Goal: Task Accomplishment & Management: Manage account settings

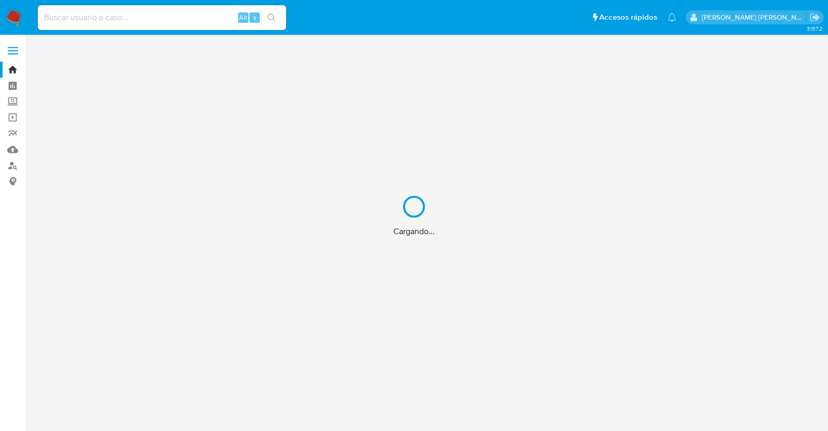
click at [201, 16] on div "Cargando..." at bounding box center [414, 215] width 828 height 431
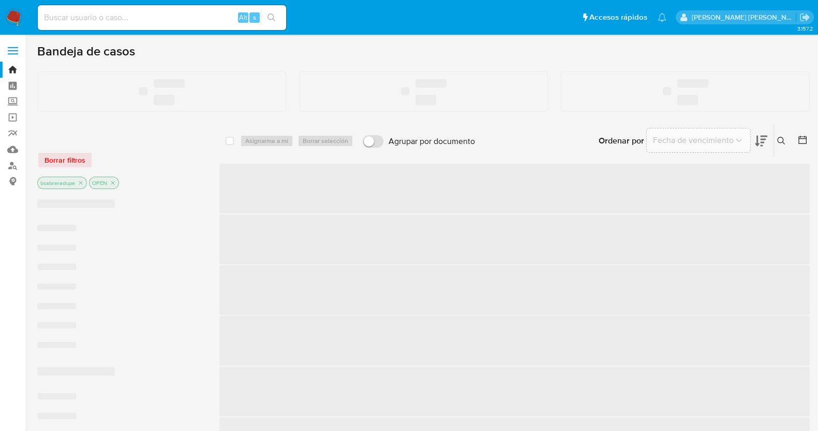
click at [202, 17] on input at bounding box center [162, 17] width 248 height 13
paste input "1460514633"
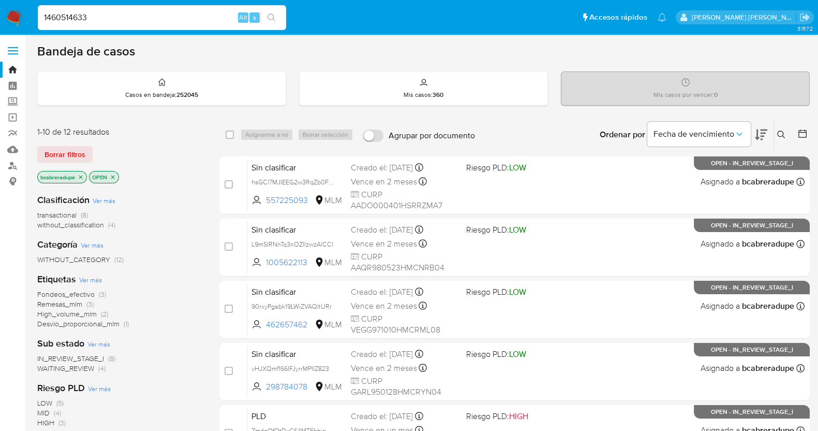
type input "1460514633"
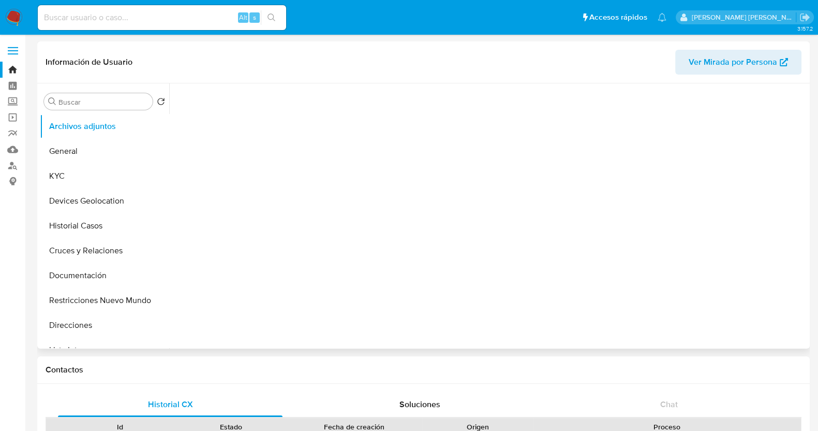
click at [96, 228] on button "Historial Casos" at bounding box center [104, 225] width 129 height 25
select select "10"
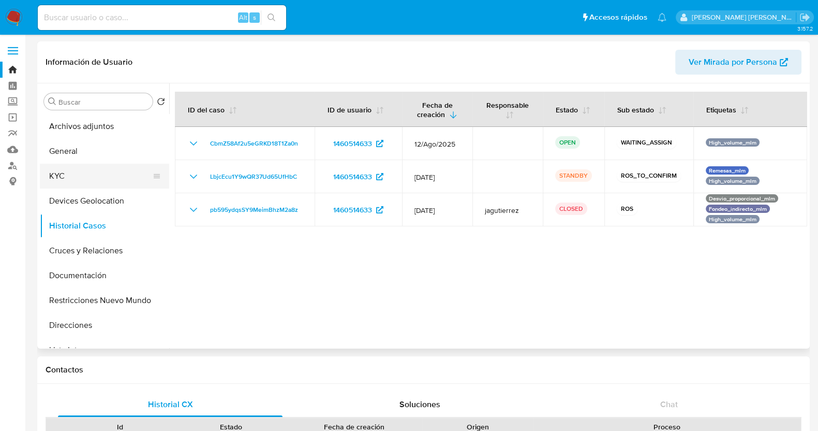
click at [85, 170] on button "KYC" at bounding box center [100, 176] width 121 height 25
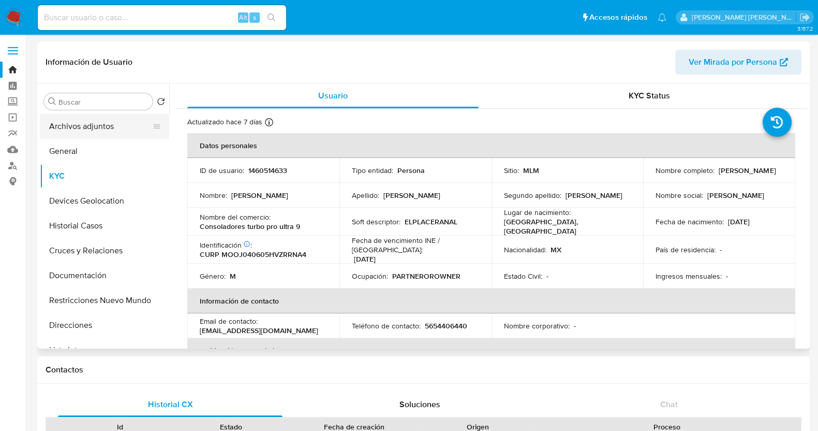
click at [67, 129] on button "Archivos adjuntos" at bounding box center [100, 126] width 121 height 25
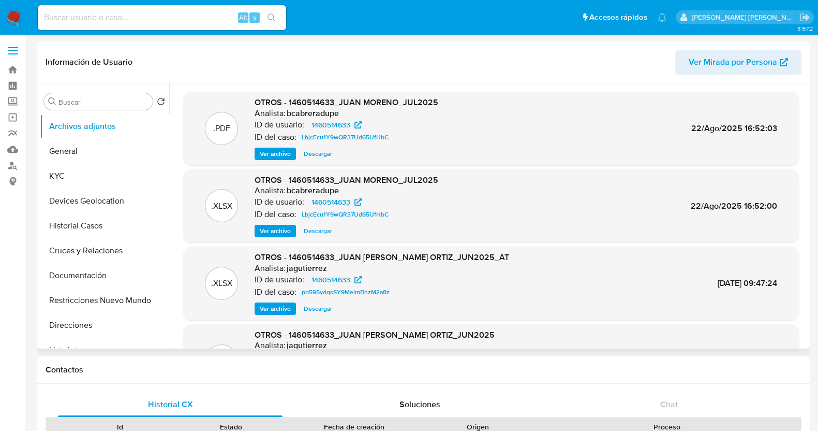
select select "10"
click at [100, 224] on button "Historial Casos" at bounding box center [100, 225] width 121 height 25
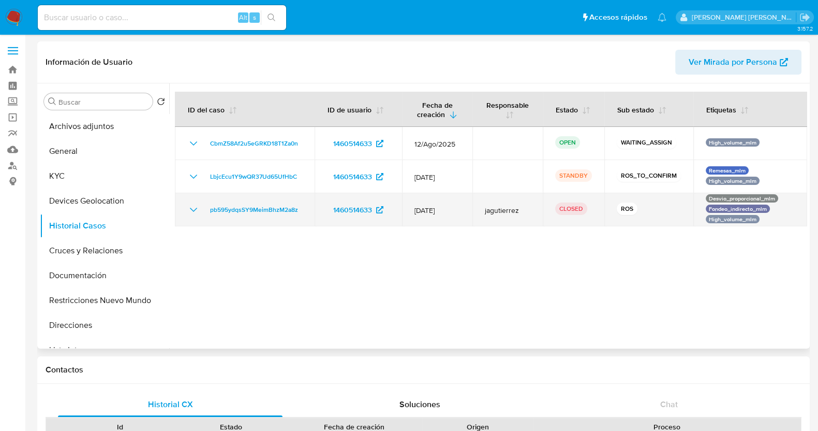
drag, startPoint x: 300, startPoint y: 175, endPoint x: 258, endPoint y: 196, distance: 47.4
click at [210, 179] on div "LbjcEcu1Y9wQR37Ud65UfHbC" at bounding box center [244, 176] width 115 height 12
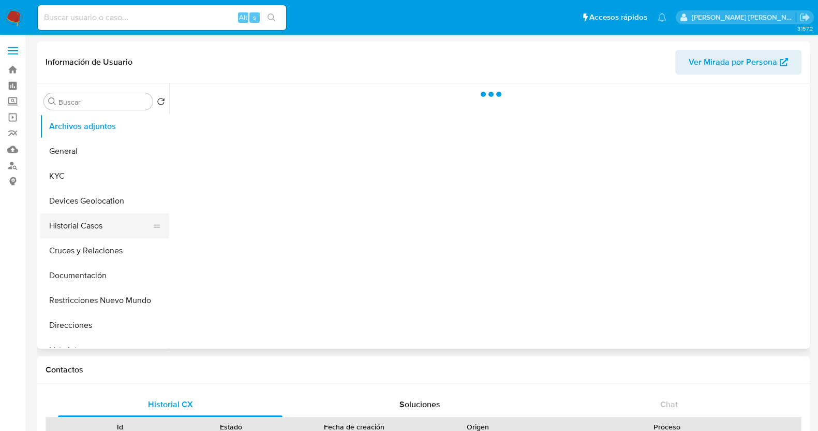
click at [106, 224] on button "Historial Casos" at bounding box center [100, 225] width 121 height 25
select select "10"
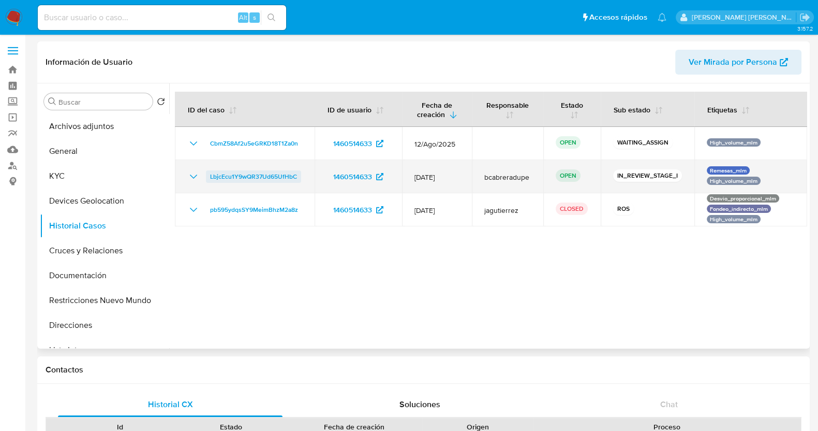
click at [256, 177] on span "LbjcEcu1Y9wQR37Ud65UfHbC" at bounding box center [253, 176] width 87 height 12
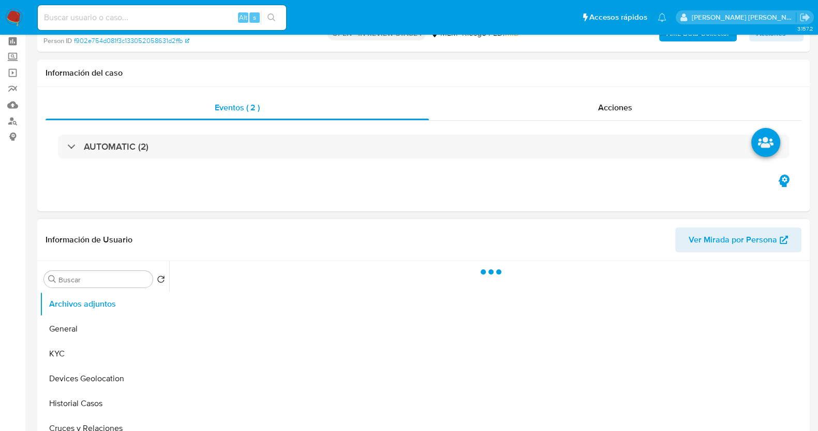
scroll to position [64, 0]
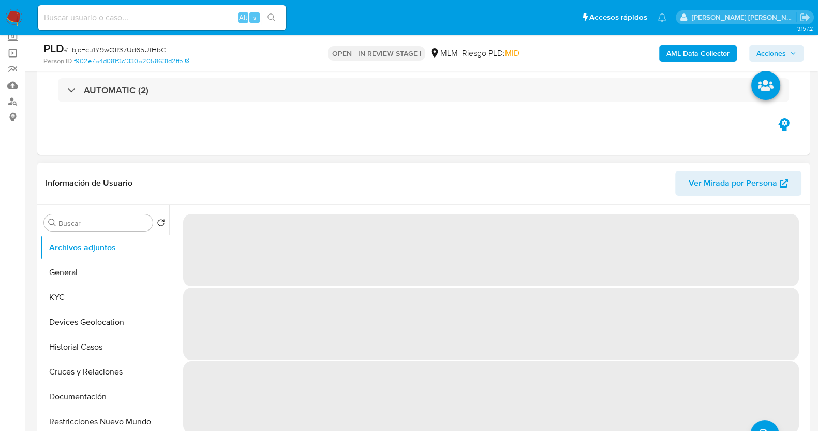
select select "10"
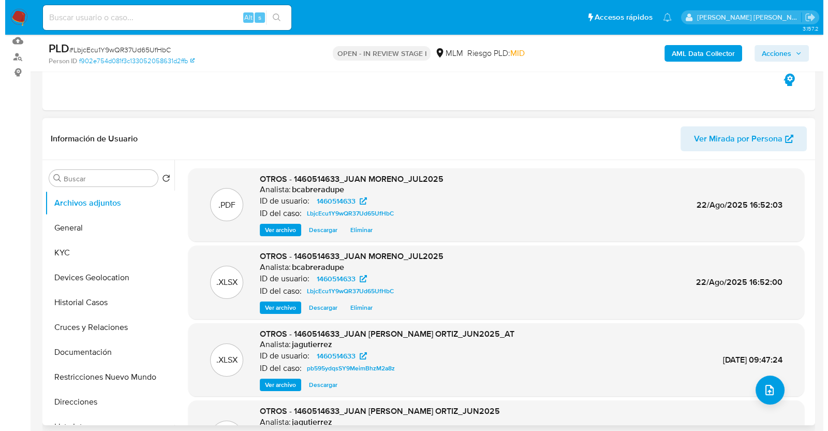
scroll to position [194, 0]
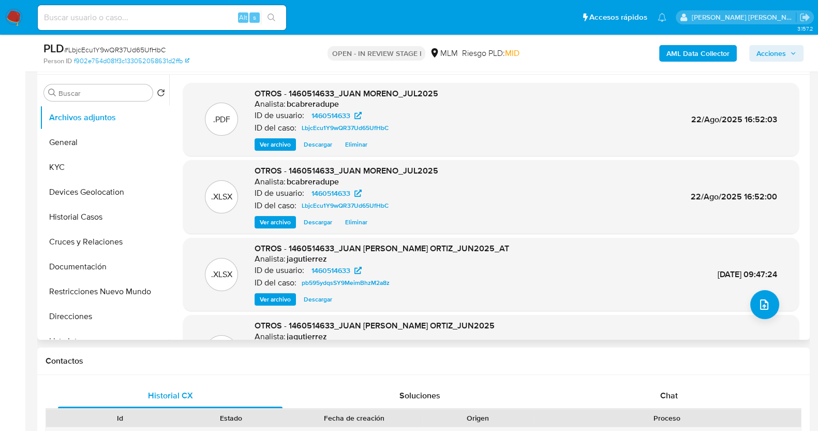
click at [360, 222] on span "Eliminar" at bounding box center [356, 222] width 22 height 10
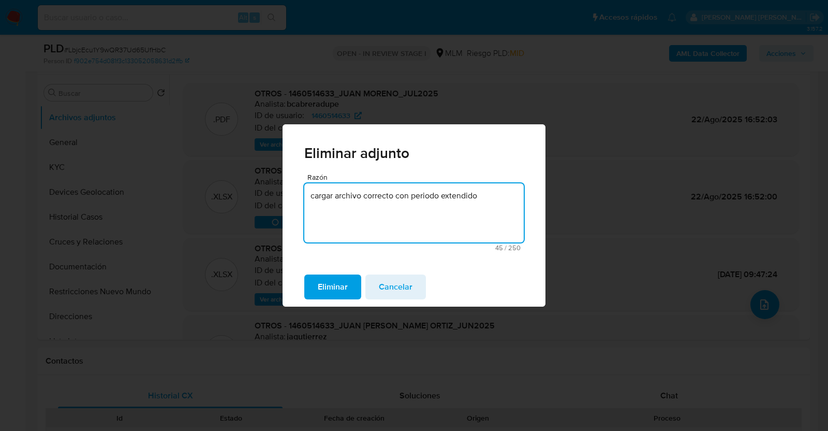
drag, startPoint x: 488, startPoint y: 196, endPoint x: 218, endPoint y: 206, distance: 270.8
click at [218, 206] on div "Eliminar adjunto Razón cargar archivo correcto con periodo extendido 45 / 250 2…" at bounding box center [414, 215] width 828 height 431
type textarea "cargar archivo correcto con periodo extendido"
click at [407, 288] on span "Cancelar" at bounding box center [396, 286] width 34 height 23
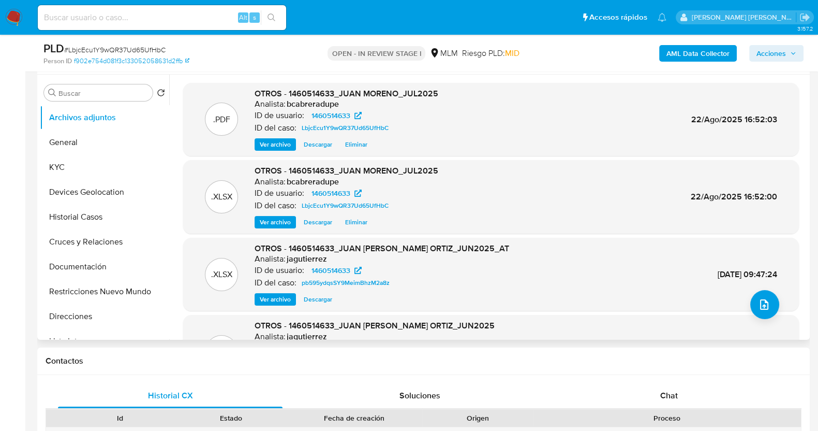
click at [353, 224] on span "Eliminar" at bounding box center [356, 222] width 22 height 10
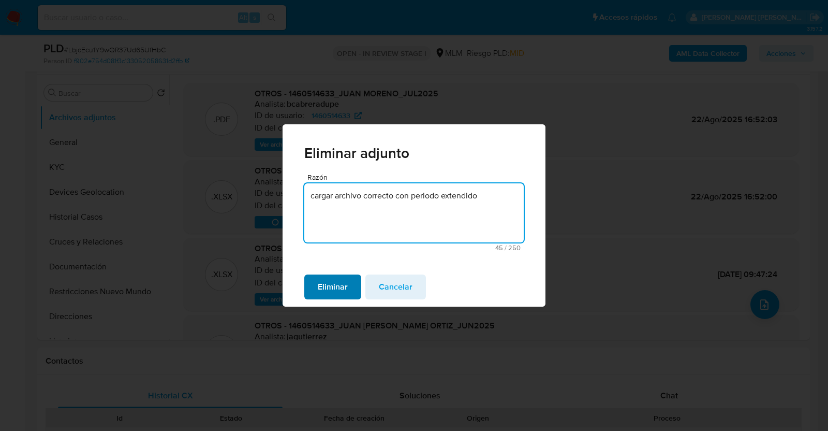
type textarea "cargar archivo correcto con periodo extendido"
click at [341, 277] on span "Eliminar" at bounding box center [333, 286] width 30 height 23
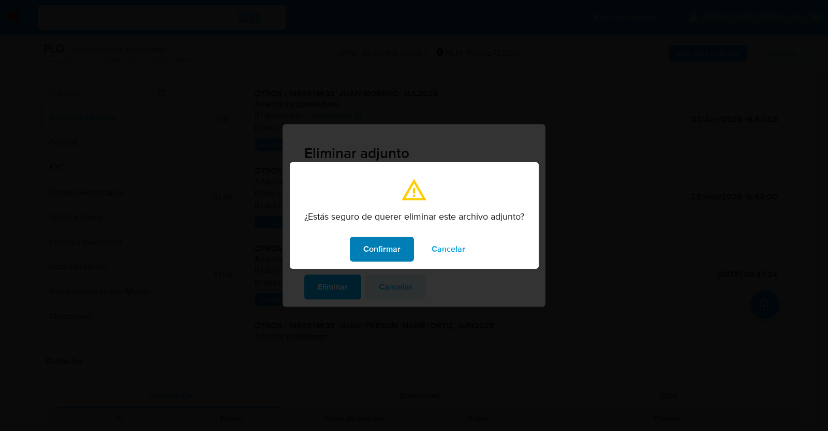
click at [396, 249] on span "Confirmar" at bounding box center [381, 249] width 37 height 23
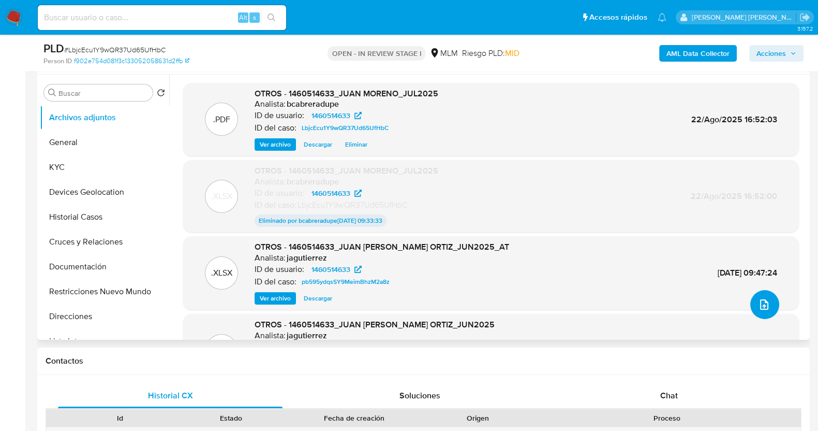
click at [767, 305] on button "upload-file" at bounding box center [764, 304] width 29 height 29
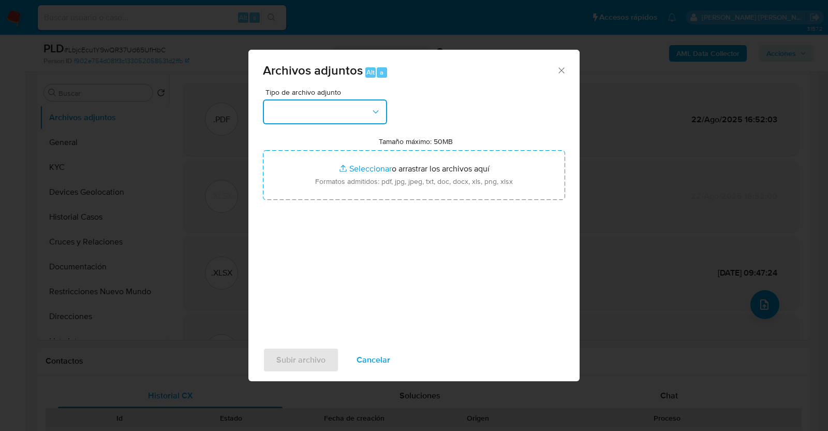
click at [342, 119] on button "button" at bounding box center [325, 111] width 124 height 25
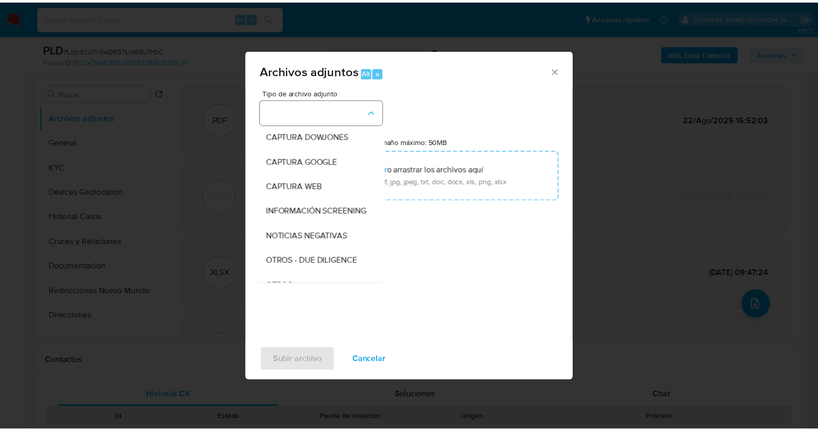
scroll to position [78, 0]
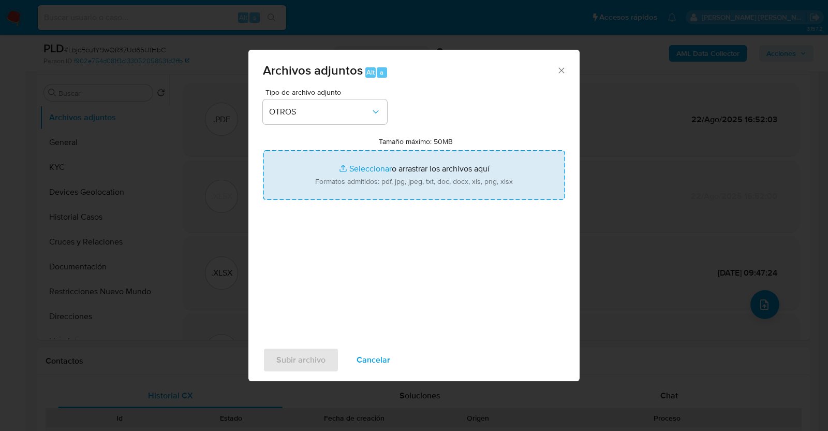
type input "C:\fakepath\1460514633_JUAN MORENO_JUL2025_.xlsx"
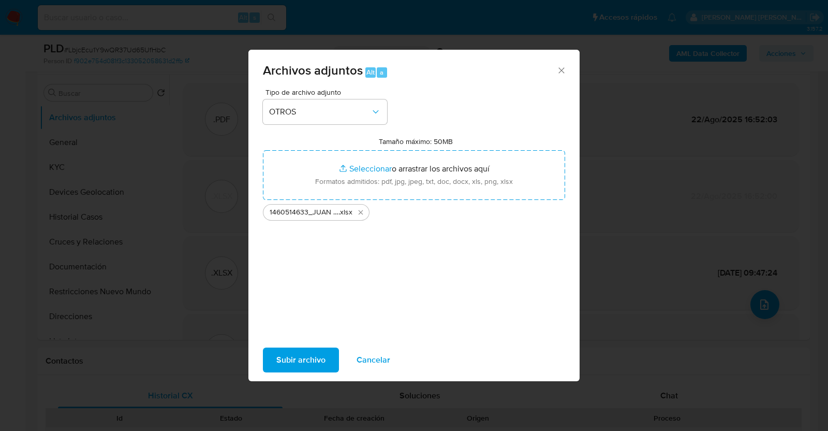
click at [308, 353] on span "Subir archivo" at bounding box center [300, 359] width 49 height 23
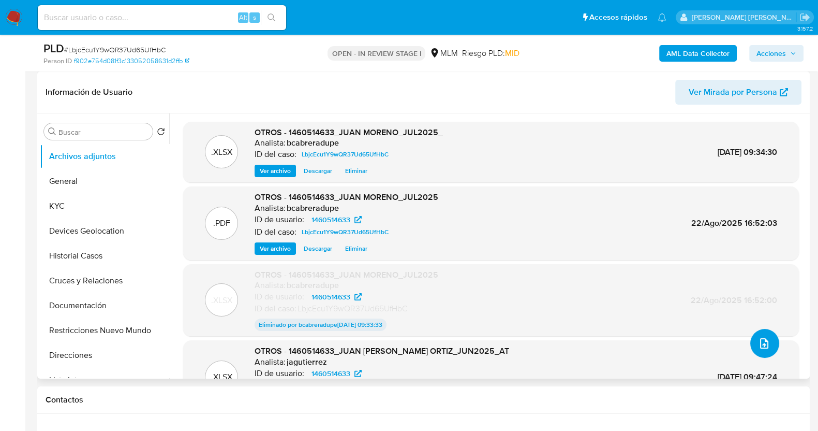
scroll to position [129, 0]
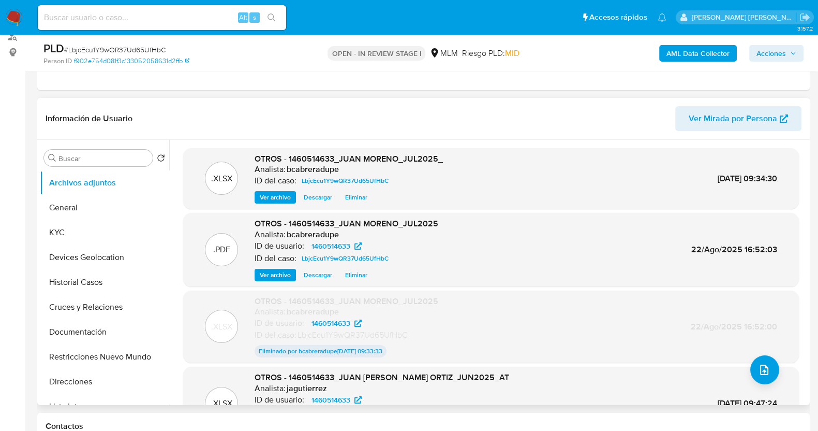
click at [321, 276] on span "Descargar" at bounding box center [318, 275] width 28 height 10
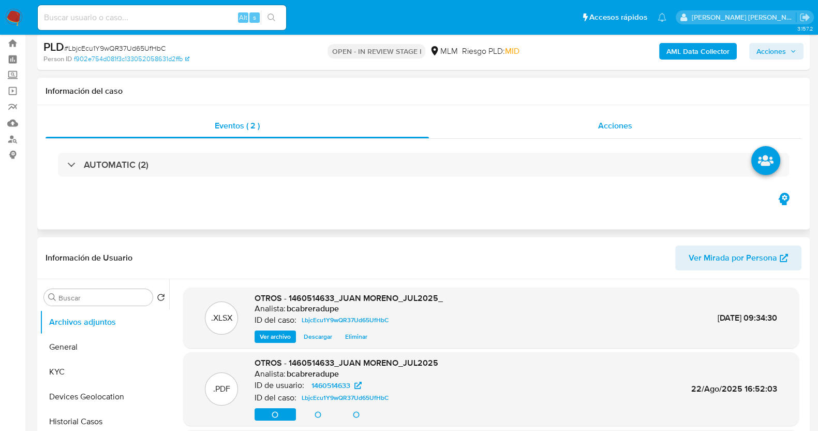
scroll to position [0, 0]
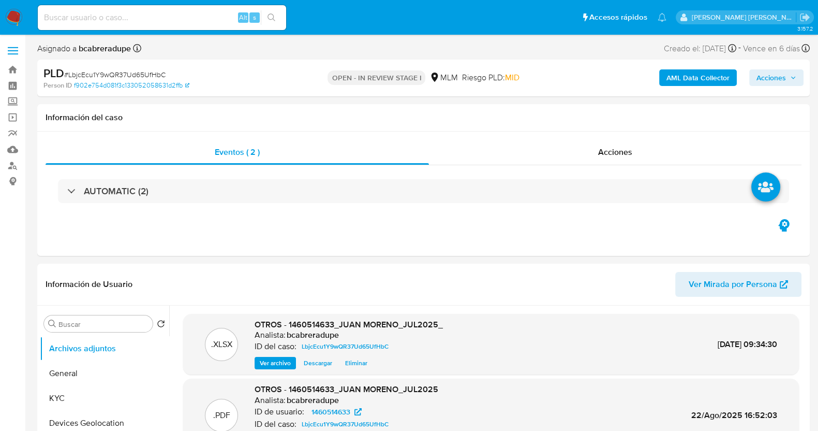
click at [787, 79] on span "Acciones" at bounding box center [776, 77] width 40 height 14
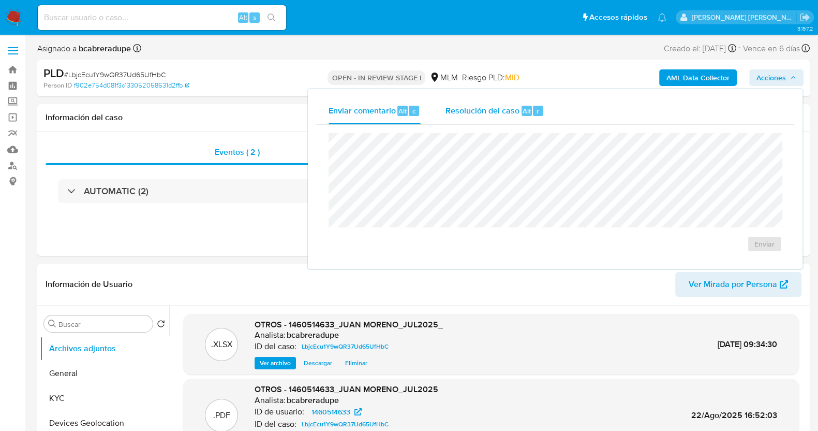
click at [512, 103] on div "Resolución del caso Alt r" at bounding box center [495, 110] width 99 height 27
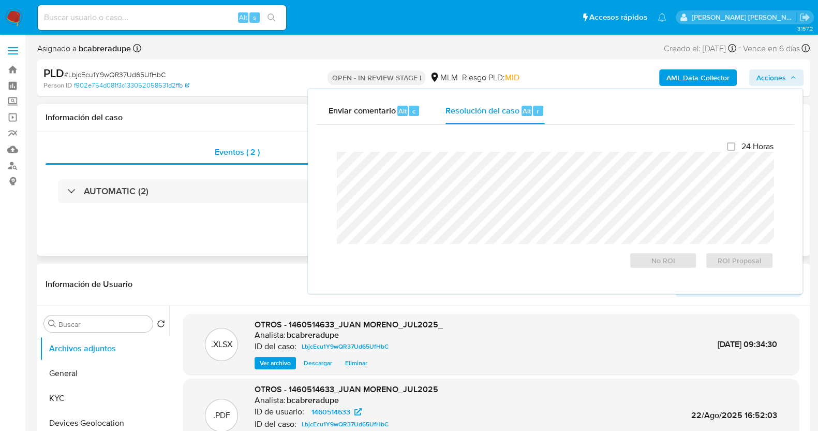
click at [235, 234] on div "Eventos ( 2 ) Acciones AUTOMATIC (2)" at bounding box center [423, 193] width 773 height 124
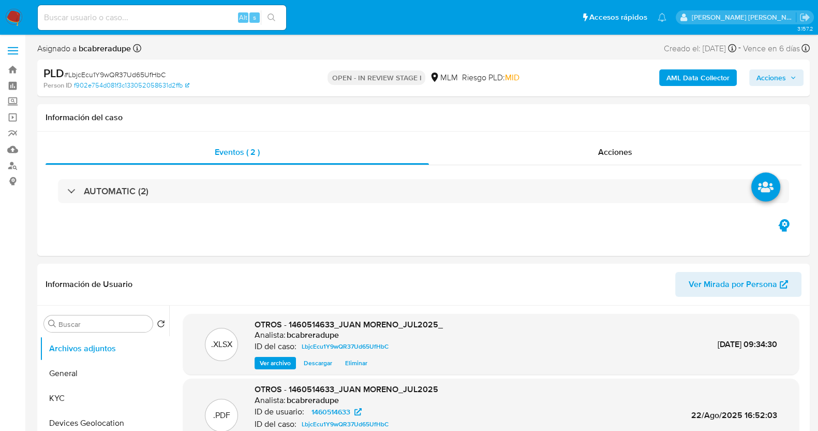
click at [800, 73] on button "Acciones" at bounding box center [776, 77] width 54 height 17
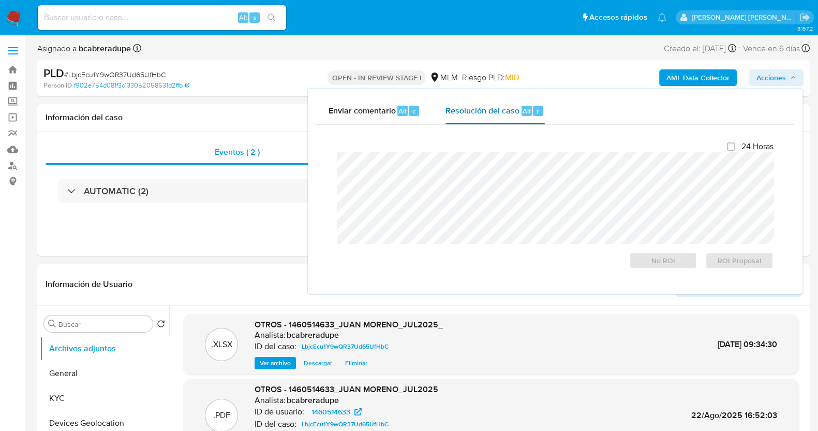
click at [486, 111] on span "Resolución del caso" at bounding box center [483, 111] width 74 height 12
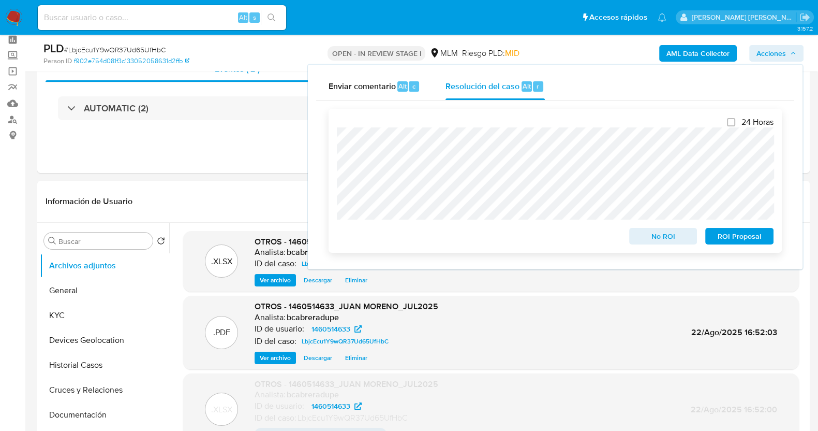
scroll to position [64, 0]
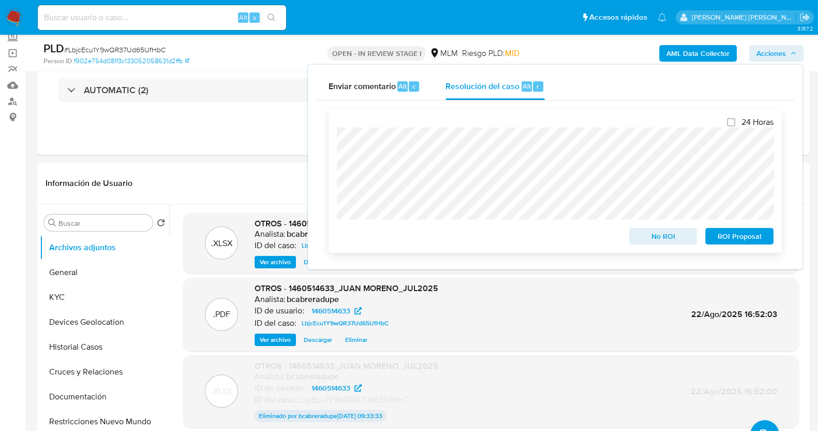
click at [749, 240] on span "ROI Proposal" at bounding box center [740, 236] width 54 height 14
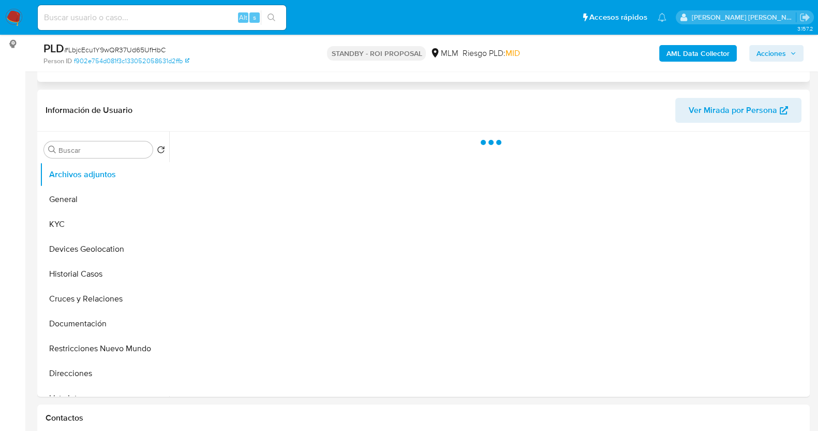
scroll to position [194, 0]
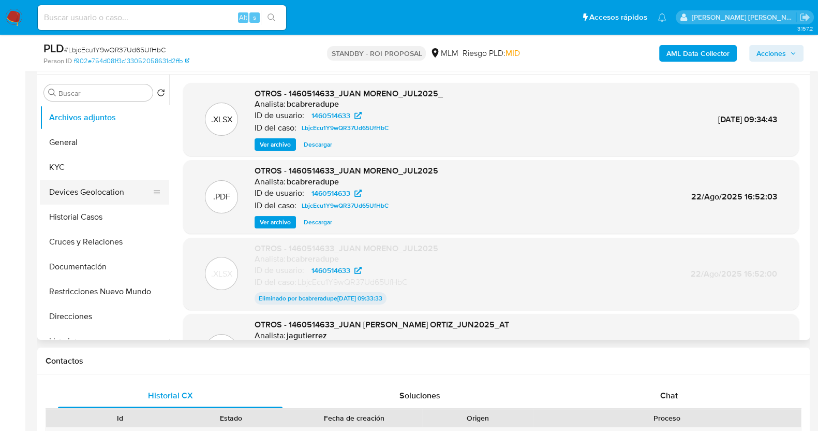
select select "10"
click at [89, 220] on button "Historial Casos" at bounding box center [100, 216] width 121 height 25
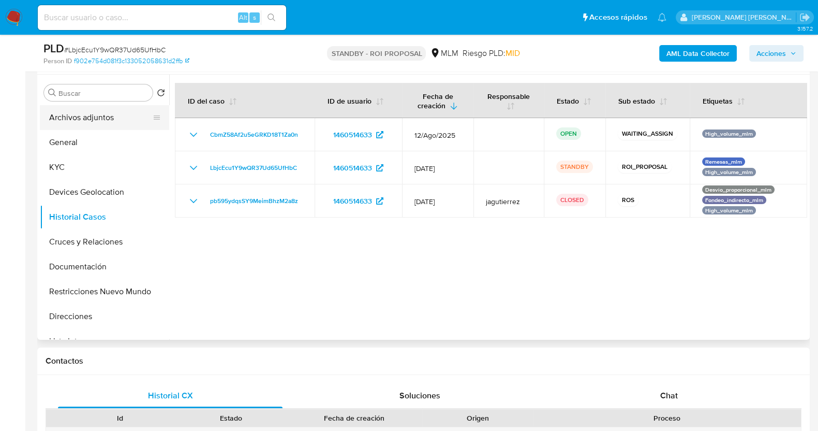
click at [103, 119] on button "Archivos adjuntos" at bounding box center [100, 117] width 121 height 25
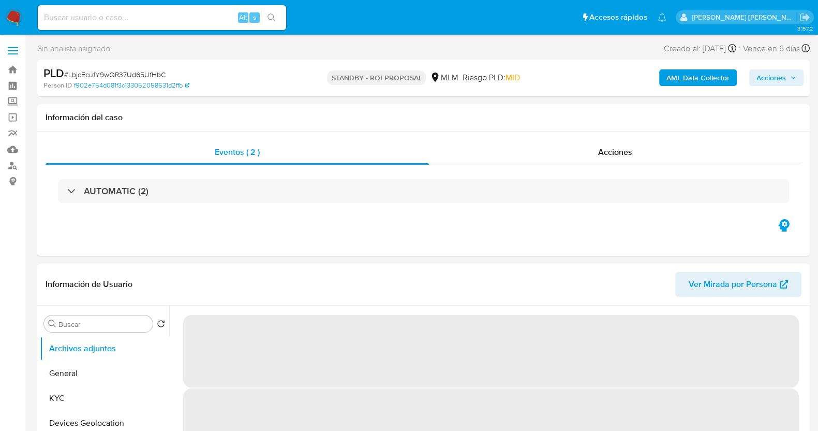
select select "10"
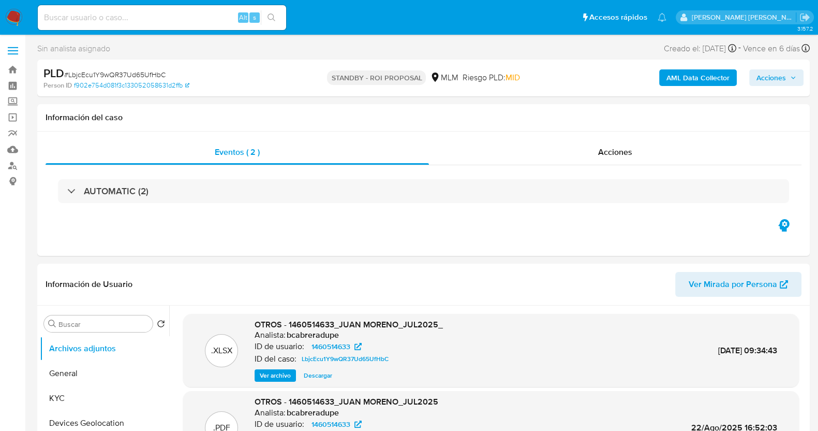
click at [19, 14] on img at bounding box center [14, 18] width 18 height 18
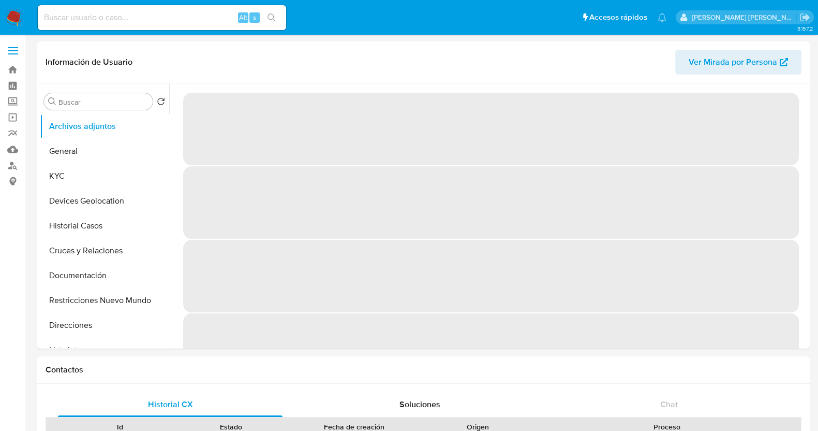
select select "10"
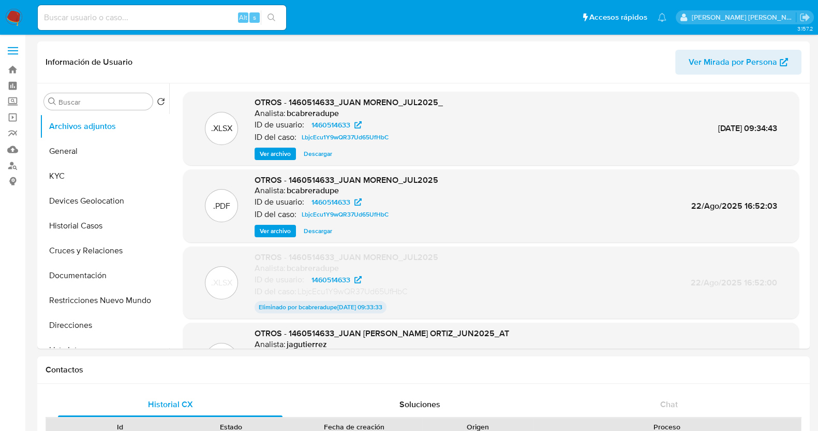
click at [10, 16] on img at bounding box center [14, 18] width 18 height 18
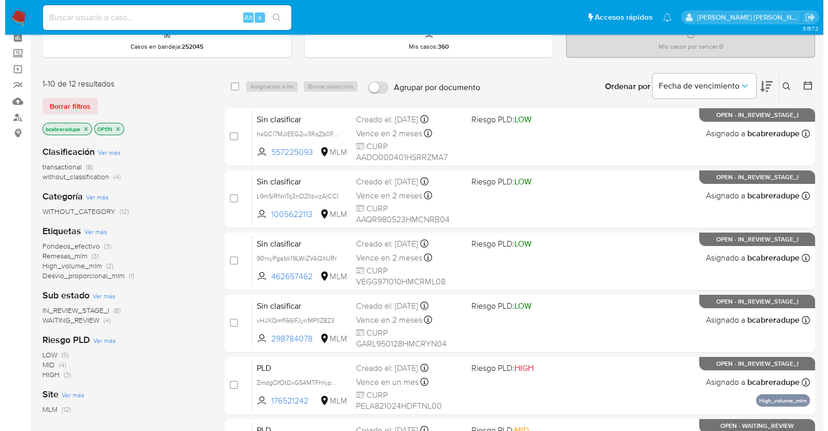
scroll to position [64, 0]
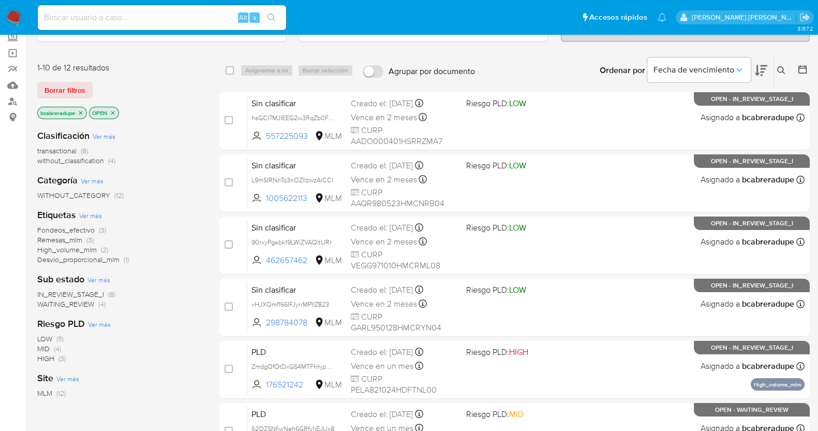
click at [80, 111] on icon "close-filter" at bounding box center [81, 113] width 6 height 6
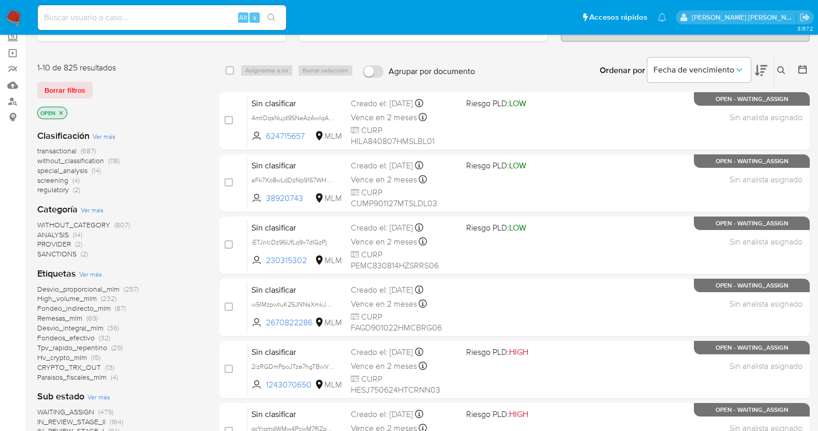
click at [781, 66] on icon at bounding box center [781, 70] width 8 height 8
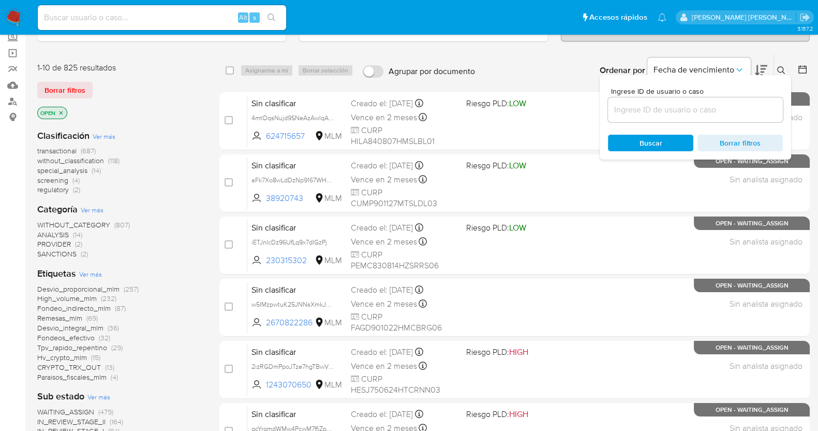
click at [666, 103] on input at bounding box center [695, 109] width 175 height 13
click at [685, 110] on input at bounding box center [695, 109] width 175 height 13
paste input "bD00p2x4SzYk4kkOdEtmiig3"
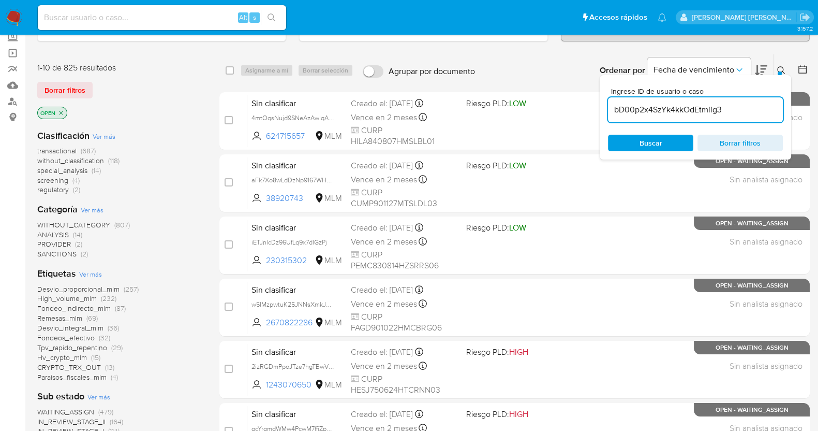
type input "bD00p2x4SzYk4kkOdEtmiig3"
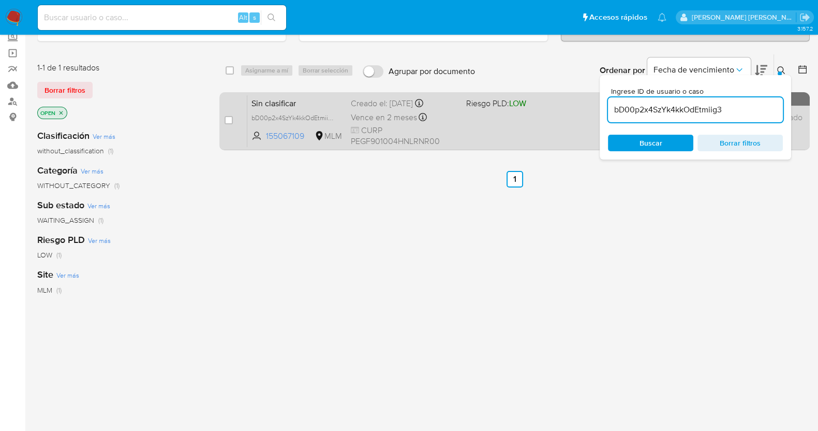
click at [385, 102] on div "Creado el: 29/08/2025 Creado el: 29/08/2025 21:30:09" at bounding box center [404, 103] width 107 height 11
drag, startPoint x: 229, startPoint y: 117, endPoint x: 236, endPoint y: 105, distance: 15.1
click at [229, 117] on input "checkbox" at bounding box center [229, 120] width 8 height 8
checkbox input "true"
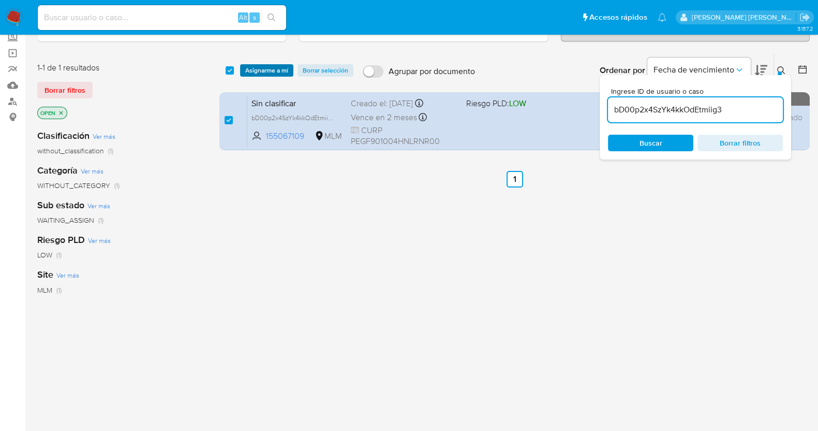
click at [264, 66] on span "Asignarme a mí" at bounding box center [266, 70] width 43 height 10
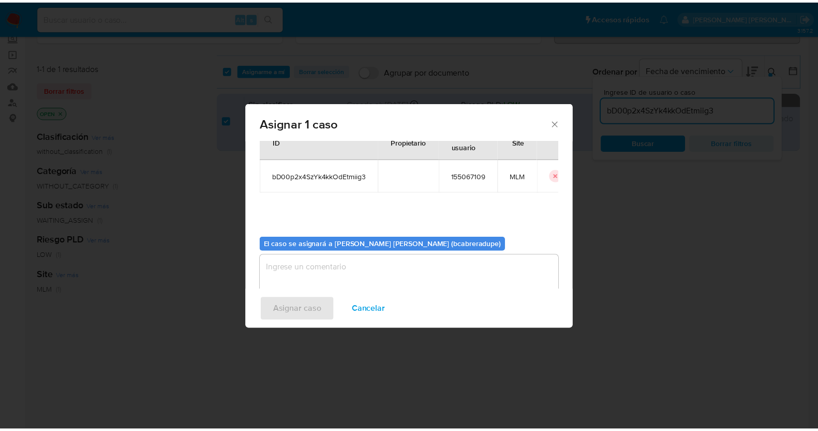
scroll to position [53, 0]
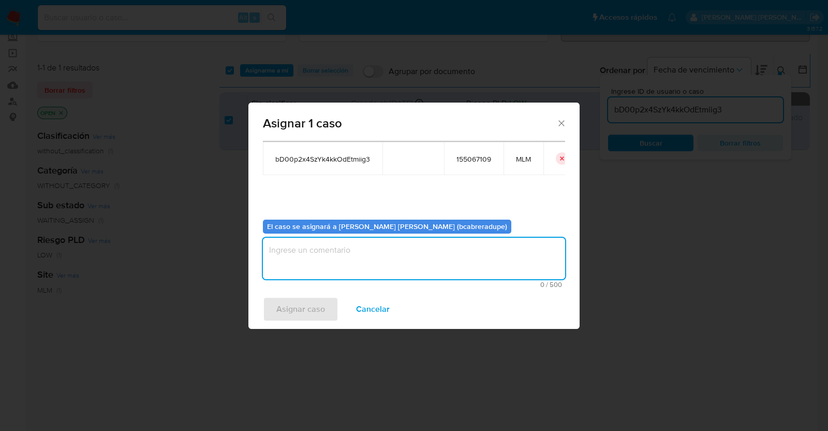
click at [440, 261] on textarea "assign-modal" at bounding box center [414, 258] width 302 height 41
type textarea "BJCD"
click at [321, 309] on span "Asignar caso" at bounding box center [300, 309] width 49 height 23
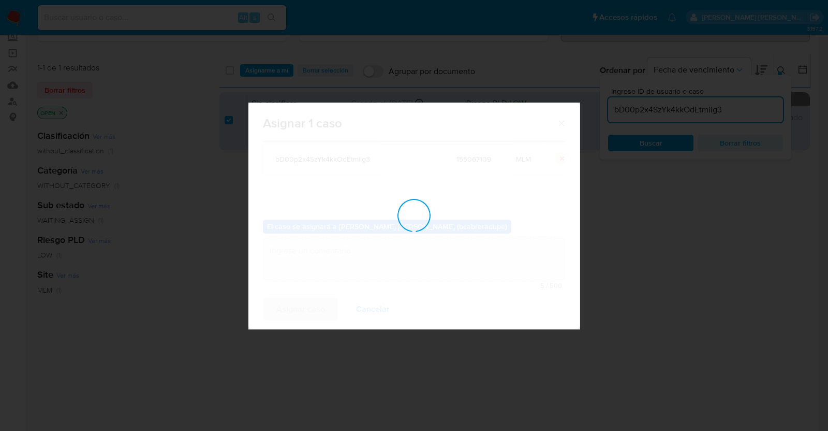
checkbox input "false"
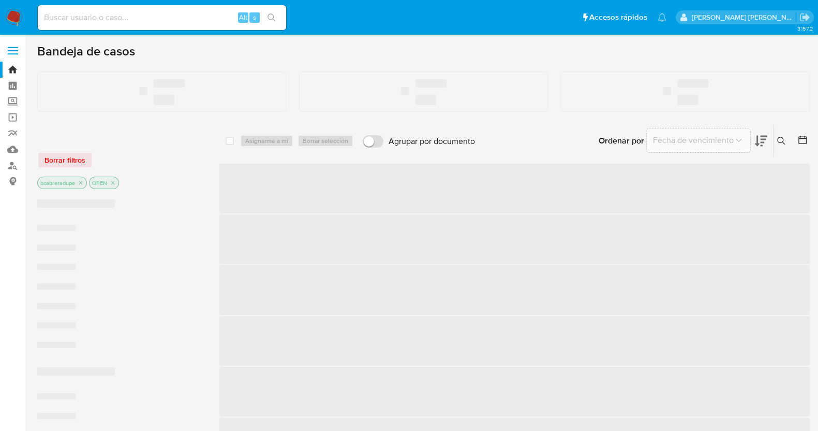
click at [207, 19] on input at bounding box center [162, 17] width 248 height 13
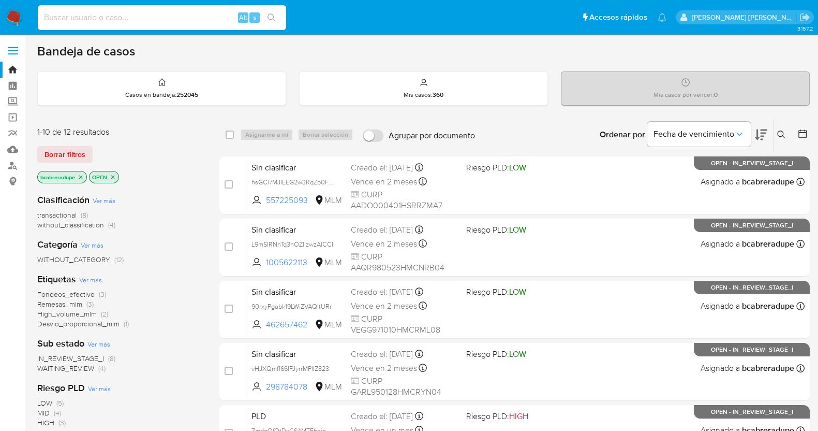
paste input "3yPLP8c9DAnaJhqtafhdK1oV"
type input "3yPLP8c9DAnaJhqtafhdK1oV"
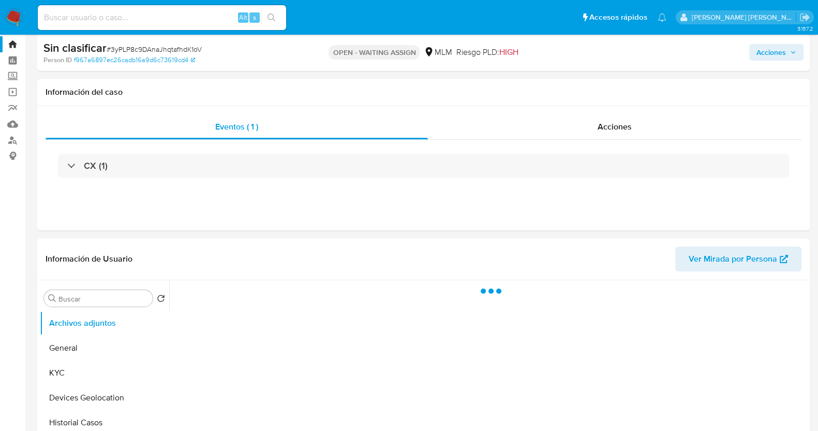
scroll to position [64, 0]
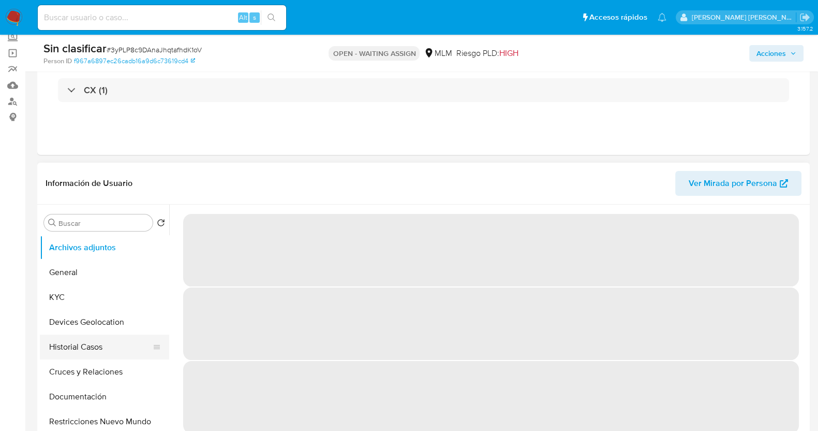
select select "10"
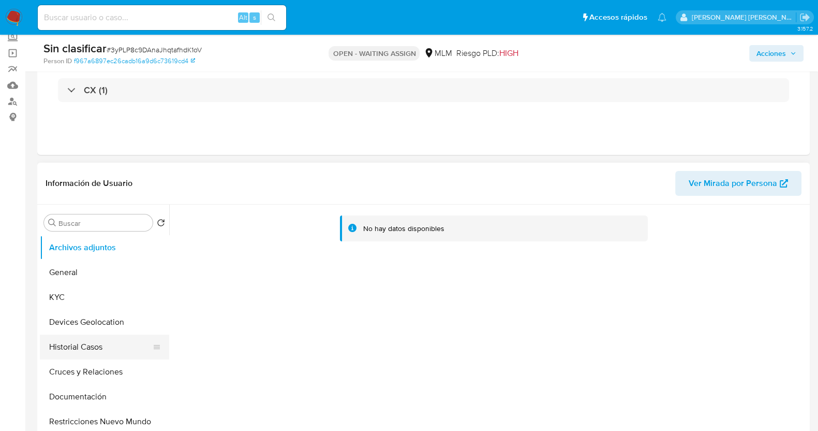
click at [96, 348] on button "Historial Casos" at bounding box center [100, 346] width 121 height 25
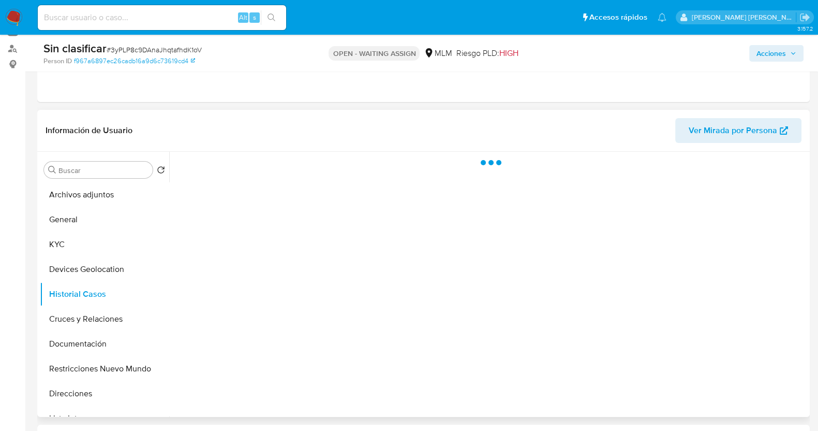
scroll to position [129, 0]
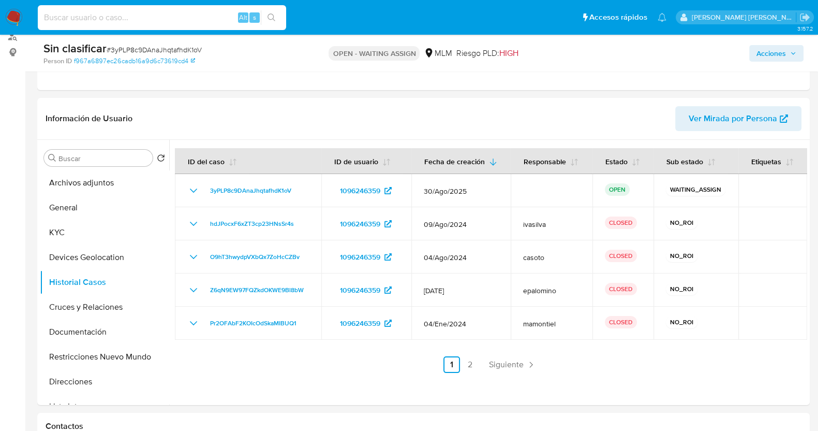
click at [146, 20] on input at bounding box center [162, 17] width 248 height 13
paste input "xEPH8uSoYTWIwZN8qFGzYg5b"
type input "xEPH8uSoYTWIwZN8qFGzYg5b"
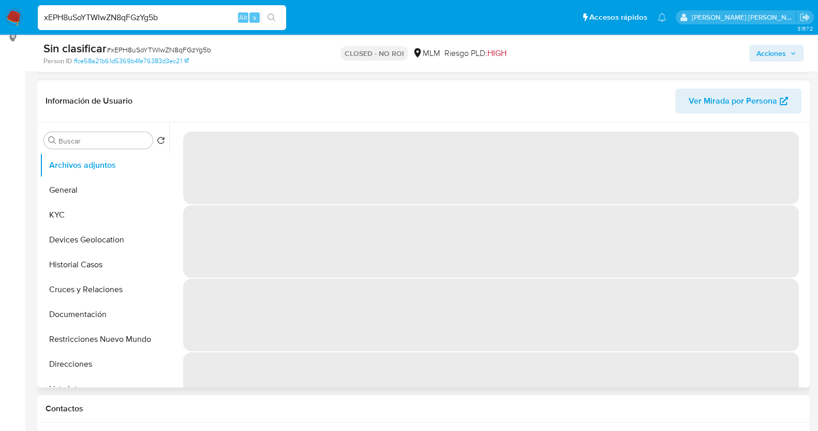
scroll to position [258, 0]
select select "10"
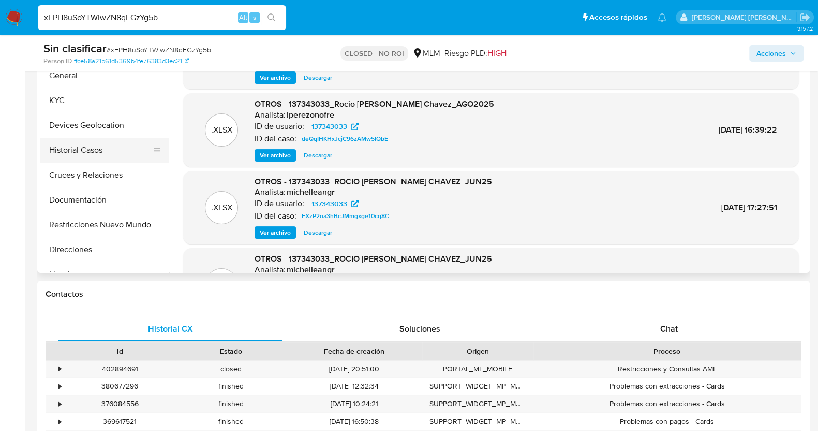
click at [86, 144] on button "Historial Casos" at bounding box center [100, 150] width 121 height 25
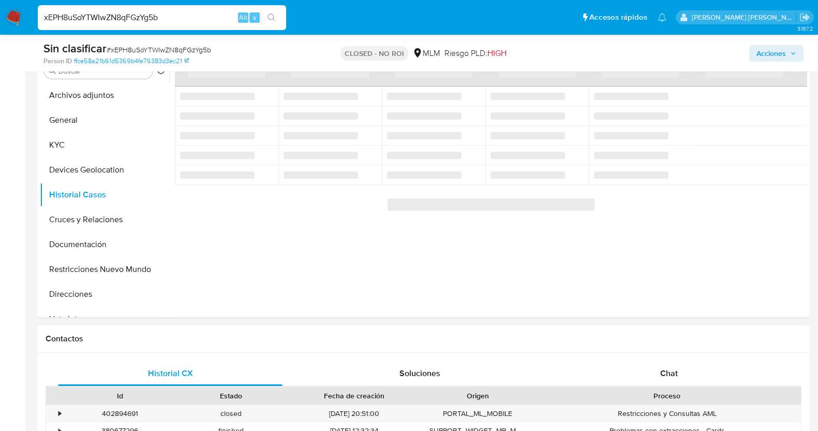
scroll to position [194, 0]
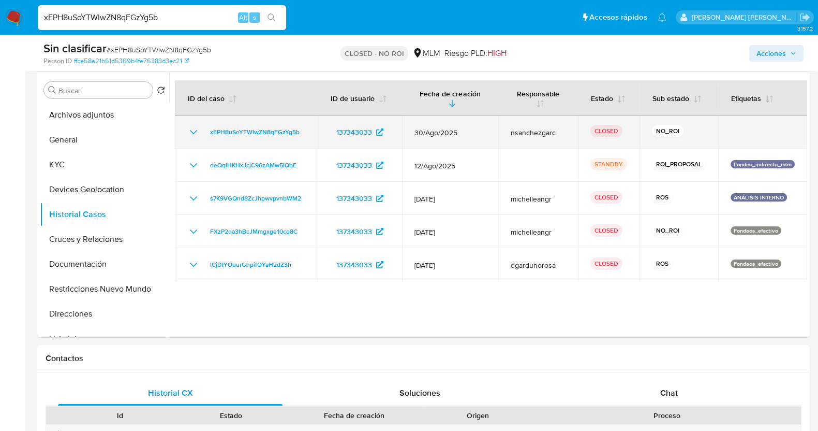
click at [192, 130] on icon "Mostrar/Ocultar" at bounding box center [193, 132] width 12 height 12
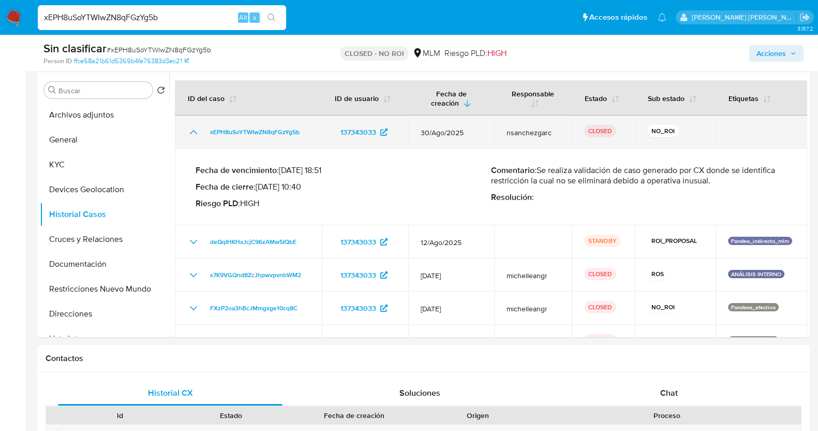
click at [192, 130] on icon "Mostrar/Ocultar" at bounding box center [193, 132] width 7 height 4
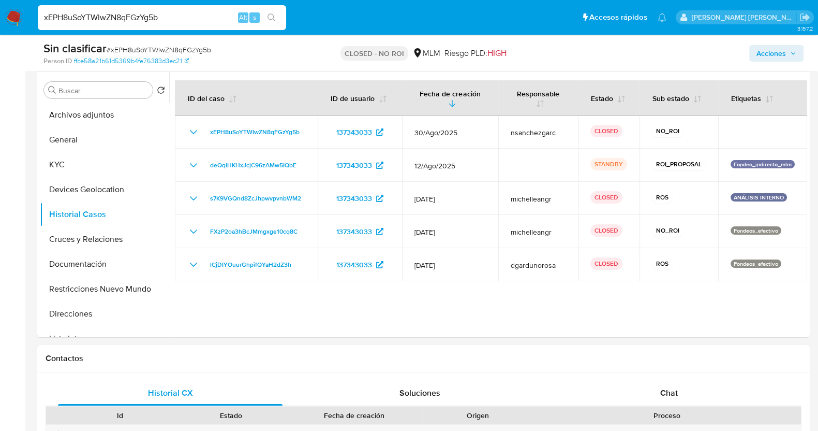
click at [175, 19] on input "xEPH8uSoYTWIwZN8qFGzYg5b" at bounding box center [162, 17] width 248 height 13
paste input "PVXOgWdoK2IIxJ1xhaS7V2SE"
type input "PVXOgWdoK2IIxJ1xhaS7V2SE"
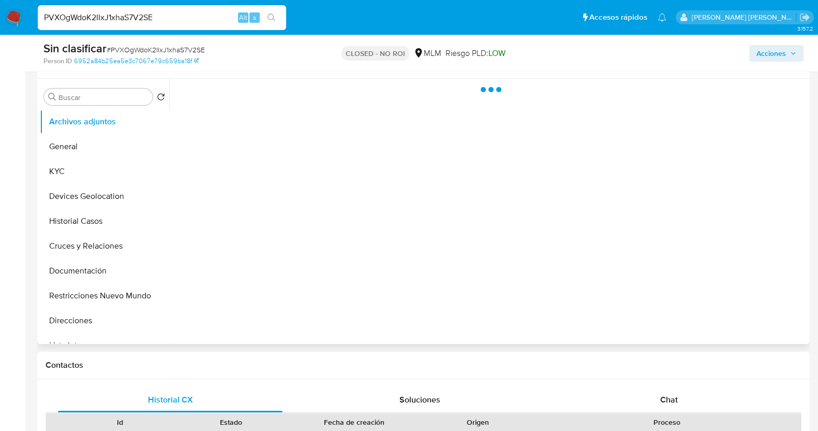
scroll to position [194, 0]
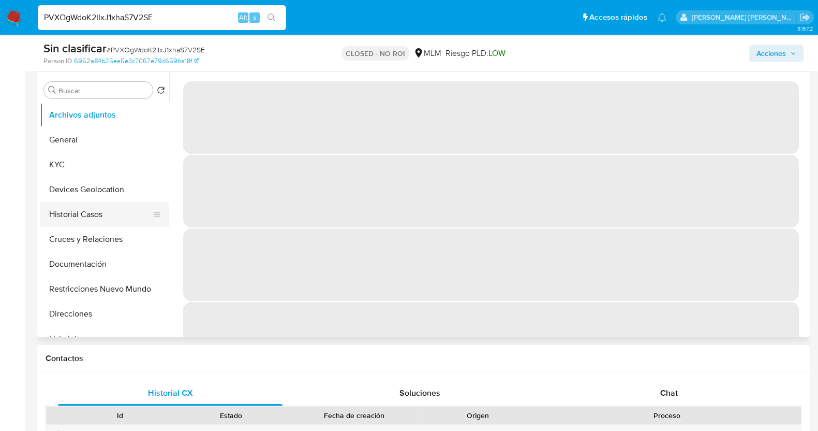
select select "10"
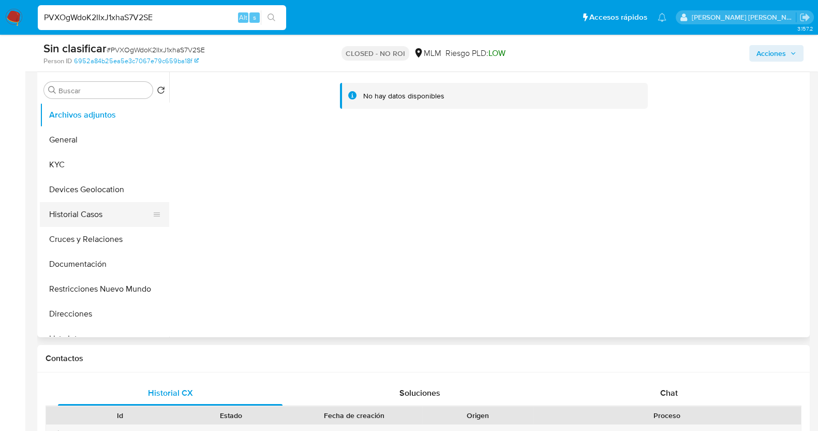
click at [91, 214] on button "Historial Casos" at bounding box center [100, 214] width 121 height 25
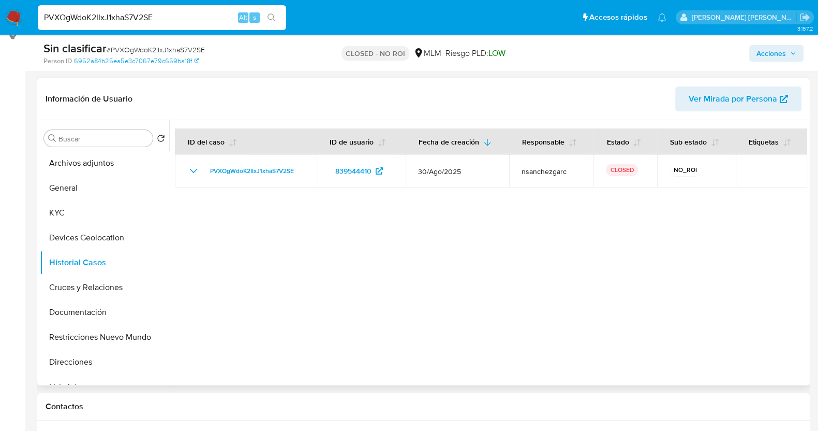
scroll to position [129, 0]
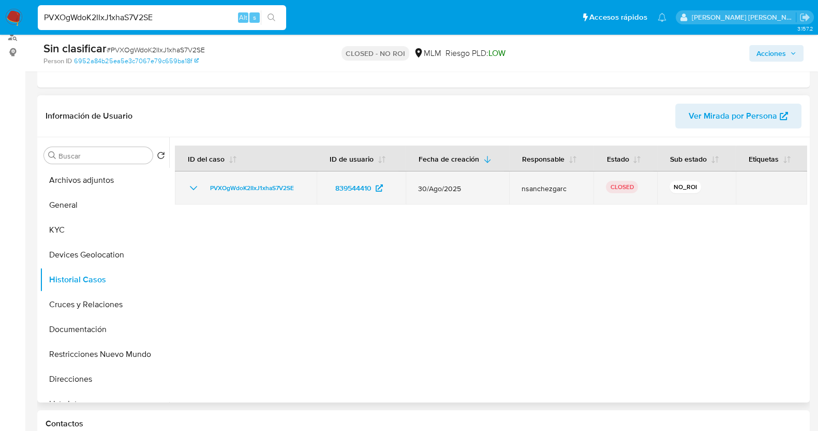
click at [191, 186] on icon "Mostrar/Ocultar" at bounding box center [193, 188] width 7 height 4
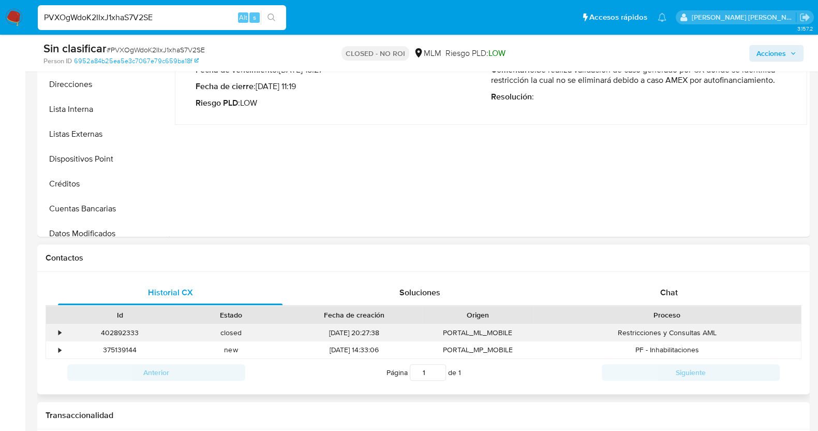
scroll to position [388, 0]
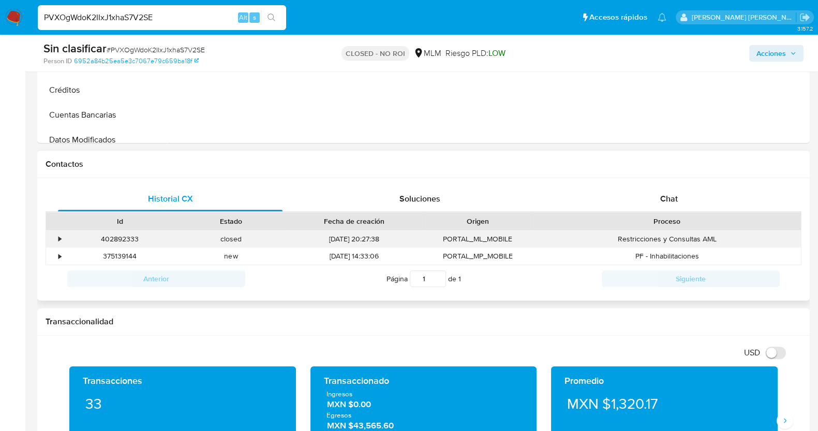
click at [61, 233] on div "•" at bounding box center [55, 238] width 18 height 17
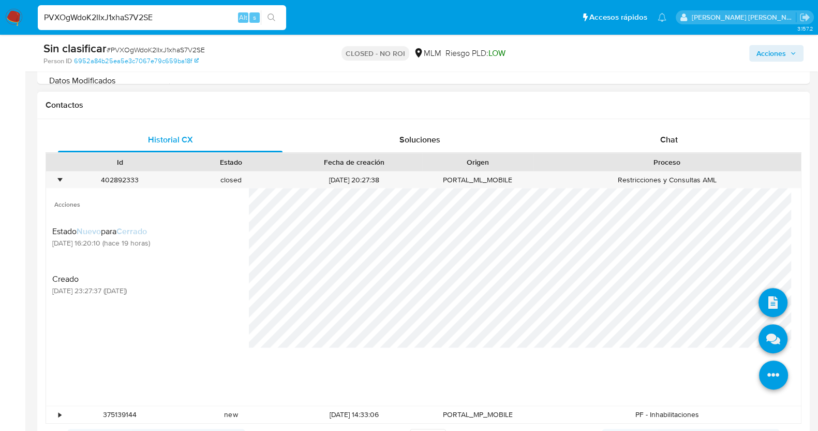
scroll to position [517, 0]
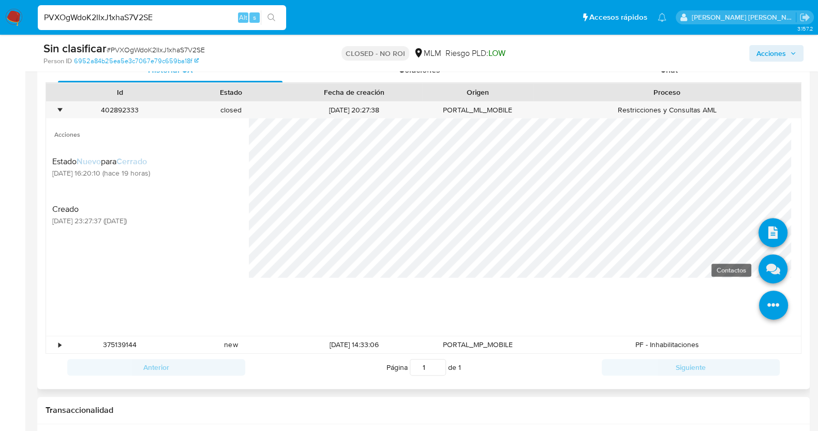
click at [769, 265] on icon at bounding box center [773, 268] width 29 height 29
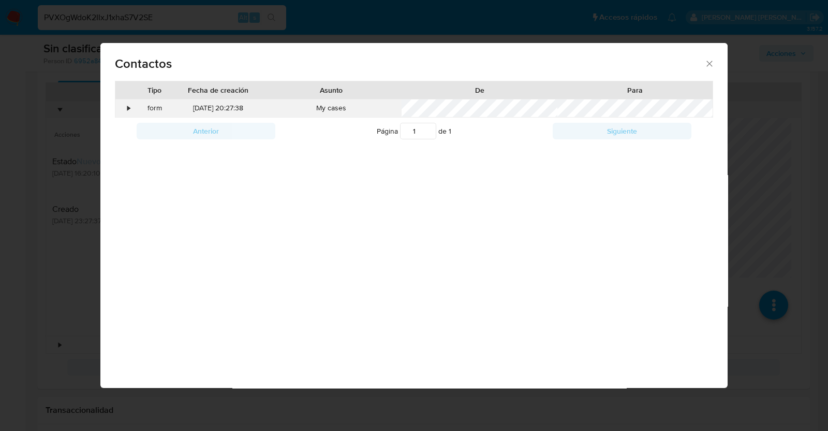
click at [130, 103] on div "•" at bounding box center [124, 108] width 18 height 18
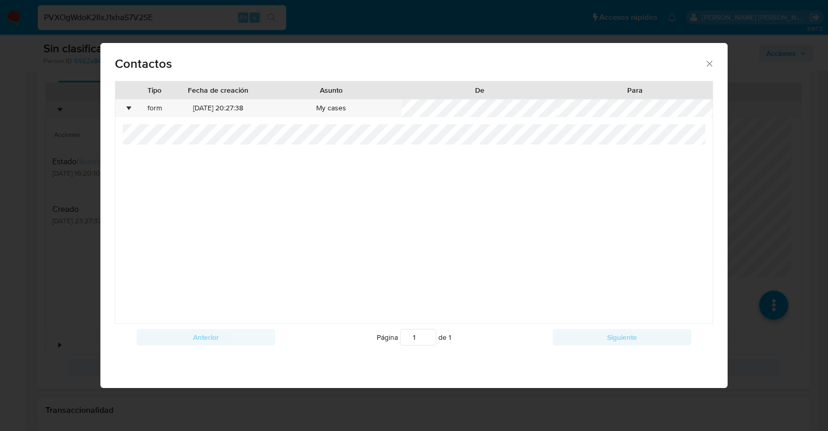
click at [709, 59] on icon "close" at bounding box center [709, 63] width 10 height 10
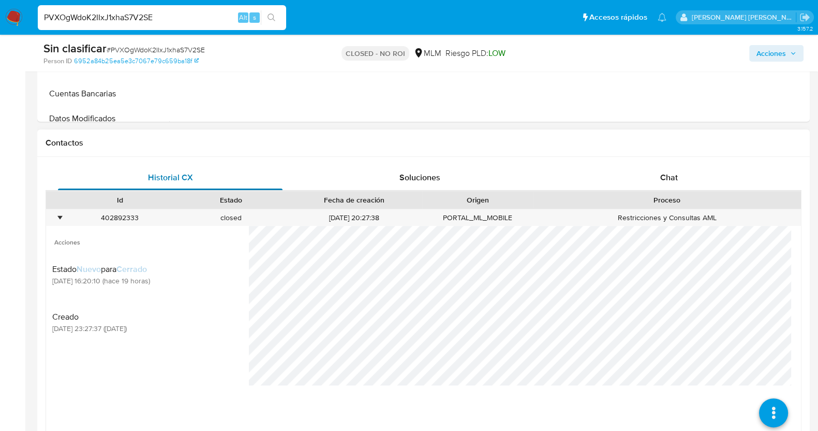
scroll to position [323, 0]
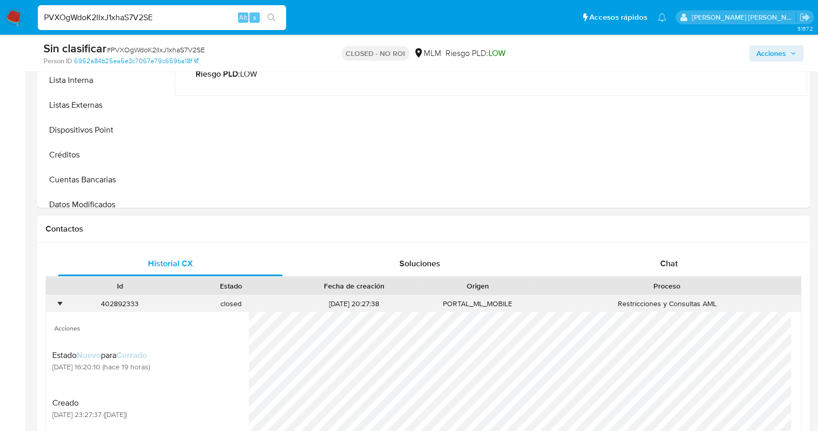
click at [62, 298] on div "•" at bounding box center [55, 303] width 18 height 17
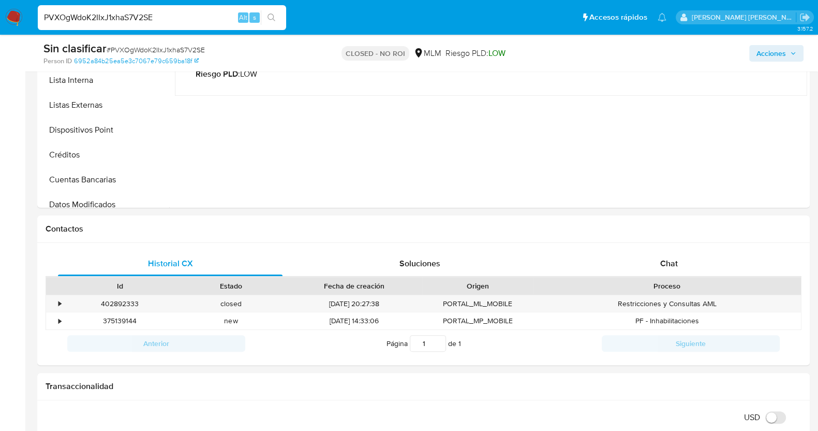
scroll to position [194, 0]
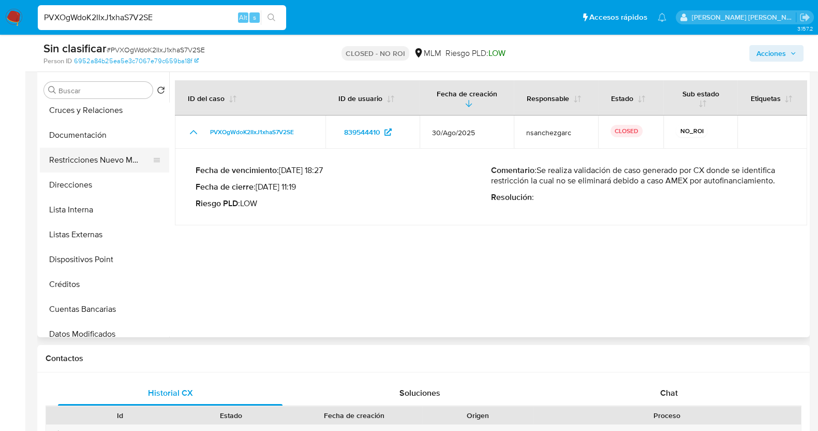
click at [114, 149] on button "Restricciones Nuevo Mundo" at bounding box center [100, 159] width 121 height 25
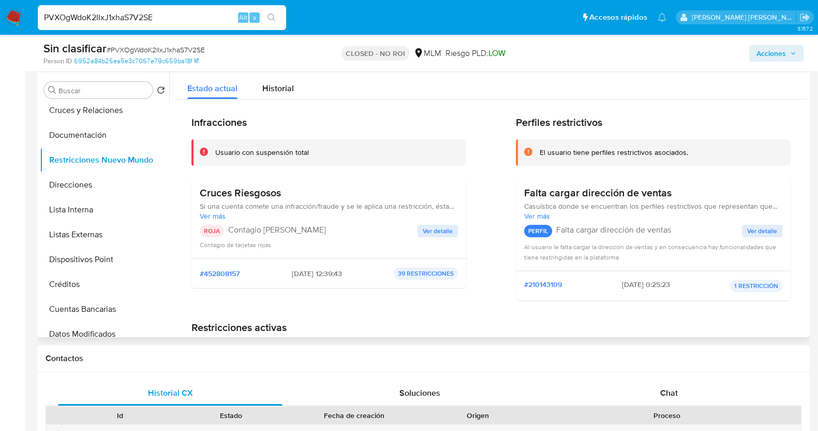
click at [441, 230] on span "Ver detalle" at bounding box center [438, 231] width 30 height 10
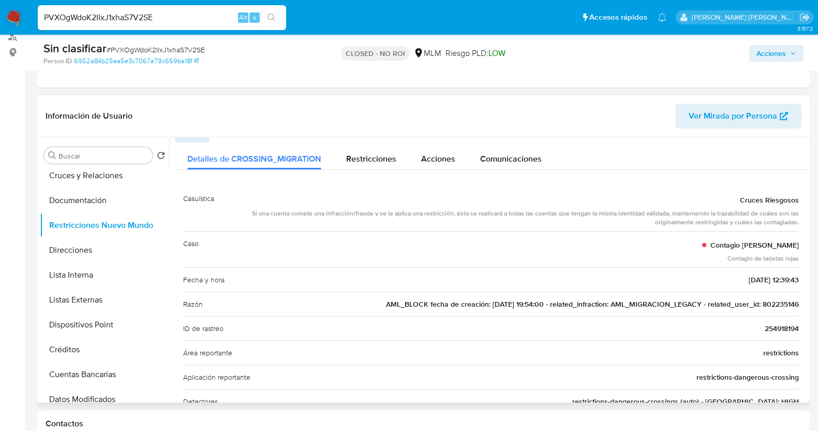
scroll to position [0, 0]
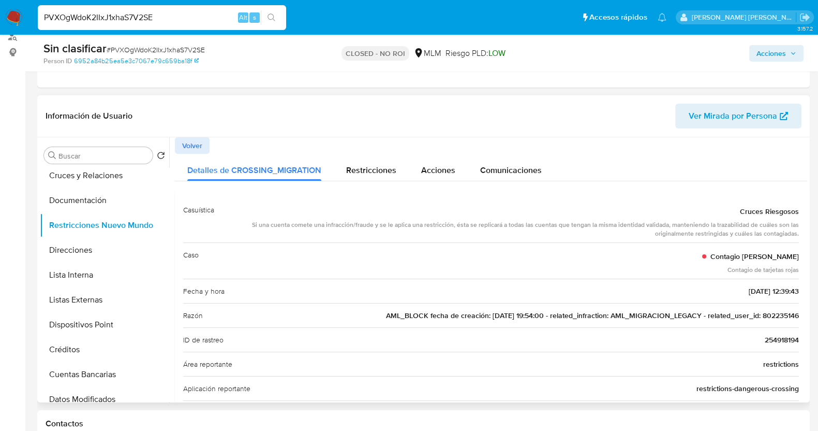
click at [783, 335] on span "254918194" at bounding box center [782, 339] width 34 height 10
click at [763, 310] on span "AML_BLOCK fecha de creación: 01/12/2021 19:54:00 - related_infraction: AML_MIGR…" at bounding box center [592, 315] width 413 height 10
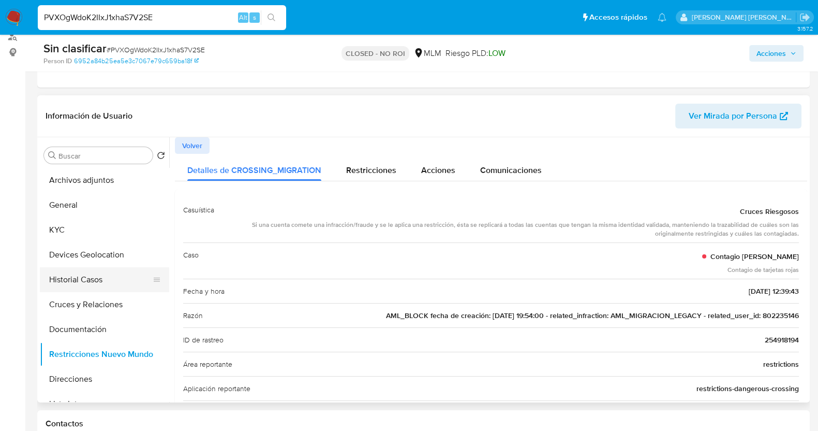
click at [90, 274] on button "Historial Casos" at bounding box center [100, 279] width 121 height 25
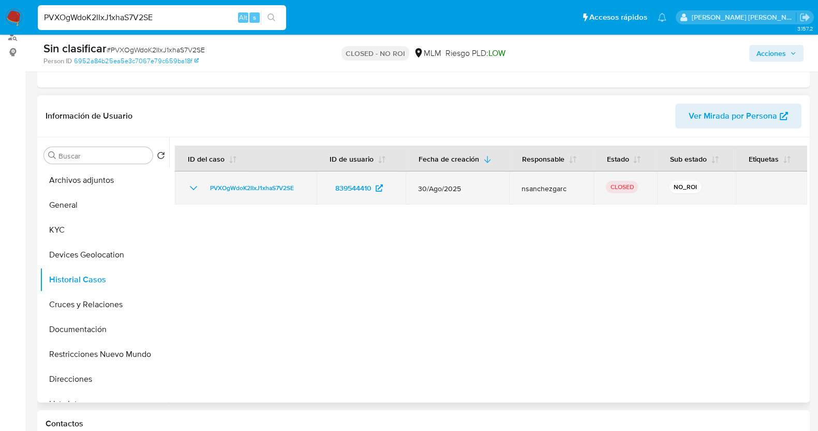
click at [196, 186] on icon "Mostrar/Ocultar" at bounding box center [193, 188] width 7 height 4
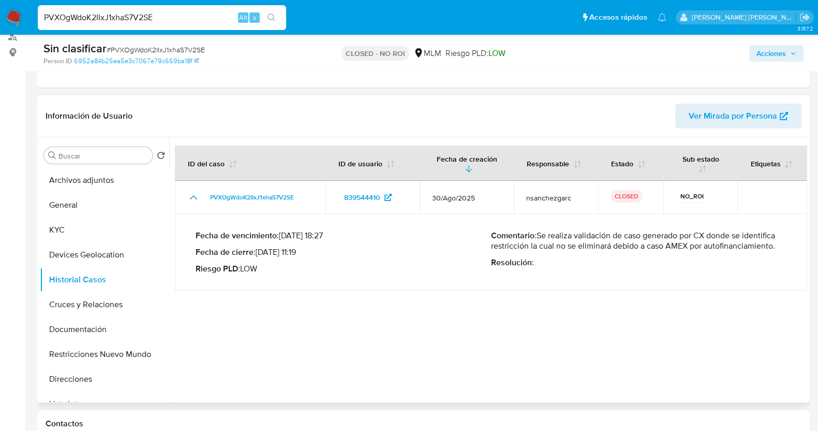
drag, startPoint x: 539, startPoint y: 234, endPoint x: 776, endPoint y: 253, distance: 237.7
click at [776, 253] on div "Comentario : Se realiza validación de caso generado por CX donde se identifica …" at bounding box center [638, 251] width 295 height 43
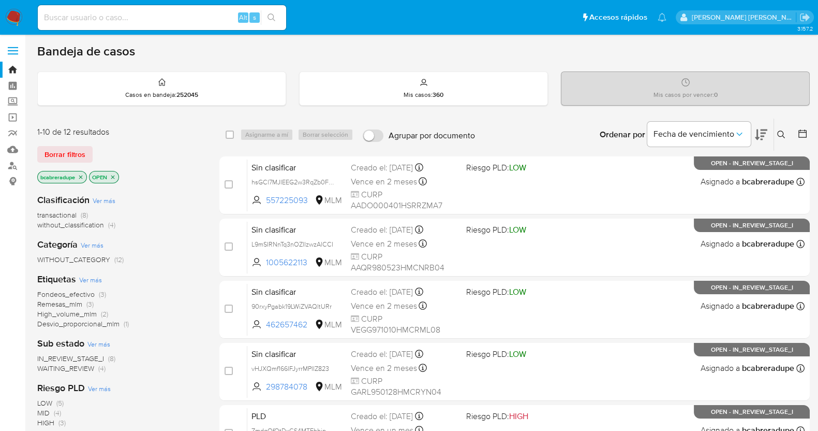
click at [145, 16] on input at bounding box center [162, 17] width 248 height 13
paste input "254918194"
type input "254918194"
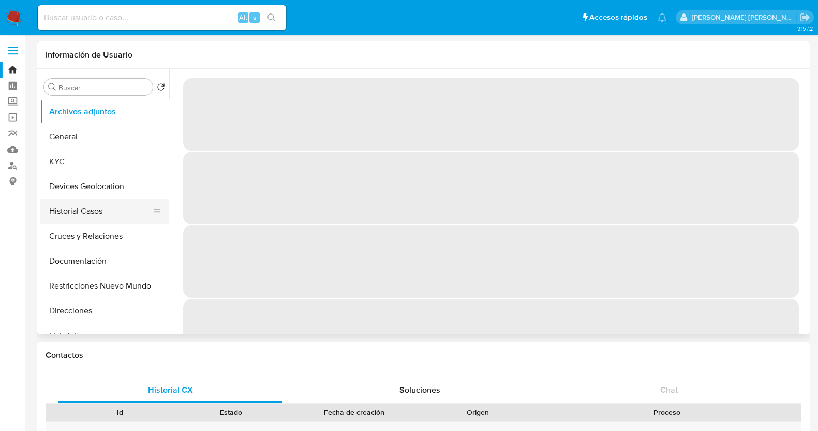
select select "10"
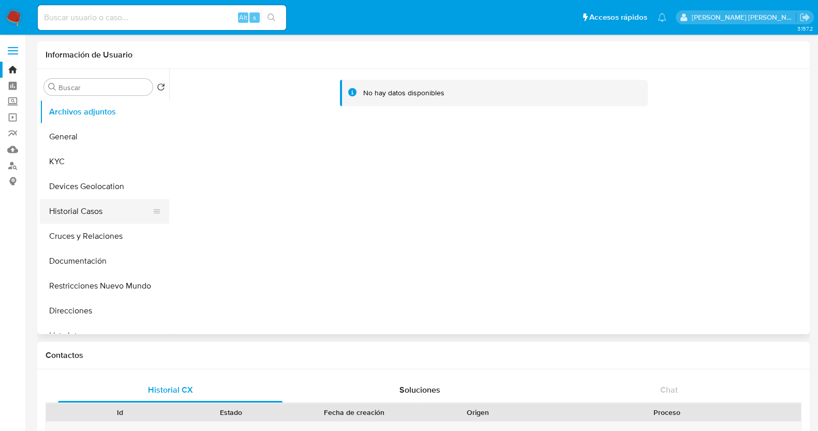
click at [87, 217] on button "Historial Casos" at bounding box center [100, 211] width 121 height 25
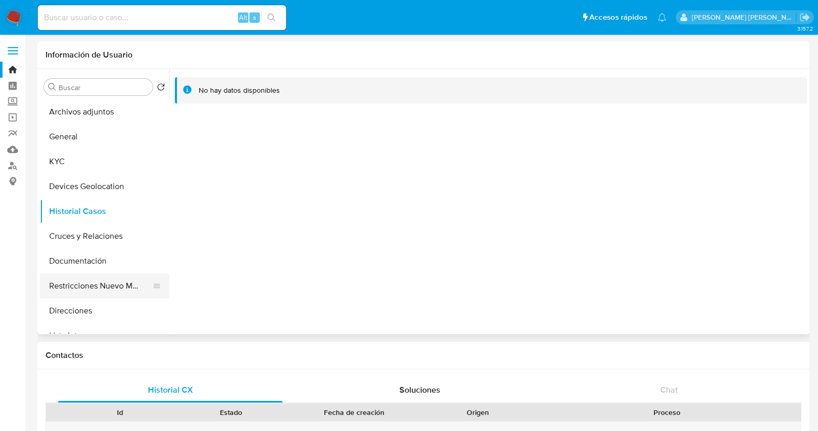
click at [107, 290] on button "Restricciones Nuevo Mundo" at bounding box center [100, 285] width 121 height 25
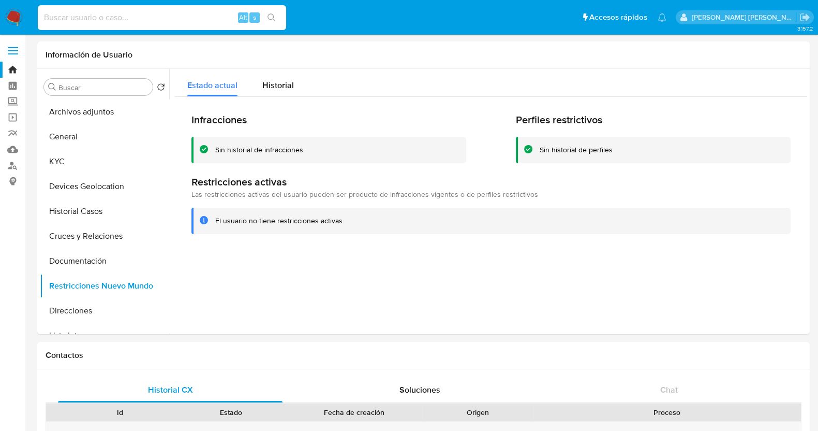
click at [153, 16] on input at bounding box center [162, 17] width 248 height 13
paste input "802235146"
type input "802235146"
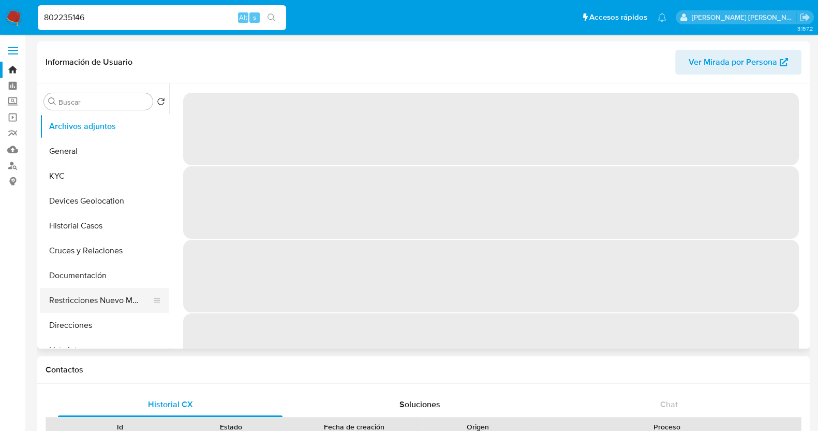
select select "10"
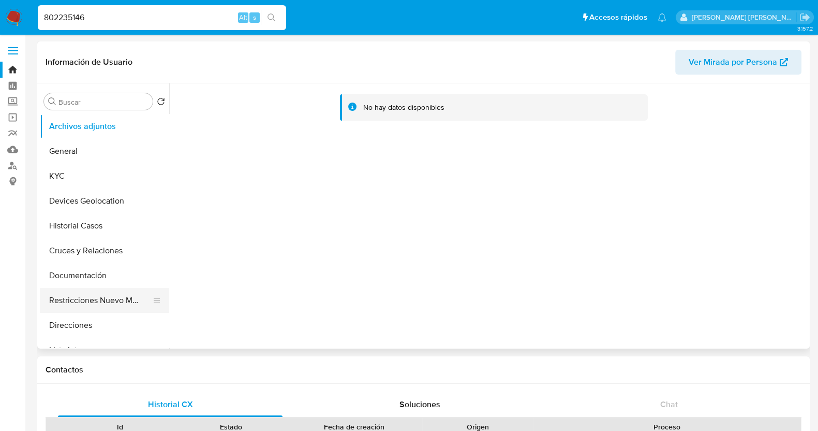
click at [121, 294] on button "Restricciones Nuevo Mundo" at bounding box center [100, 300] width 121 height 25
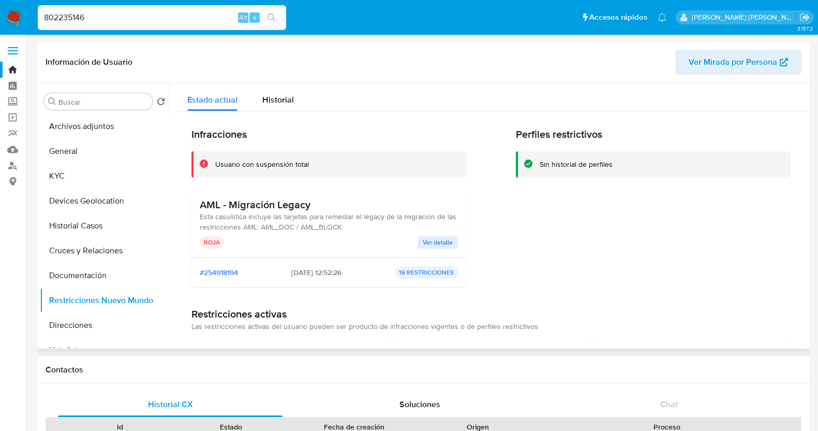
click at [428, 242] on span "Ver detalle" at bounding box center [438, 242] width 30 height 10
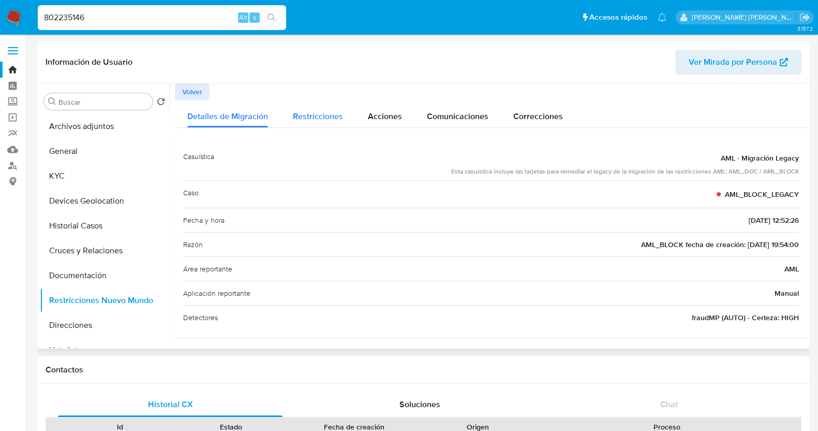
click at [310, 113] on span "Restricciones" at bounding box center [318, 116] width 50 height 12
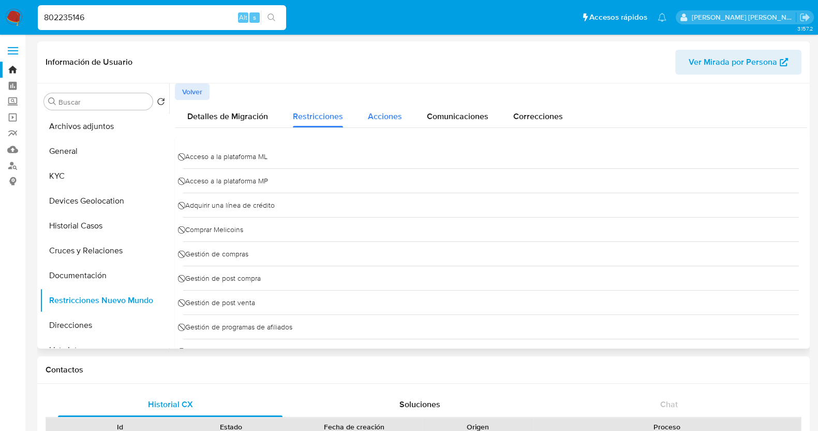
click at [405, 114] on button "Acciones" at bounding box center [384, 113] width 59 height 27
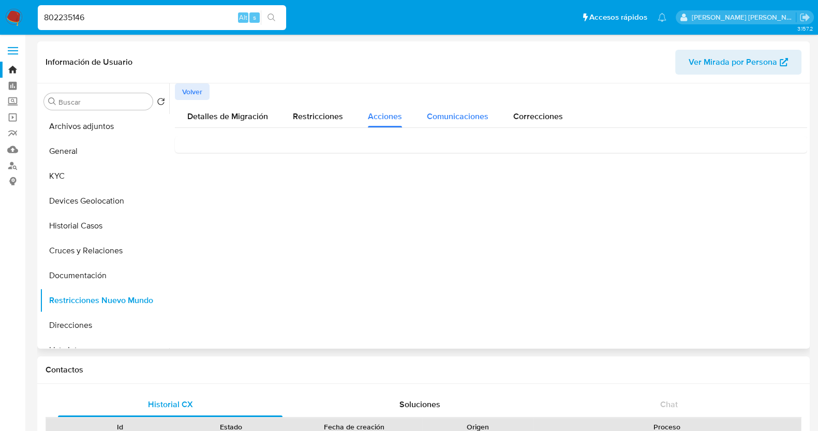
click at [471, 109] on div "Comunicaciones" at bounding box center [458, 113] width 62 height 27
click at [533, 120] on span "Correcciones" at bounding box center [538, 116] width 50 height 12
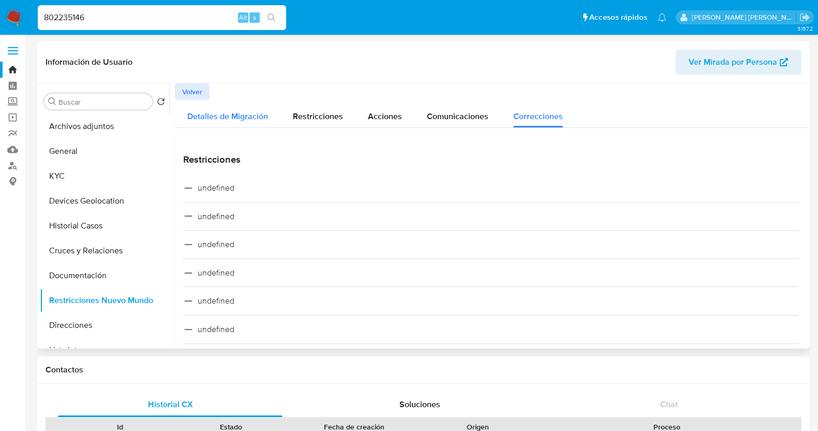
drag, startPoint x: 197, startPoint y: 114, endPoint x: 212, endPoint y: 118, distance: 15.9
click at [198, 114] on span "Detalles de Migración" at bounding box center [227, 116] width 81 height 12
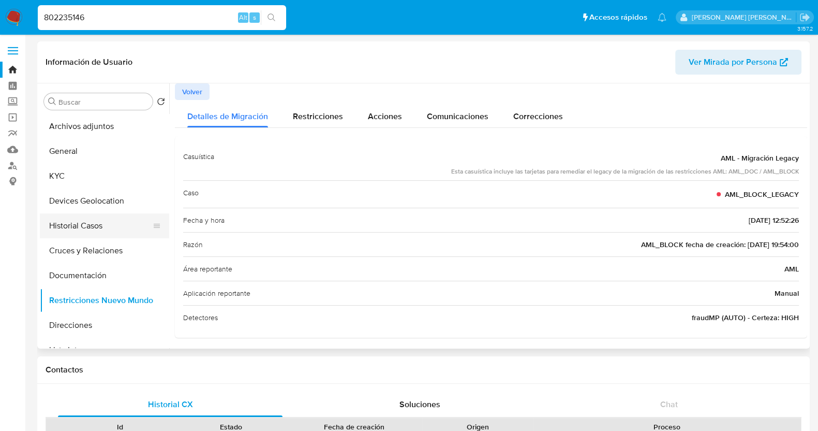
click at [91, 226] on button "Historial Casos" at bounding box center [100, 225] width 121 height 25
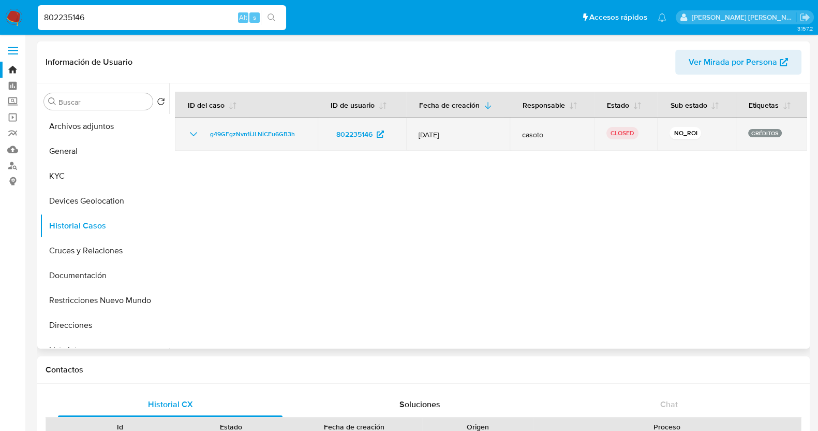
click at [189, 131] on icon "Mostrar/Ocultar" at bounding box center [193, 134] width 12 height 12
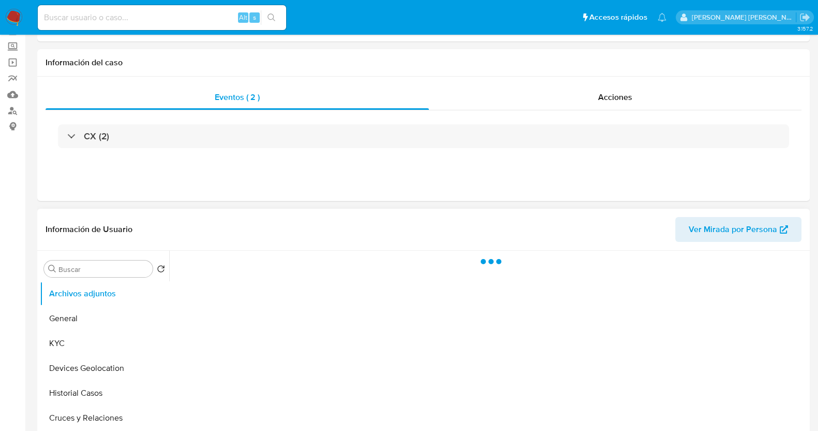
scroll to position [129, 0]
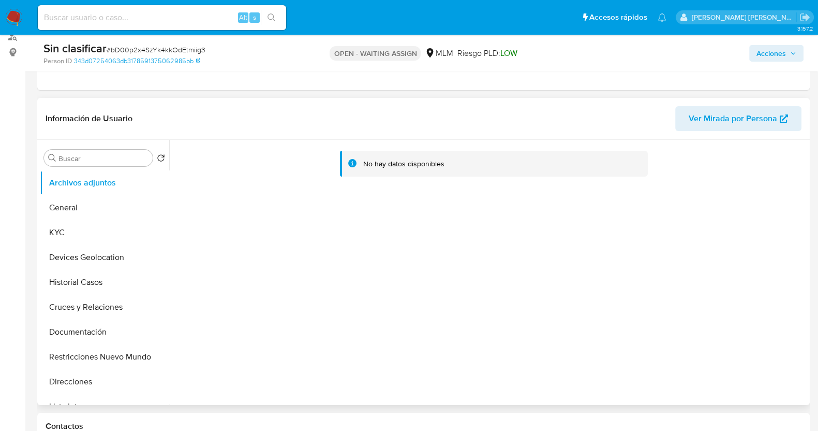
select select "10"
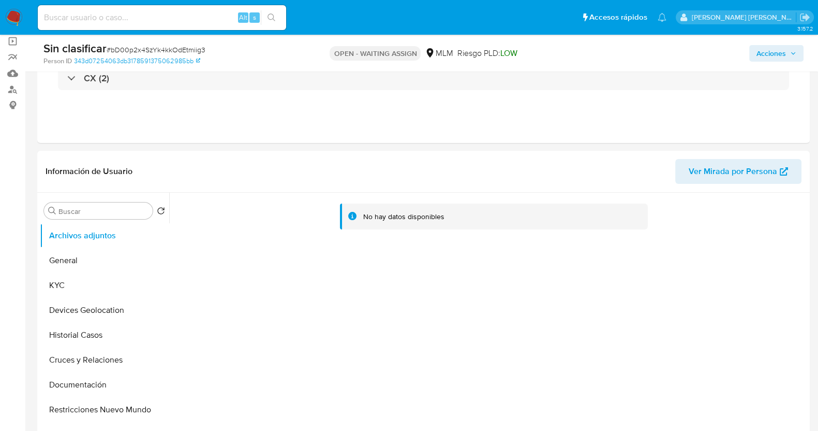
scroll to position [64, 0]
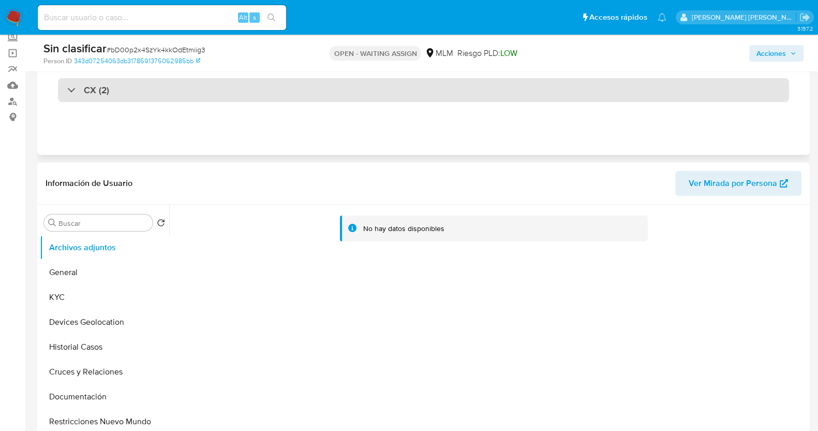
click at [67, 90] on div at bounding box center [67, 90] width 0 height 0
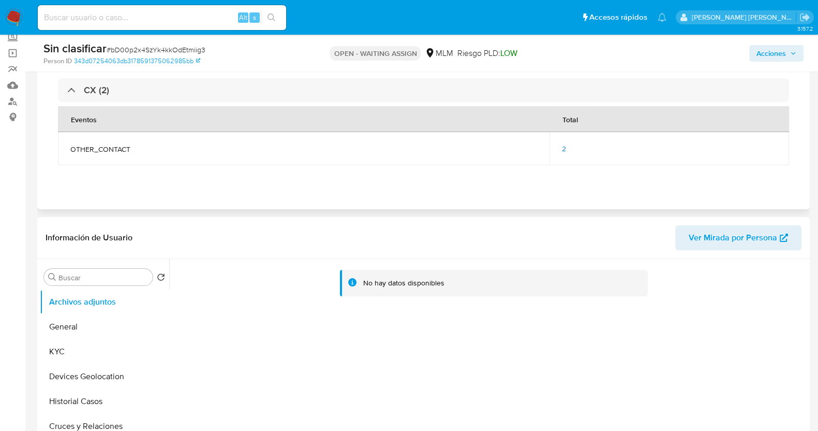
click at [564, 146] on span "2" at bounding box center [564, 148] width 4 height 10
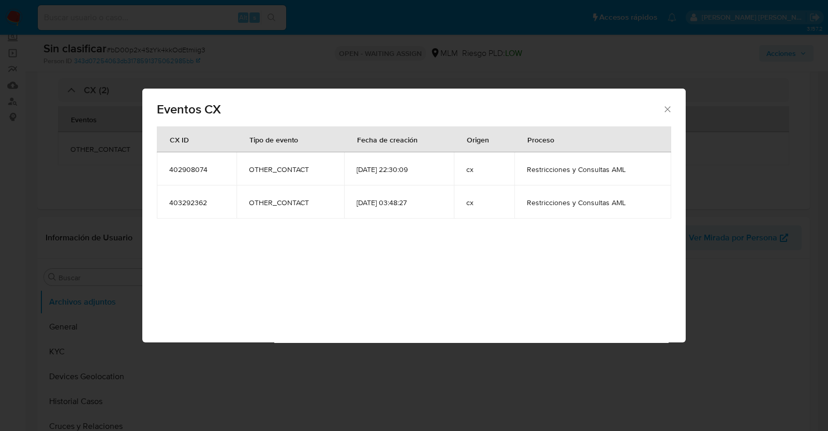
click at [669, 105] on icon "Cerrar" at bounding box center [667, 109] width 10 height 10
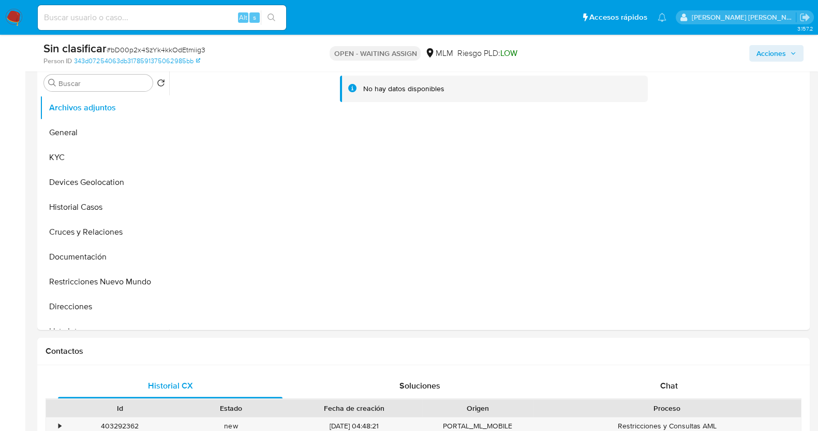
scroll to position [517, 0]
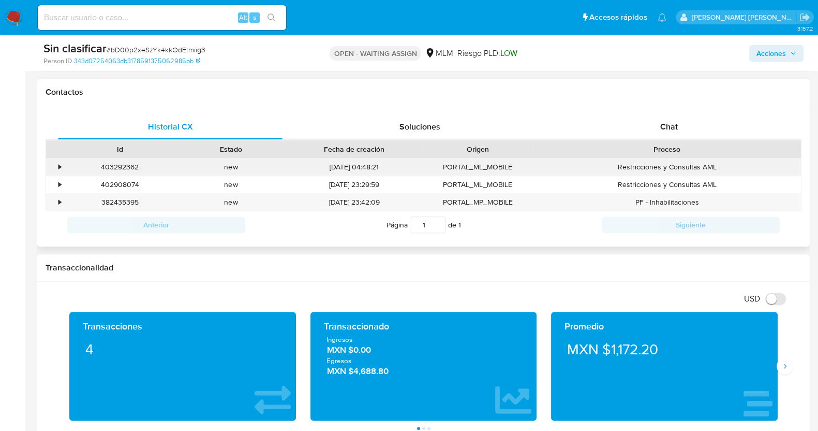
click at [60, 166] on div "•" at bounding box center [59, 167] width 3 height 10
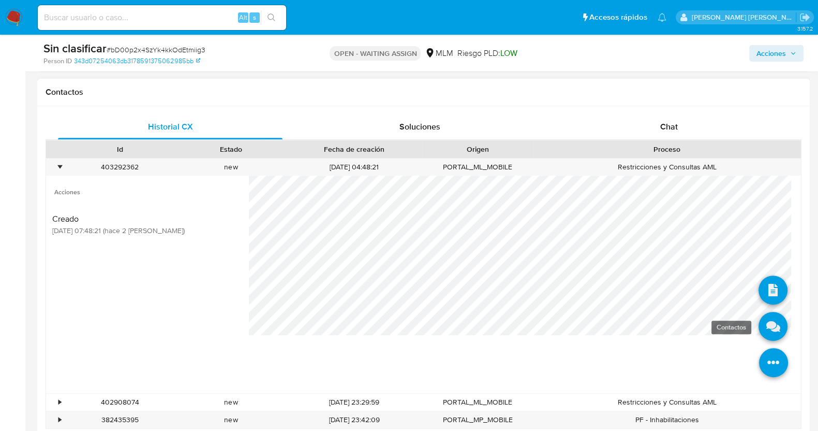
click at [768, 317] on icon at bounding box center [773, 325] width 29 height 29
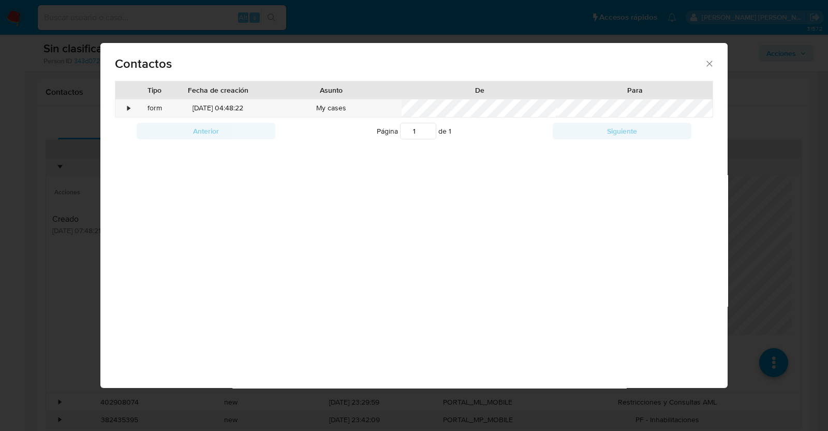
click at [707, 61] on icon "close" at bounding box center [709, 63] width 10 height 10
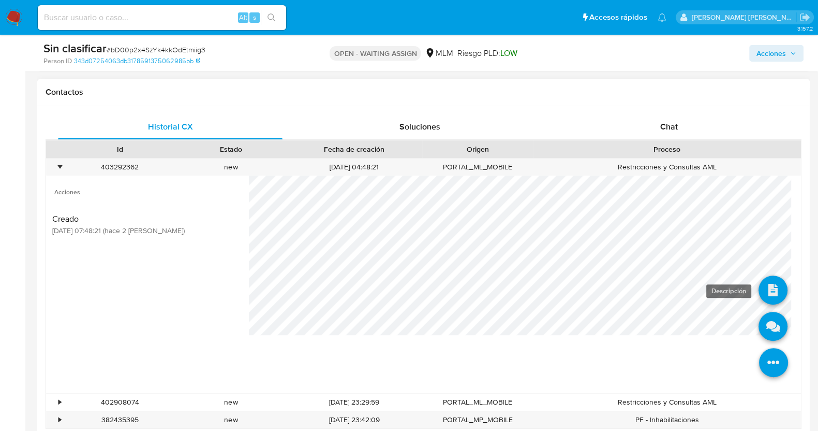
click at [766, 278] on icon at bounding box center [773, 289] width 29 height 29
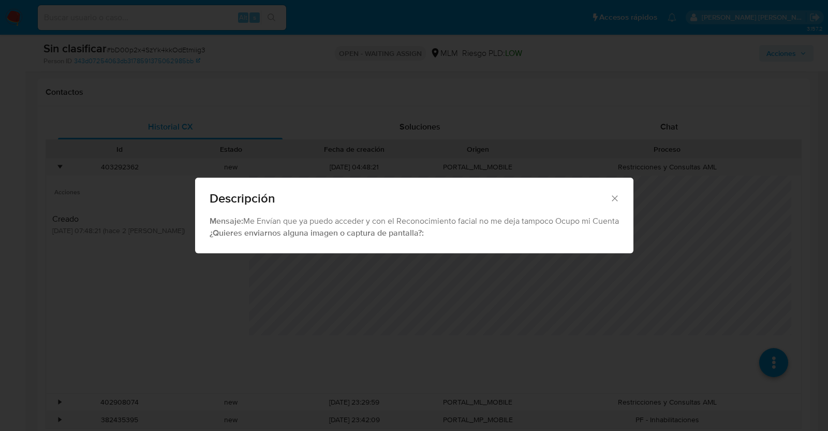
click at [615, 193] on icon "Cerrar" at bounding box center [615, 198] width 10 height 10
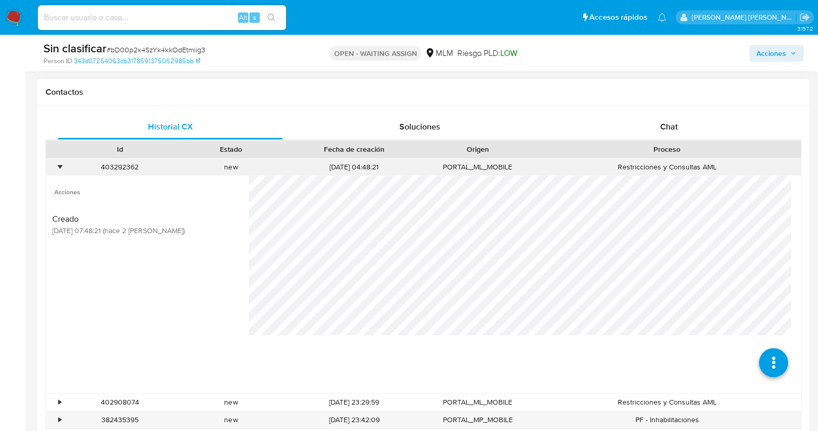
click at [60, 162] on div "•" at bounding box center [59, 167] width 3 height 10
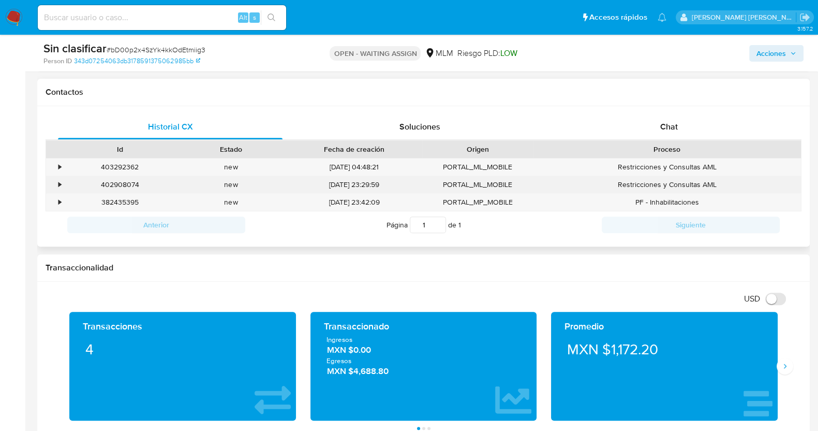
click at [57, 184] on div "•" at bounding box center [55, 184] width 18 height 17
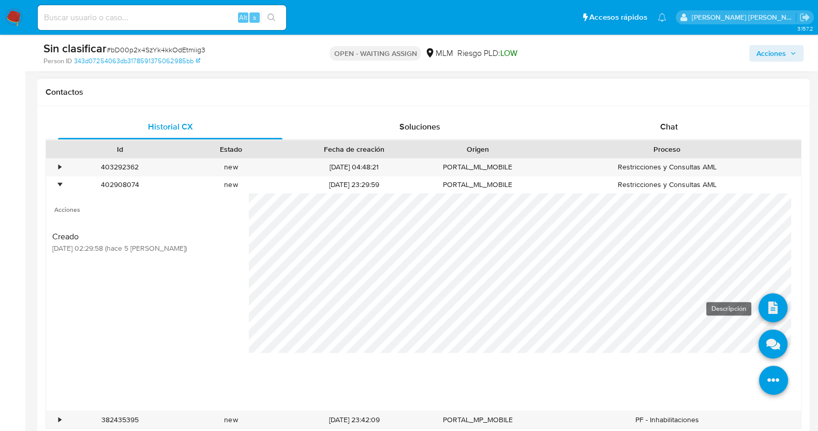
click at [765, 303] on icon at bounding box center [773, 307] width 29 height 29
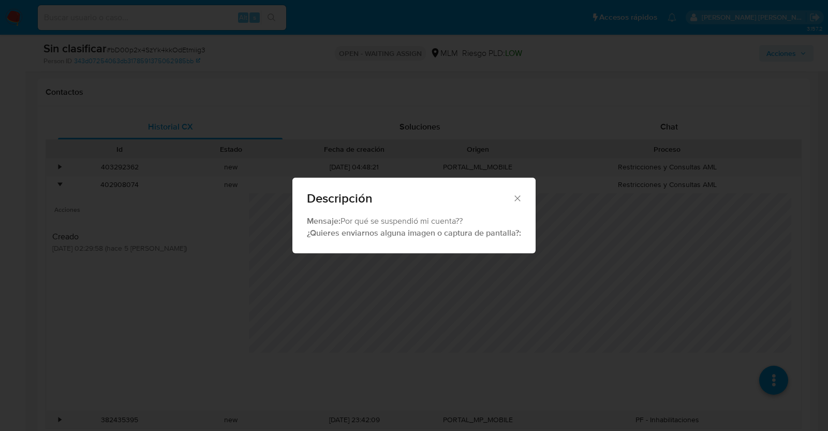
click at [517, 192] on div "Descripción" at bounding box center [413, 196] width 243 height 38
click at [517, 195] on icon "Cerrar" at bounding box center [517, 198] width 10 height 10
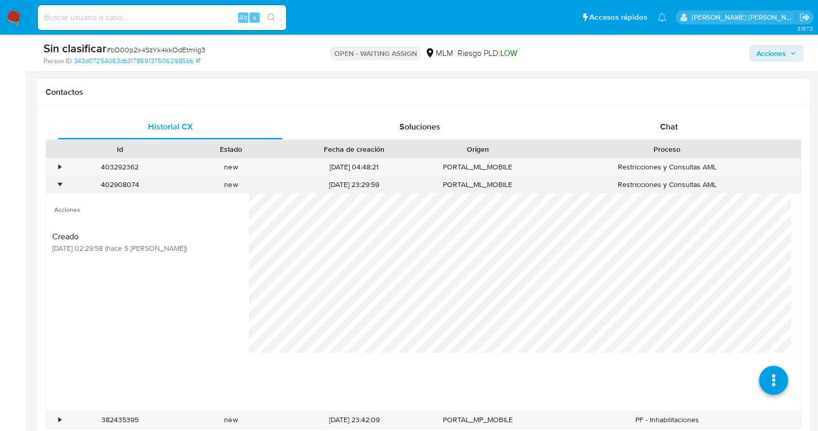
click at [61, 182] on div "•" at bounding box center [59, 185] width 3 height 10
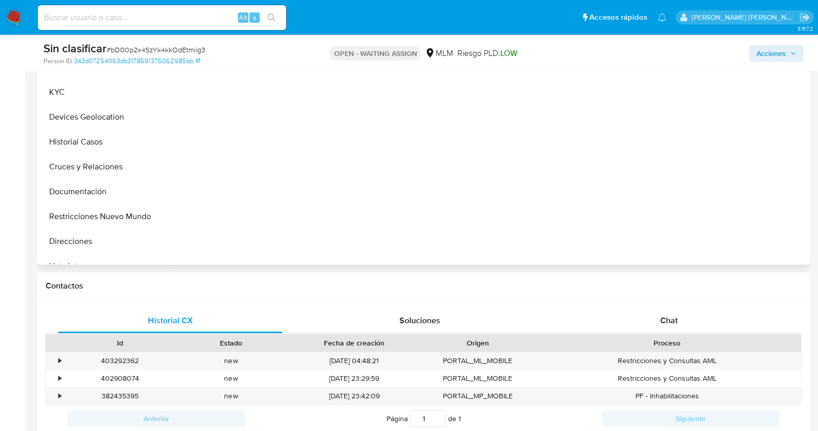
scroll to position [194, 0]
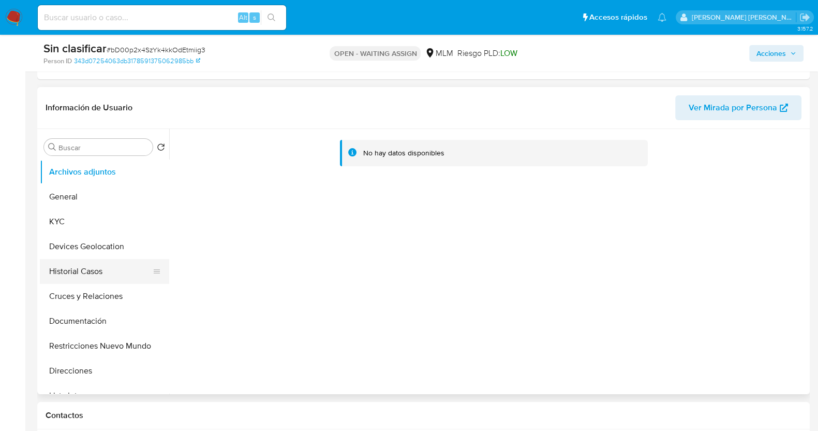
click at [105, 274] on button "Historial Casos" at bounding box center [100, 271] width 121 height 25
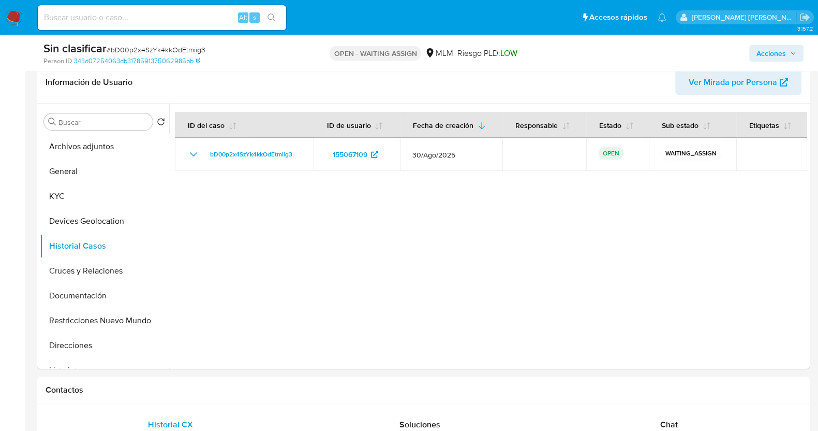
scroll to position [258, 0]
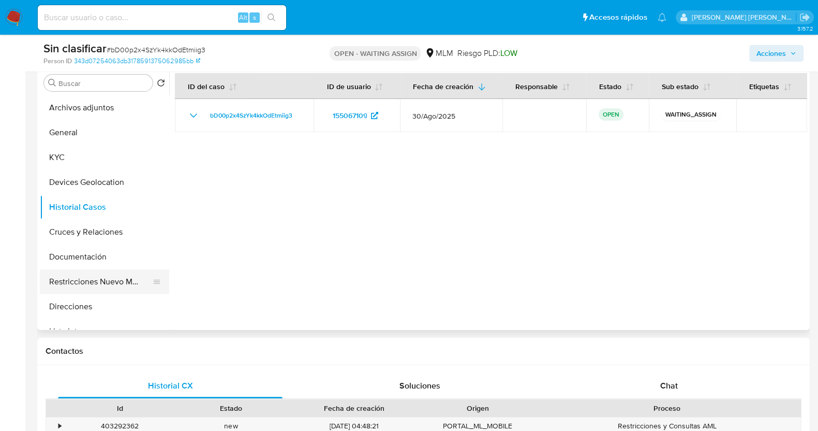
click at [122, 275] on button "Restricciones Nuevo Mundo" at bounding box center [100, 281] width 121 height 25
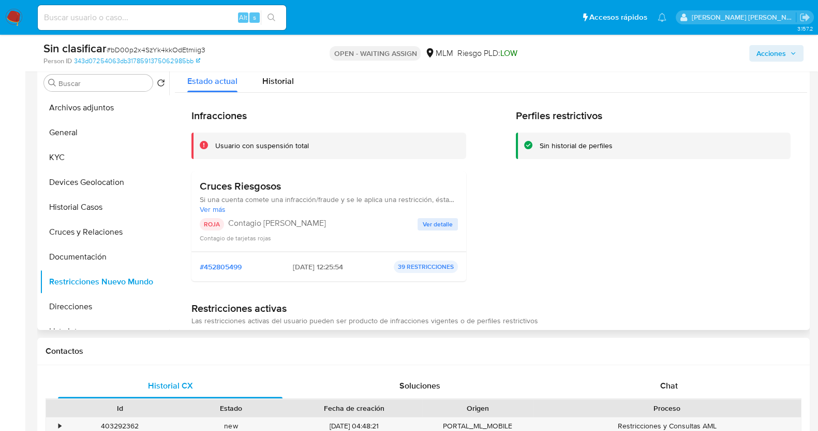
click at [445, 224] on span "Ver detalle" at bounding box center [438, 224] width 30 height 10
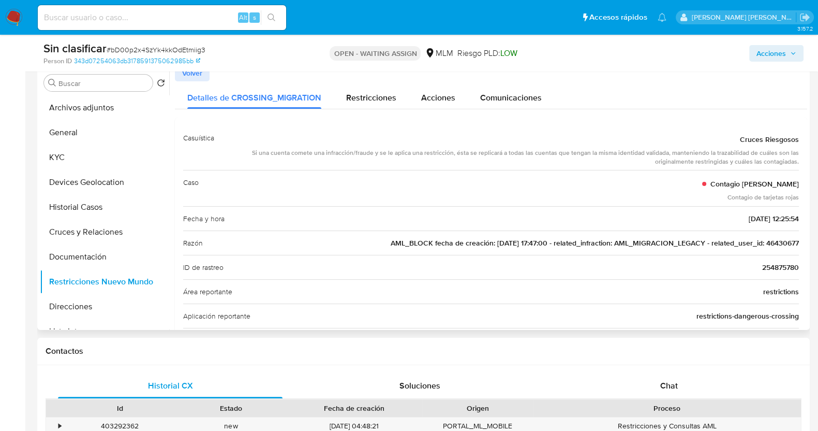
click at [777, 239] on span "AML_BLOCK fecha de creación: 15/06/2022 17:47:00 - related_infraction: AML_MIGR…" at bounding box center [595, 243] width 408 height 10
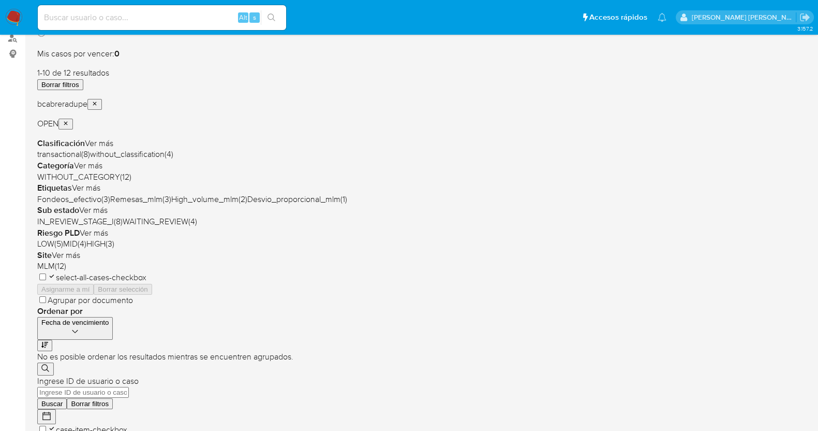
scroll to position [129, 0]
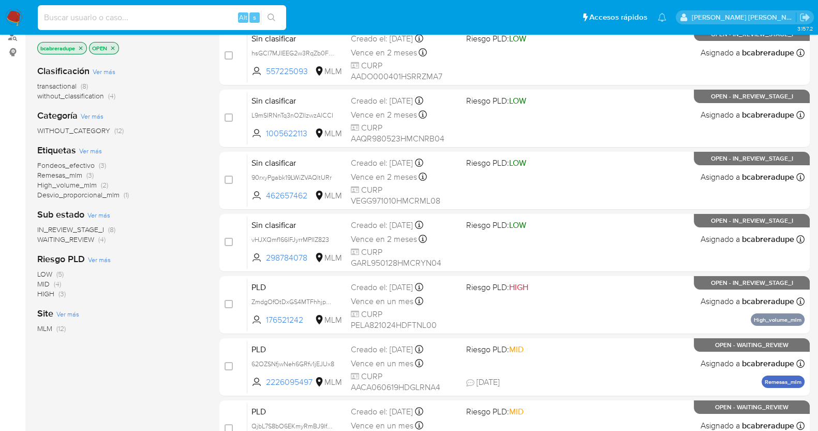
click at [218, 20] on input at bounding box center [162, 17] width 248 height 13
paste input "46430677"
type input "4"
paste input "46430677"
type input "46430677"
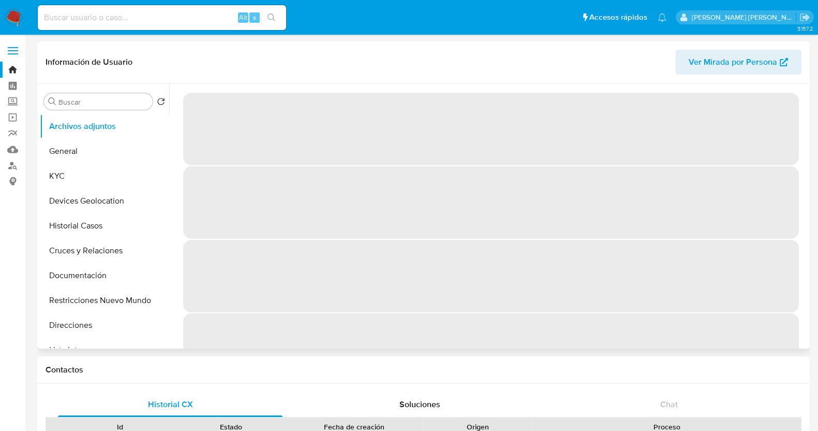
select select "10"
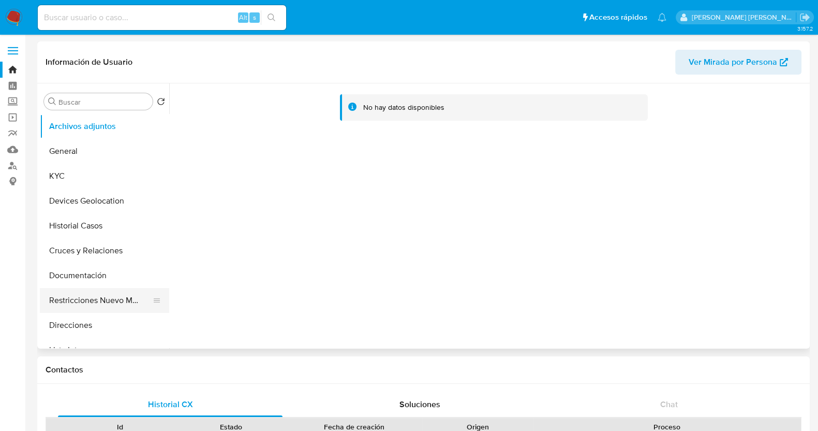
click at [124, 300] on button "Restricciones Nuevo Mundo" at bounding box center [100, 300] width 121 height 25
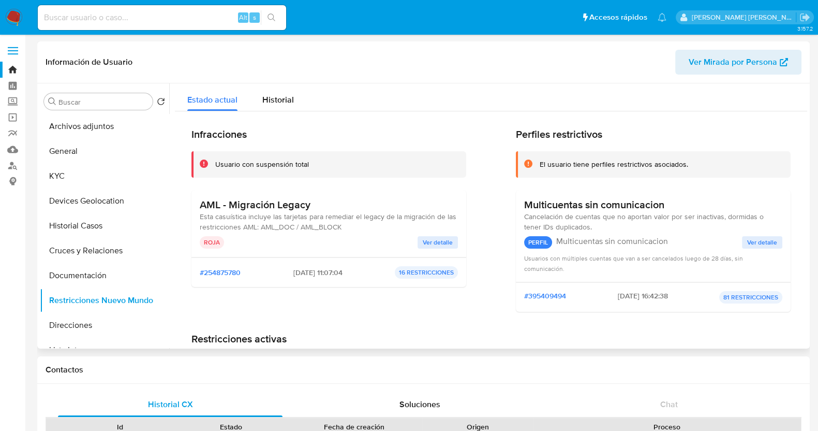
click at [440, 238] on span "Ver detalle" at bounding box center [438, 242] width 30 height 10
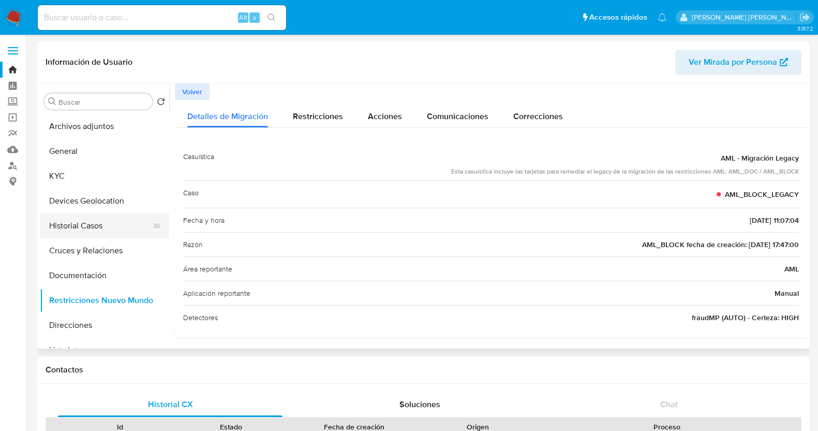
click at [95, 228] on button "Historial Casos" at bounding box center [100, 225] width 121 height 25
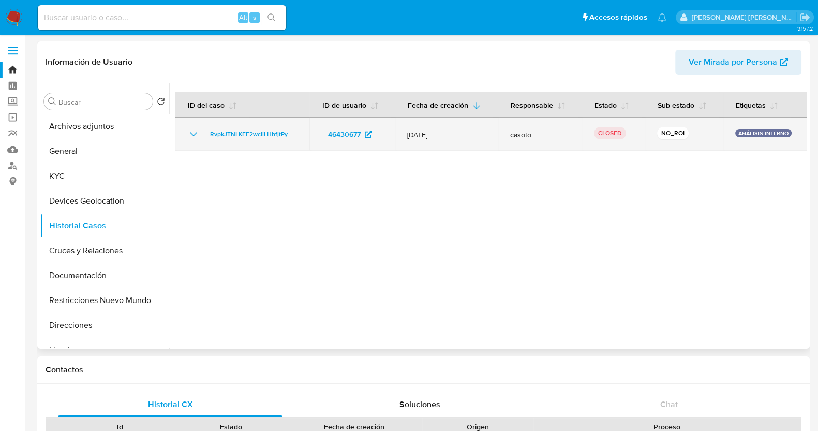
click at [191, 131] on icon "Mostrar/Ocultar" at bounding box center [193, 134] width 12 height 12
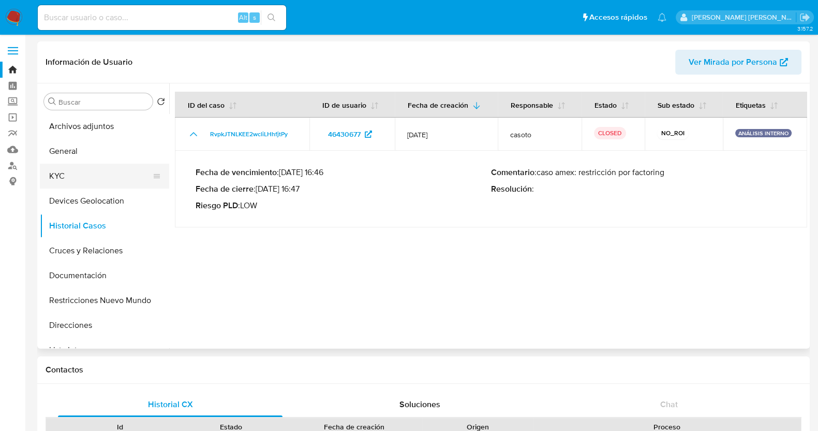
click at [85, 175] on button "KYC" at bounding box center [100, 176] width 121 height 25
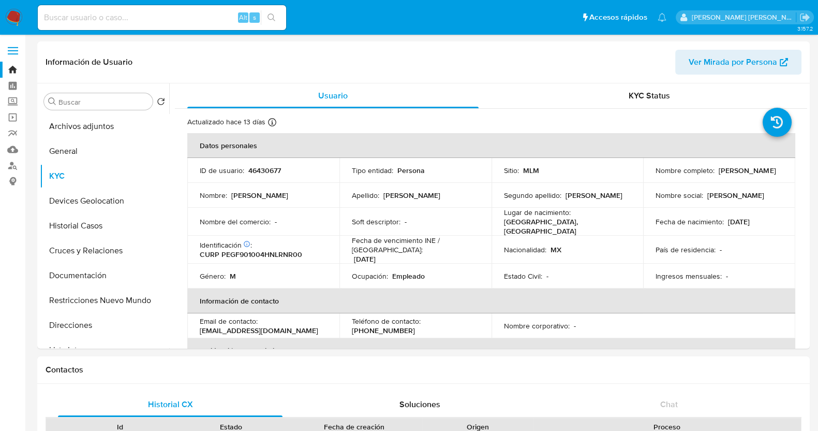
click at [168, 14] on input at bounding box center [162, 17] width 248 height 13
paste input "126829610"
type input "126829610"
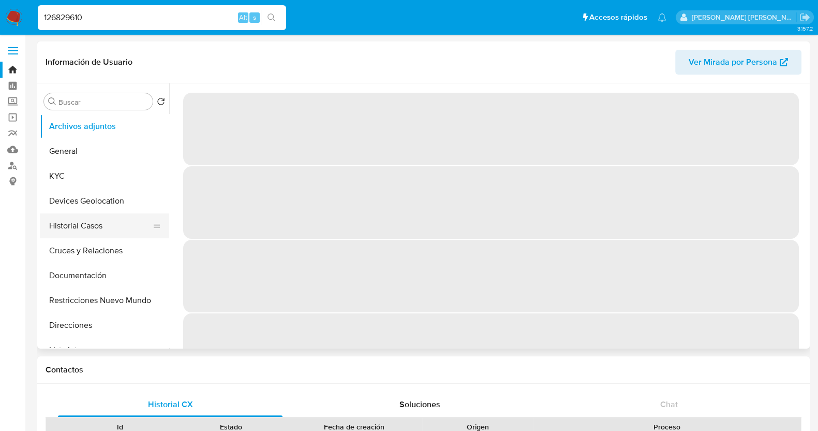
select select "10"
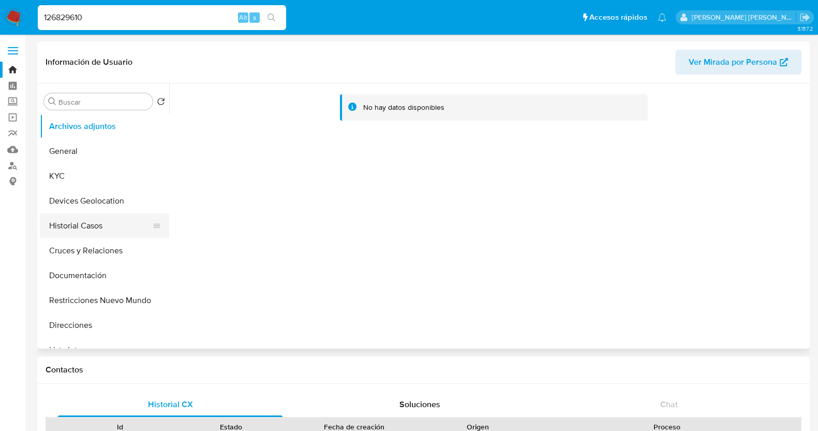
click at [94, 226] on button "Historial Casos" at bounding box center [100, 225] width 121 height 25
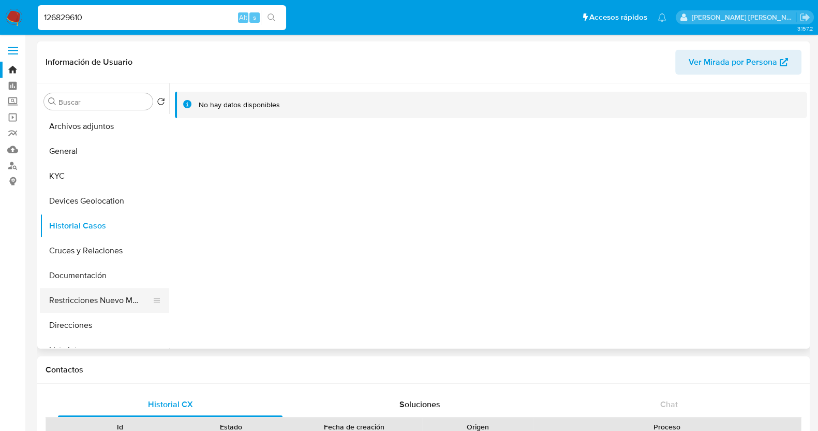
click at [108, 296] on button "Restricciones Nuevo Mundo" at bounding box center [100, 300] width 121 height 25
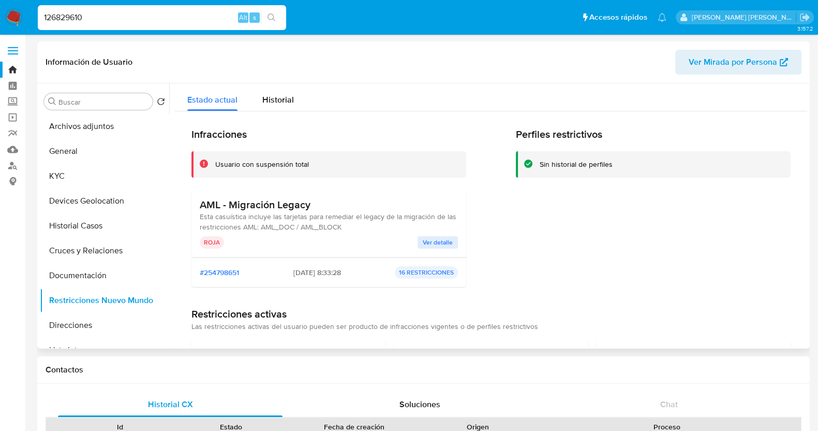
click at [439, 242] on span "Ver detalle" at bounding box center [438, 242] width 30 height 10
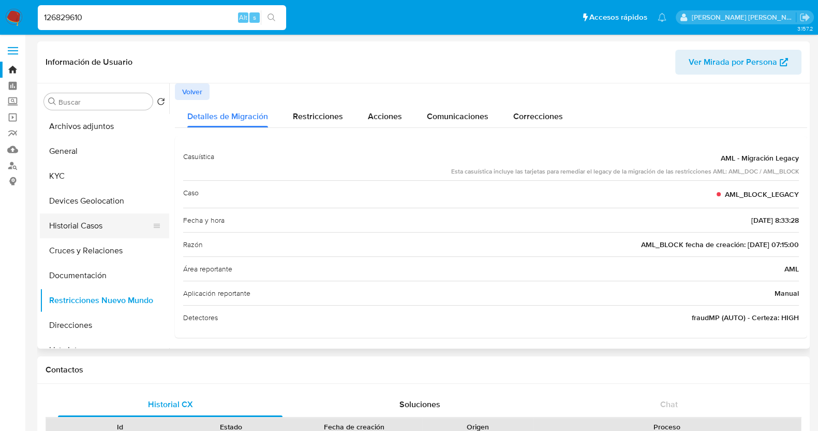
click at [87, 222] on button "Historial Casos" at bounding box center [100, 225] width 121 height 25
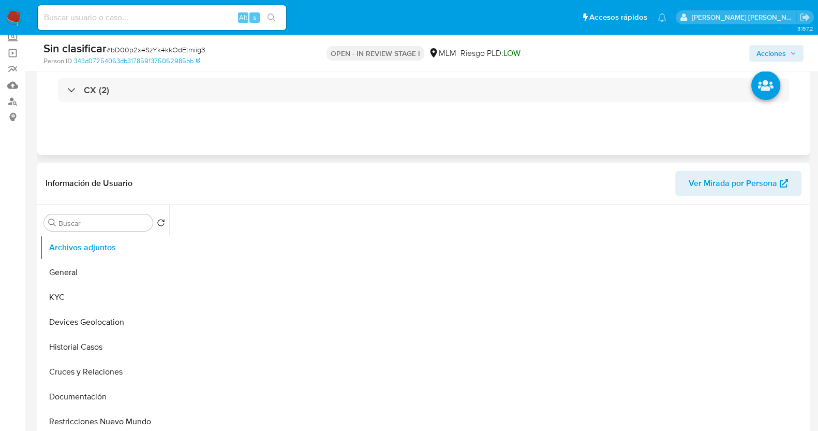
scroll to position [129, 0]
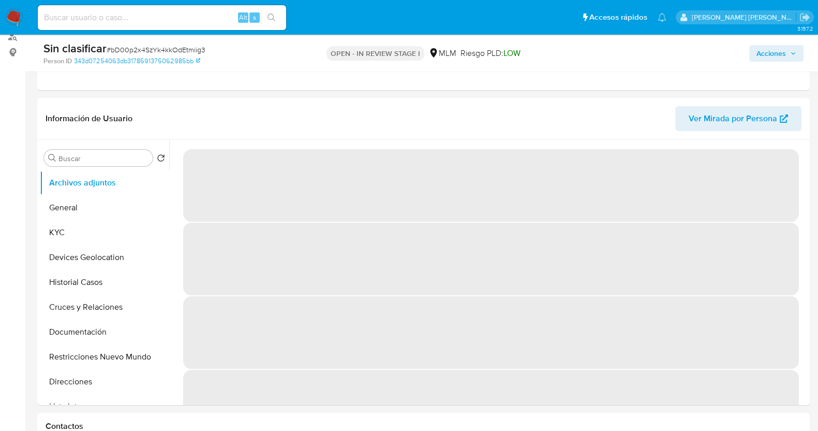
select select "10"
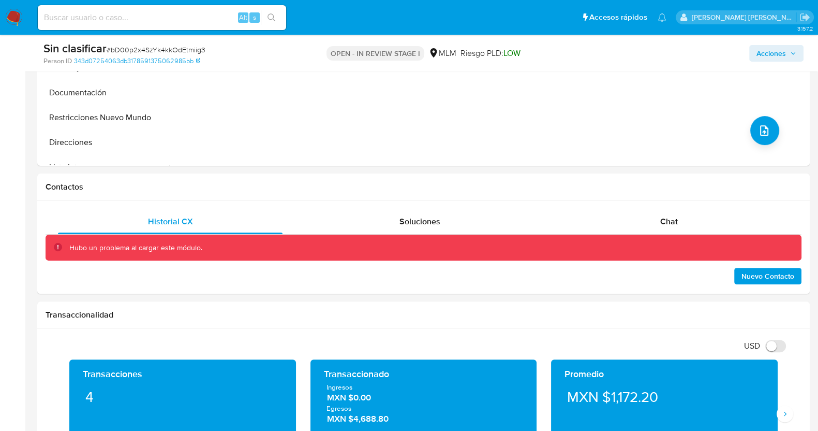
scroll to position [388, 0]
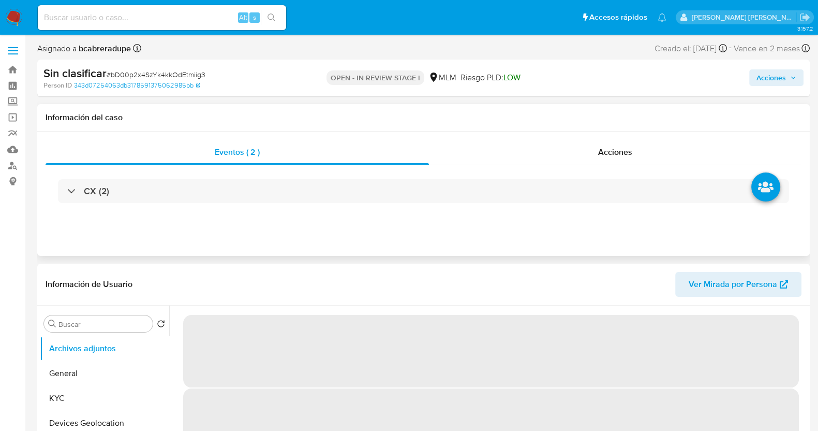
select select "10"
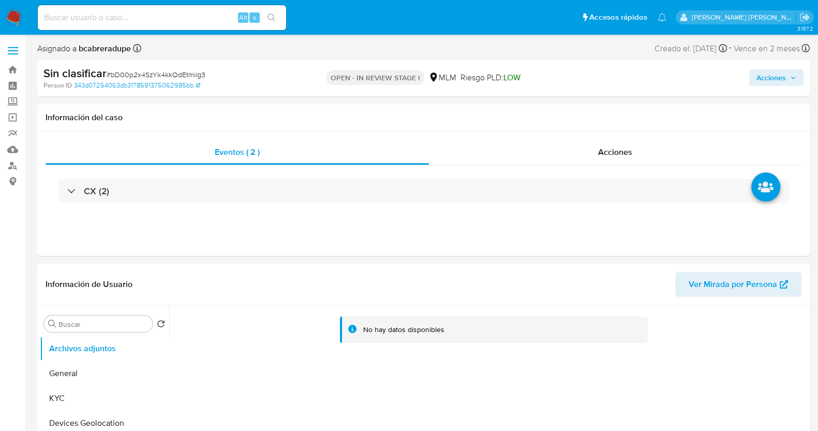
click at [792, 81] on span "Acciones" at bounding box center [776, 77] width 40 height 14
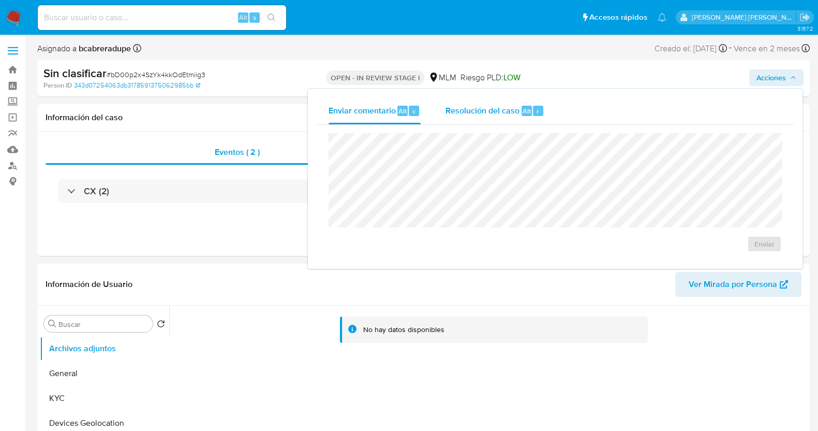
click at [503, 108] on span "Resolución del caso" at bounding box center [483, 111] width 74 height 12
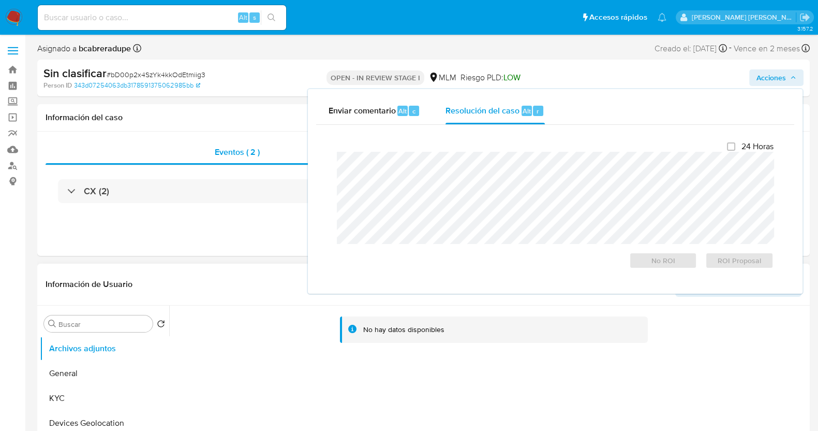
click at [222, 331] on div "No hay datos disponibles" at bounding box center [491, 327] width 616 height 26
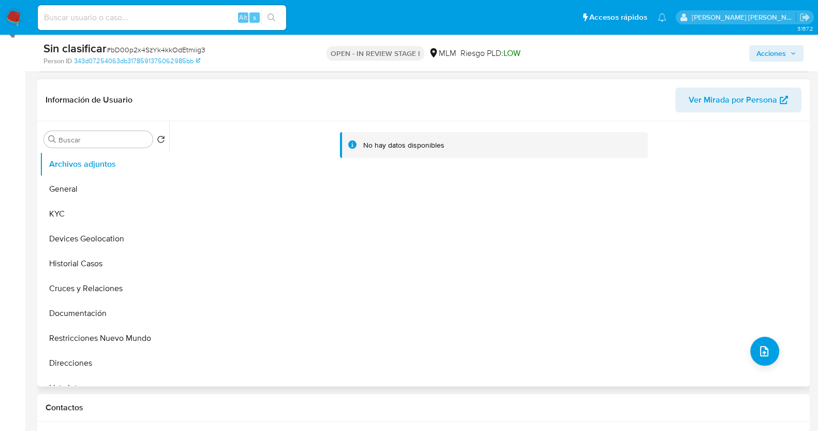
scroll to position [129, 0]
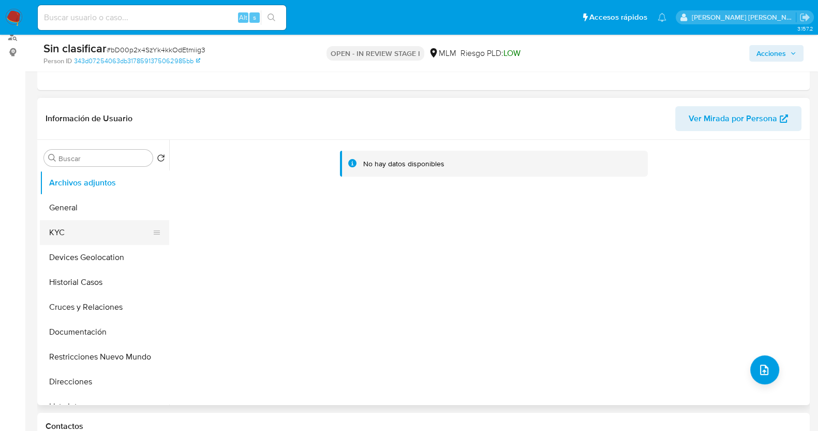
click at [103, 226] on button "KYC" at bounding box center [100, 232] width 121 height 25
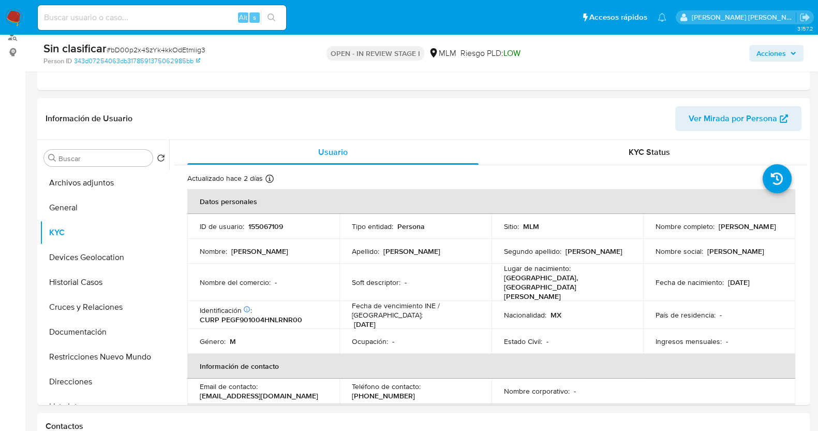
click at [783, 53] on span "Acciones" at bounding box center [770, 53] width 29 height 17
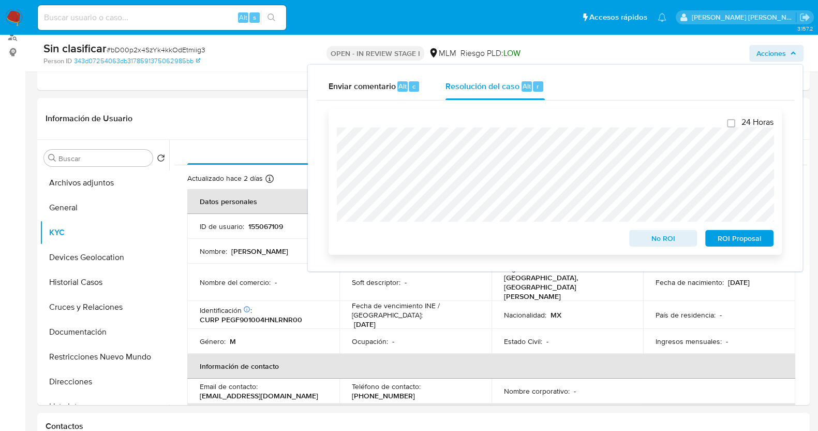
click at [664, 240] on span "No ROI" at bounding box center [663, 238] width 54 height 14
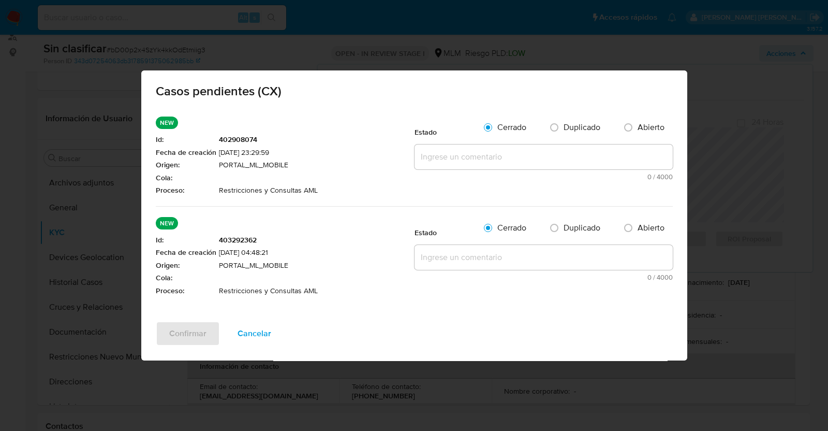
click at [447, 156] on textarea at bounding box center [543, 156] width 258 height 25
paste textarea "Se realiza validación de caso generado por CX donde se identifica restricción l…"
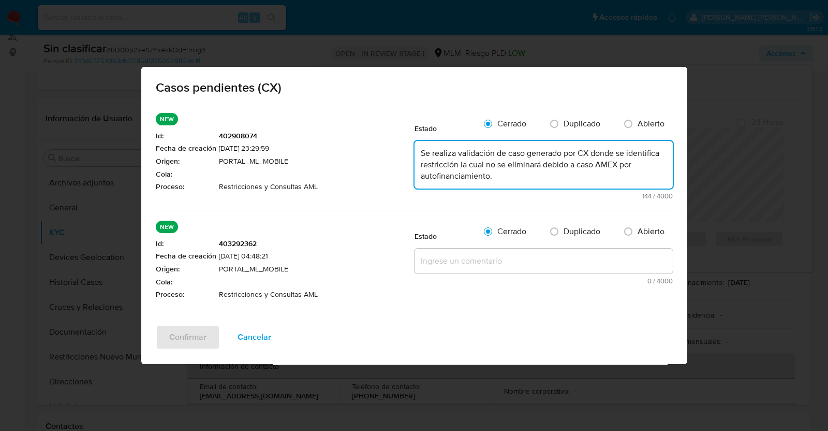
type textarea "Se realiza validación de caso generado por CX donde se identifica restricción l…"
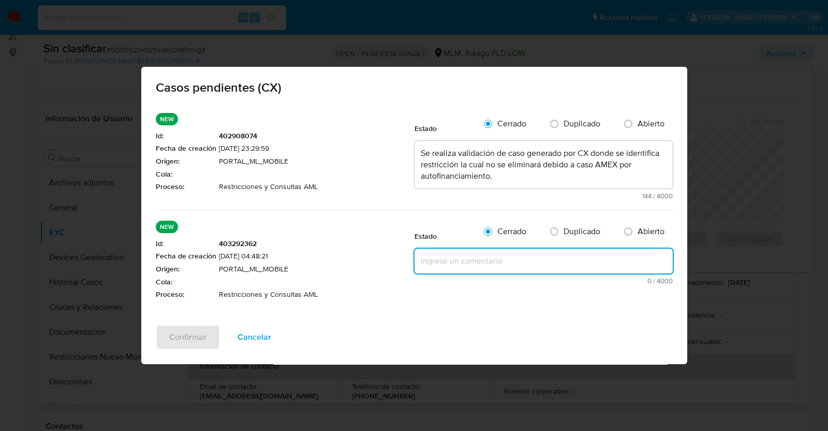
click at [476, 264] on textarea at bounding box center [543, 260] width 258 height 25
paste textarea "Se realiza validación de caso generado por CX donde se identifica restricción l…"
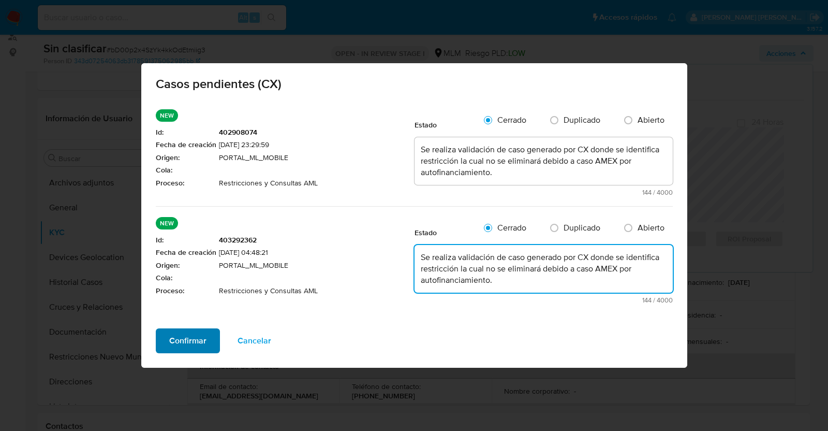
type textarea "Se realiza validación de caso generado por CX donde se identifica restricción l…"
click at [194, 340] on span "Confirmar" at bounding box center [187, 340] width 37 height 23
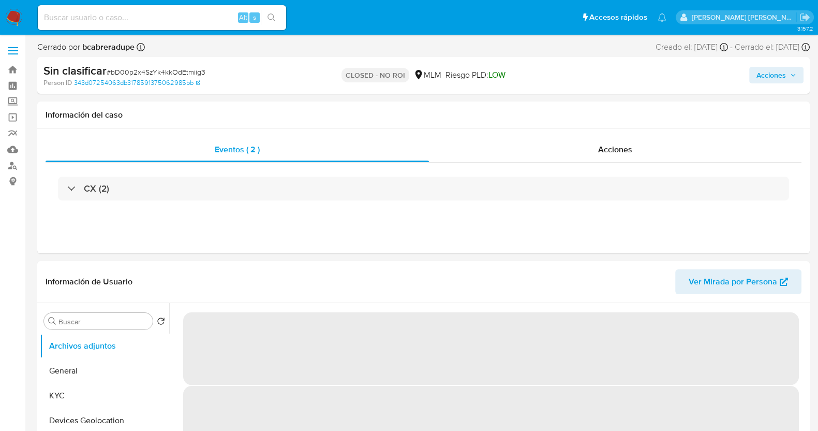
select select "10"
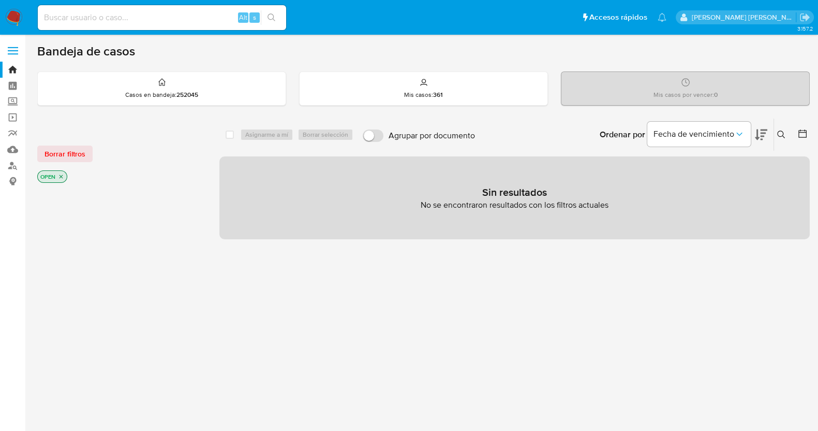
click at [782, 130] on icon at bounding box center [781, 134] width 8 height 8
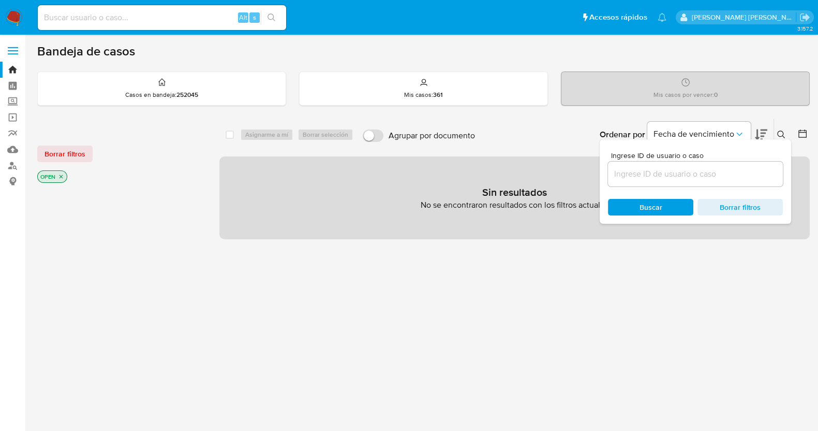
click at [493, 345] on div "select-all-cases-checkbox Asignarme a mí Borrar selección Agrupar por documento…" at bounding box center [514, 352] width 590 height 468
click at [678, 174] on input at bounding box center [695, 173] width 175 height 13
paste input "bD00p2x4SzYk4kkOdEtmiig3"
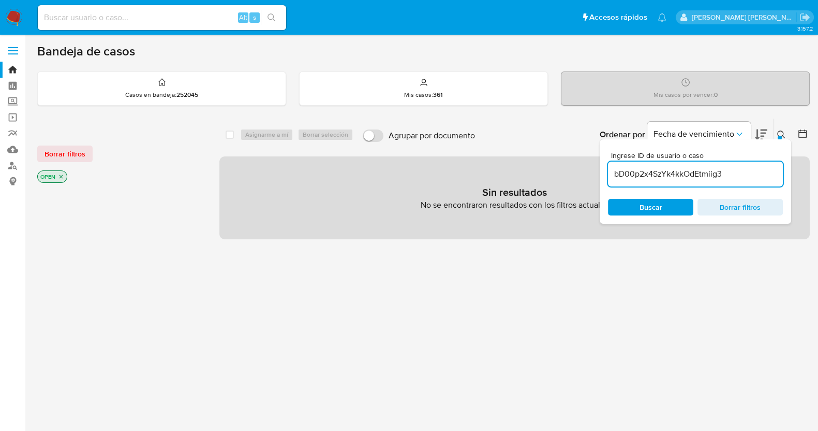
click at [674, 172] on input "bD00p2x4SzYk4kkOdEtmiig3" at bounding box center [695, 173] width 175 height 13
paste input "ftPzvlPrRsQjxQy9JDnLkSux"
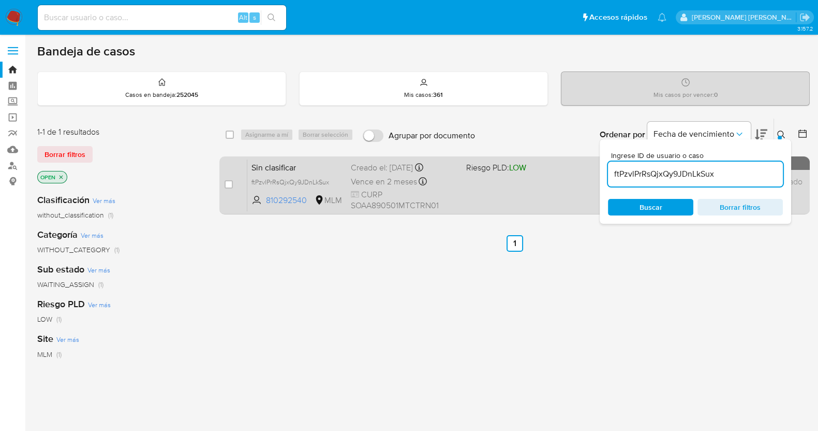
click at [385, 168] on div "Creado el: 29/08/2025 Creado el: 29/08/2025 20:56:40" at bounding box center [404, 167] width 107 height 11
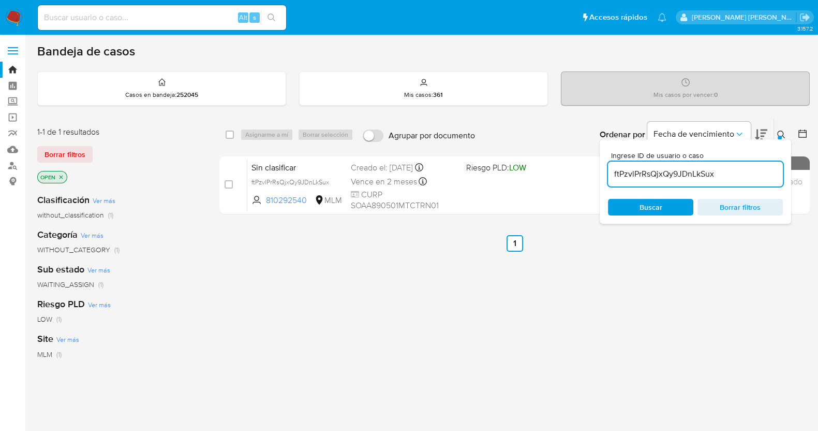
click at [650, 176] on input "ftPzvlPrRsQjxQy9JDnLkSux" at bounding box center [695, 173] width 175 height 13
paste input "czOFhh0QX8ZI7er9qiNT0FiG"
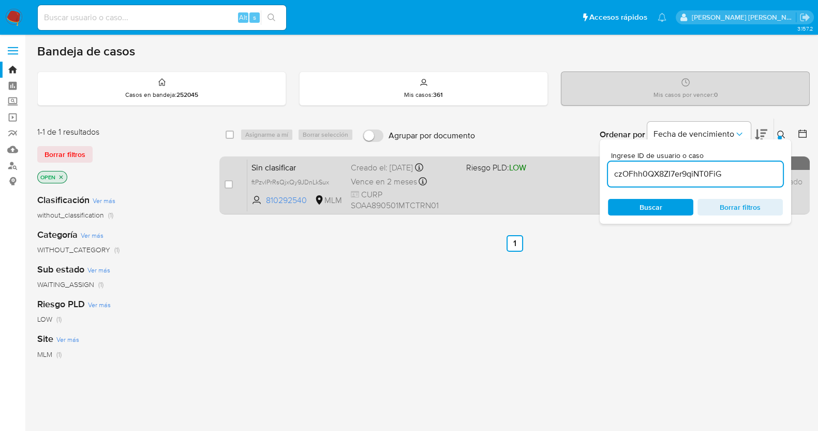
type input "czOFhh0QX8ZI7er9qiNT0FiG"
click at [365, 163] on div "Creado el: 29/08/2025 Creado el: 29/08/2025 20:56:19" at bounding box center [404, 167] width 107 height 11
click at [229, 182] on input "checkbox" at bounding box center [229, 184] width 8 height 8
checkbox input "true"
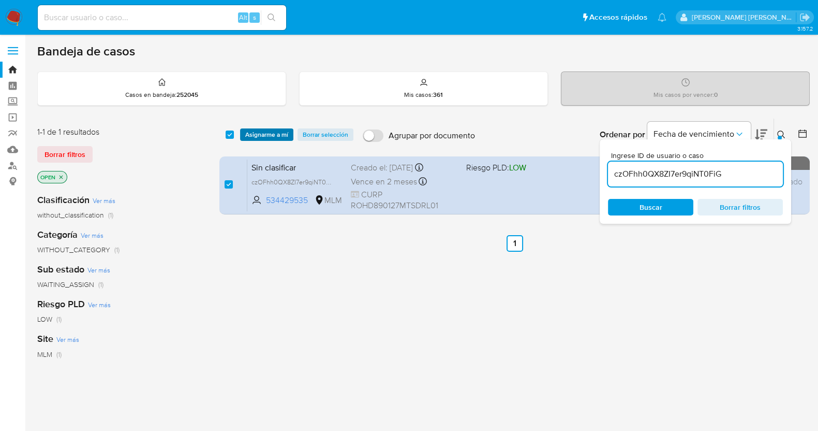
click at [271, 138] on span "Asignarme a mí" at bounding box center [266, 134] width 43 height 10
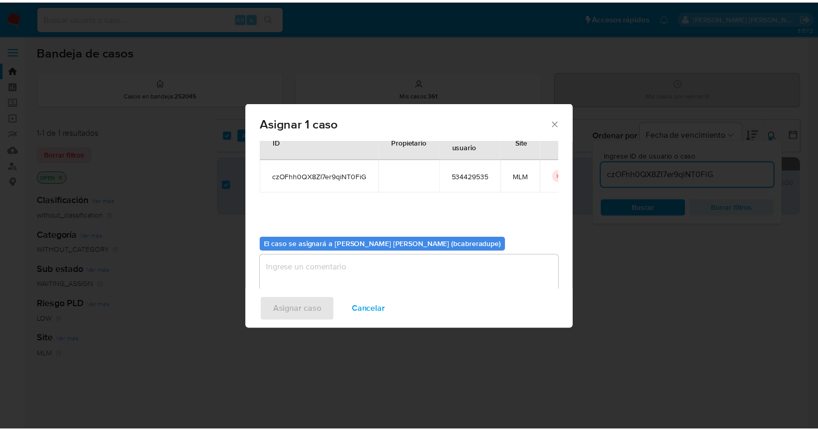
scroll to position [53, 0]
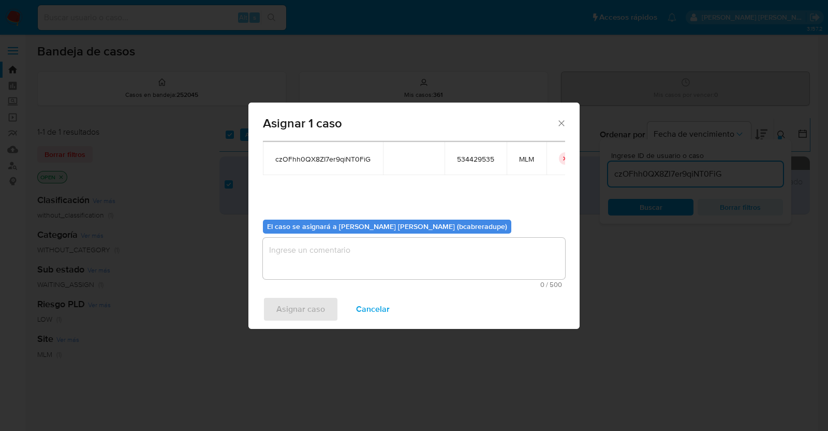
click at [397, 261] on textarea "assign-modal" at bounding box center [414, 258] width 302 height 41
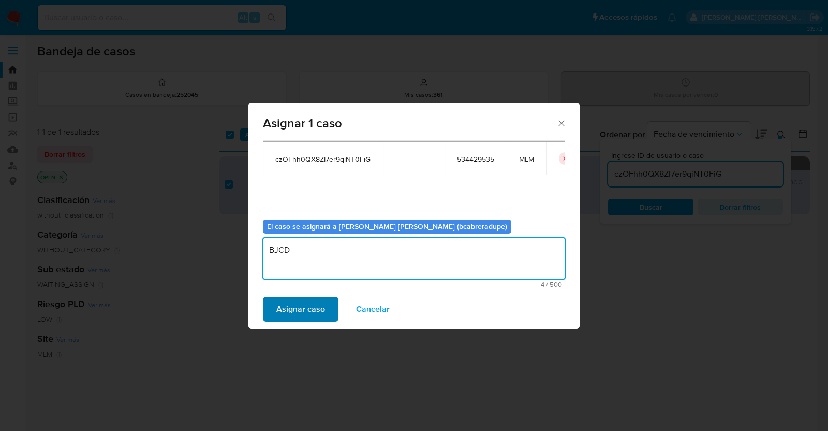
type textarea "BJCD"
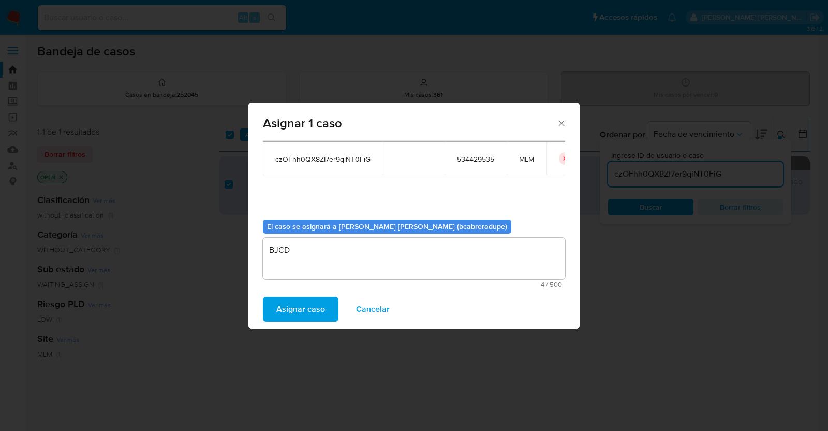
click at [317, 308] on span "Asignar caso" at bounding box center [300, 309] width 49 height 23
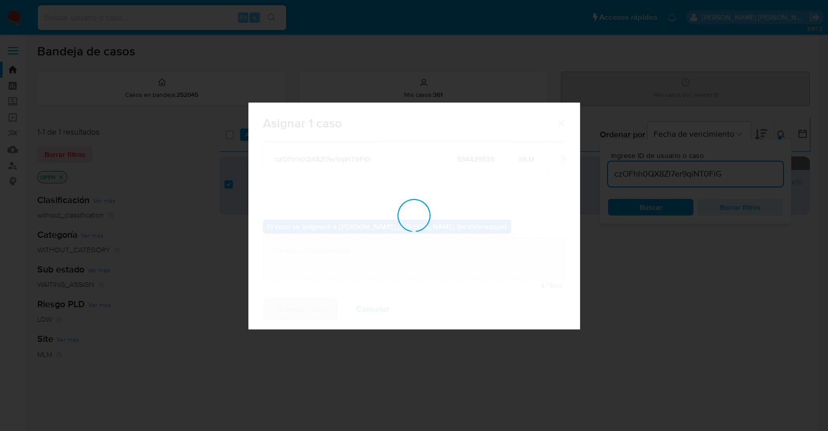
checkbox input "false"
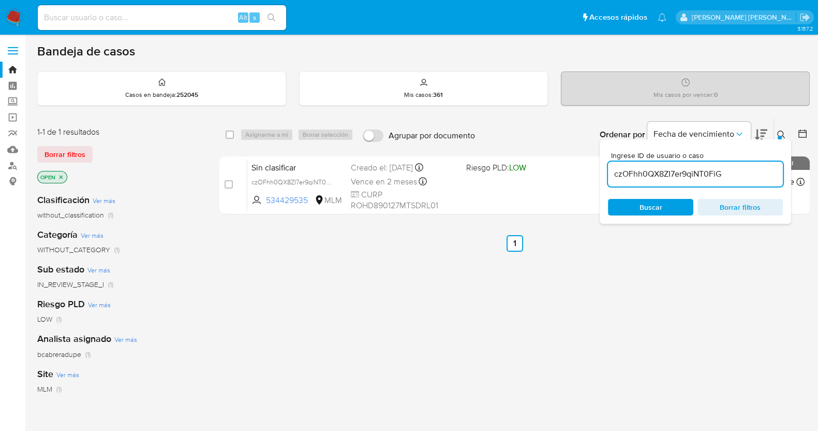
click at [670, 169] on input "czOFhh0QX8ZI7er9qiNT0FiG" at bounding box center [695, 173] width 175 height 13
paste input "oWB3vk827wvxF8XbxKh7gr8w"
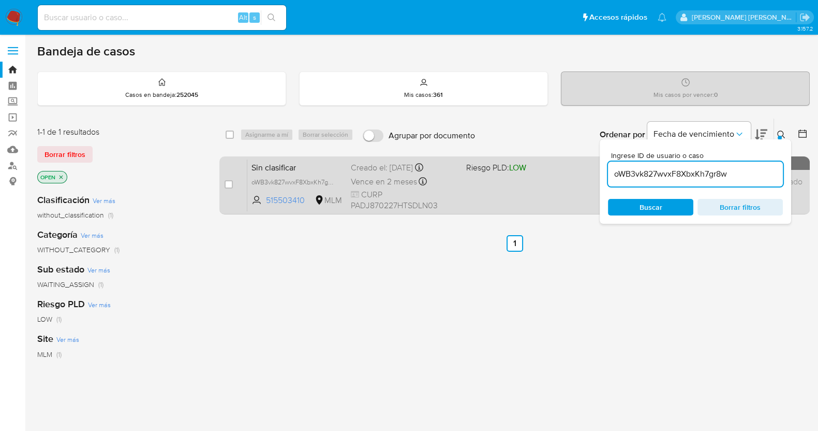
click at [393, 167] on div "Creado el: 29/08/2025 Creado el: 29/08/2025 20:41:53" at bounding box center [404, 167] width 107 height 11
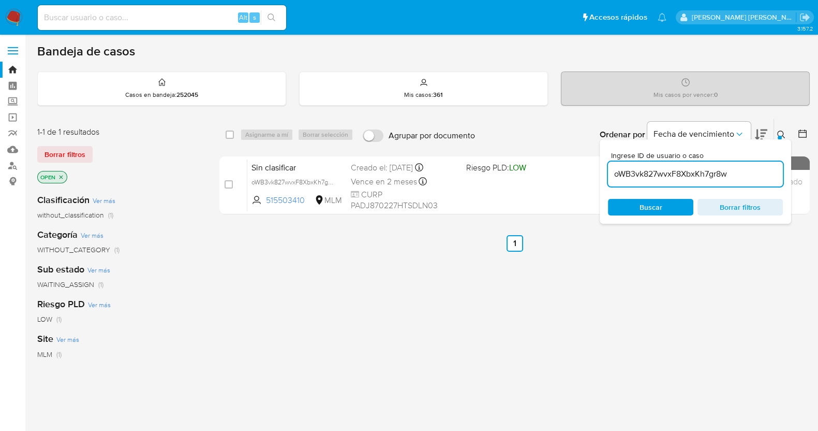
click at [482, 329] on div "select-all-cases-checkbox Asignarme a mí Borrar selección Agrupar por documento…" at bounding box center [514, 352] width 590 height 469
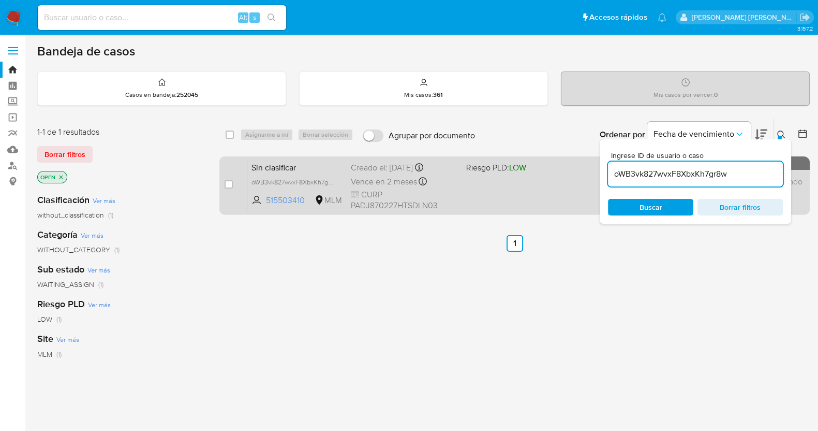
click at [374, 165] on div "Creado el: 29/08/2025 Creado el: 29/08/2025 20:41:53" at bounding box center [404, 167] width 107 height 11
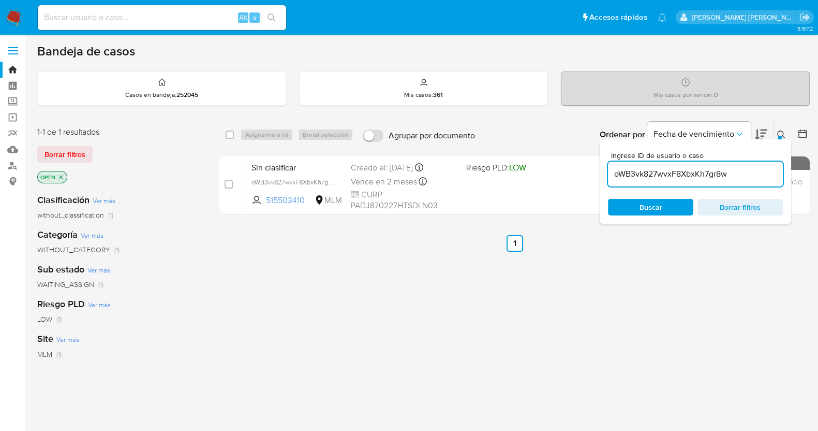
click at [701, 173] on input "oWB3vk827wvxF8XbxKh7gr8w" at bounding box center [695, 173] width 175 height 13
paste input "dSgghYnReWW3jb2DEcC3ibmx"
type input "dSgghYnReWW3jb2DEcC3ibmx"
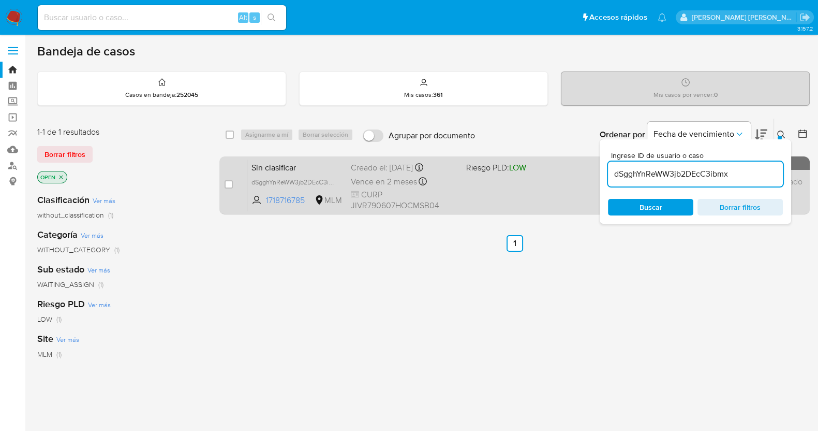
click at [376, 174] on div "Vence en 2 meses Vence el 28/10/2025 20:34:10" at bounding box center [404, 181] width 107 height 14
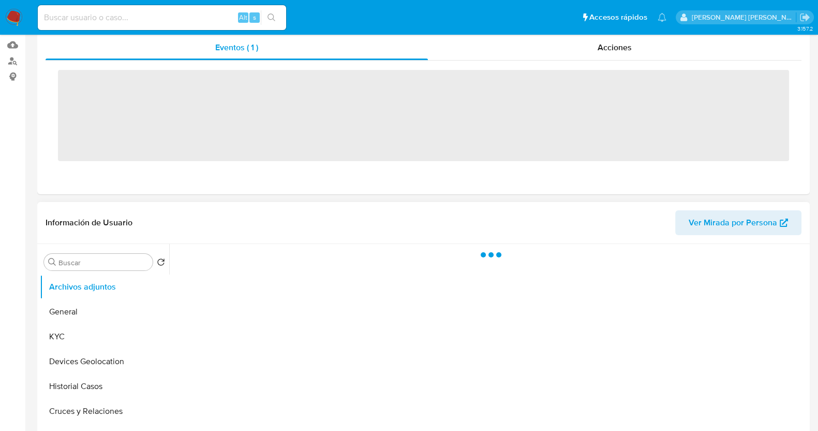
scroll to position [194, 0]
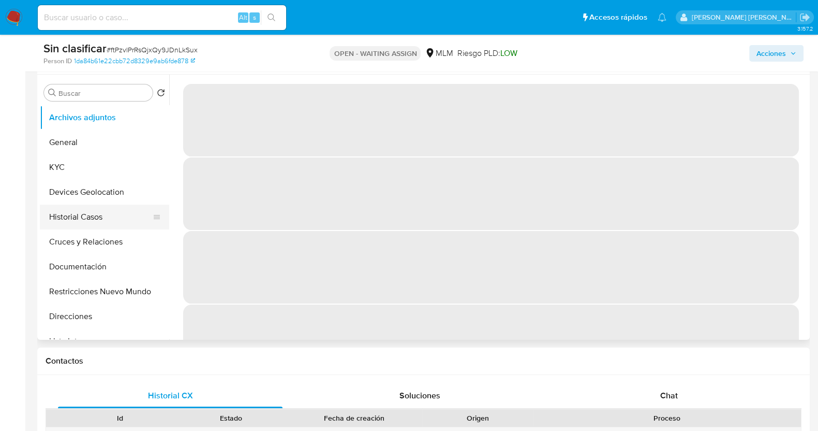
select select "10"
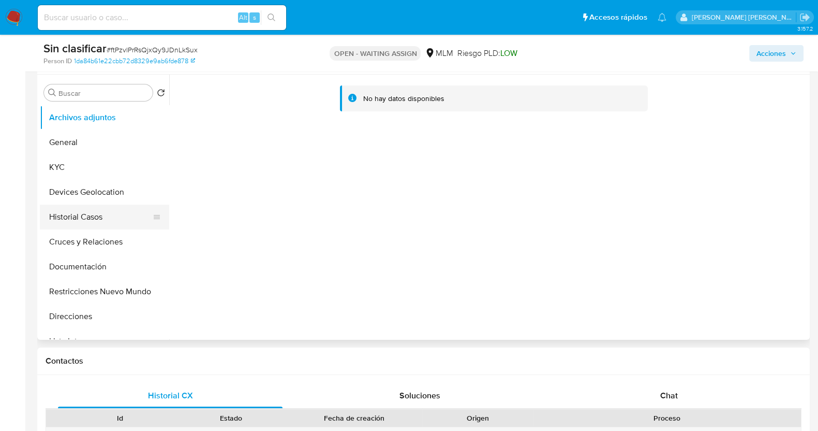
click at [91, 217] on button "Historial Casos" at bounding box center [100, 216] width 121 height 25
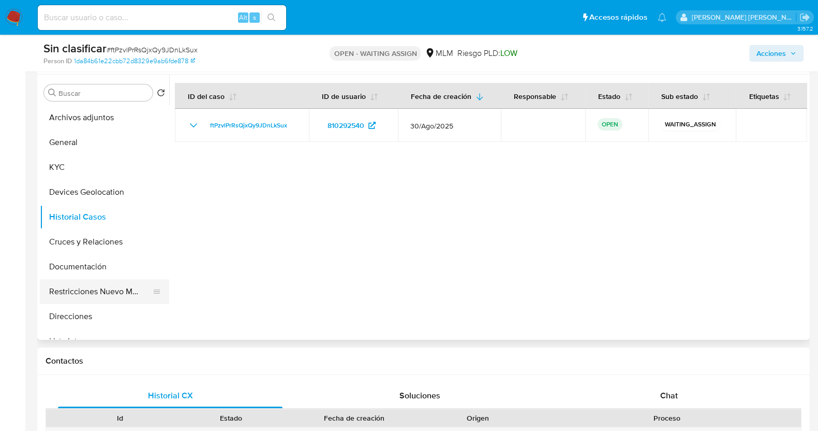
click at [110, 293] on button "Restricciones Nuevo Mundo" at bounding box center [100, 291] width 121 height 25
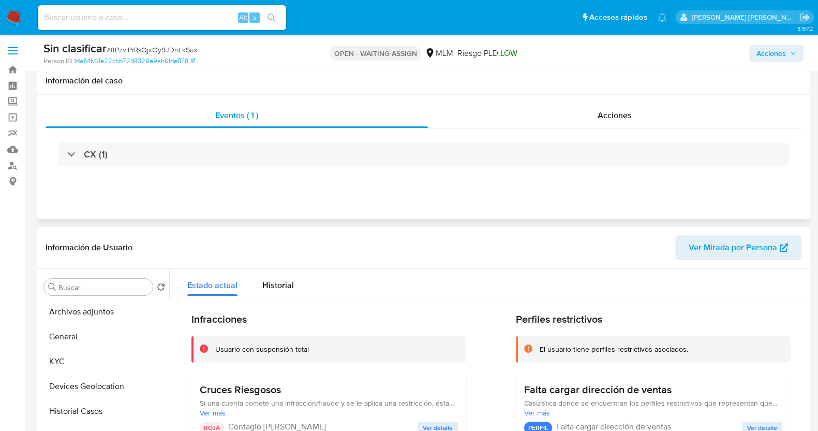
scroll to position [0, 0]
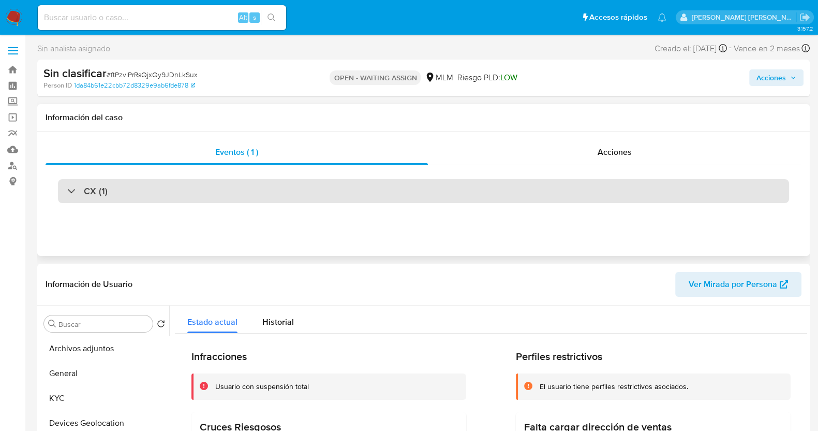
click at [82, 192] on div "CX (1)" at bounding box center [87, 190] width 40 height 11
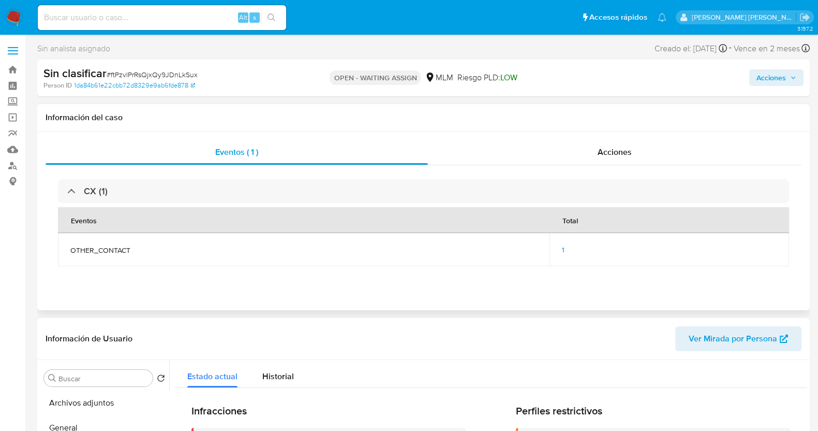
click at [565, 247] on div "1" at bounding box center [669, 249] width 215 height 9
click at [566, 248] on div "1" at bounding box center [669, 249] width 215 height 9
click at [564, 249] on span "1" at bounding box center [563, 249] width 3 height 10
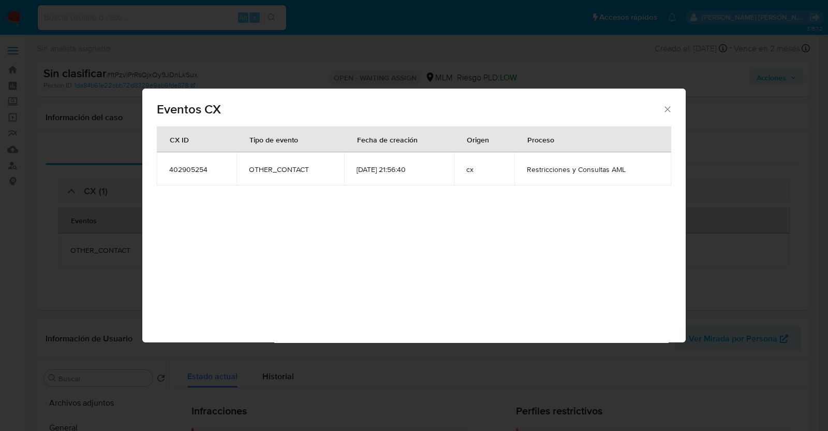
click at [671, 105] on icon "Cerrar" at bounding box center [667, 109] width 10 height 10
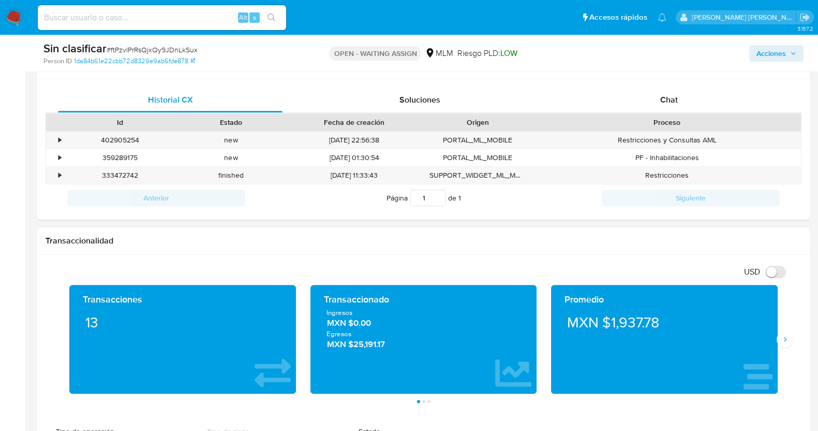
scroll to position [517, 0]
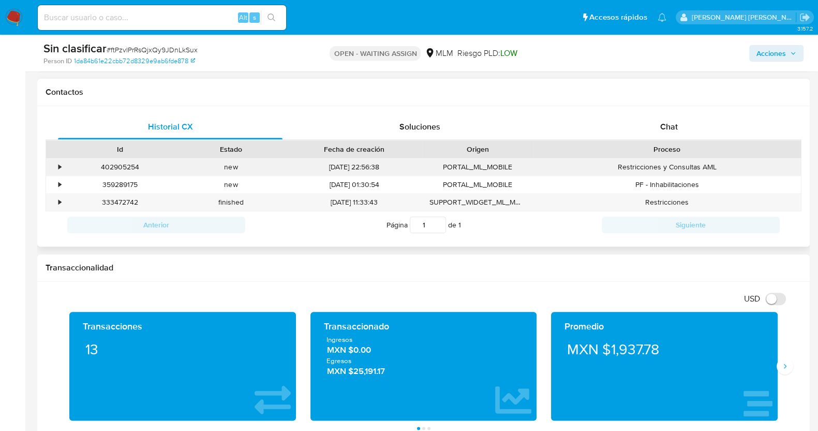
click at [62, 166] on div "•" at bounding box center [55, 166] width 18 height 17
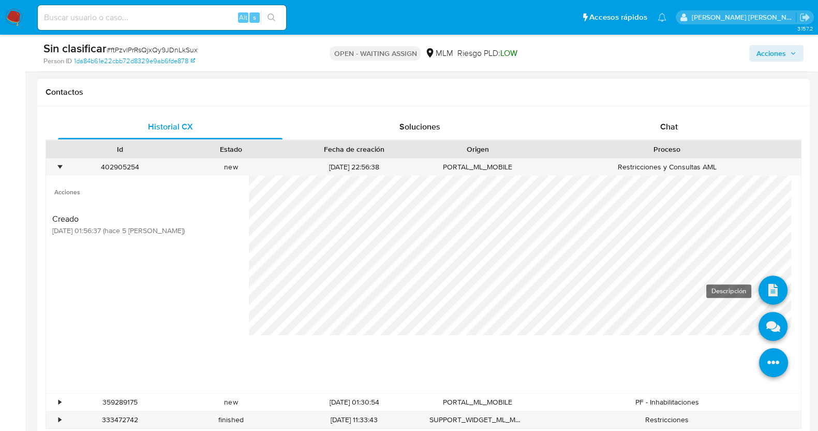
click at [767, 286] on icon at bounding box center [773, 289] width 29 height 29
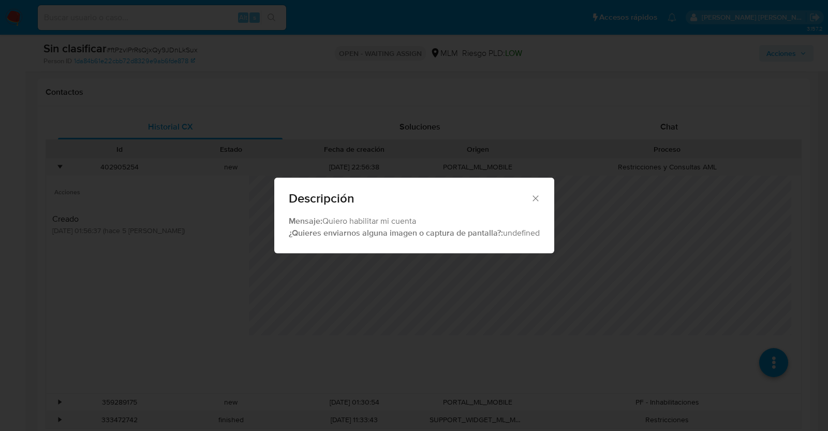
click at [535, 196] on icon "Cerrar" at bounding box center [535, 198] width 10 height 10
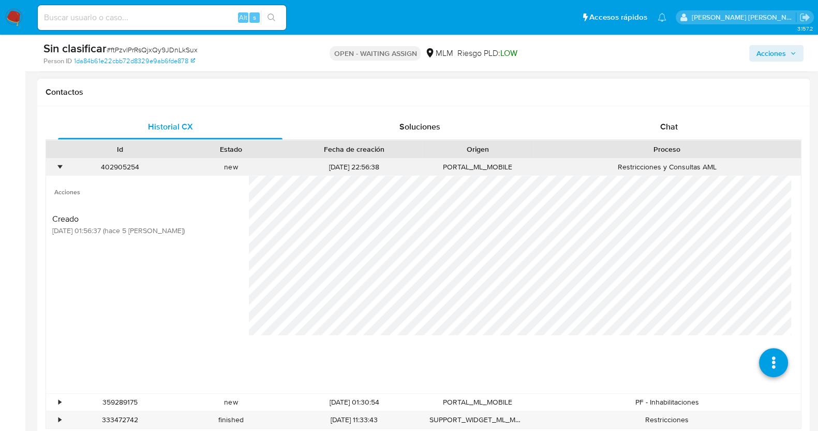
click at [58, 164] on div "•" at bounding box center [59, 167] width 3 height 10
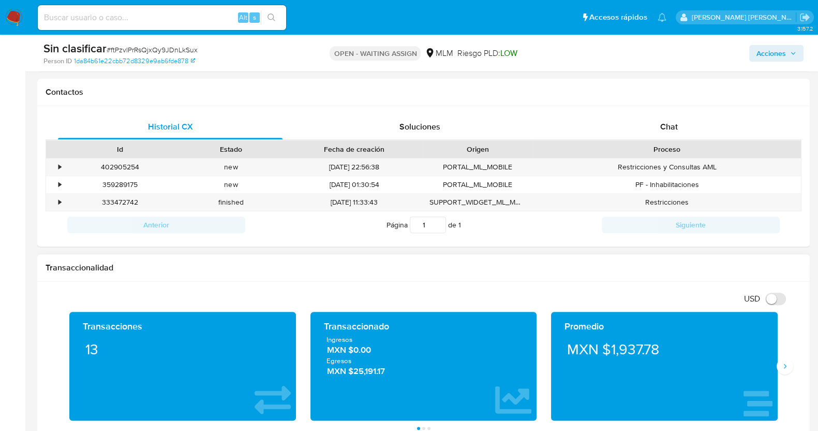
scroll to position [647, 0]
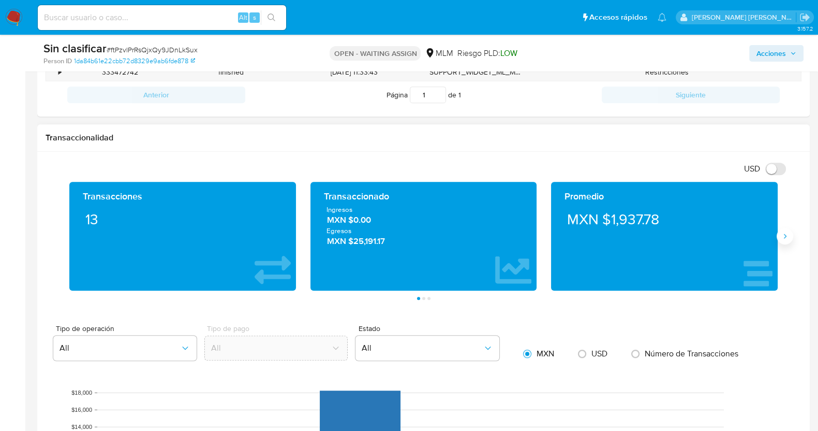
click at [789, 239] on icon "Siguiente" at bounding box center [785, 236] width 8 height 8
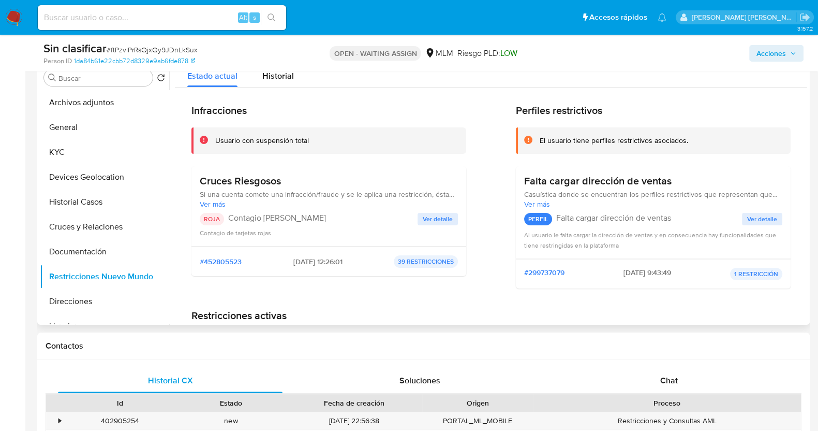
scroll to position [194, 0]
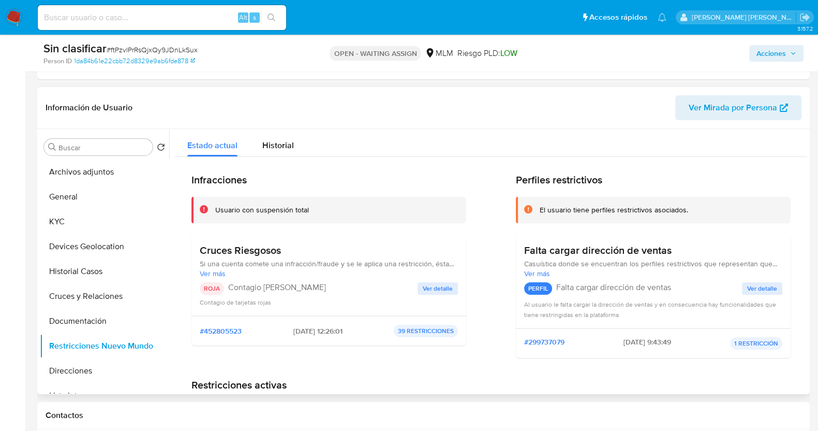
click at [448, 283] on span "Ver detalle" at bounding box center [438, 288] width 30 height 10
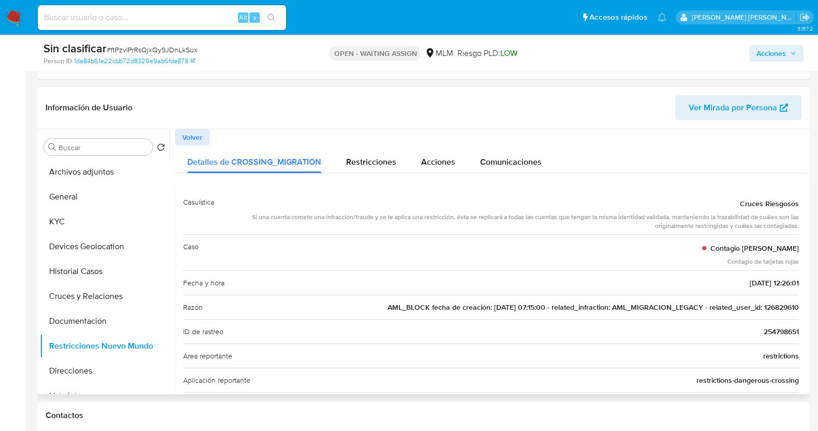
click at [782, 306] on span "AML_BLOCK fecha de creación: [DATE] 07:15:00 - related_infraction: AML_MIGRACIO…" at bounding box center [593, 307] width 411 height 10
click at [199, 17] on input at bounding box center [162, 17] width 248 height 13
paste input "45225932"
type input "45225932"
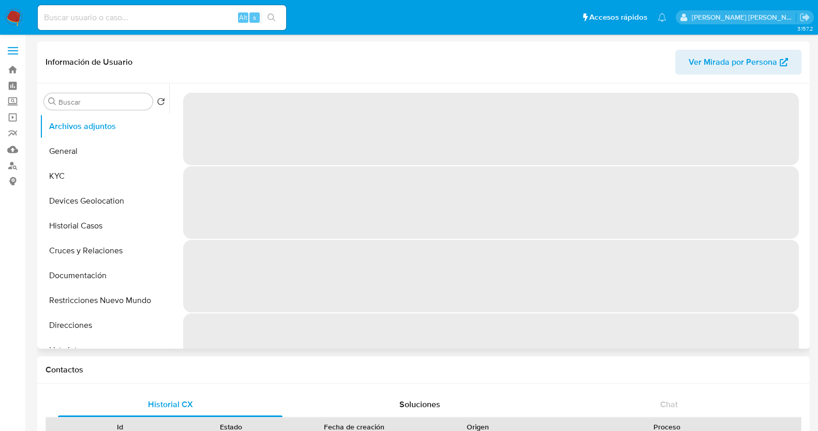
select select "10"
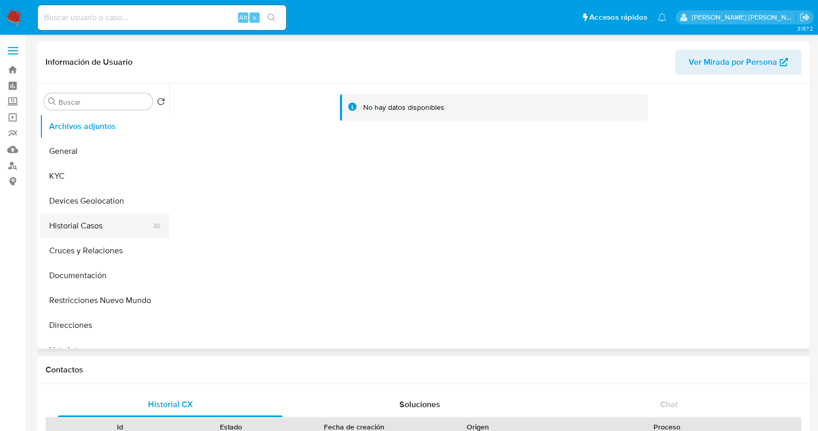
click at [106, 229] on button "Historial Casos" at bounding box center [100, 225] width 121 height 25
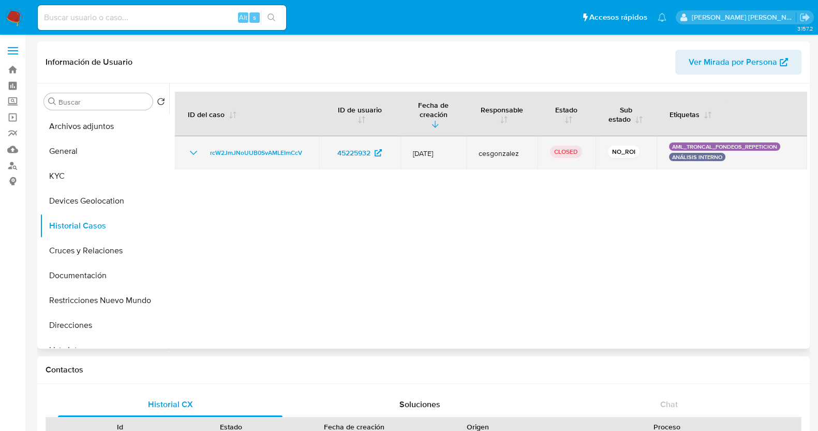
click at [192, 152] on icon "Mostrar/Ocultar" at bounding box center [193, 152] width 12 height 12
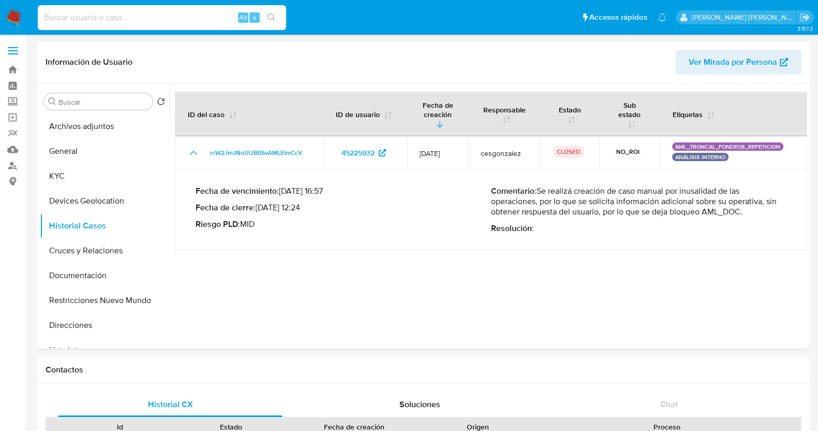
click at [185, 13] on input at bounding box center [162, 17] width 248 height 13
paste input "262988812"
type input "262988812"
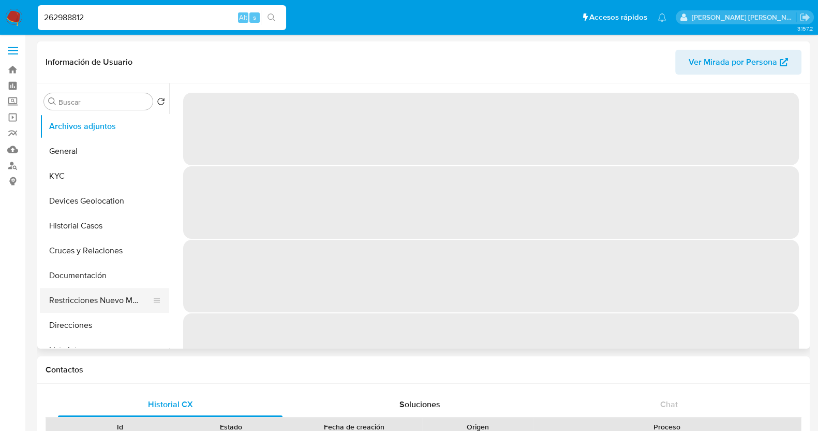
select select "10"
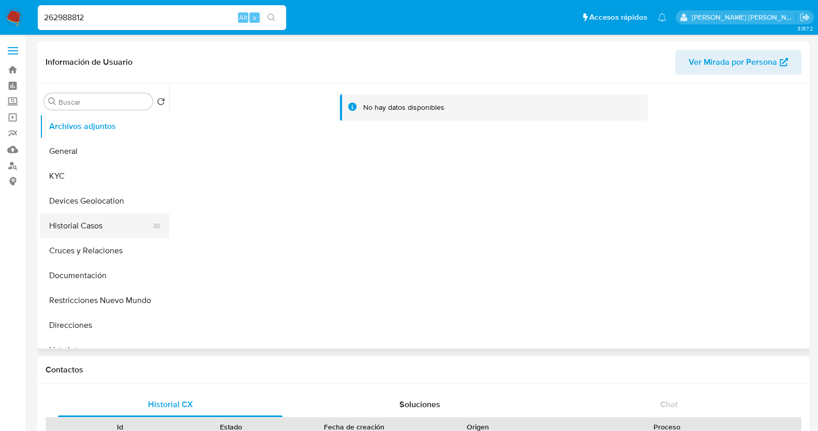
click at [91, 225] on button "Historial Casos" at bounding box center [100, 225] width 121 height 25
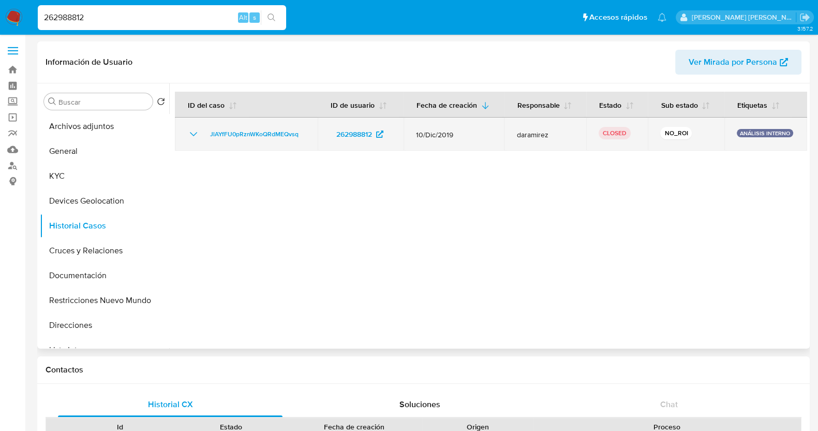
click at [191, 134] on icon "Mostrar/Ocultar" at bounding box center [193, 134] width 12 height 12
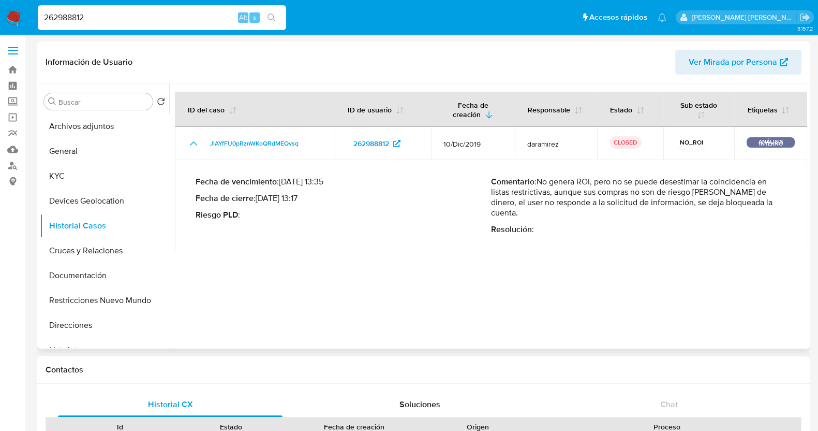
drag, startPoint x: 540, startPoint y: 184, endPoint x: 772, endPoint y: 207, distance: 232.9
click at [772, 207] on p "Comentario : No genera ROI, pero no se puede desestimar la coincidencia en list…" at bounding box center [638, 196] width 295 height 41
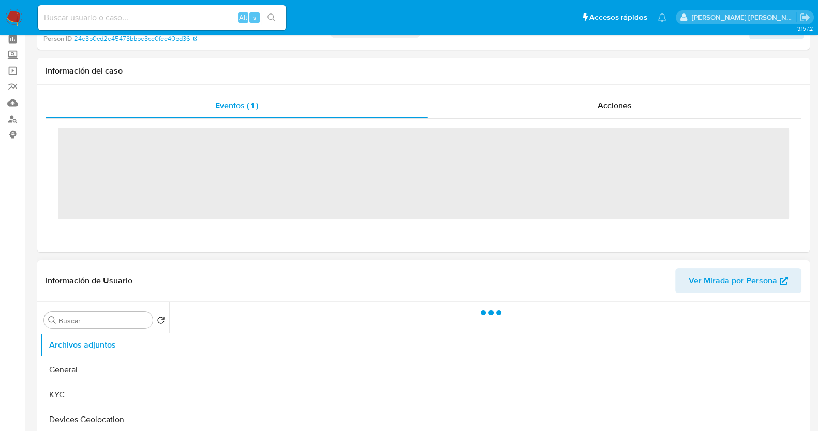
scroll to position [129, 0]
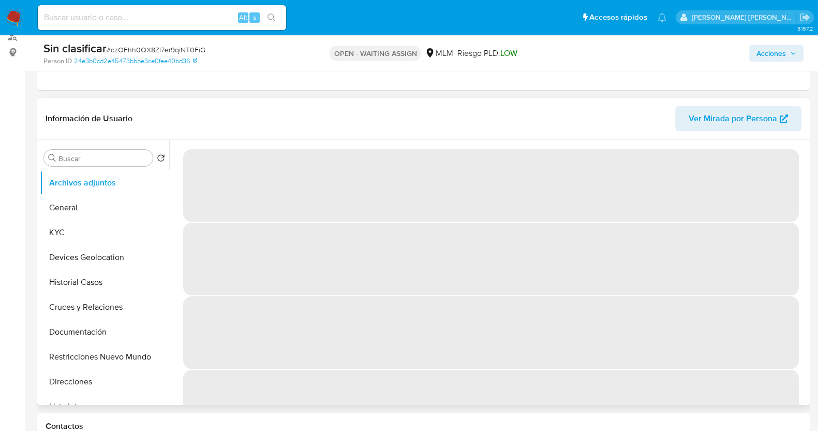
select select "10"
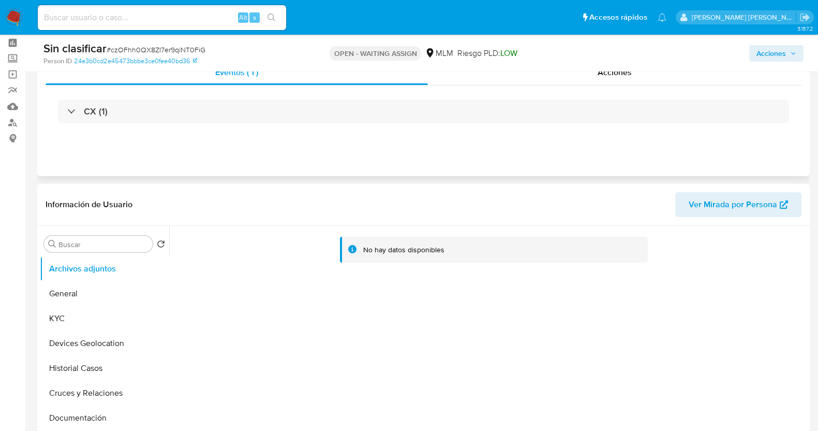
scroll to position [0, 0]
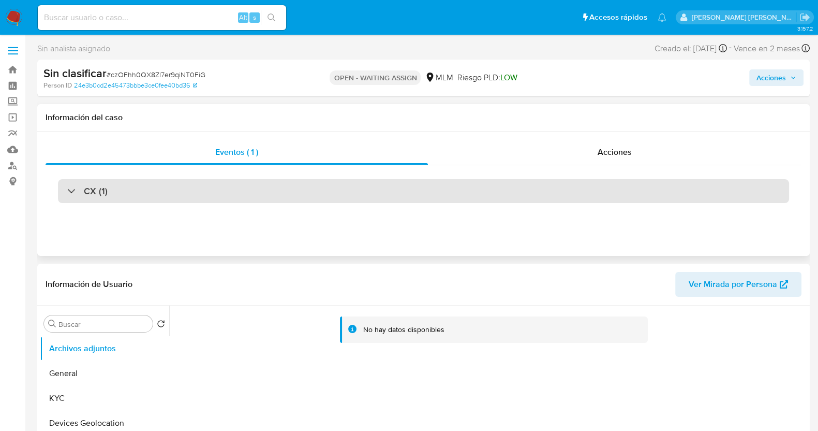
click at [67, 193] on div "CX (1)" at bounding box center [87, 190] width 40 height 11
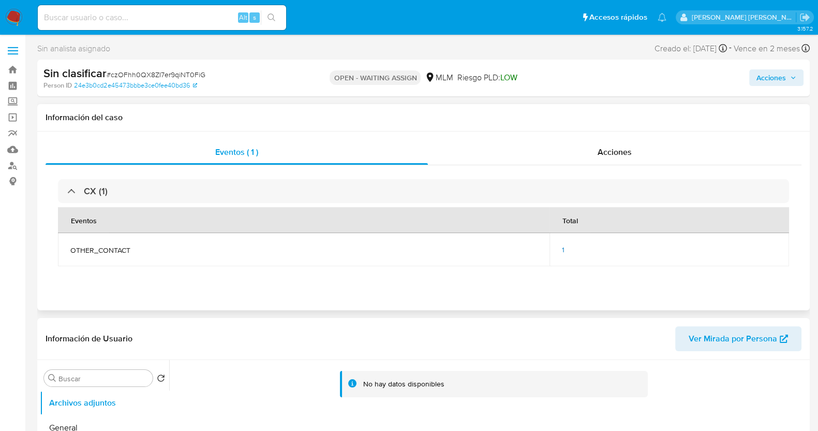
click at [562, 247] on span "1" at bounding box center [563, 249] width 3 height 10
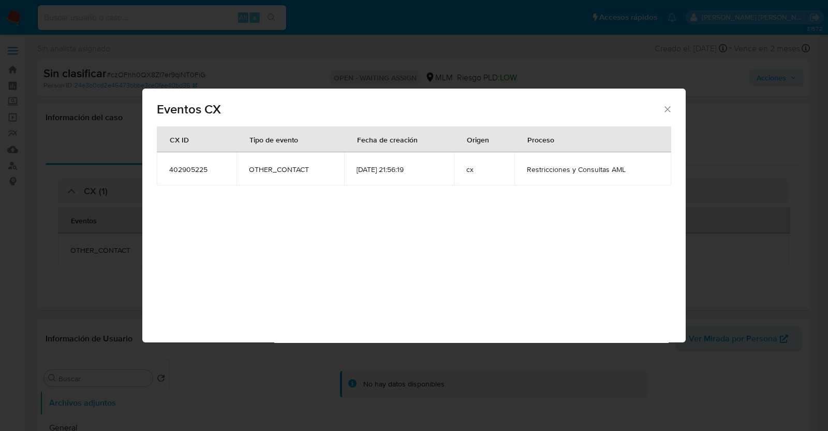
click at [664, 109] on icon "Cerrar" at bounding box center [667, 109] width 10 height 10
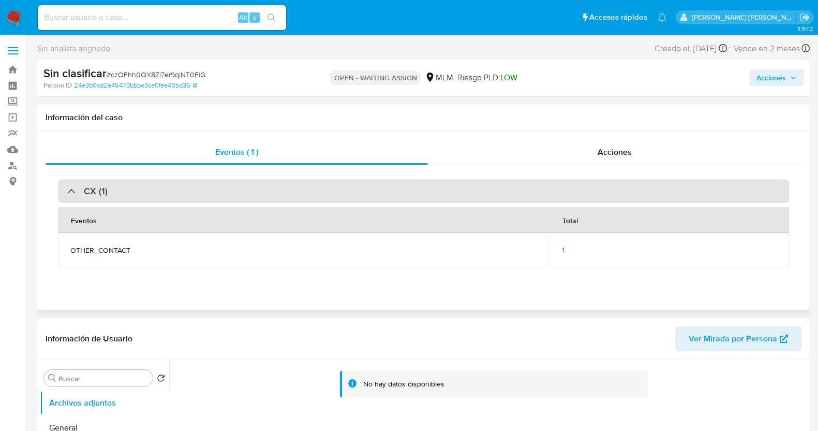
click at [72, 188] on div "CX (1)" at bounding box center [87, 190] width 40 height 11
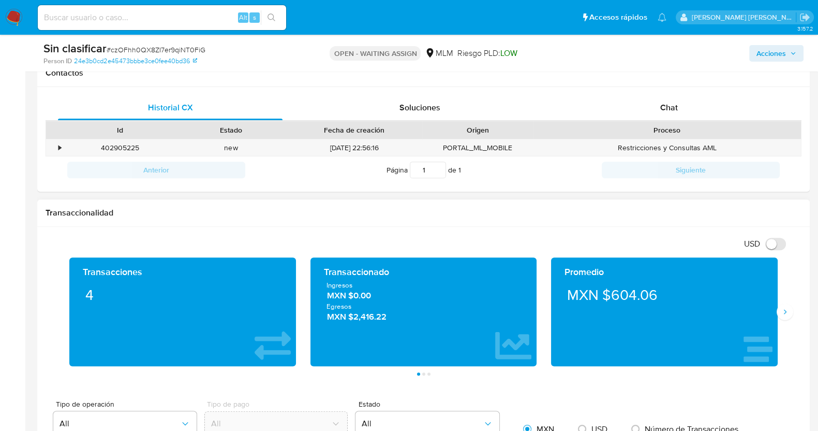
scroll to position [452, 0]
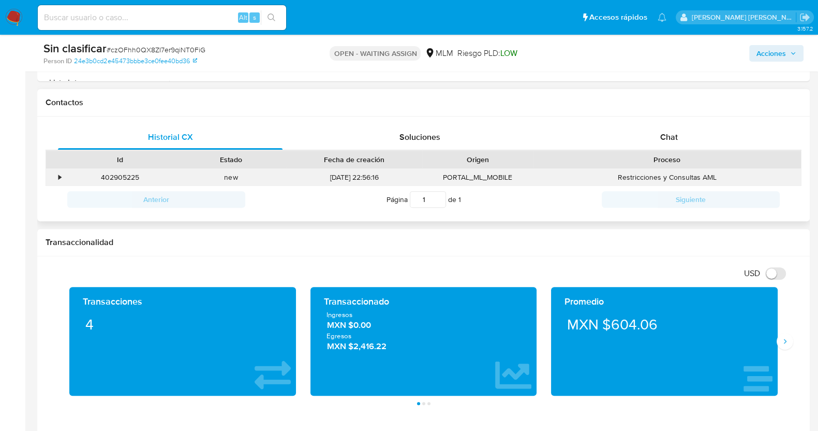
click at [58, 176] on div "•" at bounding box center [59, 177] width 3 height 10
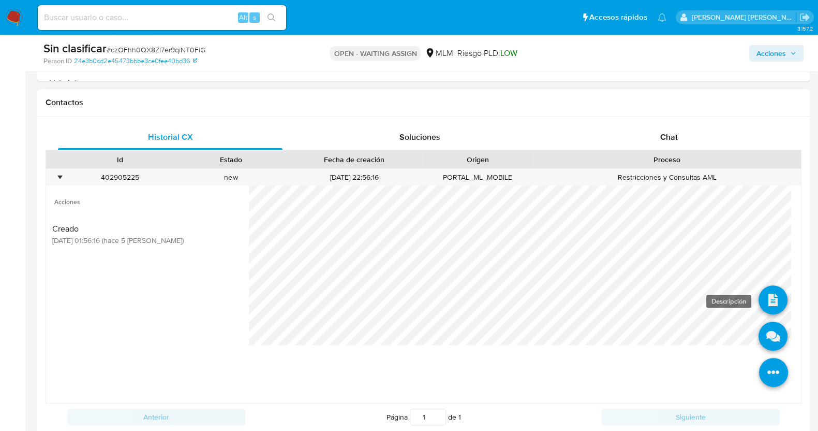
click at [771, 304] on icon at bounding box center [773, 299] width 29 height 29
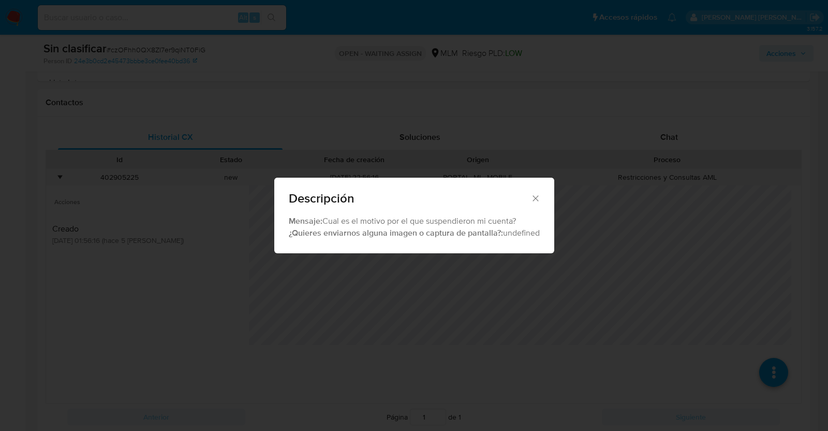
click at [537, 195] on icon "Cerrar" at bounding box center [535, 198] width 10 height 10
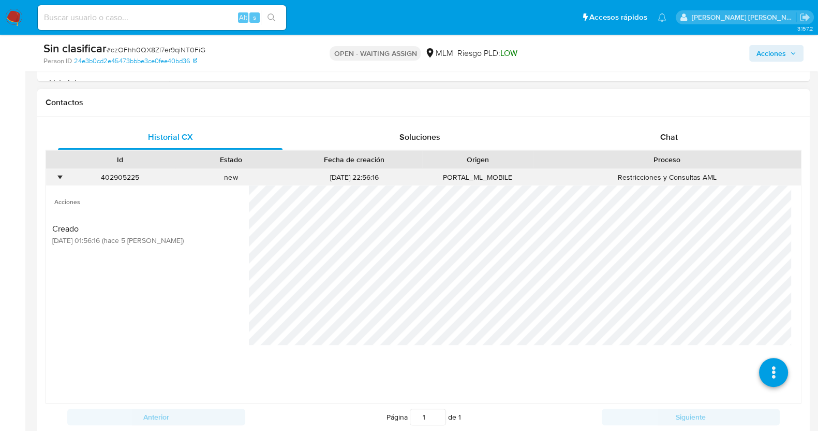
click at [58, 176] on div "•" at bounding box center [59, 177] width 3 height 10
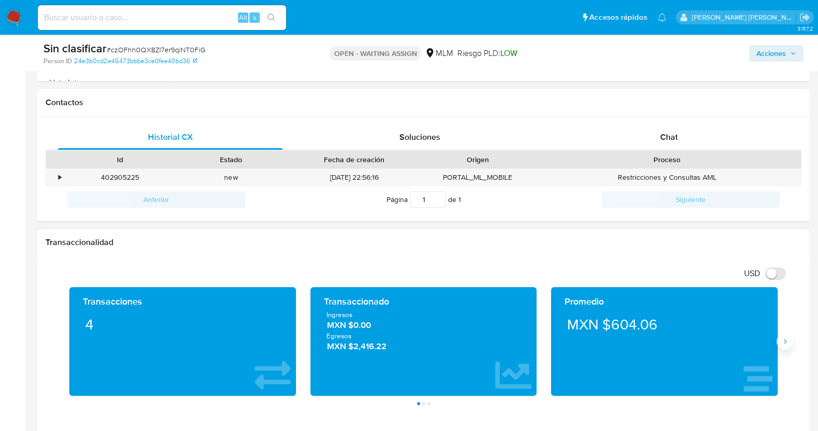
click at [784, 341] on icon "Siguiente" at bounding box center [785, 341] width 3 height 5
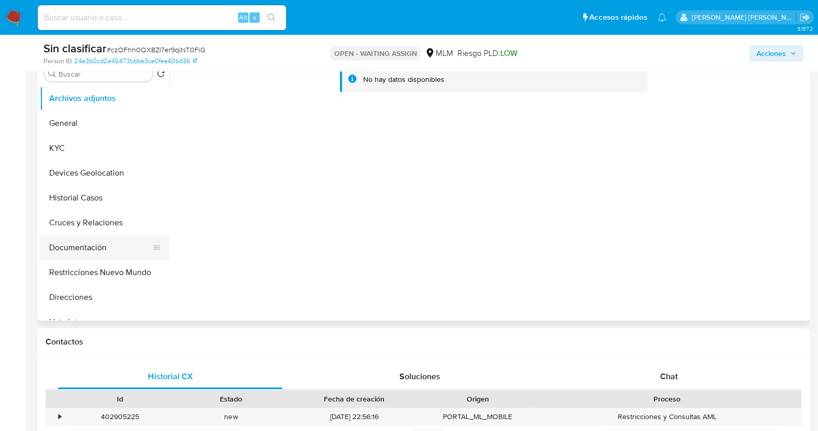
scroll to position [194, 0]
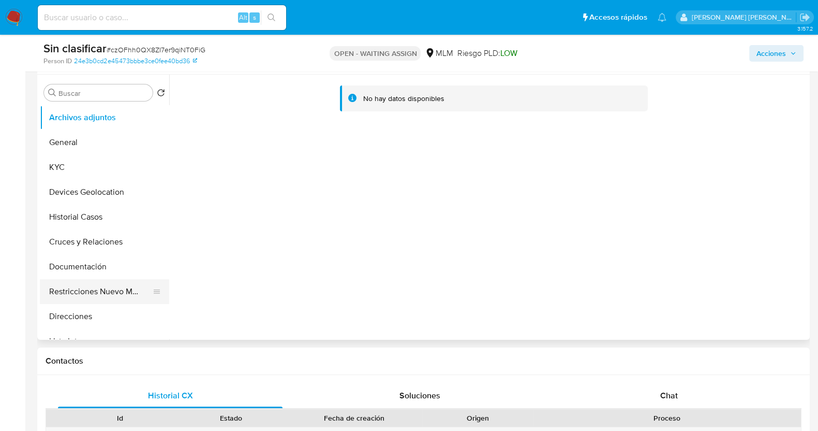
click at [129, 288] on button "Restricciones Nuevo Mundo" at bounding box center [100, 291] width 121 height 25
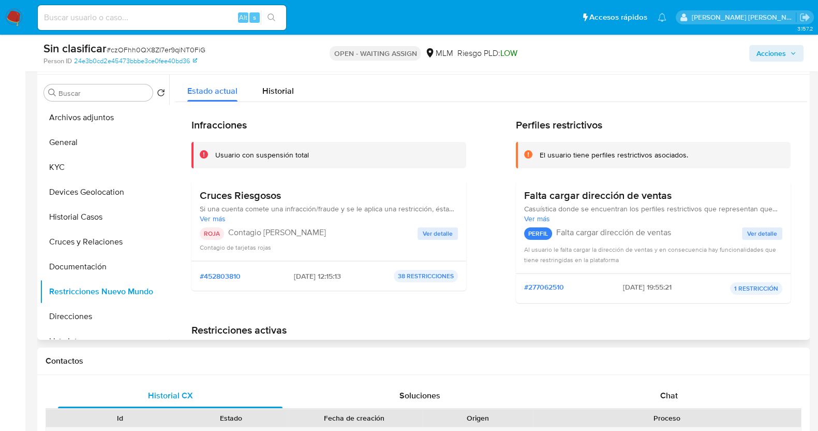
click at [440, 231] on span "Ver detalle" at bounding box center [438, 233] width 30 height 10
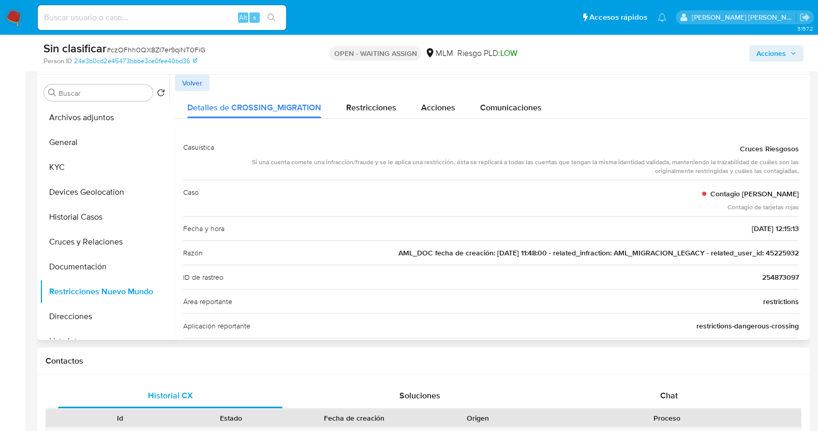
click at [777, 254] on span "AML_DOC fecha de creación: [DATE] 11:48:00 - related_infraction: AML_MIGRACION_…" at bounding box center [598, 252] width 400 height 10
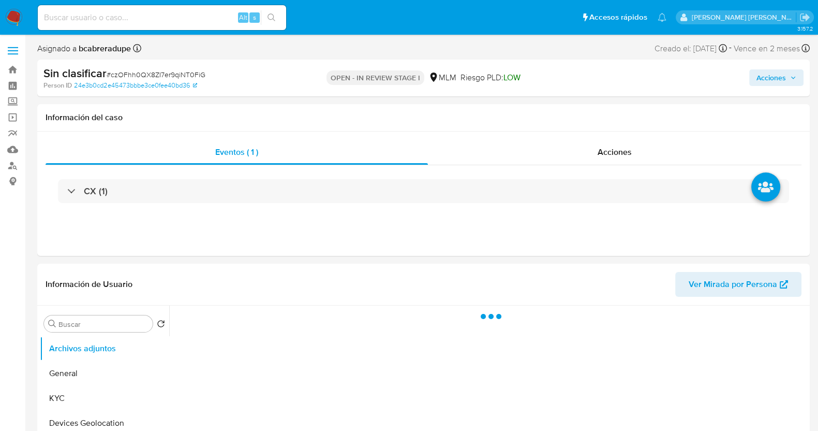
click at [774, 76] on span "Acciones" at bounding box center [770, 77] width 29 height 17
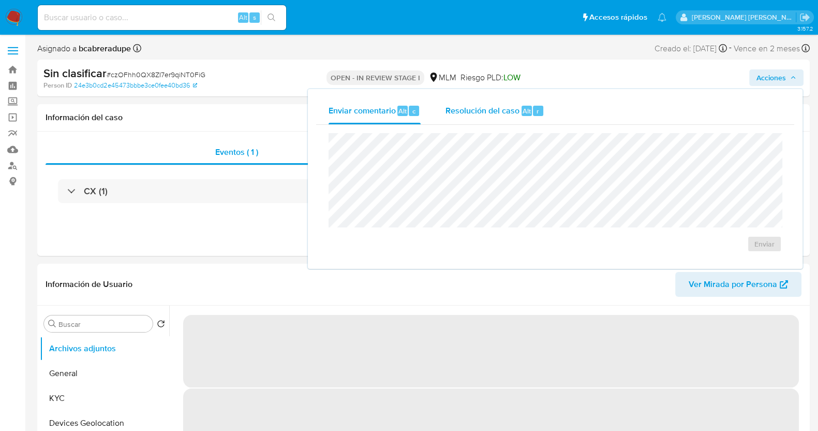
click at [498, 112] on span "Resolución del caso" at bounding box center [483, 111] width 74 height 12
select select "10"
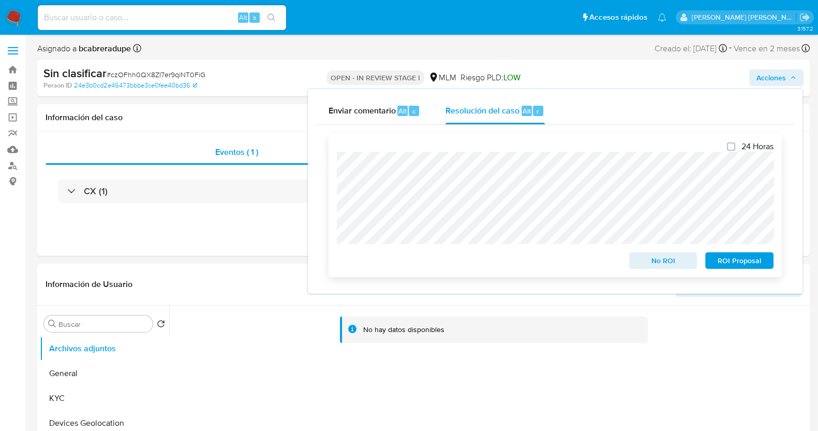
click at [662, 263] on span "No ROI" at bounding box center [663, 260] width 54 height 14
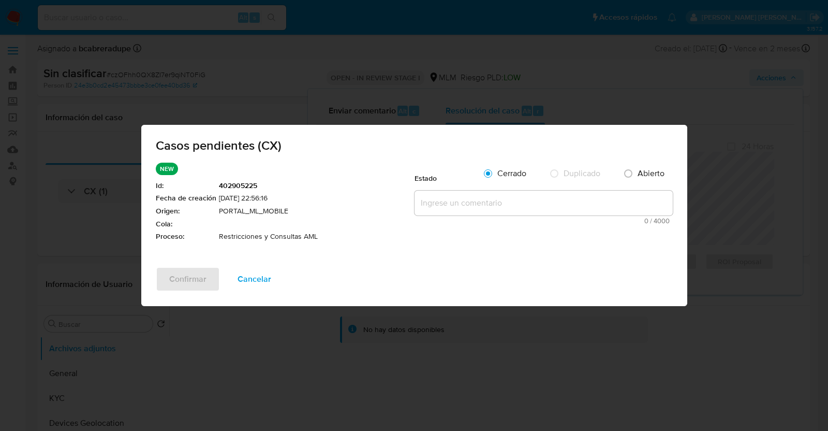
click at [272, 277] on button "Cancelar" at bounding box center [254, 278] width 61 height 25
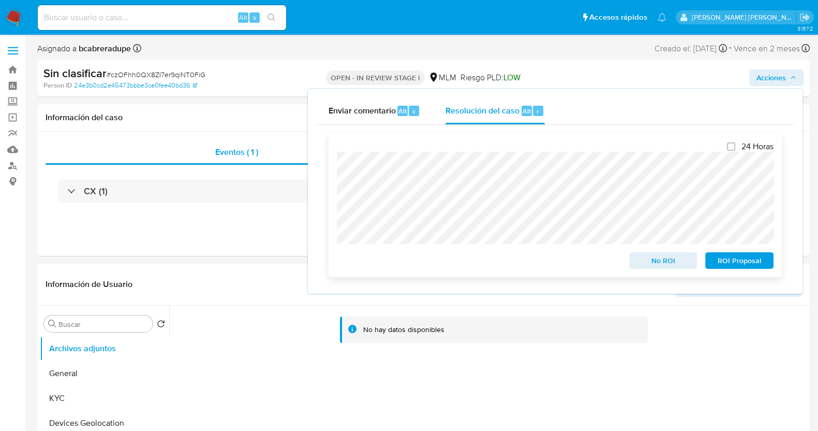
click at [665, 264] on span "No ROI" at bounding box center [663, 260] width 54 height 14
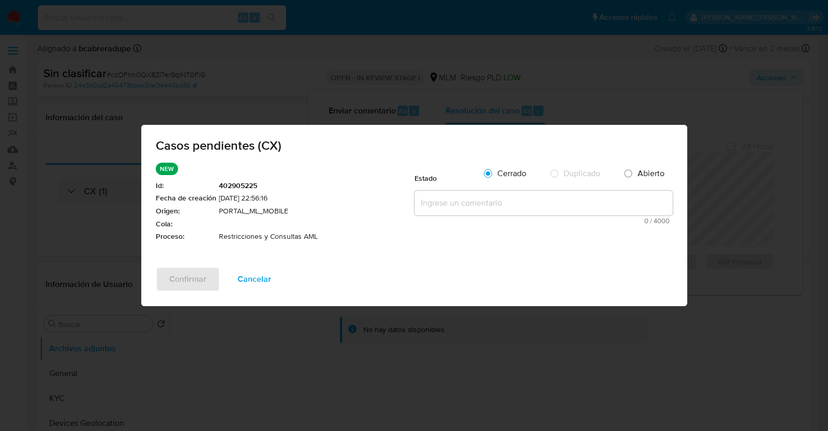
click at [494, 205] on textarea at bounding box center [543, 202] width 258 height 25
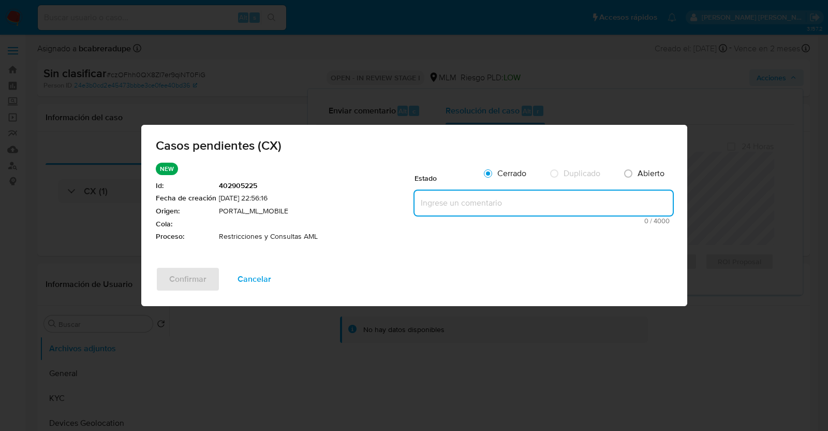
paste textarea "Se realiza validación de caso generado por CX donde se identifica restricción p…"
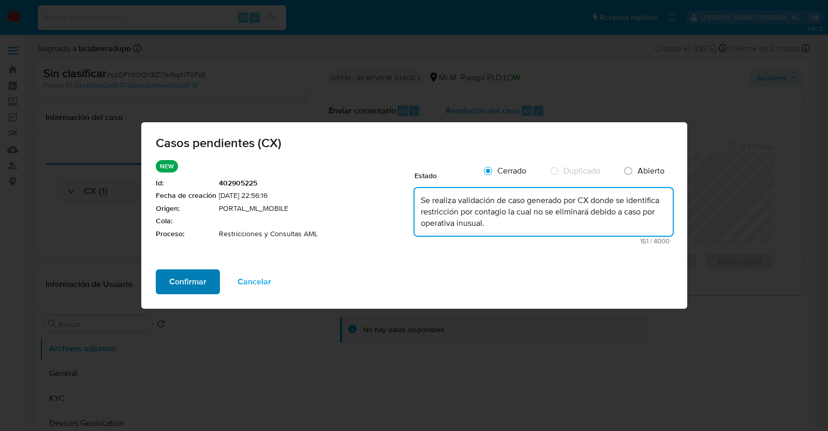
type textarea "Se realiza validación de caso generado por CX donde se identifica restricción p…"
click at [190, 283] on span "Confirmar" at bounding box center [187, 281] width 37 height 23
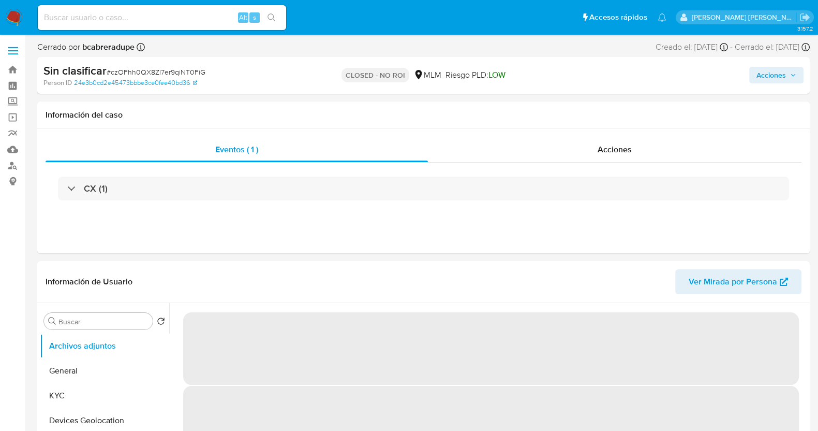
click at [160, 70] on span "# czOFhh0QX8ZI7er9qiNT0FiG" at bounding box center [156, 72] width 99 height 10
copy span "czOFhh0QX8ZI7er9qiNT0FiG"
select select "10"
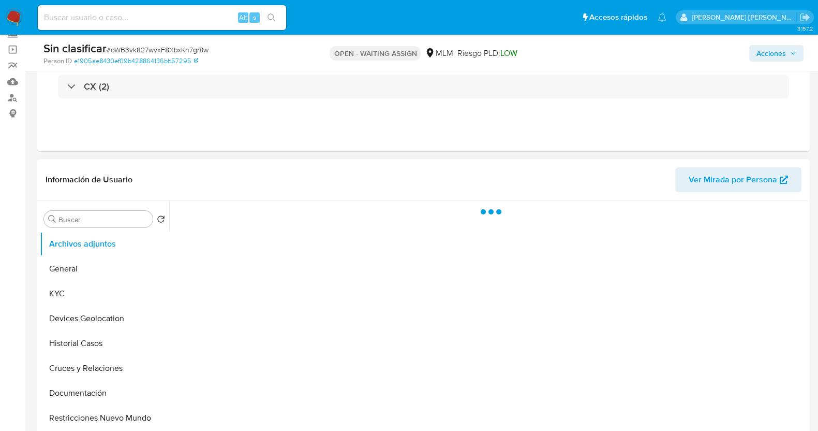
scroll to position [129, 0]
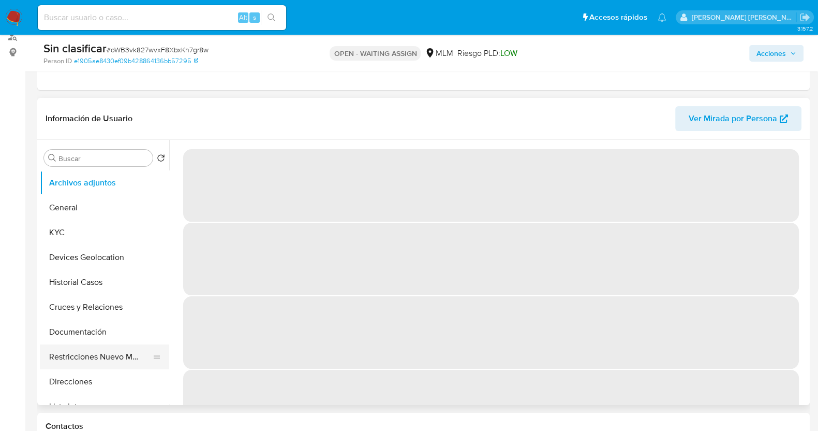
select select "10"
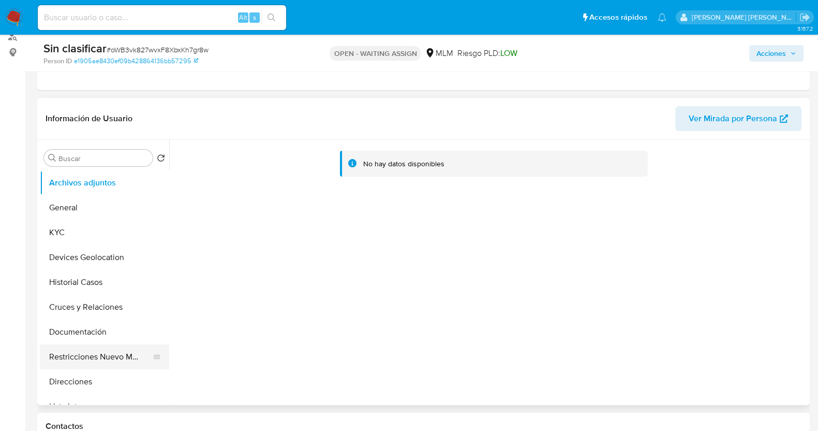
click at [108, 349] on button "Restricciones Nuevo Mundo" at bounding box center [100, 356] width 121 height 25
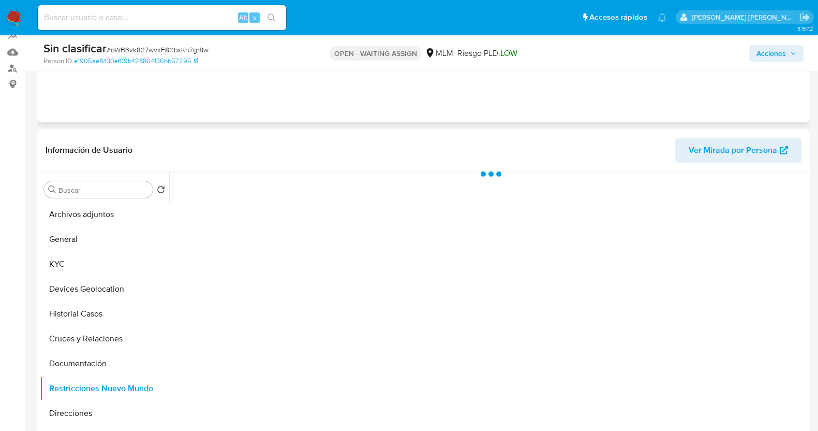
scroll to position [0, 0]
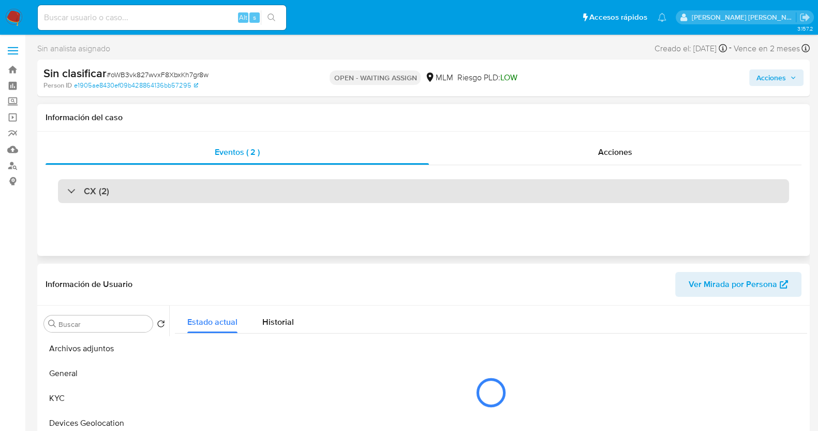
click at [74, 187] on div "CX (2)" at bounding box center [88, 190] width 42 height 11
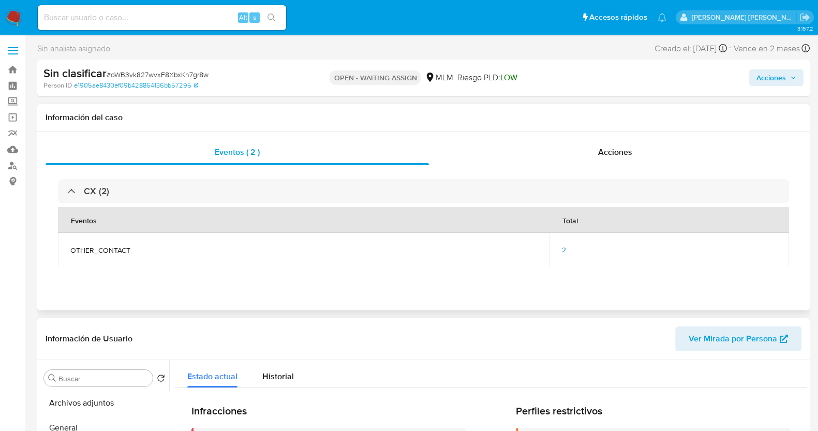
click at [564, 247] on span "2" at bounding box center [564, 249] width 4 height 10
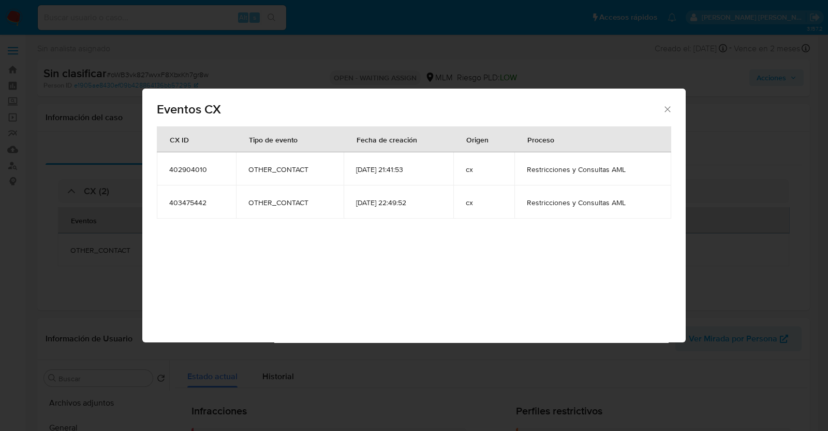
click at [664, 107] on icon "Cerrar" at bounding box center [667, 109] width 10 height 10
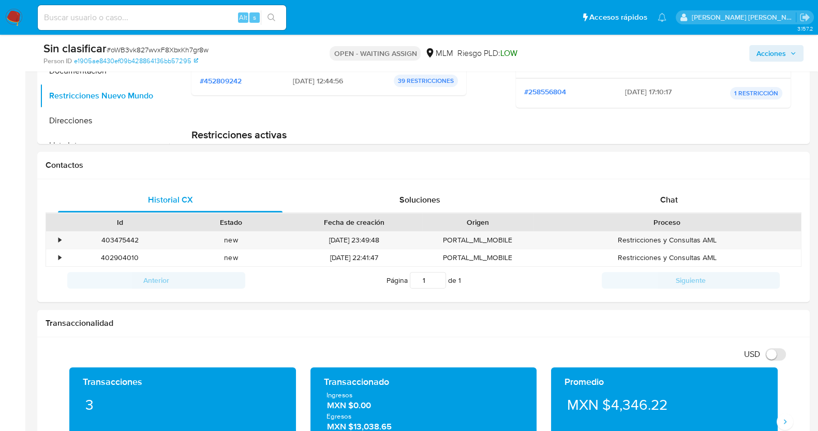
scroll to position [452, 0]
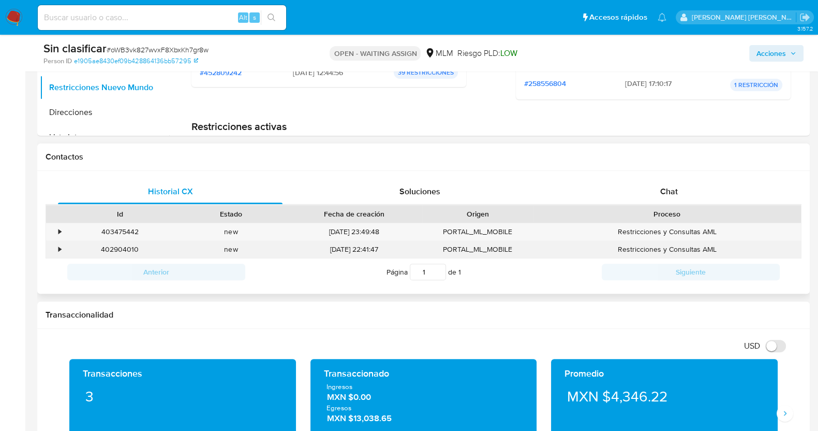
click at [61, 246] on div "•" at bounding box center [55, 249] width 18 height 17
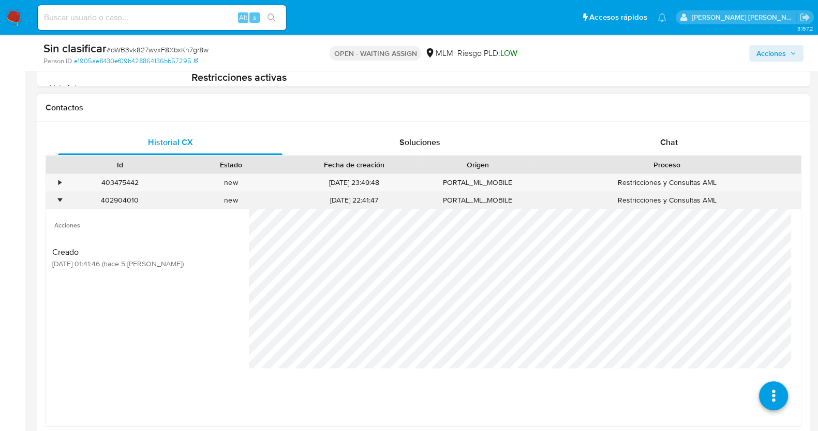
scroll to position [517, 0]
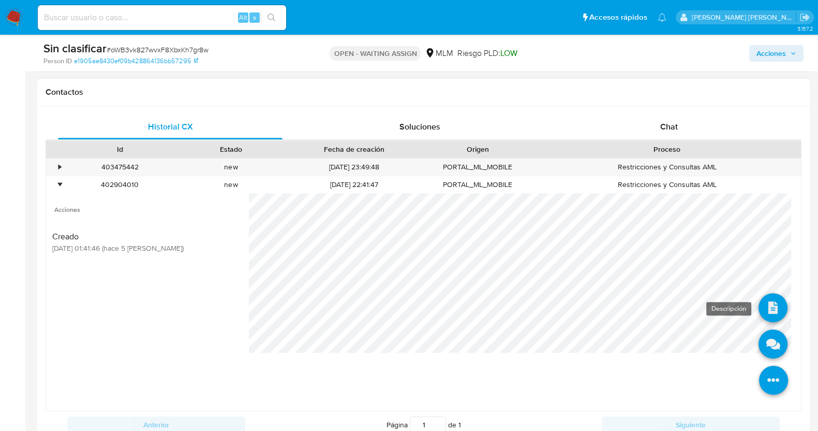
click at [767, 306] on icon at bounding box center [773, 307] width 29 height 29
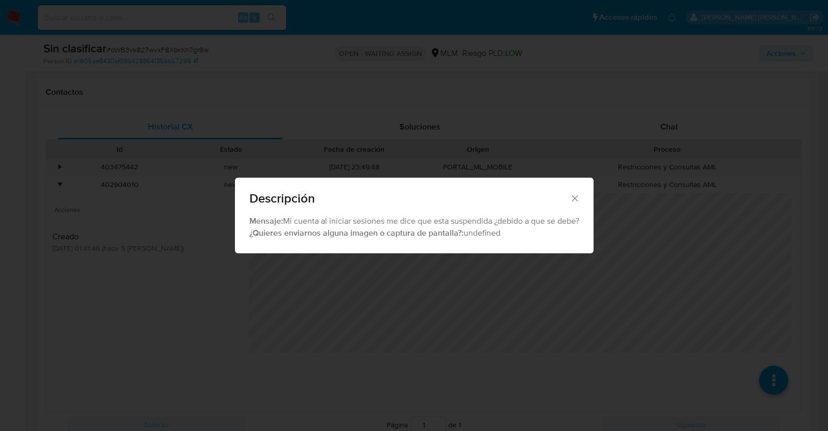
click at [577, 200] on icon "Cerrar" at bounding box center [575, 198] width 10 height 10
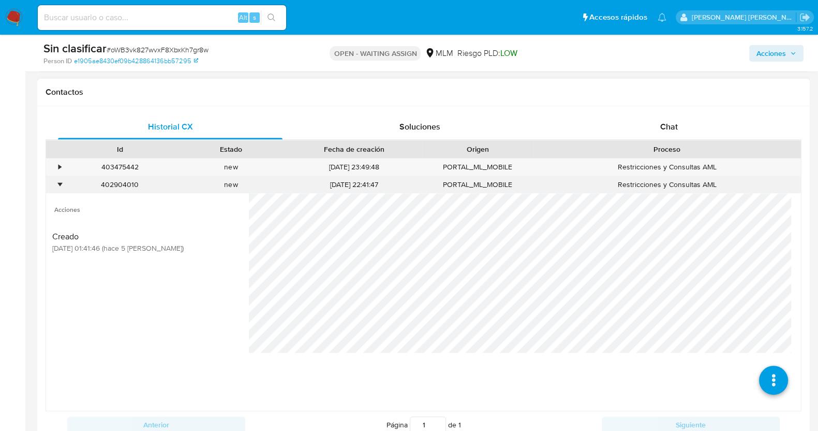
click at [61, 180] on div "•" at bounding box center [55, 184] width 18 height 17
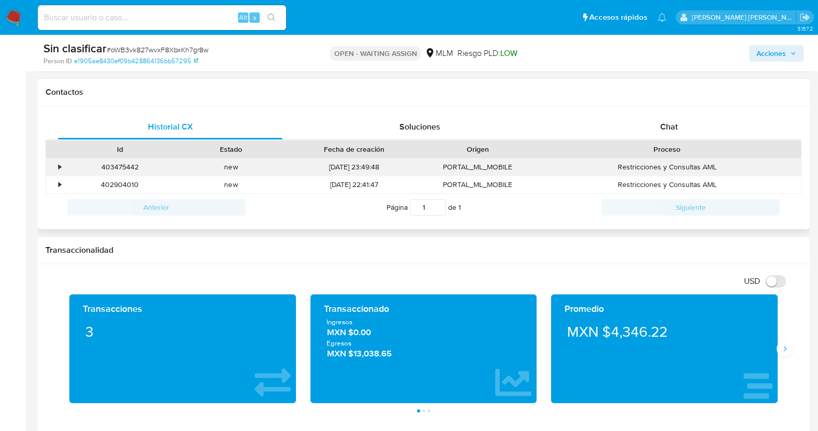
click at [58, 169] on div "•" at bounding box center [59, 167] width 3 height 10
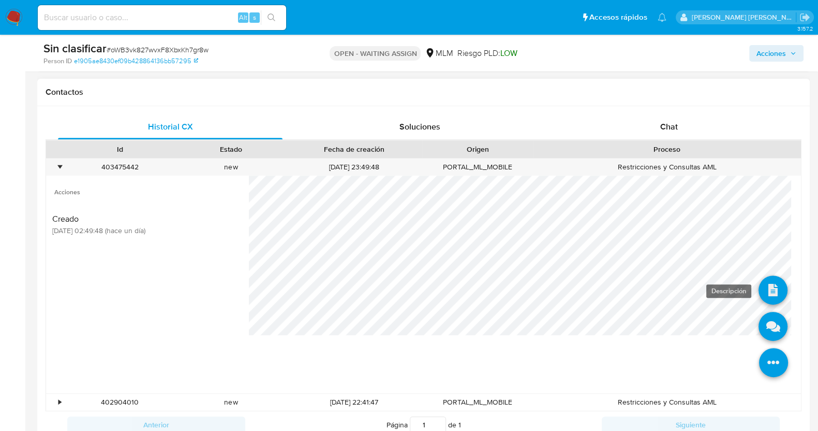
click at [766, 288] on icon at bounding box center [773, 289] width 29 height 29
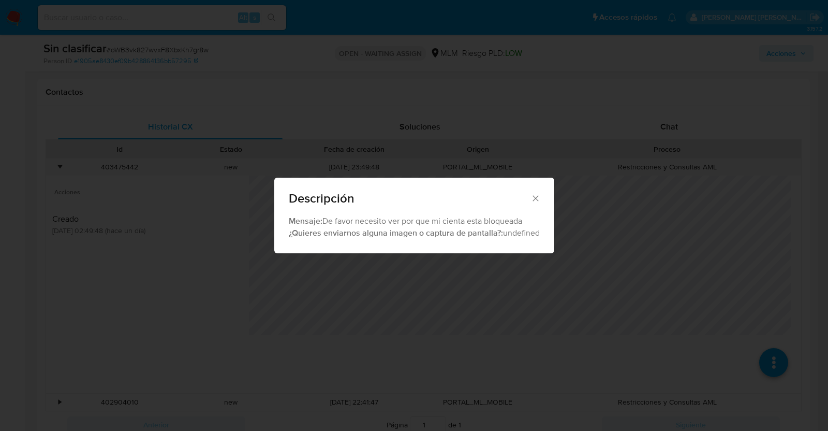
click at [541, 195] on div "Descripción" at bounding box center [414, 196] width 280 height 38
click at [542, 197] on div "Descripción" at bounding box center [414, 196] width 280 height 38
click at [539, 197] on icon "Cerrar" at bounding box center [535, 198] width 10 height 10
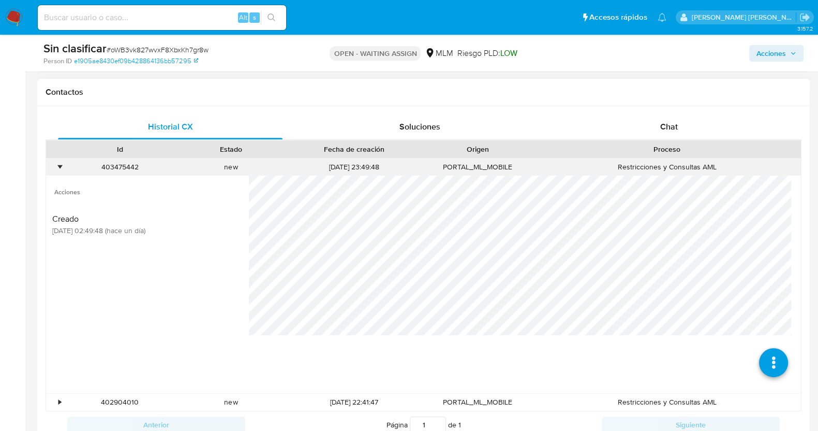
click at [64, 165] on div "403475442 Casos oWB3vk827wvxF8XbxKh7gr8w" at bounding box center [119, 166] width 111 height 17
click at [60, 164] on div "•" at bounding box center [59, 167] width 3 height 10
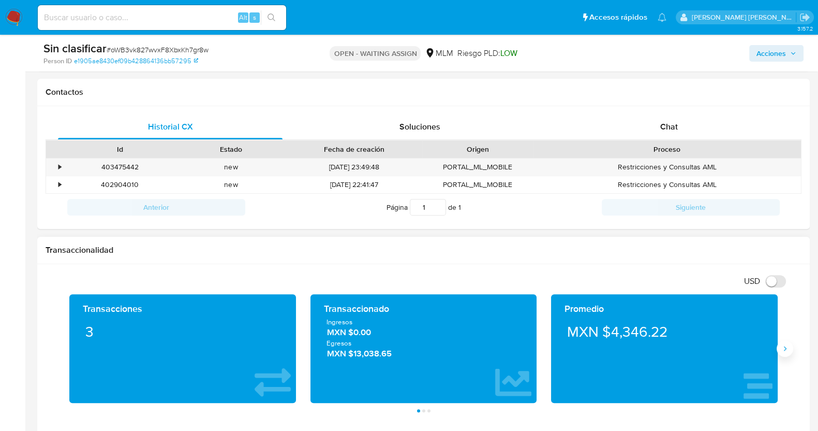
click at [790, 352] on button "Siguiente" at bounding box center [785, 348] width 17 height 17
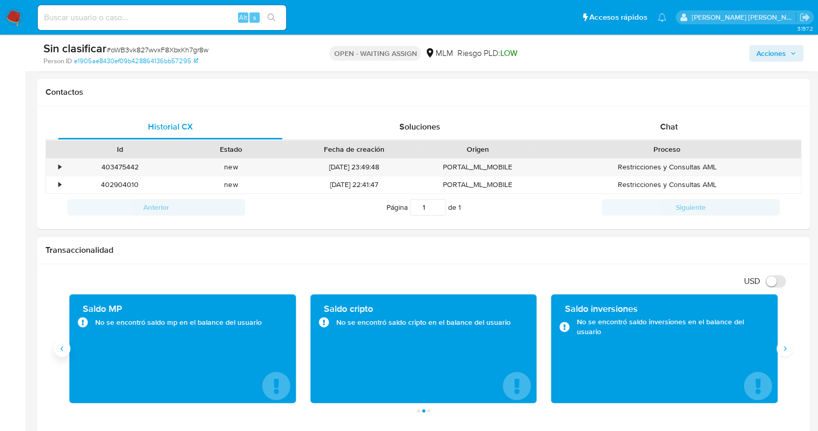
click at [69, 350] on button "Anterior" at bounding box center [62, 348] width 17 height 17
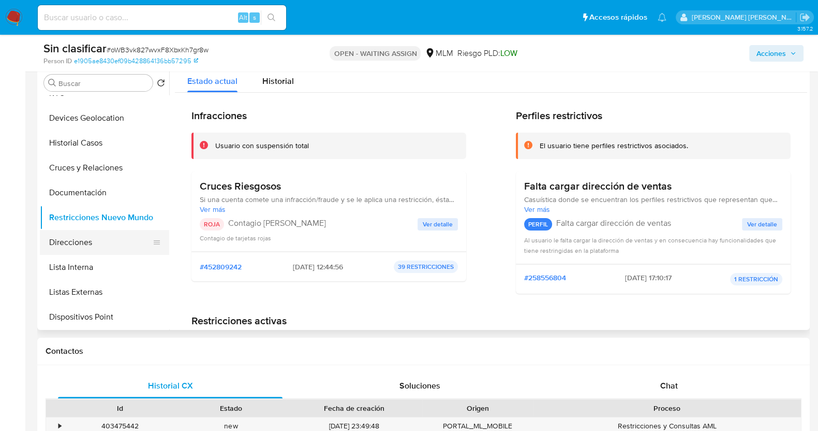
scroll to position [0, 0]
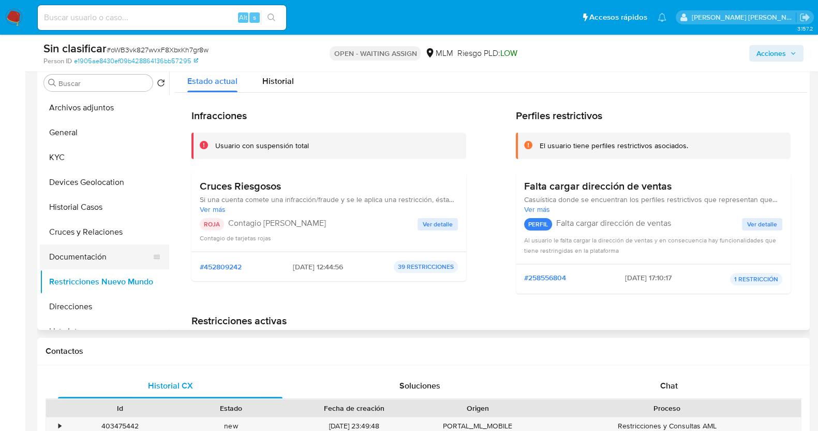
click at [102, 253] on button "Documentación" at bounding box center [100, 256] width 121 height 25
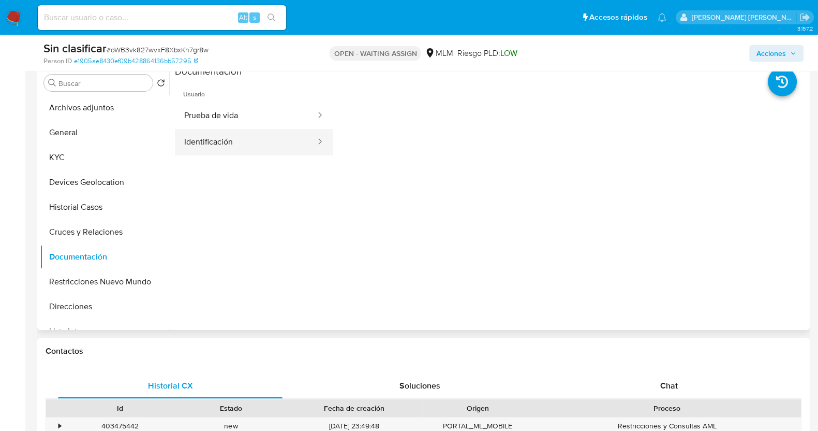
click at [260, 145] on button "Identificación" at bounding box center [246, 142] width 142 height 26
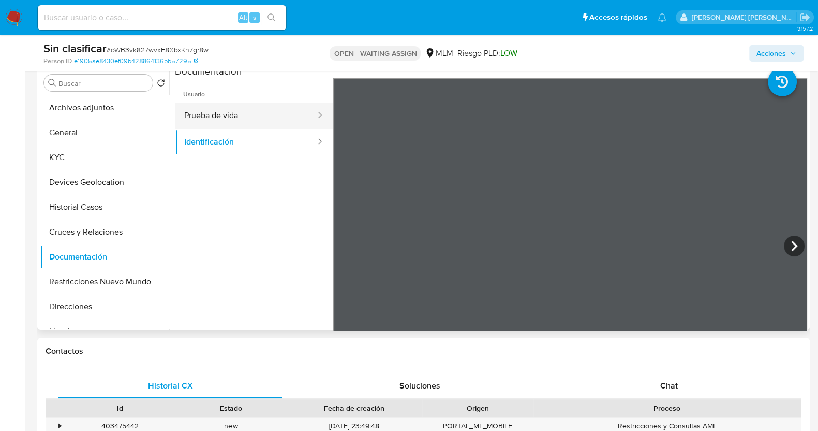
click at [245, 106] on button "Prueba de vida" at bounding box center [246, 115] width 142 height 26
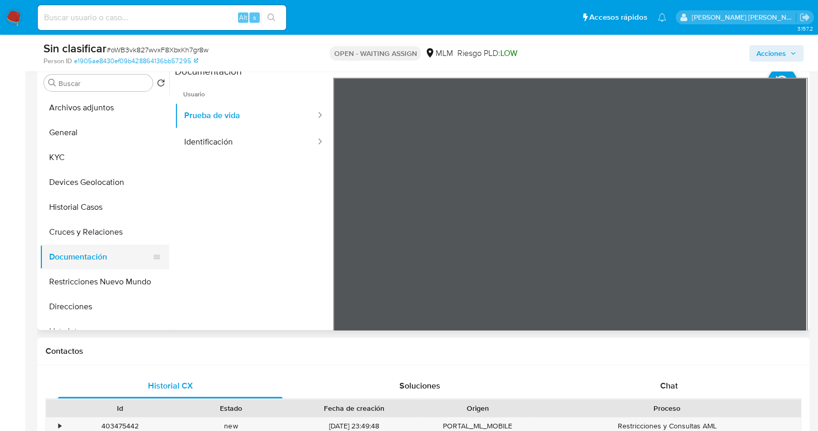
click at [81, 255] on button "Documentación" at bounding box center [100, 256] width 121 height 25
click at [54, 158] on button "KYC" at bounding box center [100, 157] width 121 height 25
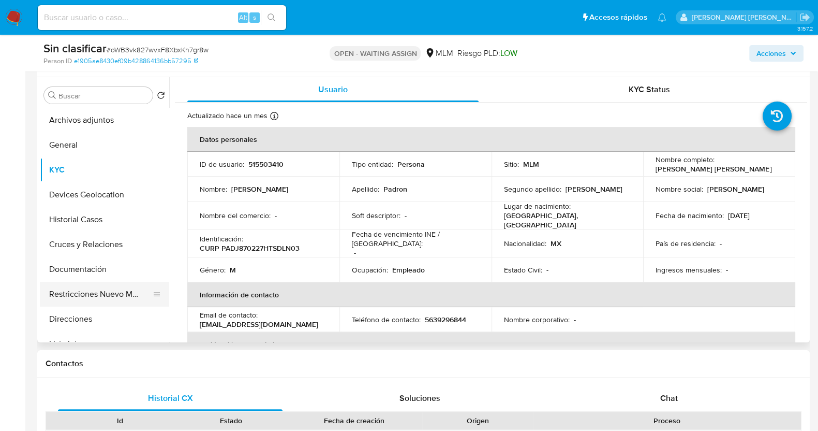
click at [112, 294] on button "Restricciones Nuevo Mundo" at bounding box center [100, 293] width 121 height 25
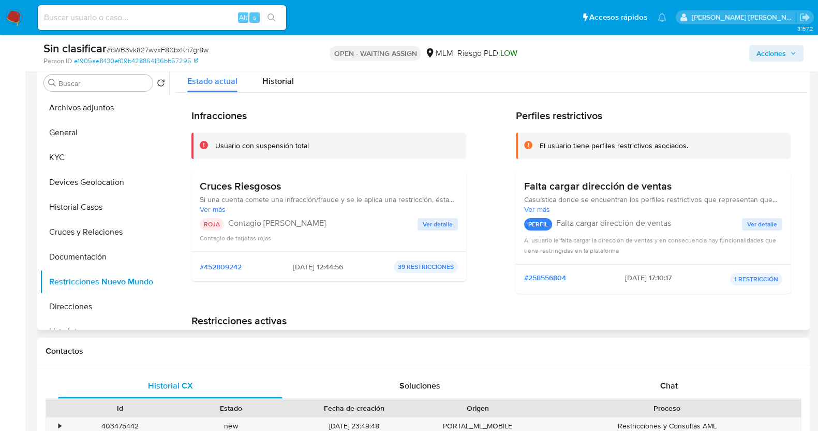
click at [437, 220] on span "Ver detalle" at bounding box center [438, 224] width 30 height 10
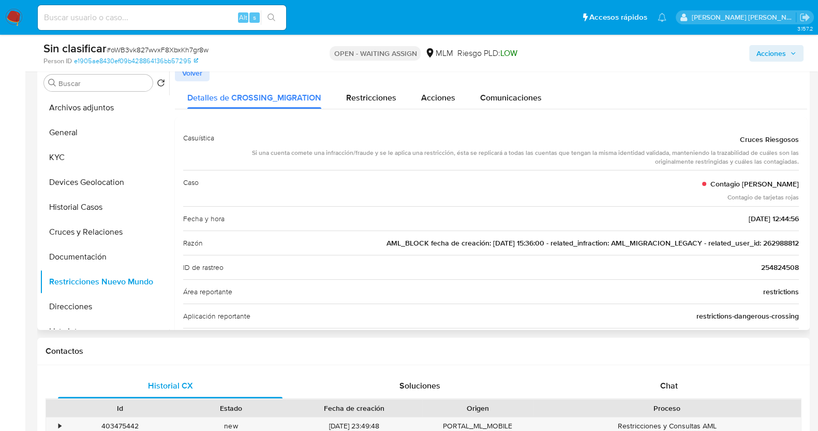
click at [779, 242] on span "AML_BLOCK fecha de creación: 10/12/2019 15:36:00 - related_infraction: AML_MIGR…" at bounding box center [593, 243] width 412 height 10
click at [144, 50] on span "# oWB3vk827wvxF8XbxKh7gr8w" at bounding box center [158, 49] width 102 height 10
copy span "oWB3vk827wvxF8XbxKh7gr8w"
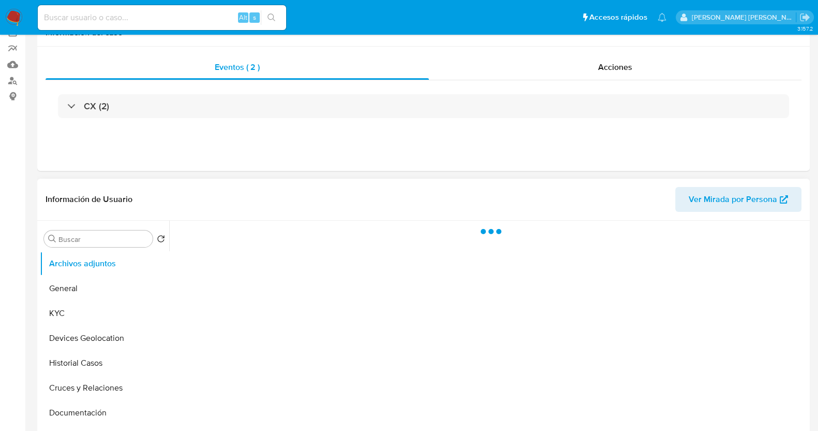
scroll to position [129, 0]
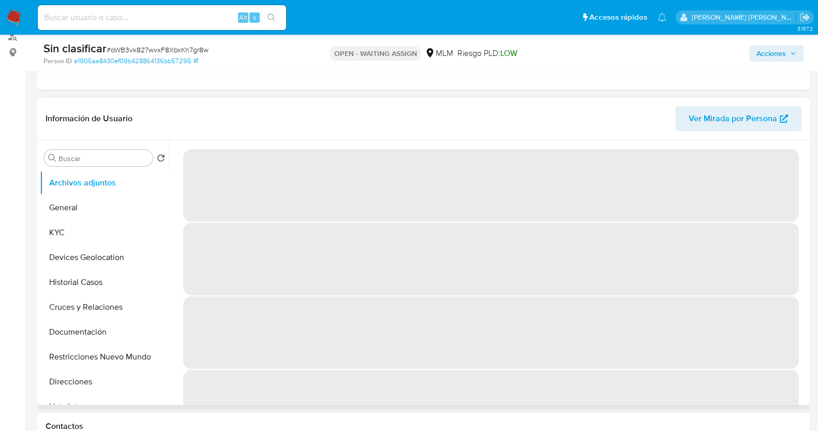
select select "10"
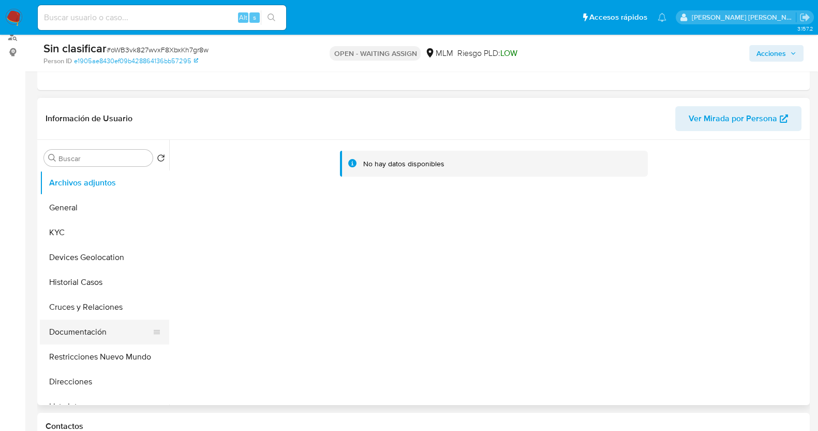
click at [127, 355] on button "Restricciones Nuevo Mundo" at bounding box center [104, 356] width 129 height 25
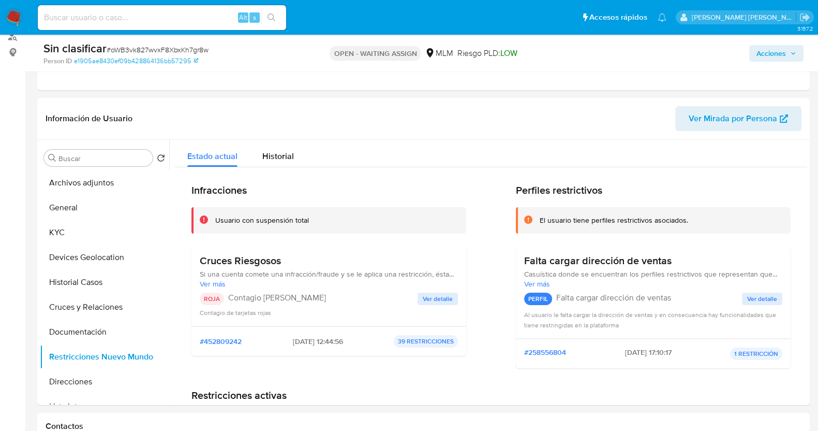
click at [435, 296] on span "Ver detalle" at bounding box center [438, 298] width 30 height 10
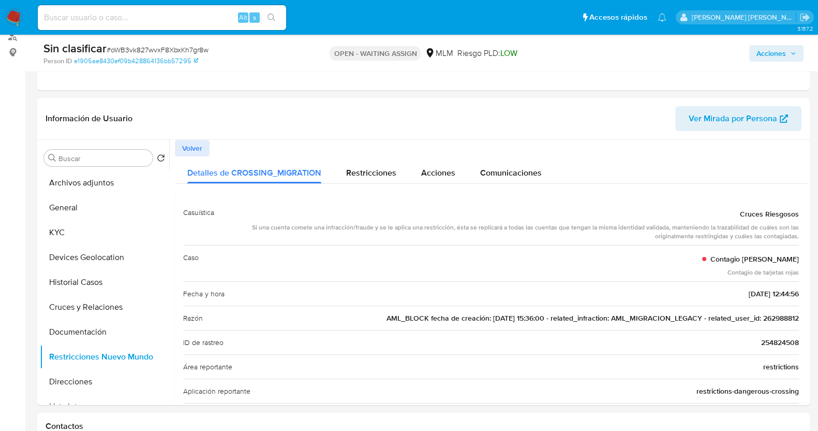
drag, startPoint x: 738, startPoint y: 213, endPoint x: 801, endPoint y: 215, distance: 63.2
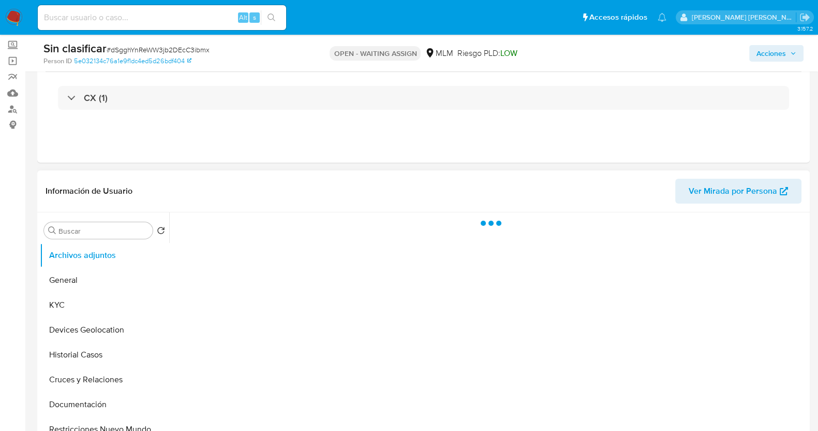
scroll to position [129, 0]
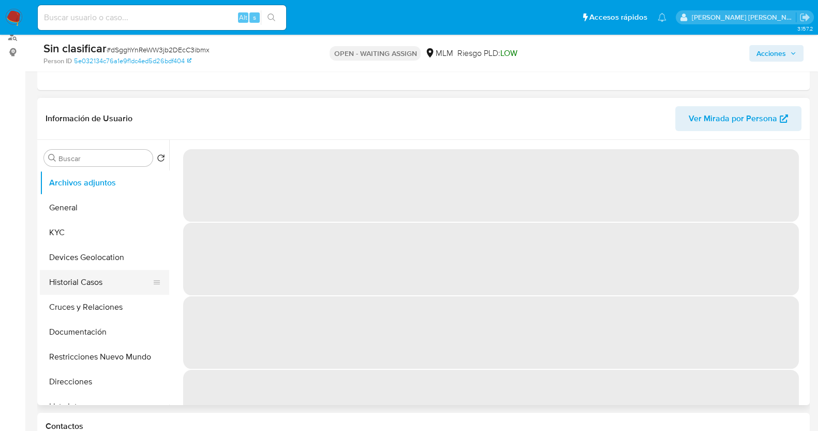
select select "10"
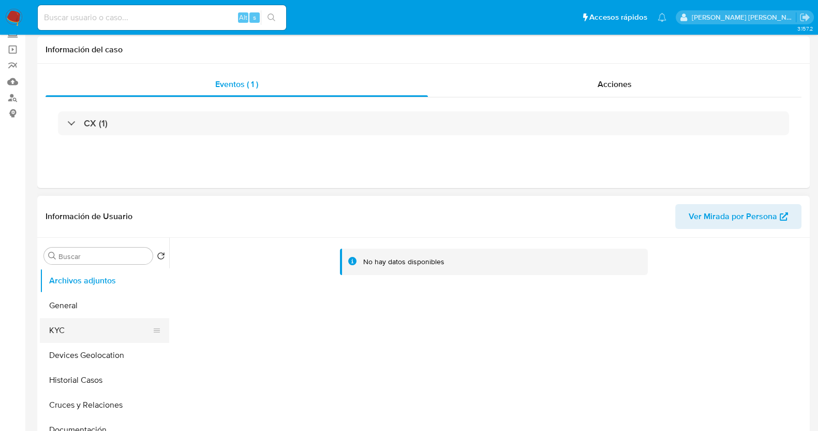
scroll to position [0, 0]
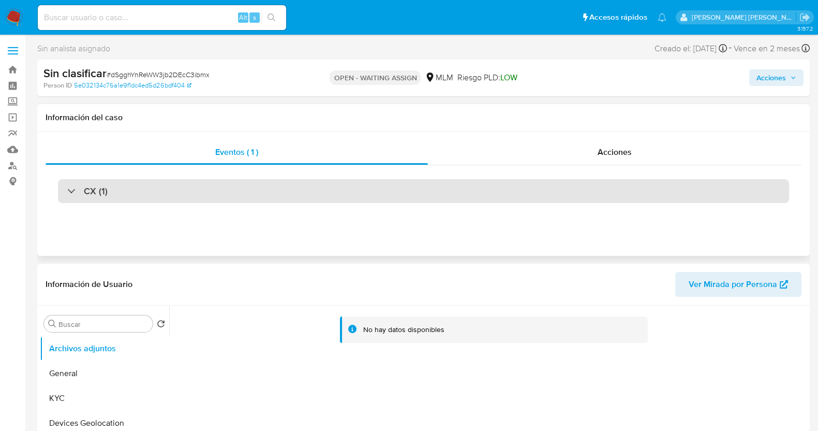
click at [69, 187] on div "CX (1)" at bounding box center [87, 190] width 40 height 11
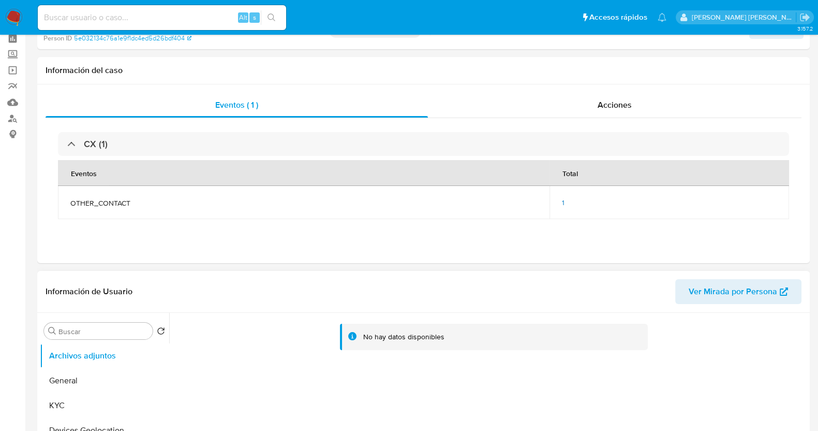
scroll to position [64, 0]
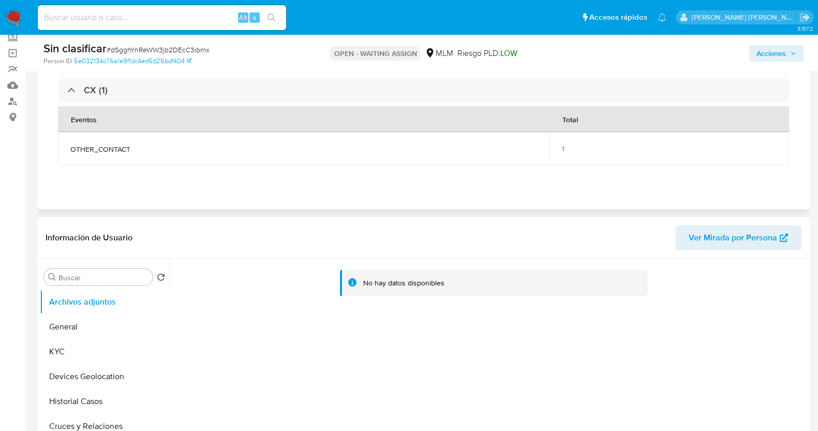
click at [563, 150] on span "1" at bounding box center [563, 148] width 3 height 10
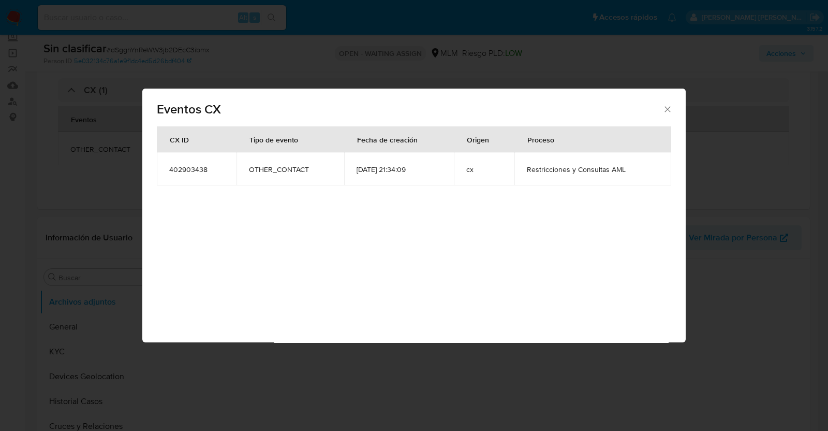
click at [667, 109] on icon "Cerrar" at bounding box center [667, 109] width 6 height 6
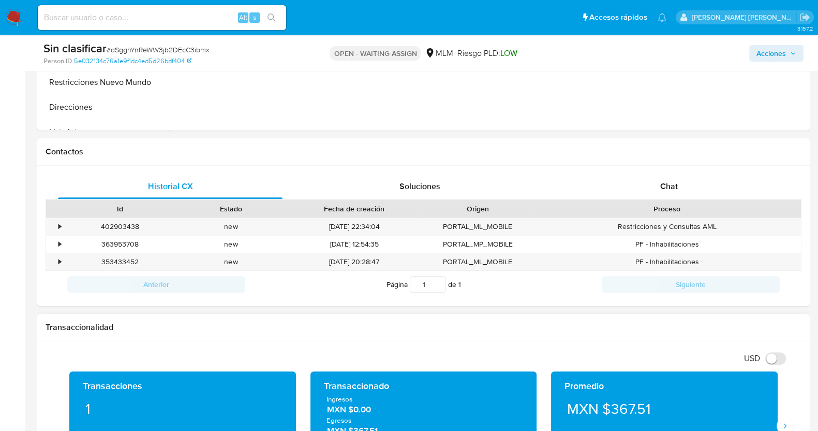
scroll to position [452, 0]
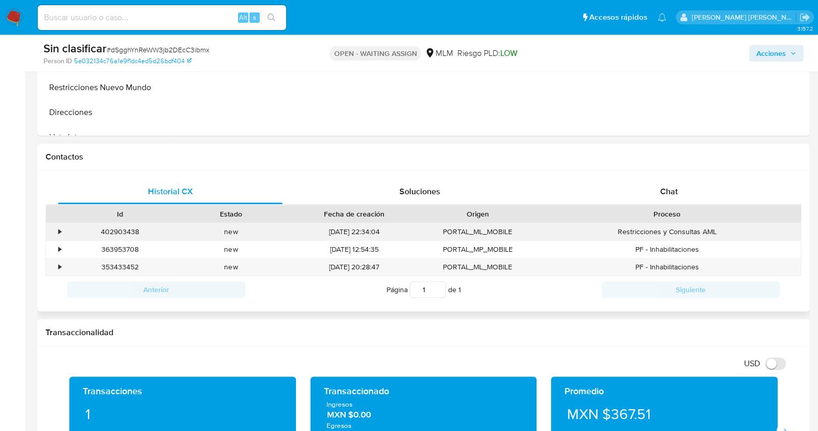
click at [60, 230] on div "•" at bounding box center [59, 232] width 3 height 10
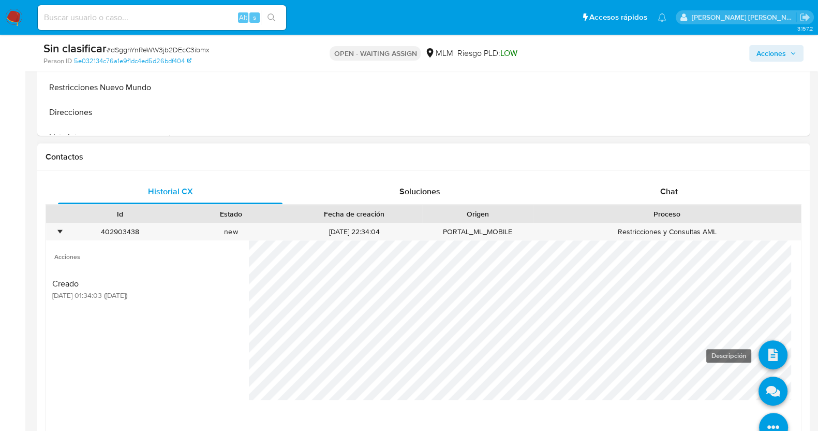
click at [766, 344] on icon at bounding box center [773, 354] width 29 height 29
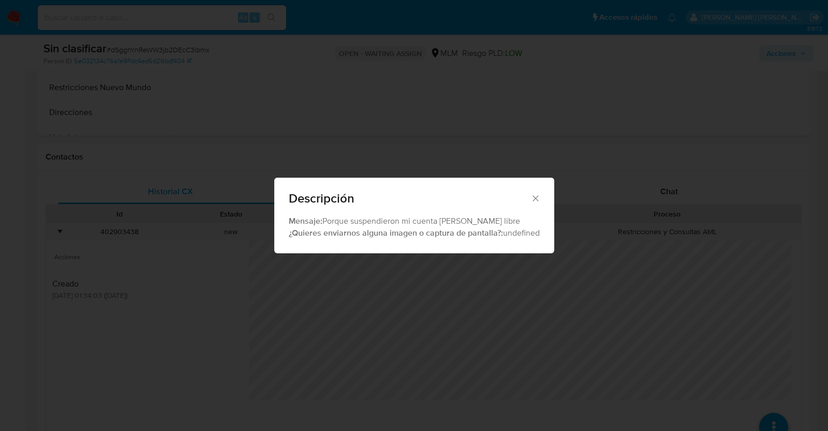
click at [537, 199] on icon "Cerrar" at bounding box center [535, 198] width 6 height 6
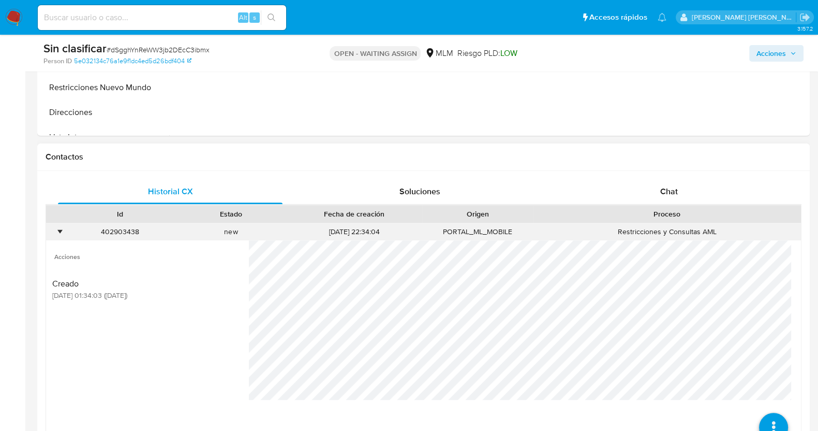
click at [61, 230] on div "•" at bounding box center [59, 232] width 3 height 10
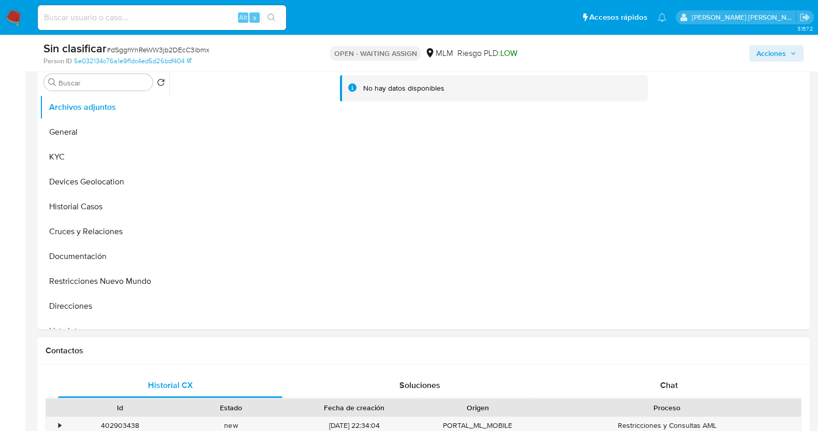
scroll to position [258, 0]
drag, startPoint x: 65, startPoint y: 288, endPoint x: 90, endPoint y: 281, distance: 25.4
click at [67, 288] on button "Restricciones Nuevo Mundo" at bounding box center [100, 281] width 121 height 25
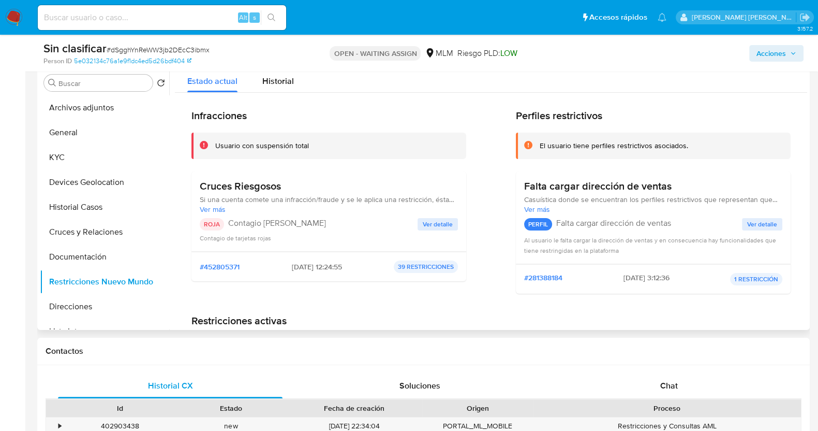
click at [448, 223] on span "Ver detalle" at bounding box center [438, 224] width 30 height 10
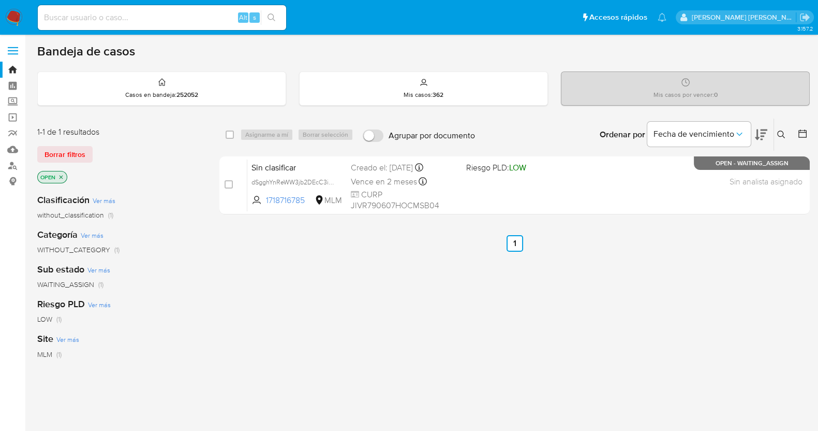
click at [780, 133] on icon at bounding box center [781, 134] width 8 height 8
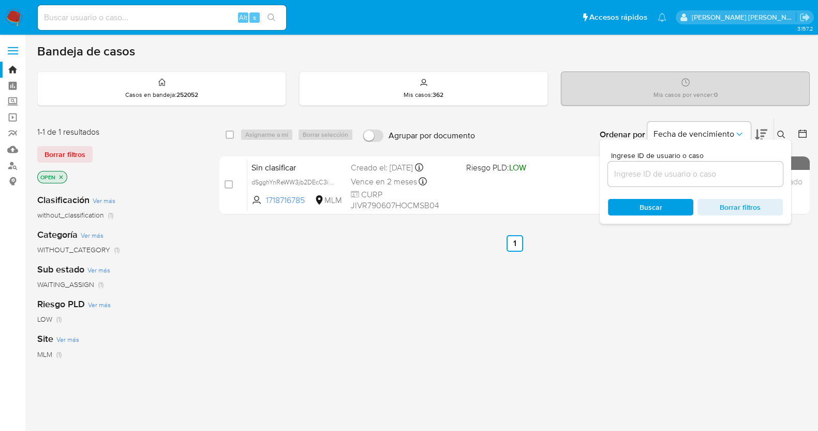
click at [715, 176] on input at bounding box center [695, 173] width 175 height 13
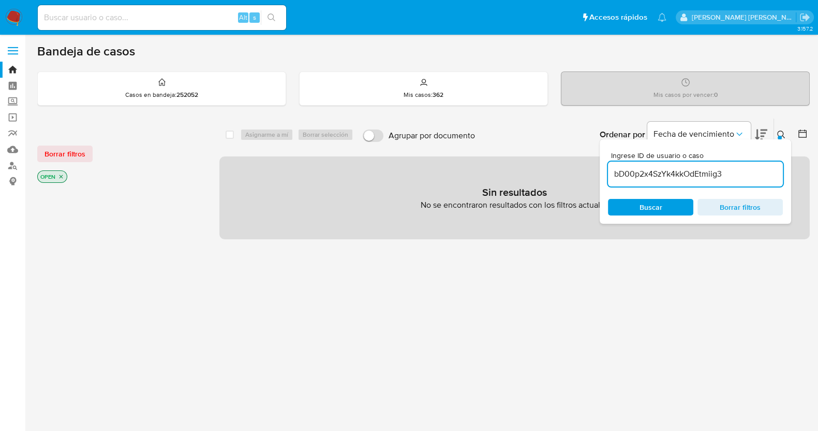
click at [693, 174] on input "bD00p2x4SzYk4kkOdEtmiig3" at bounding box center [695, 173] width 175 height 13
click at [693, 173] on input "bD00p2x4SzYk4kkOdEtmiig3" at bounding box center [695, 173] width 175 height 13
paste input "ftPzvlPrRsQjxQy9JDnLkSux"
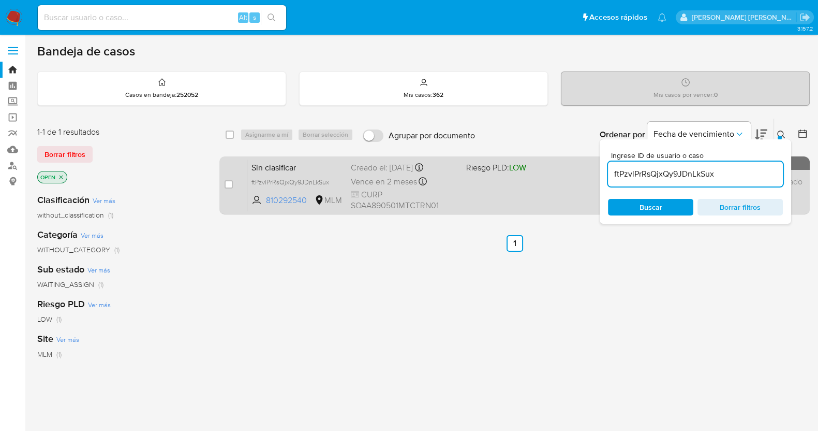
click at [405, 167] on div "Creado el: [DATE] Creado el: [DATE] 20:56:40" at bounding box center [404, 167] width 107 height 11
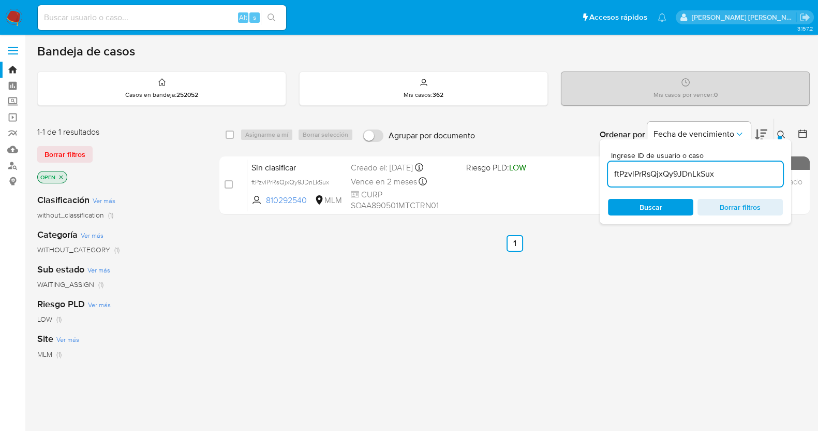
click at [650, 171] on input "ftPzvlPrRsQjxQy9JDnLkSux" at bounding box center [695, 173] width 175 height 13
paste input "czOFhh0QX8ZI7er9qiNT0FiG"
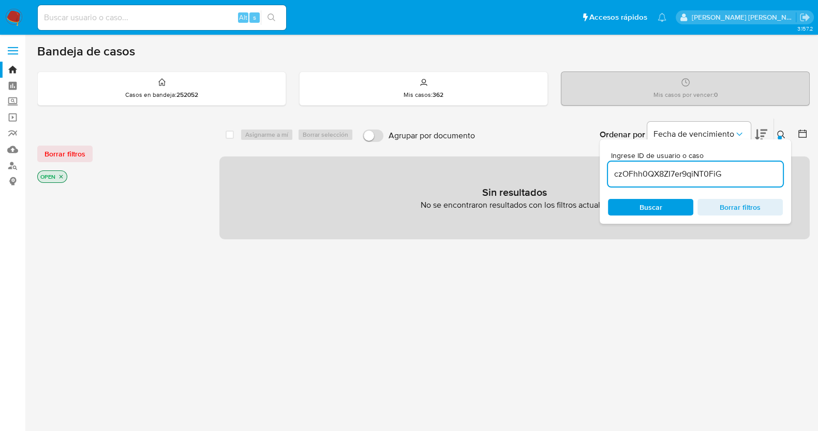
click at [659, 173] on input "czOFhh0QX8ZI7er9qiNT0FiG" at bounding box center [695, 173] width 175 height 13
drag, startPoint x: 659, startPoint y: 173, endPoint x: 681, endPoint y: 177, distance: 22.2
click at [659, 173] on input "czOFhh0QX8ZI7er9qiNT0FiG" at bounding box center [695, 173] width 175 height 13
paste input "xHtwr9GYFoctHSF3pNEj9ZAj"
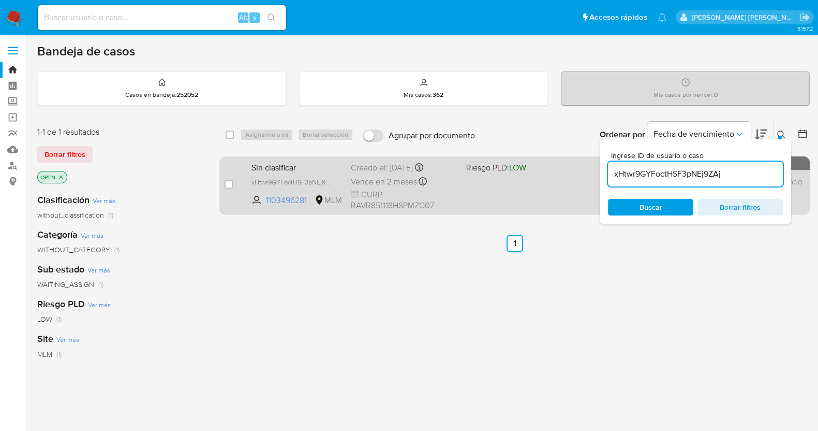
click at [294, 163] on span "Sin clasificar" at bounding box center [296, 166] width 91 height 13
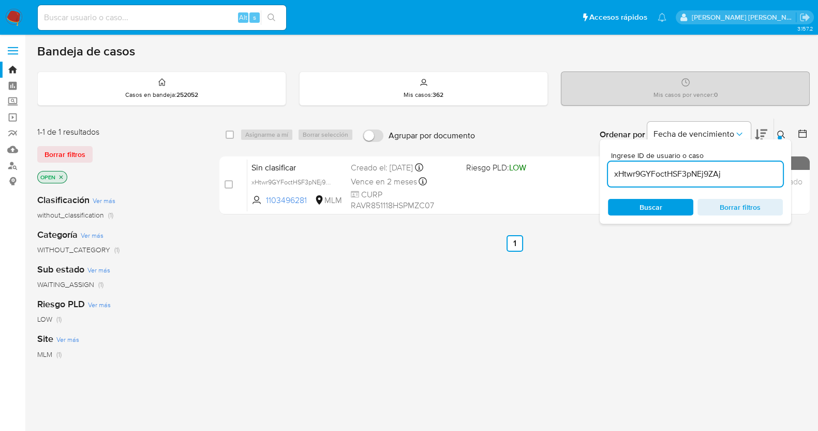
click at [702, 174] on input "xHtwr9GYFoctHSF3pNEj9ZAj" at bounding box center [695, 173] width 175 height 13
paste input "t5yYS12hEUyS9T3AzgGwC4Lw"
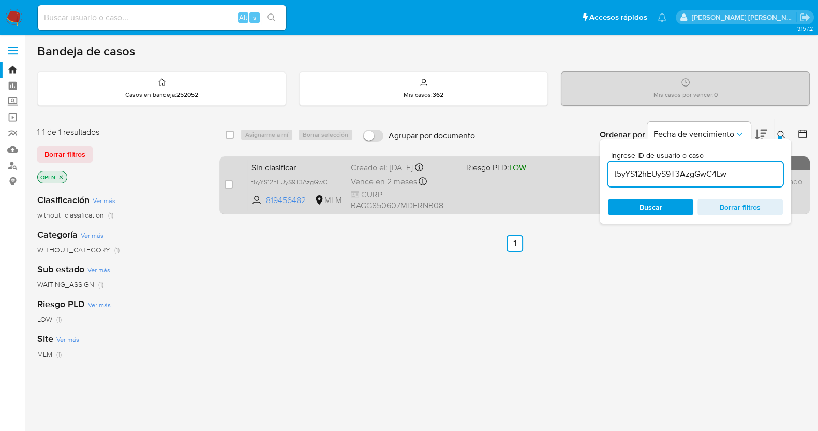
click at [379, 172] on div "Creado el: [DATE] Creado el: [DATE] 15:05:15" at bounding box center [404, 167] width 107 height 11
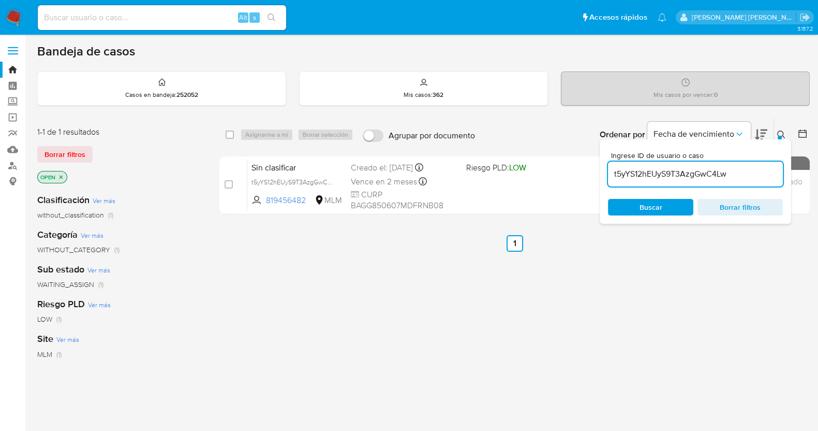
click at [705, 177] on input "t5yYS12hEUyS9T3AzgGwC4Lw" at bounding box center [695, 173] width 175 height 13
paste input "gKhvPUZku5moUlea9GwhvYoF"
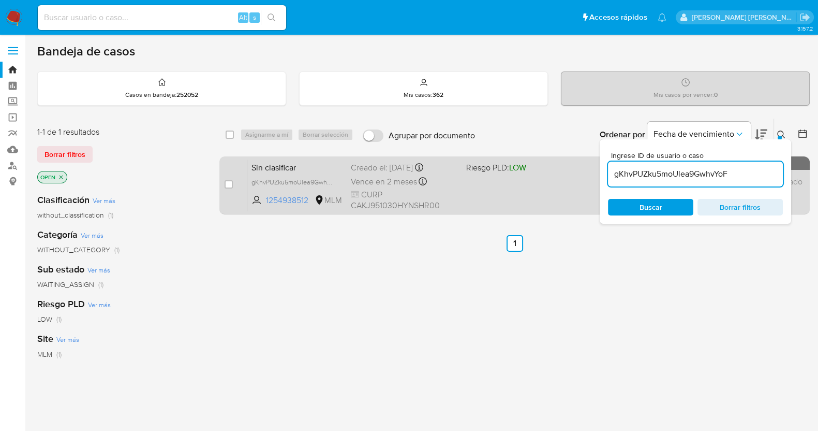
click at [364, 167] on div "Creado el: [DATE] Creado el: [DATE] 15:04:44" at bounding box center [404, 167] width 107 height 11
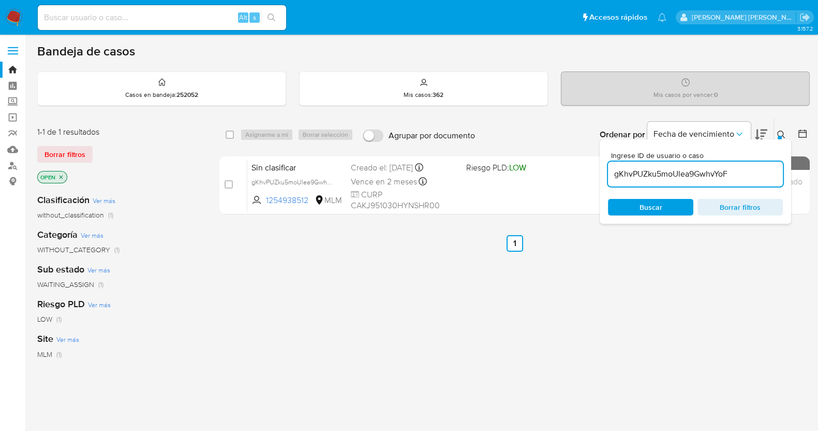
click at [671, 172] on input "gKhvPUZku5moUlea9GwhvYoF" at bounding box center [695, 173] width 175 height 13
paste input "8jzOmjZs9dEcXlXz6GdSQ5pc"
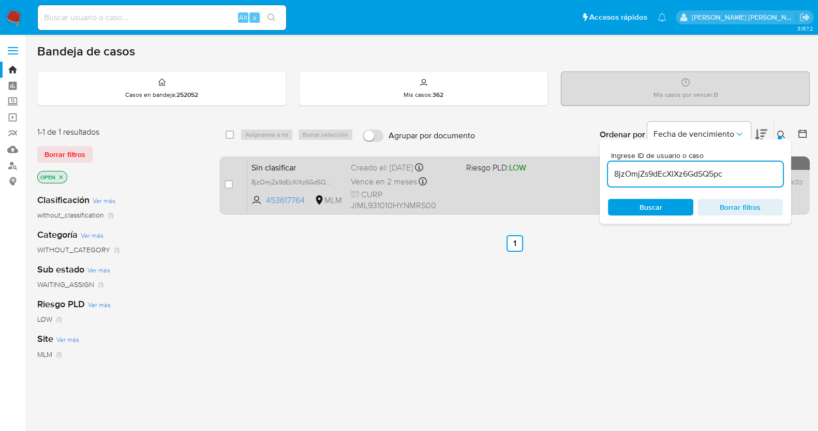
click at [367, 167] on div "Creado el: [DATE] Creado el: [DATE] 15:03:31" at bounding box center [404, 167] width 107 height 11
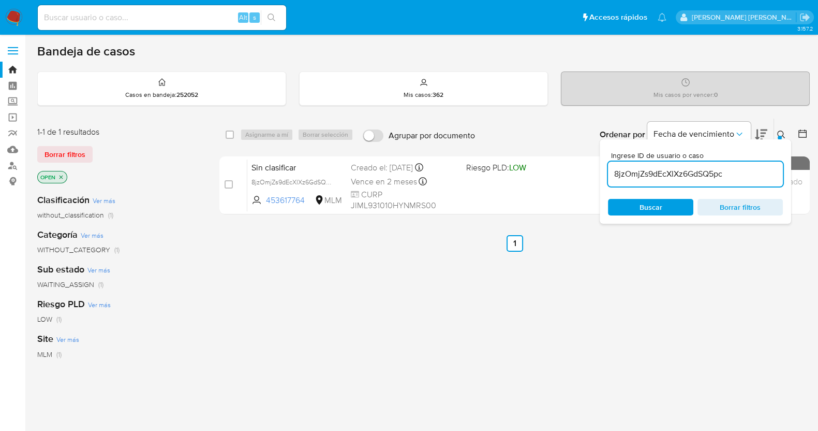
click at [652, 173] on input "8jzOmjZs9dEcXlXz6GdSQ5pc" at bounding box center [695, 173] width 175 height 13
click at [653, 173] on input "8jzOmjZs9dEcXlXz6GdSQ5pc" at bounding box center [695, 173] width 175 height 13
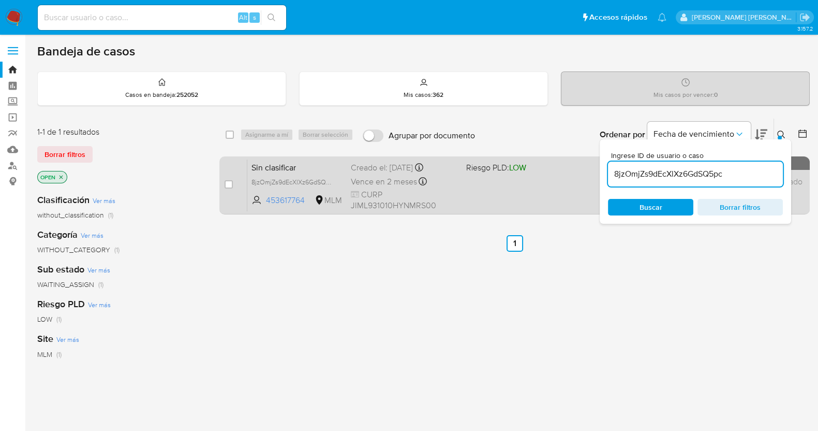
paste input "2TfItjE7QxFfgvK8N1liUkpP"
type input "2TfItjE7QxFfgvK8N1liUkpP"
click at [372, 170] on div "Creado el: [DATE] Creado el: [DATE] 14:45:05" at bounding box center [404, 167] width 107 height 11
drag, startPoint x: 225, startPoint y: 182, endPoint x: 250, endPoint y: 165, distance: 30.6
click at [227, 182] on input "checkbox" at bounding box center [229, 184] width 8 height 8
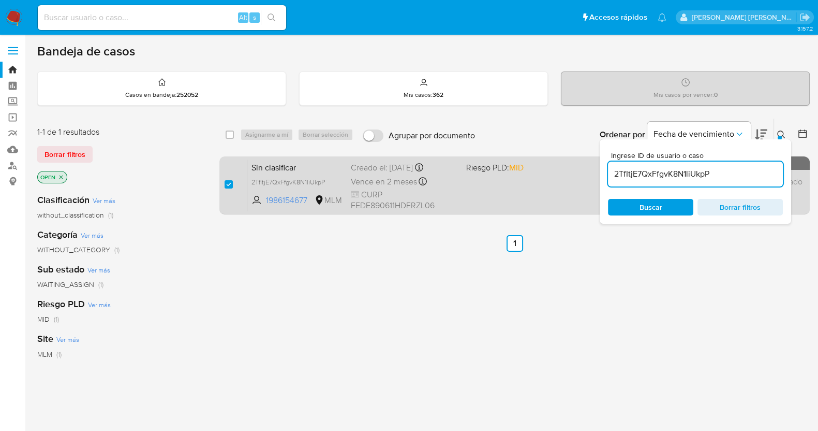
checkbox input "true"
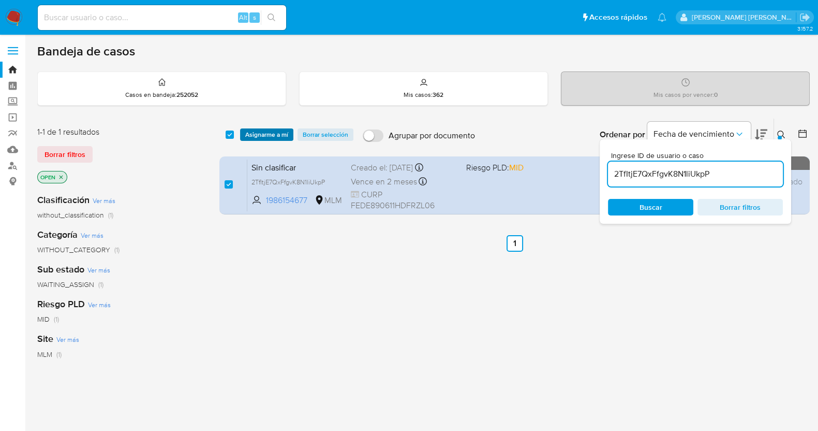
click at [284, 129] on span "Asignarme a mí" at bounding box center [266, 134] width 43 height 10
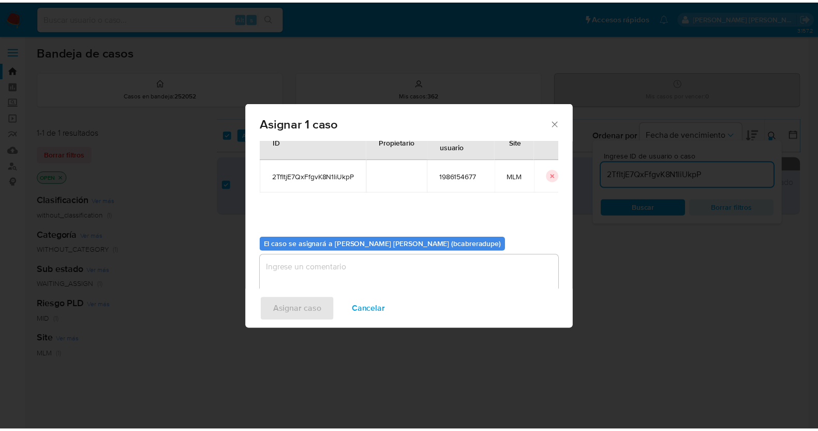
scroll to position [53, 0]
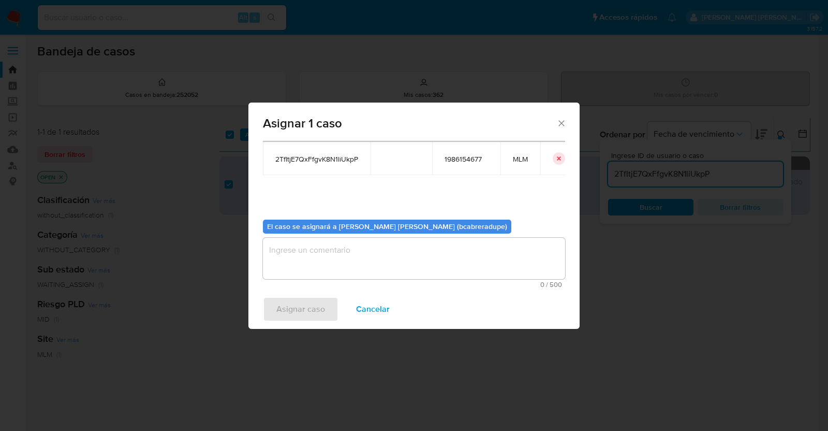
click at [416, 265] on textarea "assign-modal" at bounding box center [414, 258] width 302 height 41
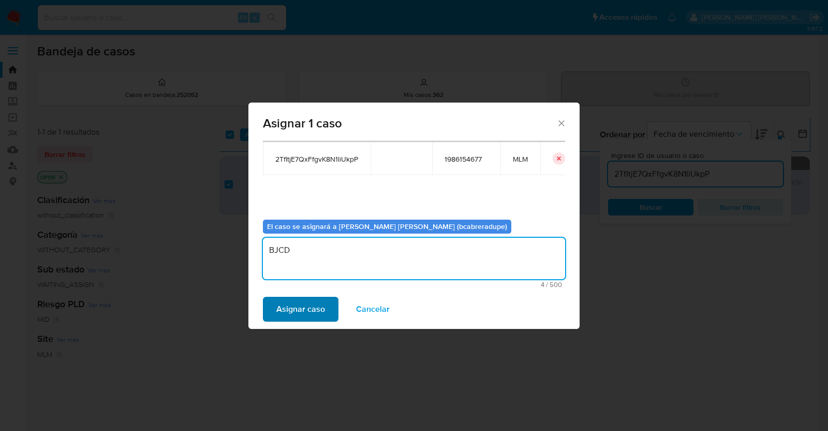
type textarea "BJCD"
click at [296, 303] on span "Asignar caso" at bounding box center [300, 309] width 49 height 23
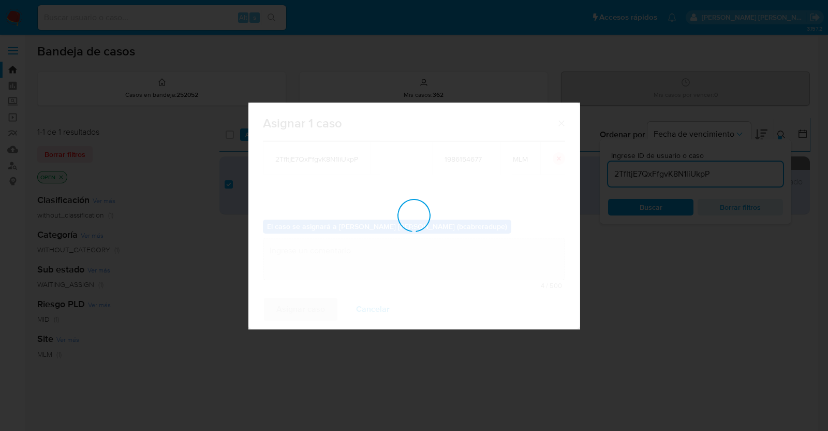
checkbox input "false"
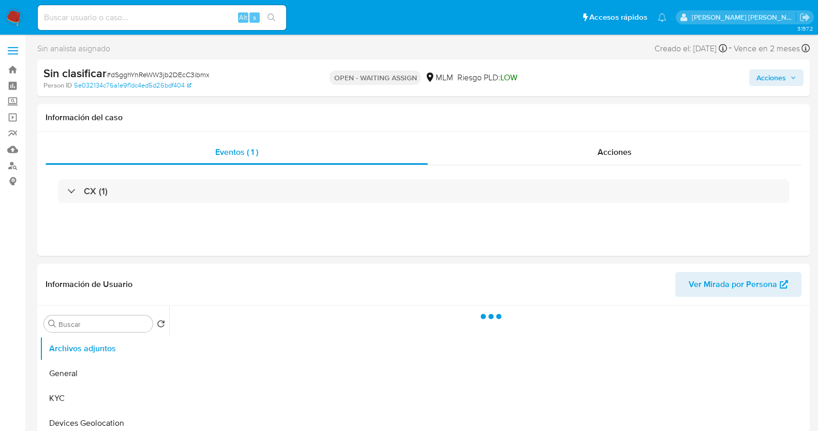
select select "10"
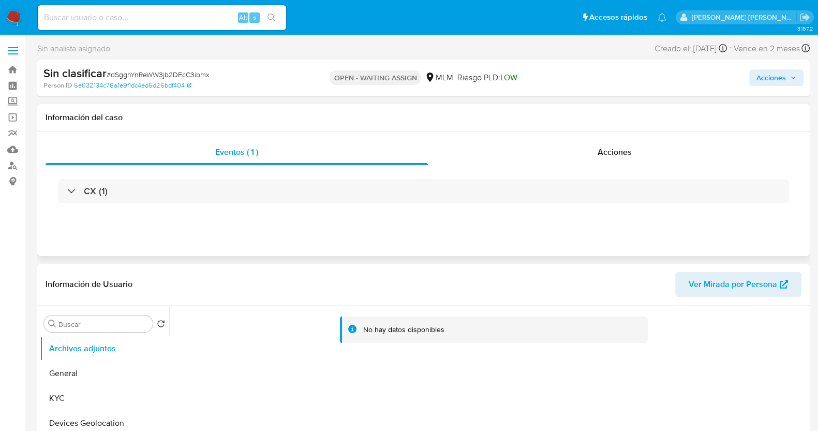
scroll to position [64, 0]
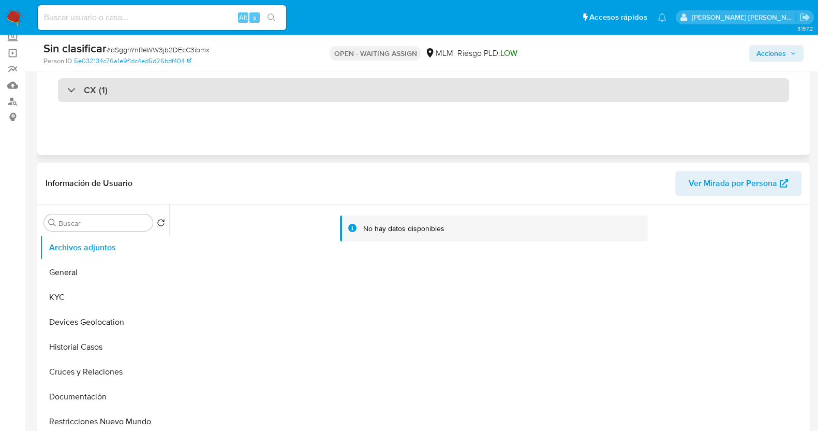
click at [75, 94] on div "CX (1)" at bounding box center [87, 89] width 40 height 11
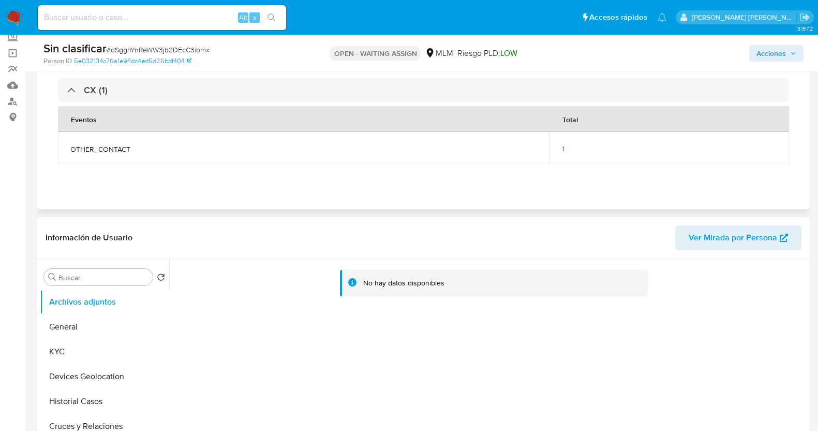
click at [562, 147] on span "1" at bounding box center [563, 148] width 3 height 10
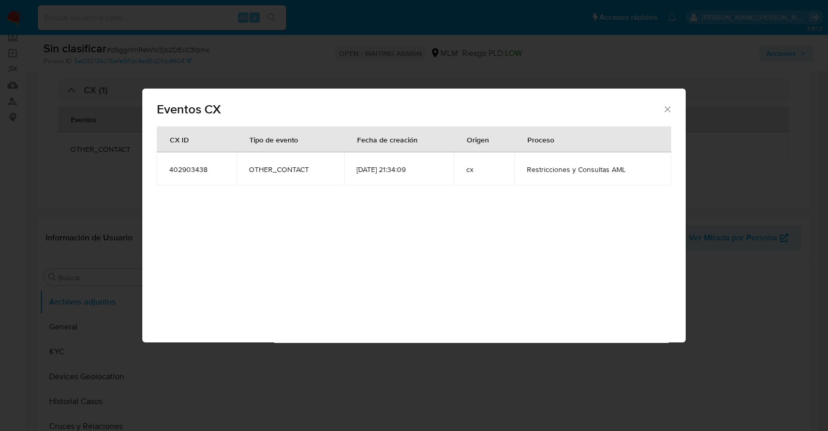
click at [667, 108] on icon "Cerrar" at bounding box center [667, 109] width 10 height 10
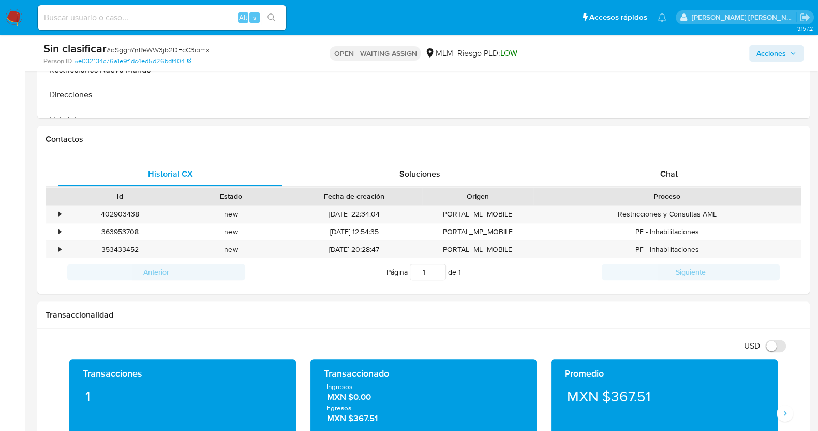
scroll to position [452, 0]
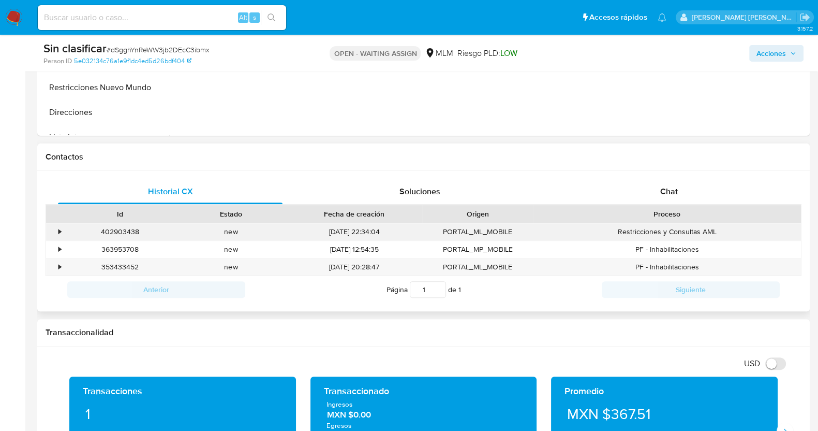
click at [58, 229] on div "•" at bounding box center [59, 232] width 3 height 10
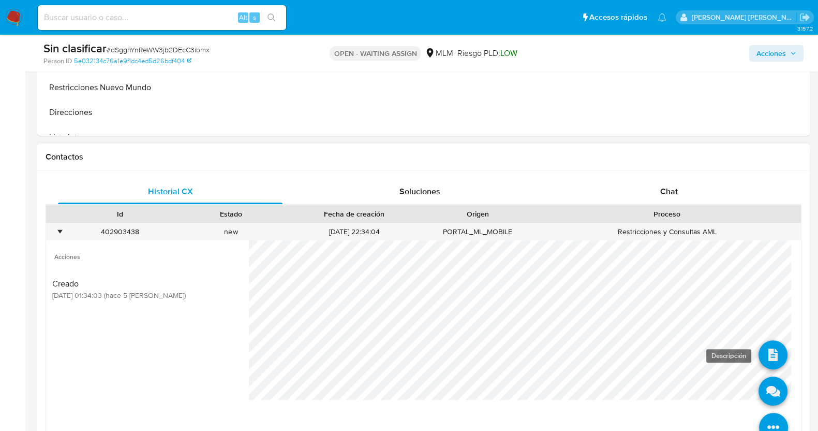
click at [771, 349] on icon at bounding box center [773, 354] width 29 height 29
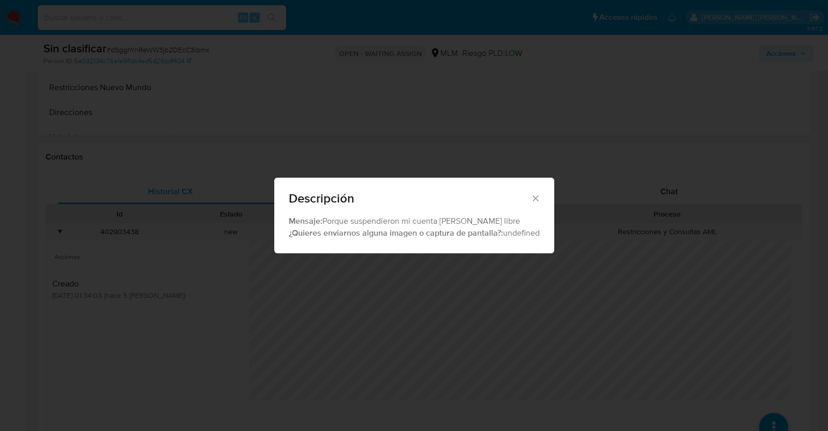
click at [536, 194] on icon "Cerrar" at bounding box center [535, 198] width 10 height 10
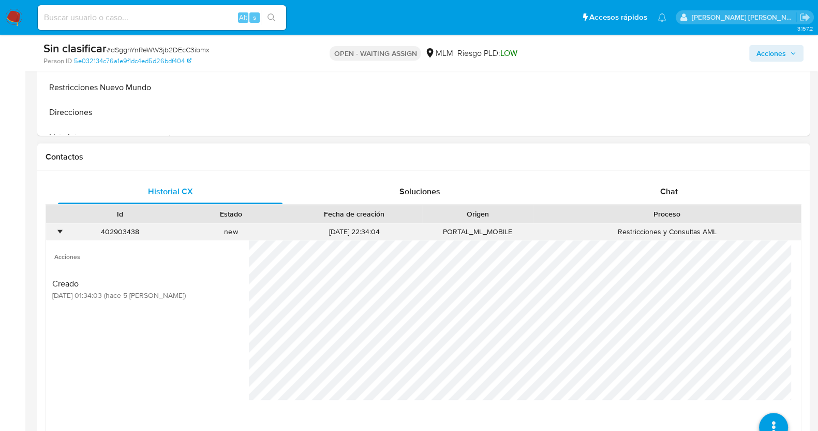
click at [55, 227] on div "•" at bounding box center [55, 231] width 18 height 17
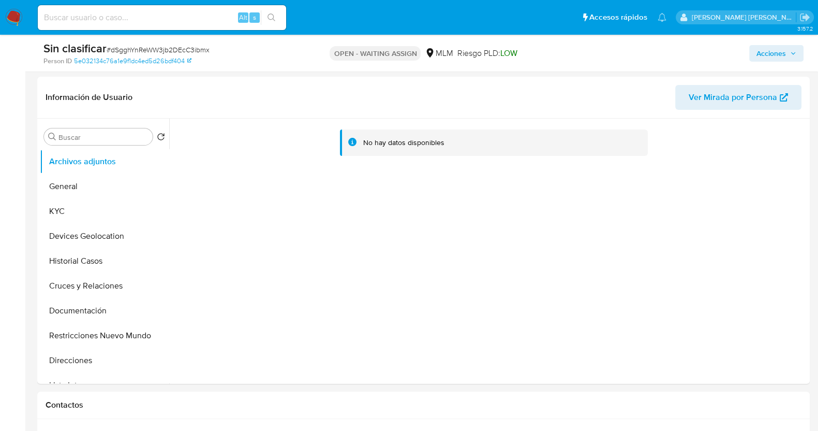
scroll to position [258, 0]
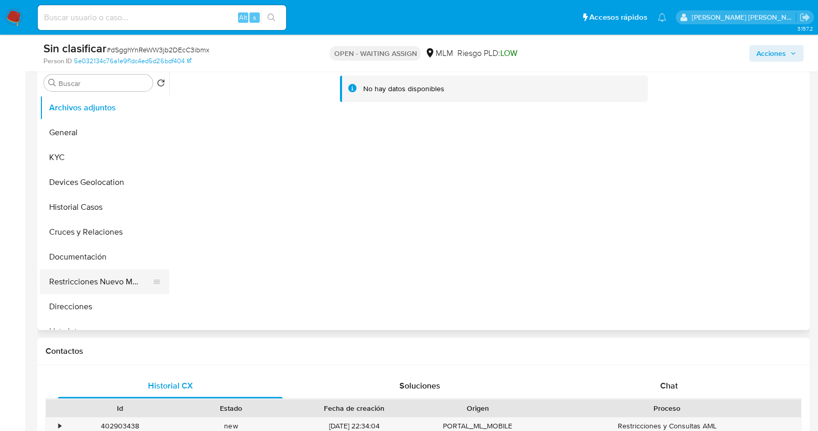
click at [124, 281] on button "Restricciones Nuevo Mundo" at bounding box center [100, 281] width 121 height 25
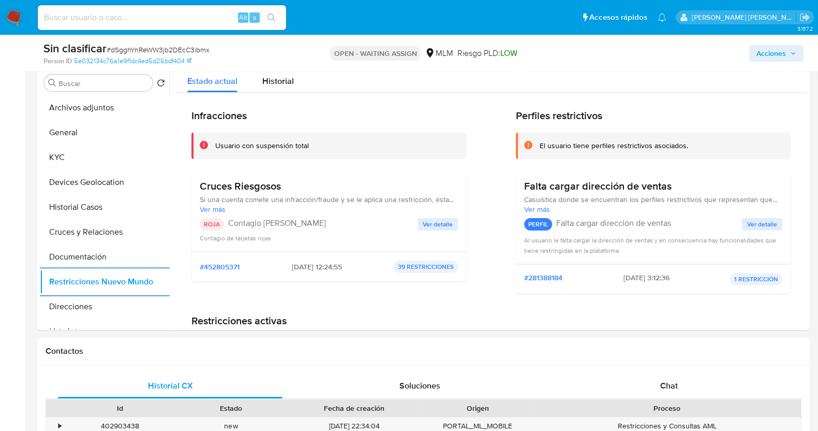
click at [174, 49] on span "# dSgghYnReWW3jb2DEcC3ibmx" at bounding box center [158, 49] width 103 height 10
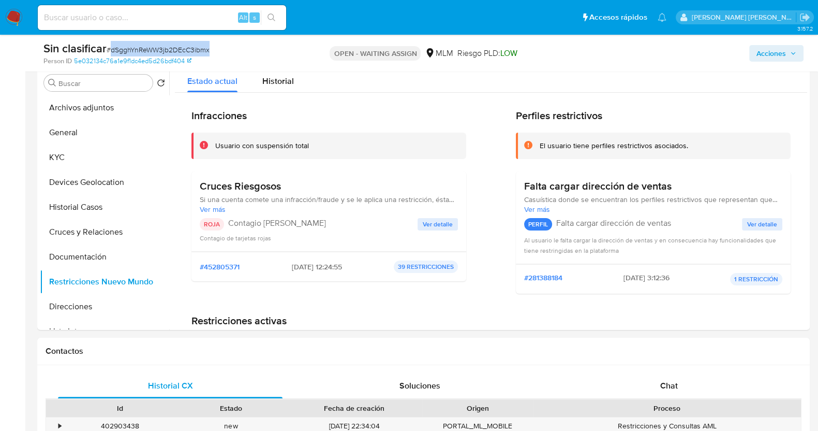
click at [174, 49] on span "# dSgghYnReWW3jb2DEcC3ibmx" at bounding box center [158, 49] width 103 height 10
copy span "dSgghYnReWW3jb2DEcC3ibmx"
click at [438, 222] on span "Ver detalle" at bounding box center [438, 224] width 30 height 10
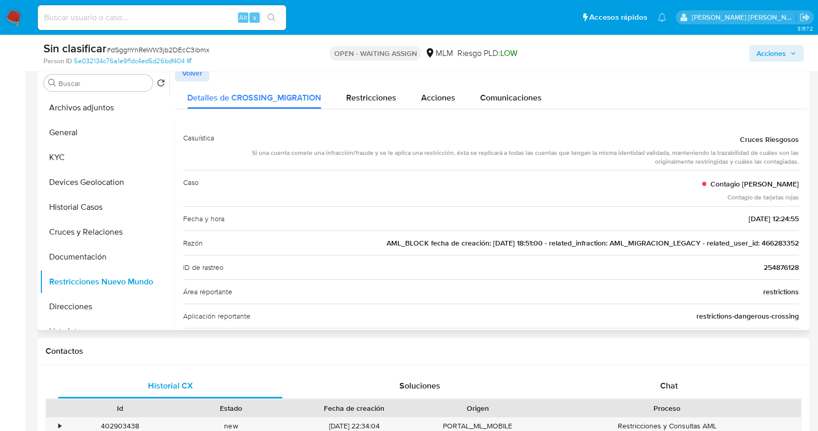
click at [773, 243] on span "AML_BLOCK fecha de creación: [DATE] 18:51:00 - related_infraction: AML_MIGRACIO…" at bounding box center [593, 243] width 412 height 10
click at [776, 243] on span "AML_BLOCK fecha de creación: [DATE] 18:51:00 - related_infraction: AML_MIGRACIO…" at bounding box center [593, 243] width 412 height 10
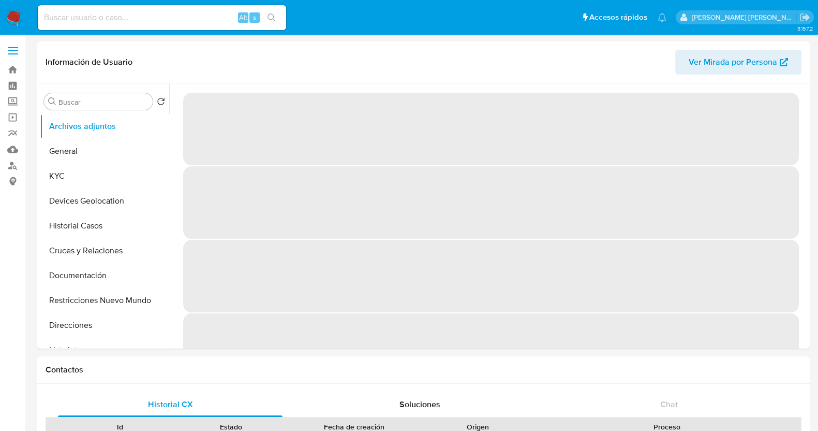
select select "10"
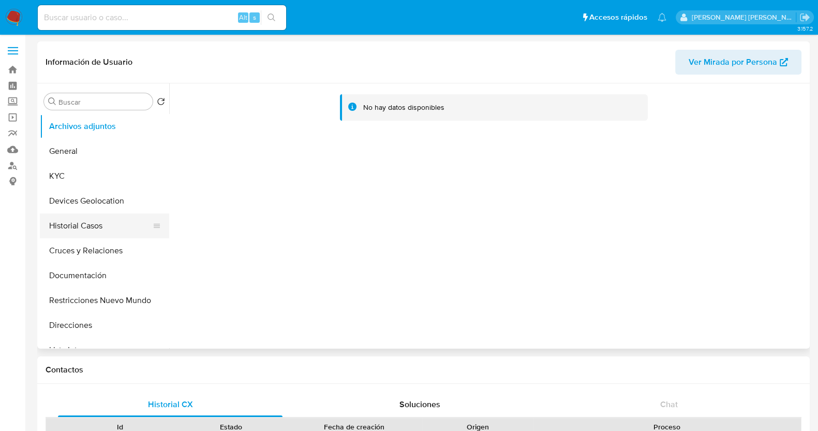
click at [98, 230] on button "Historial Casos" at bounding box center [100, 225] width 121 height 25
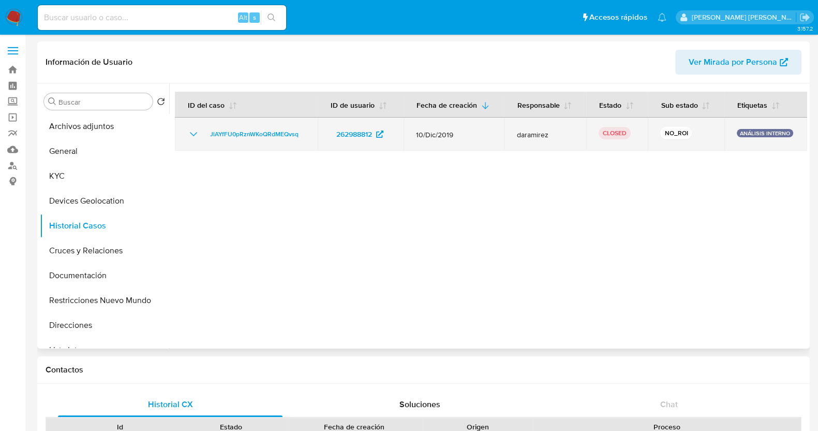
click at [195, 131] on icon "Mostrar/Ocultar" at bounding box center [193, 134] width 12 height 12
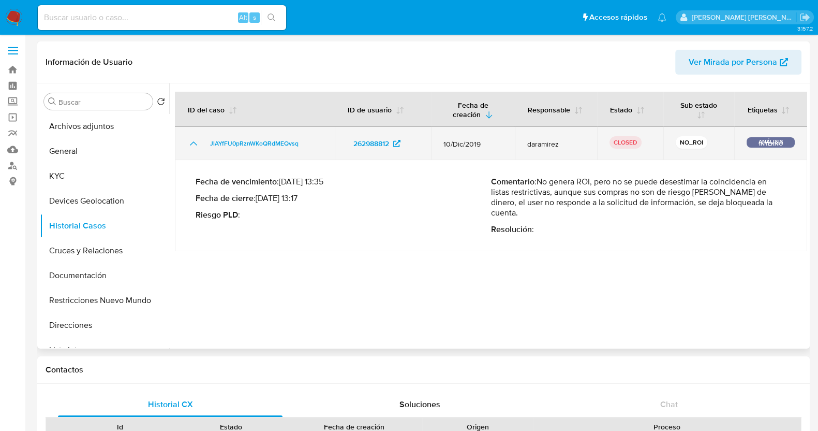
click at [195, 131] on td "JlAYfFU0pRznWKoQRdMEQvsq" at bounding box center [255, 143] width 160 height 33
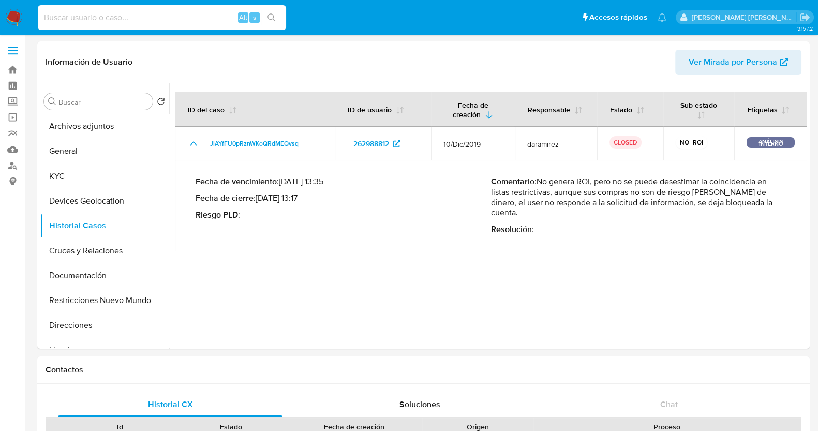
click at [115, 17] on input at bounding box center [162, 17] width 248 height 13
paste input "466283352"
type input "466283352"
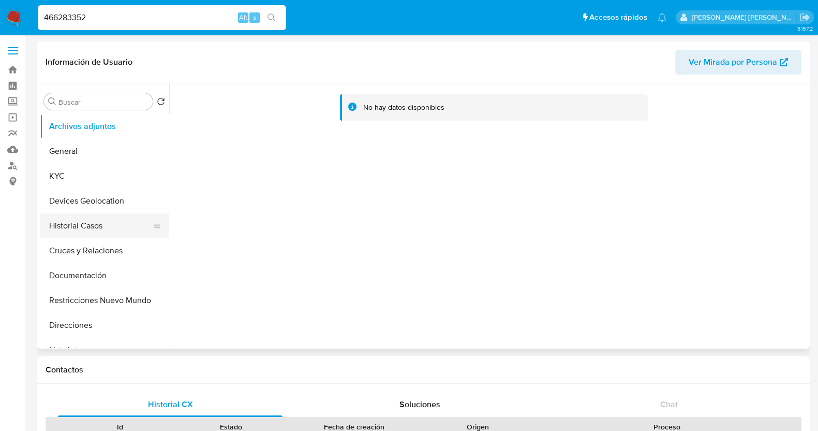
select select "10"
click at [106, 227] on button "Historial Casos" at bounding box center [100, 225] width 121 height 25
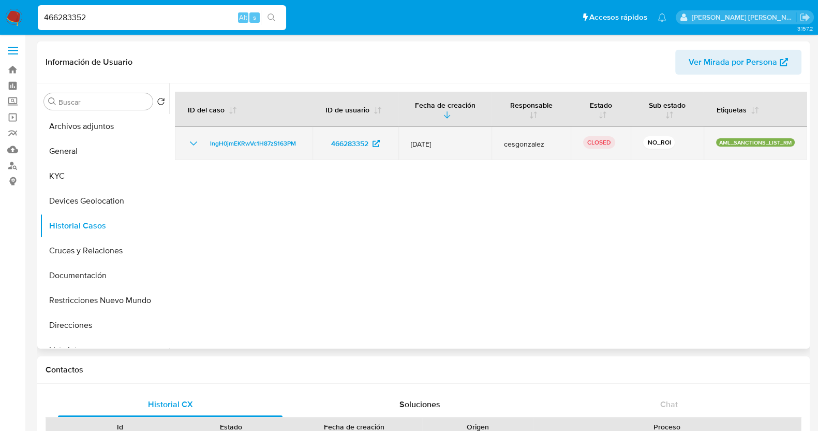
click at [189, 143] on icon "Mostrar/Ocultar" at bounding box center [193, 143] width 12 height 12
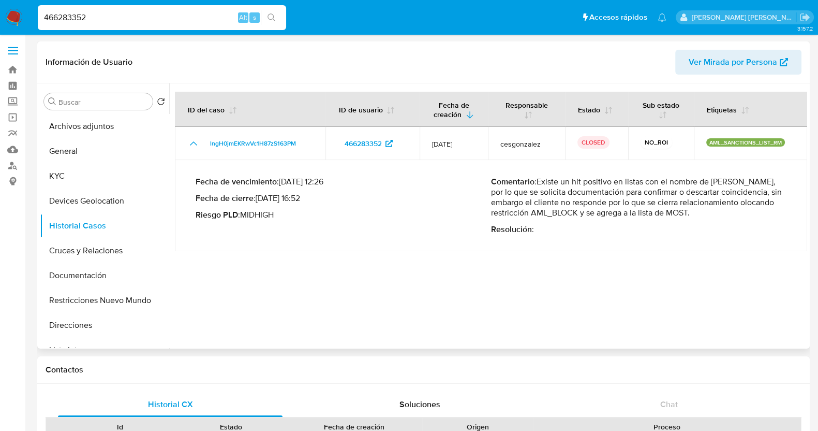
drag, startPoint x: 538, startPoint y: 181, endPoint x: 558, endPoint y: 226, distance: 49.8
click at [564, 218] on p "Comentario : Existe un hit positivo en listas con el nombre de ROBERTO JIMENEZ,…" at bounding box center [638, 196] width 295 height 41
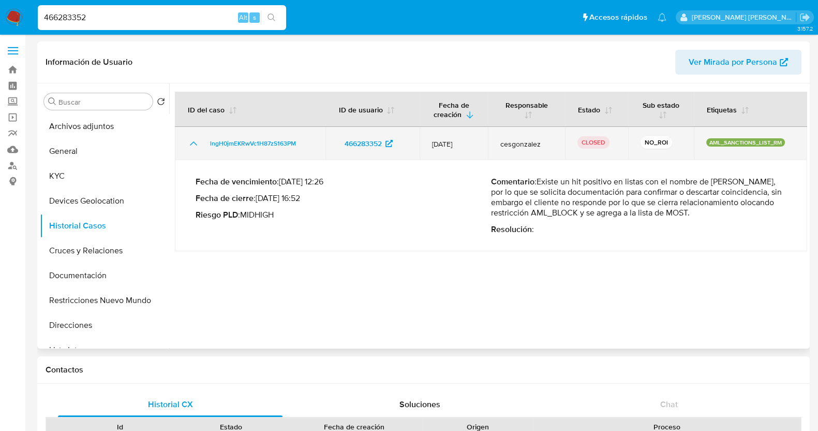
click at [194, 141] on icon "Mostrar/Ocultar" at bounding box center [193, 143] width 12 height 12
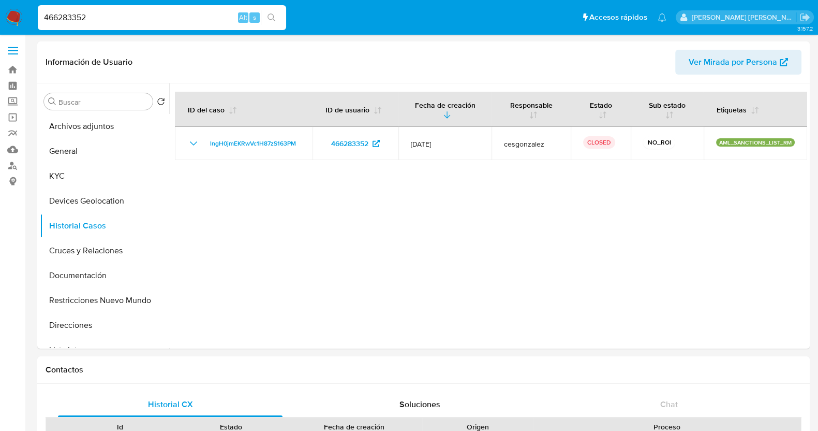
click at [180, 15] on input "466283352" at bounding box center [162, 17] width 248 height 13
paste input "126829610"
type input "126829610"
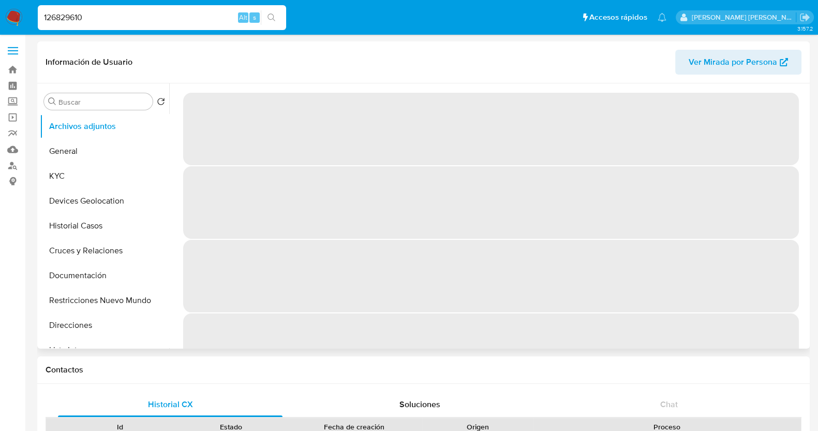
select select "10"
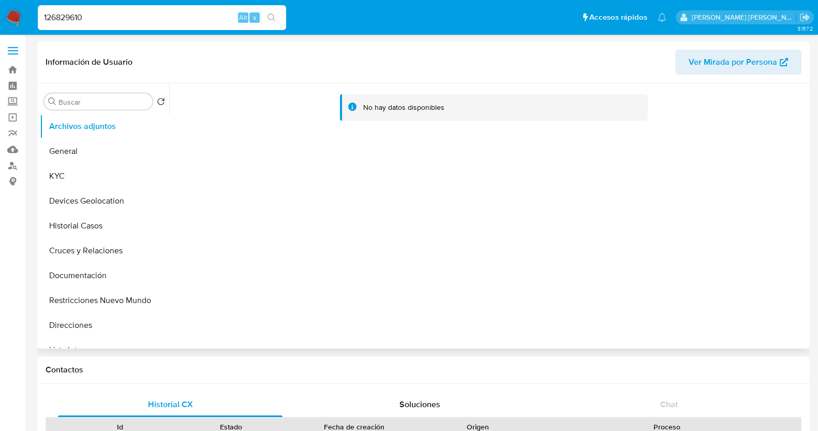
drag, startPoint x: 92, startPoint y: 219, endPoint x: 235, endPoint y: 200, distance: 144.2
click at [92, 219] on button "Historial Casos" at bounding box center [104, 225] width 129 height 25
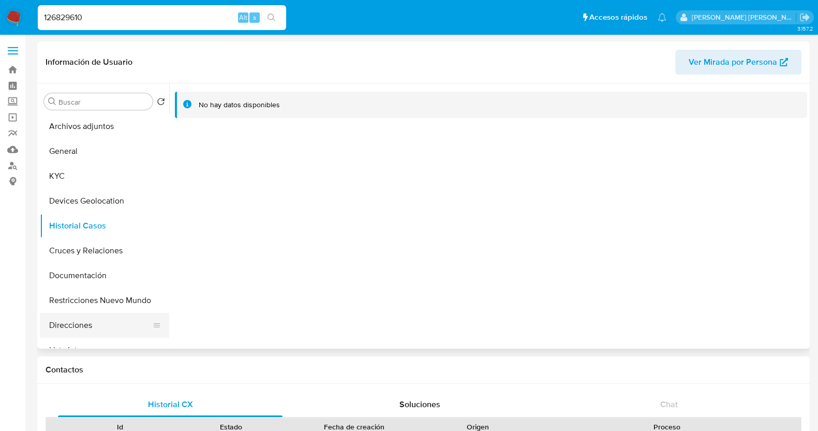
click at [97, 313] on button "Direcciones" at bounding box center [100, 325] width 121 height 25
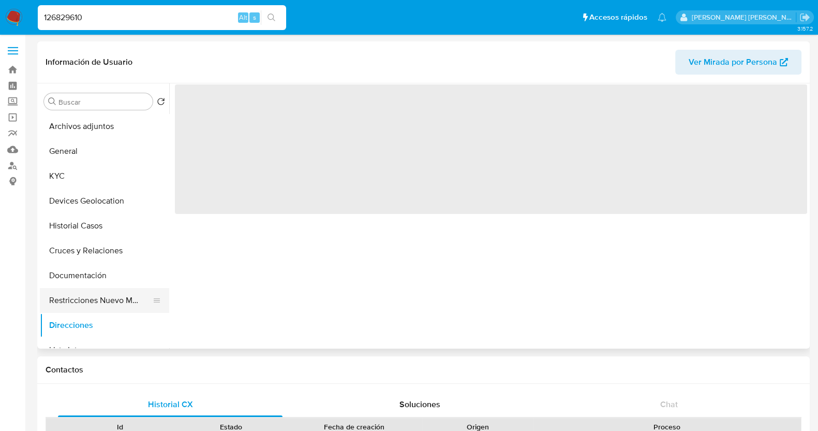
click at [106, 303] on button "Restricciones Nuevo Mundo" at bounding box center [100, 300] width 121 height 25
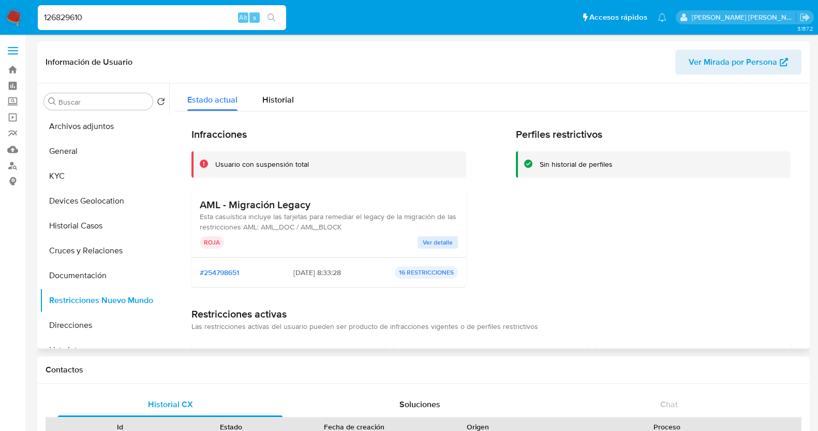
click at [450, 239] on span "Ver detalle" at bounding box center [438, 242] width 30 height 10
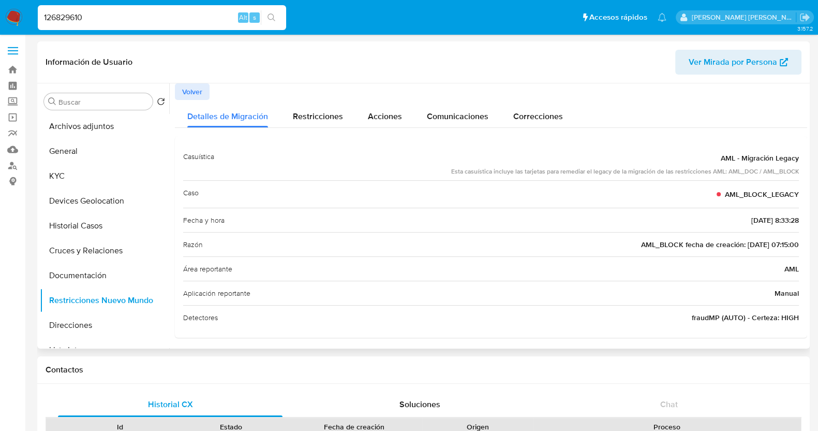
drag, startPoint x: 722, startPoint y: 162, endPoint x: 794, endPoint y: 164, distance: 72.5
click at [794, 164] on div "AML - Migración Legacy" at bounding box center [625, 158] width 348 height 19
click at [675, 187] on div "Caso AML_BLOCK_LEGACY" at bounding box center [491, 193] width 616 height 27
drag, startPoint x: 739, startPoint y: 159, endPoint x: 801, endPoint y: 159, distance: 61.6
click at [801, 159] on div "Casuística AML - Migración Legacy Esta casuística incluye las tarjetas para rem…" at bounding box center [491, 236] width 632 height 201
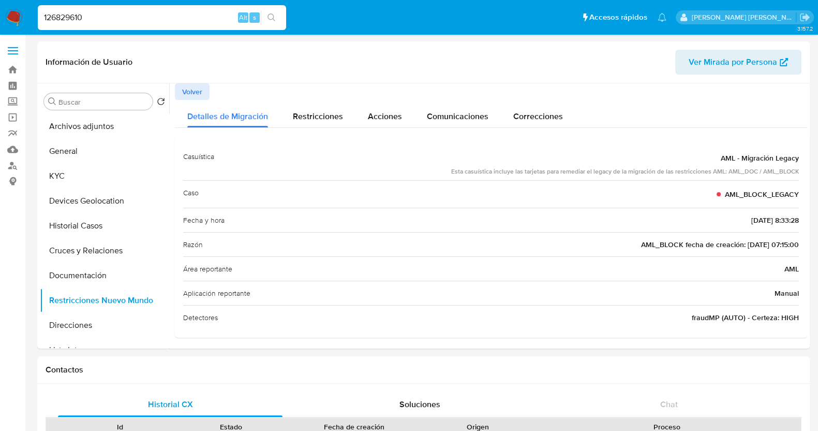
click at [169, 20] on input "126829610" at bounding box center [162, 17] width 248 height 13
paste input "8421640"
type input "184216400"
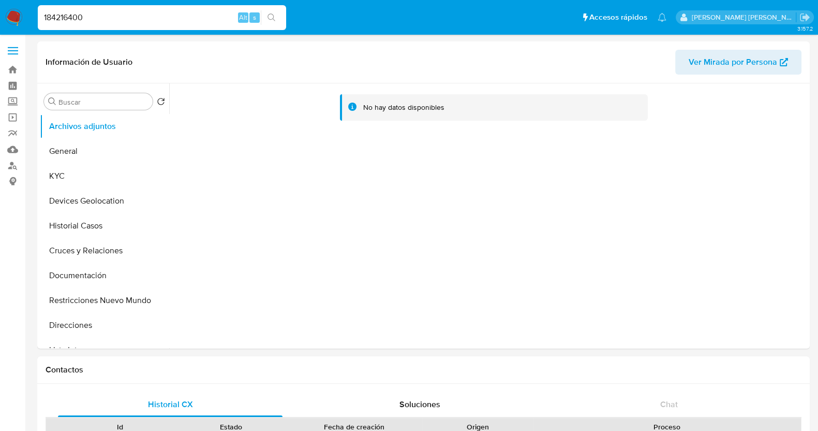
select select "10"
drag, startPoint x: 84, startPoint y: 231, endPoint x: 131, endPoint y: 215, distance: 49.7
click at [85, 231] on button "Historial Casos" at bounding box center [100, 225] width 121 height 25
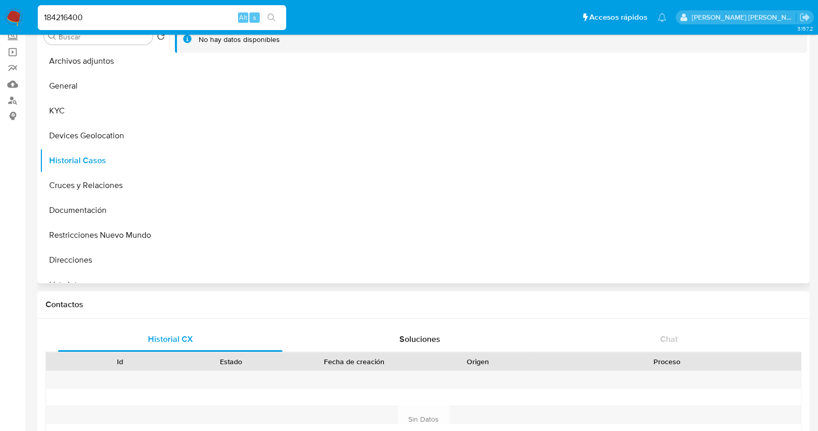
scroll to position [129, 0]
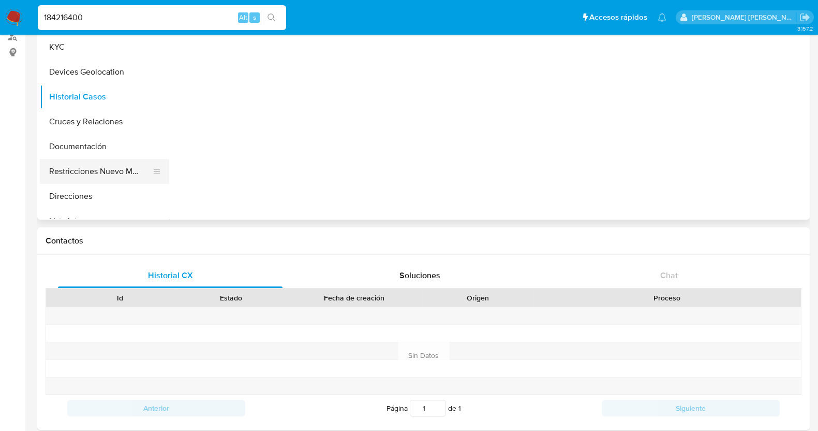
click at [121, 167] on button "Restricciones Nuevo Mundo" at bounding box center [100, 171] width 121 height 25
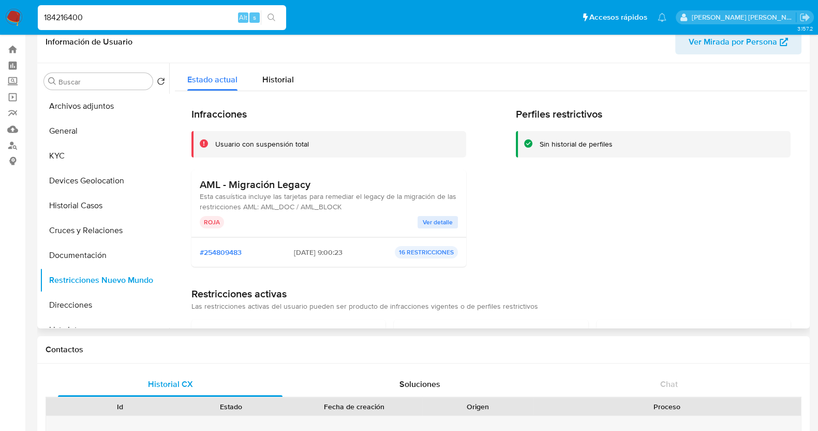
scroll to position [0, 0]
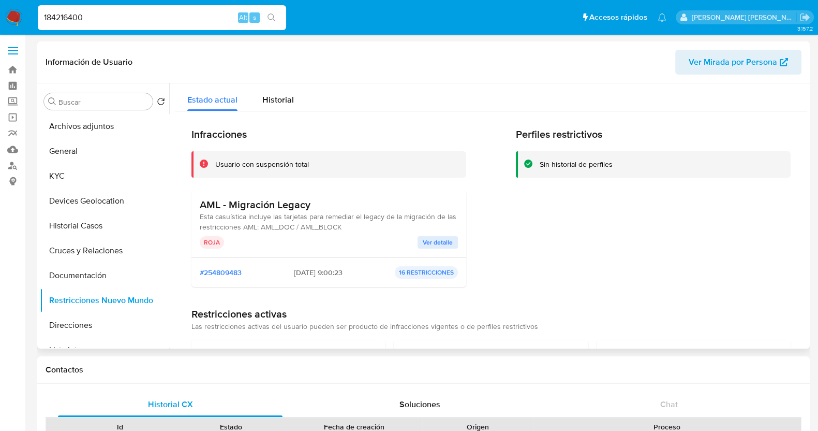
click at [448, 241] on span "Ver detalle" at bounding box center [438, 242] width 30 height 10
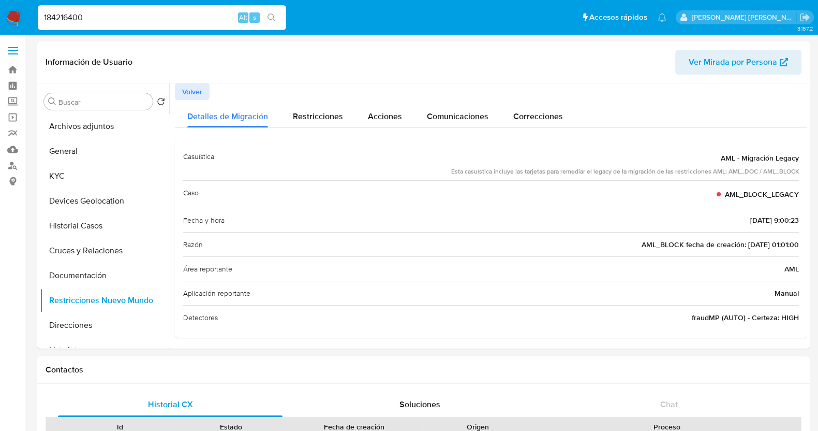
drag, startPoint x: 712, startPoint y: 161, endPoint x: 815, endPoint y: 164, distance: 103.5
click at [169, 19] on input "184216400" at bounding box center [162, 17] width 248 height 13
click at [168, 19] on input "184216400" at bounding box center [162, 17] width 248 height 13
paste input "205634215"
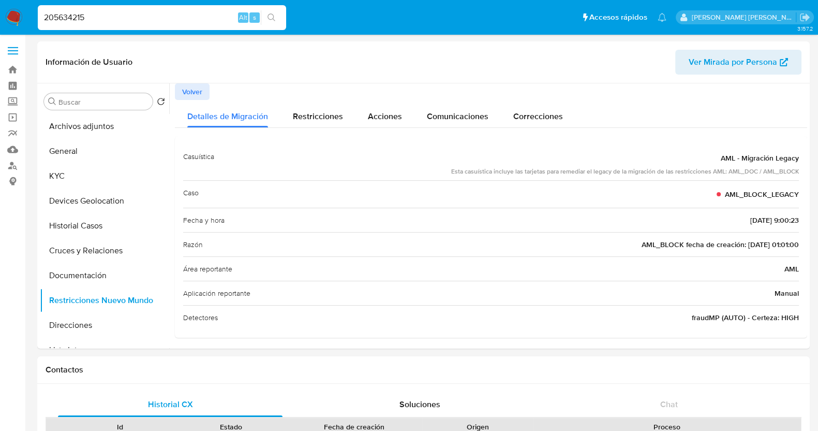
type input "205634215"
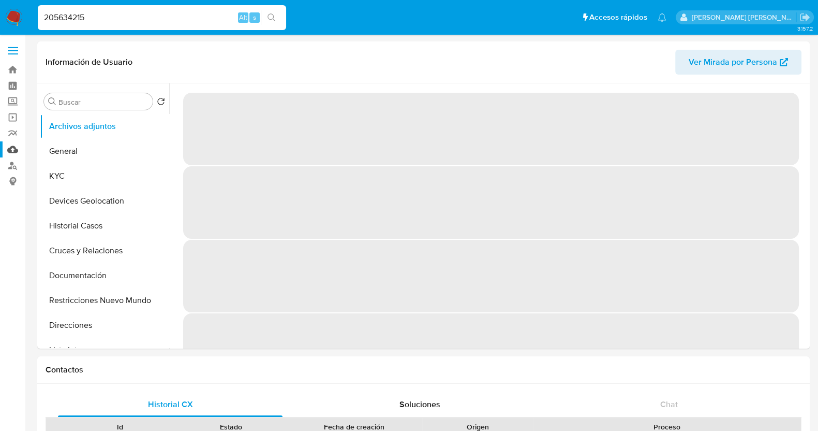
select select "10"
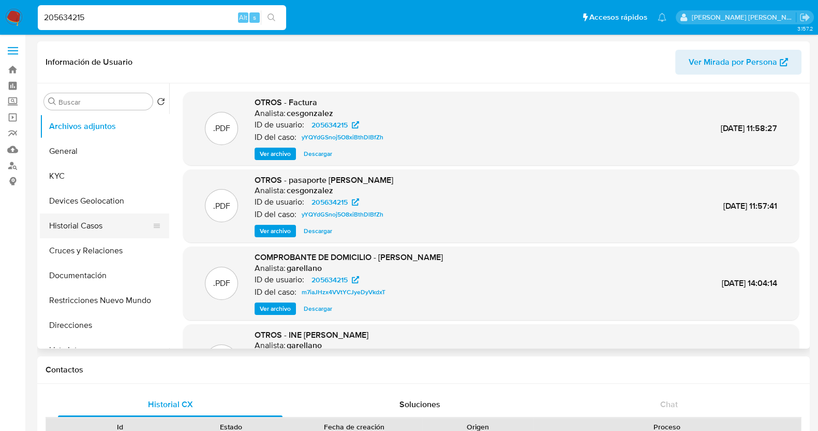
click at [88, 224] on button "Historial Casos" at bounding box center [100, 225] width 121 height 25
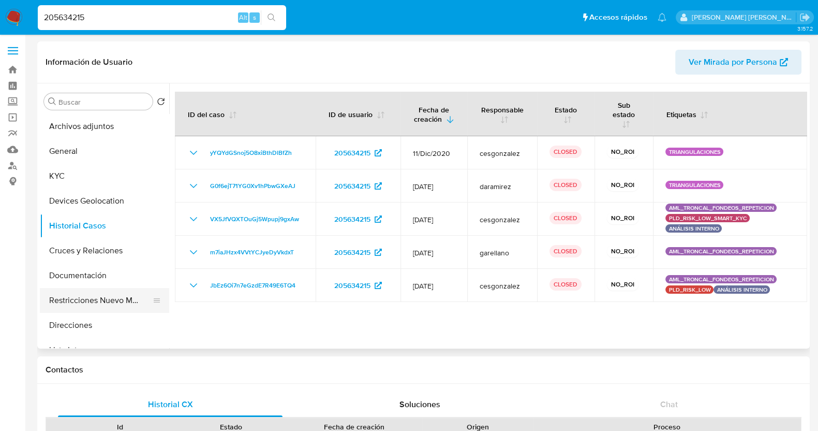
click at [93, 300] on button "Restricciones Nuevo Mundo" at bounding box center [100, 300] width 121 height 25
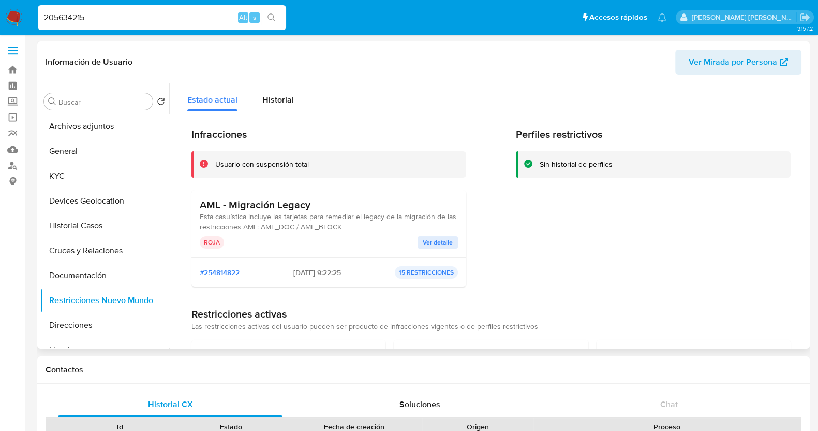
click at [440, 242] on span "Ver detalle" at bounding box center [438, 242] width 30 height 10
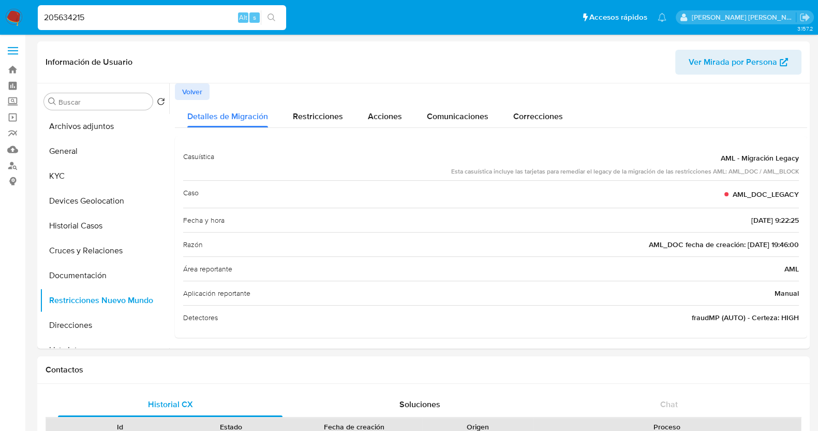
click at [135, 25] on div "205634215 Alt s" at bounding box center [162, 17] width 248 height 25
click at [143, 19] on input "205634215" at bounding box center [162, 17] width 248 height 13
paste input "612638691"
type input "612638691"
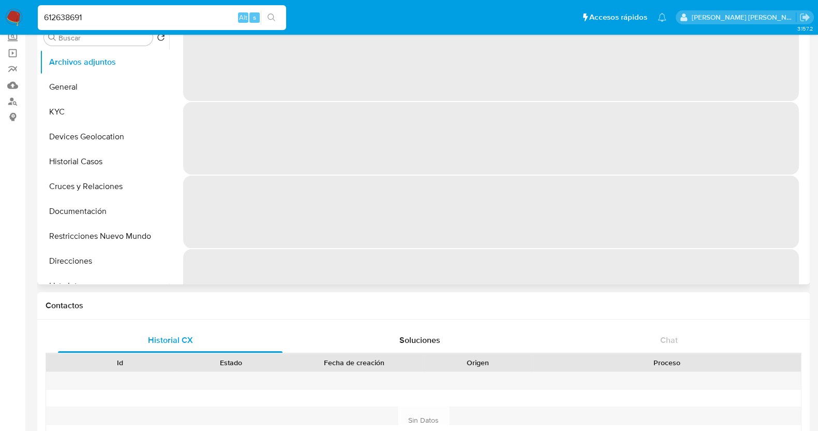
select select "10"
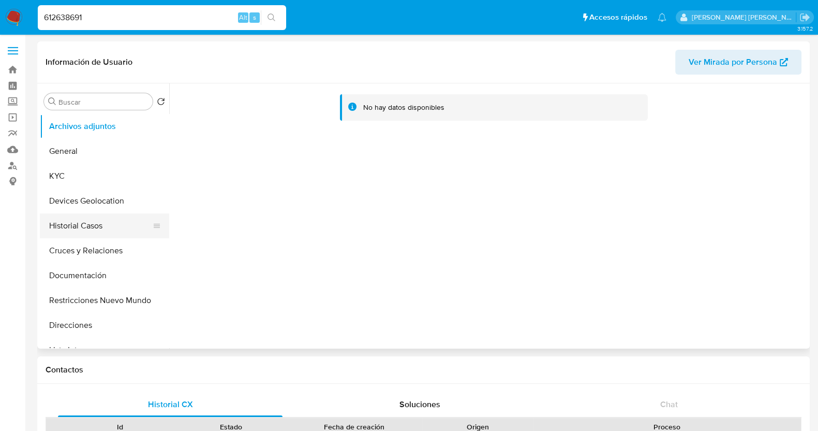
click at [92, 227] on button "Historial Casos" at bounding box center [100, 225] width 121 height 25
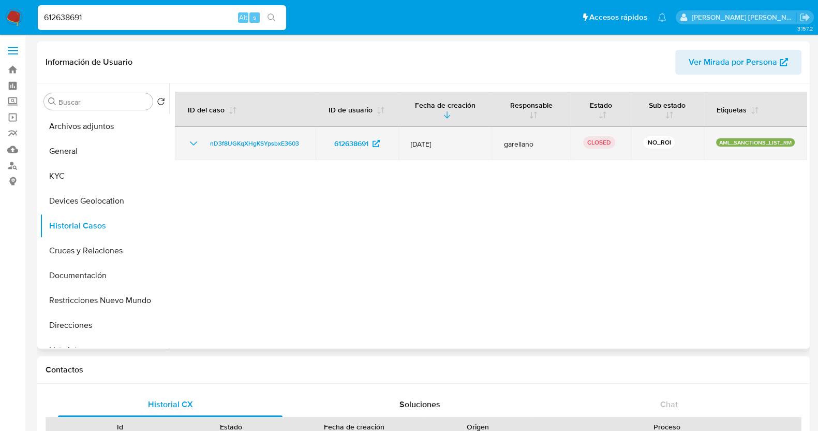
click at [191, 143] on icon "Mostrar/Ocultar" at bounding box center [193, 143] width 12 height 12
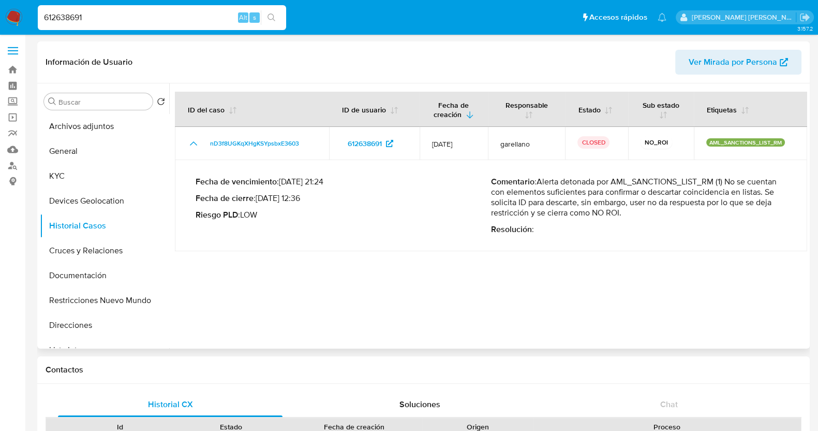
drag, startPoint x: 537, startPoint y: 183, endPoint x: 667, endPoint y: 219, distance: 135.0
click at [667, 219] on div "Comentario : Alerta detonada por AML_SANCTIONS_LIST_RM (1) No se cuentan con el…" at bounding box center [638, 205] width 295 height 58
click at [580, 200] on p "Comentario : Alerta detonada por AML_SANCTIONS_LIST_RM (1) No se cuentan con el…" at bounding box center [638, 196] width 295 height 41
click at [120, 303] on button "Restricciones Nuevo Mundo" at bounding box center [100, 300] width 121 height 25
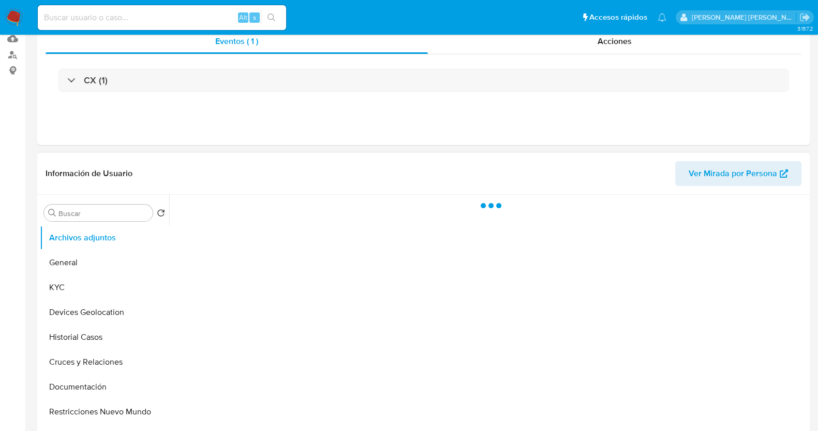
scroll to position [194, 0]
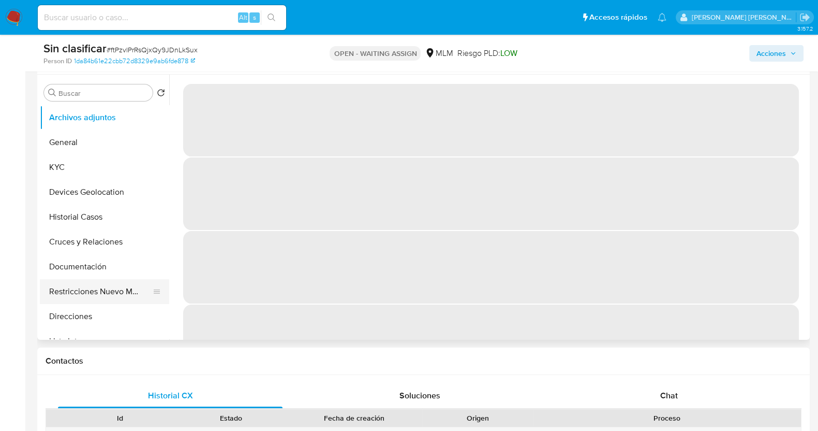
click at [119, 287] on button "Restricciones Nuevo Mundo" at bounding box center [100, 291] width 121 height 25
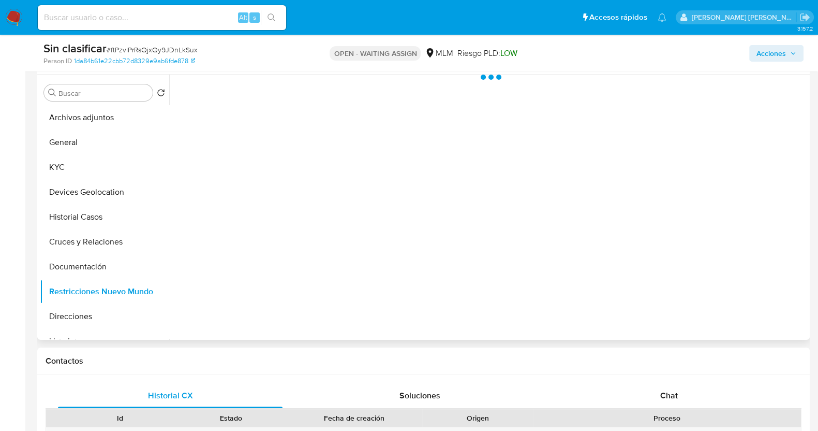
select select "10"
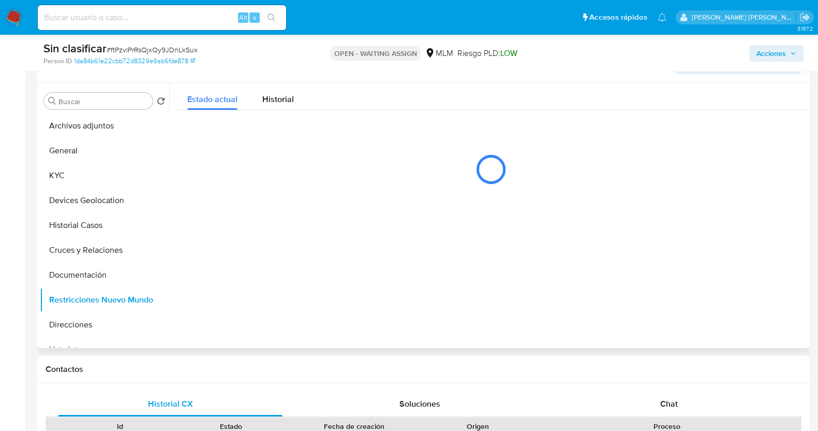
scroll to position [258, 0]
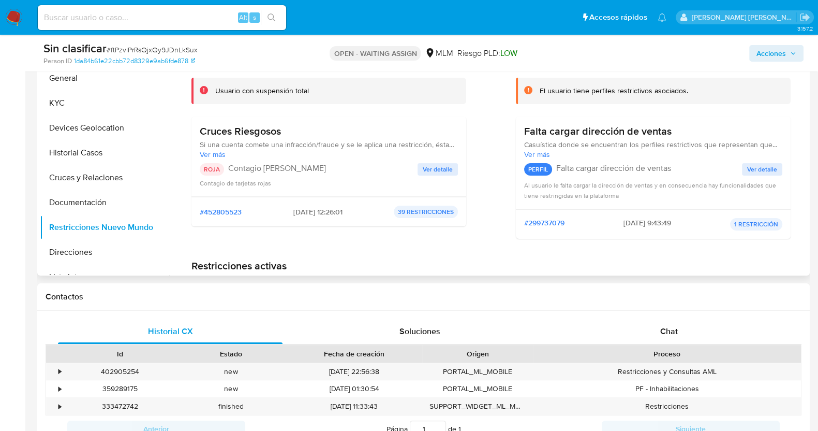
click at [442, 164] on span "Ver detalle" at bounding box center [438, 169] width 30 height 10
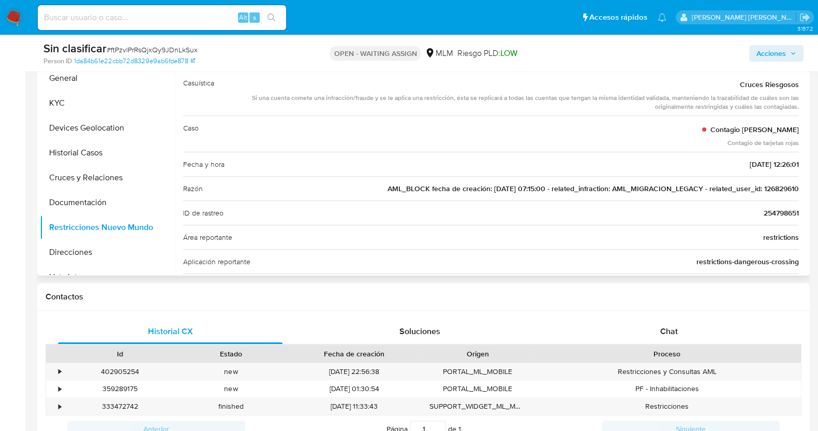
click at [782, 188] on span "AML_BLOCK fecha de creación: [DATE] 07:15:00 - related_infraction: AML_MIGRACIO…" at bounding box center [593, 188] width 411 height 10
click at [781, 188] on span "AML_BLOCK fecha de creación: [DATE] 07:15:00 - related_infraction: AML_MIGRACIO…" at bounding box center [593, 188] width 411 height 10
click at [155, 45] on span "# ftPzvlPrRsQjxQy9JDnLkSux" at bounding box center [152, 49] width 91 height 10
click at [155, 46] on span "# ftPzvlPrRsQjxQy9JDnLkSux" at bounding box center [152, 49] width 91 height 10
copy span "ftPzvlPrRsQjxQy9JDnLkSux"
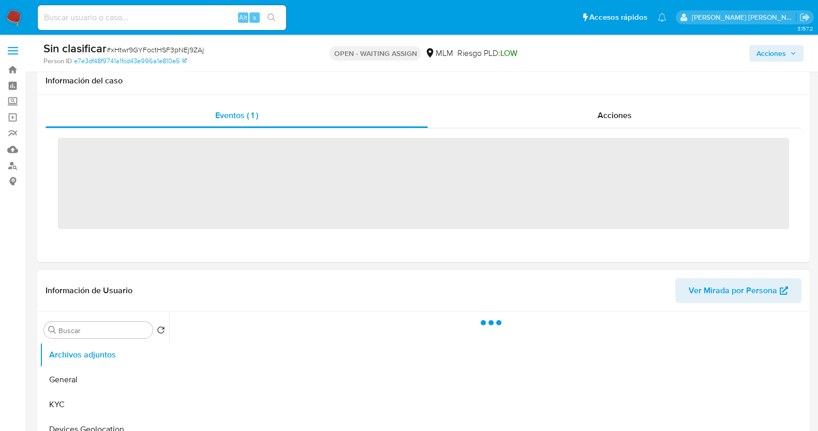
scroll to position [194, 0]
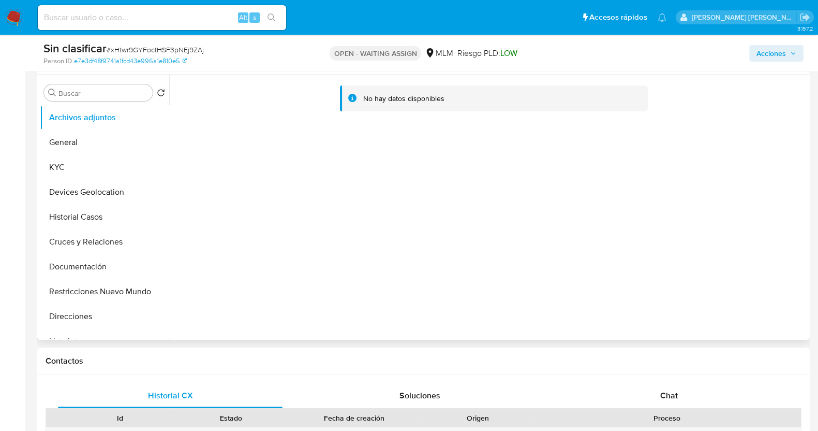
select select "10"
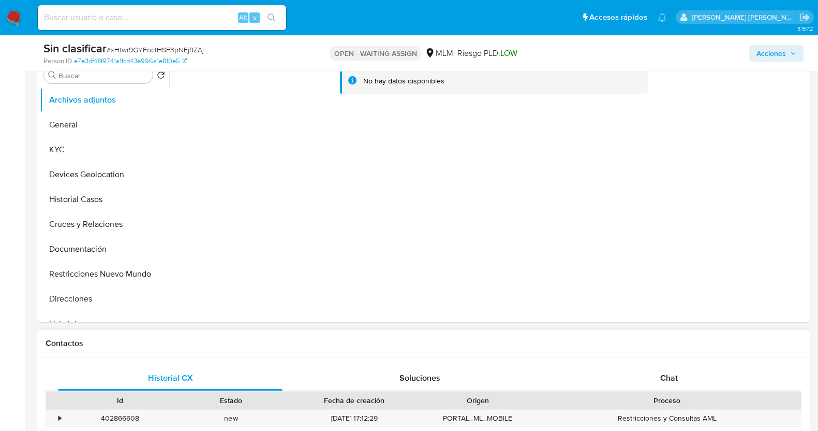
scroll to position [388, 0]
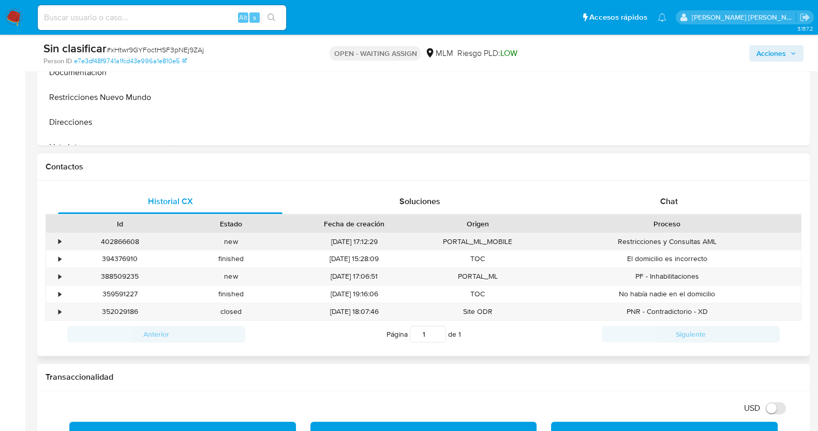
click at [56, 240] on div "•" at bounding box center [55, 241] width 18 height 17
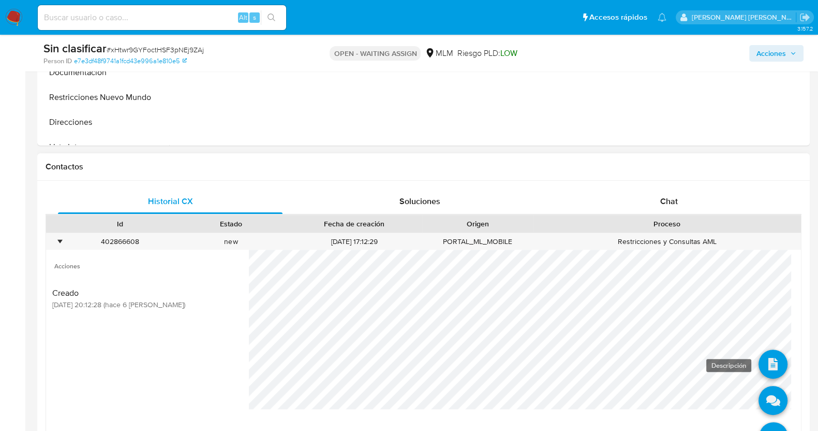
click at [767, 367] on icon at bounding box center [773, 363] width 29 height 29
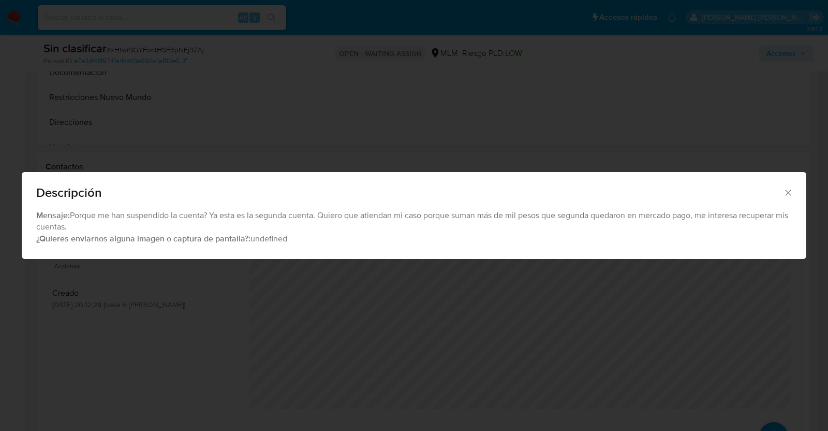
click at [786, 190] on icon "Cerrar" at bounding box center [788, 192] width 10 height 10
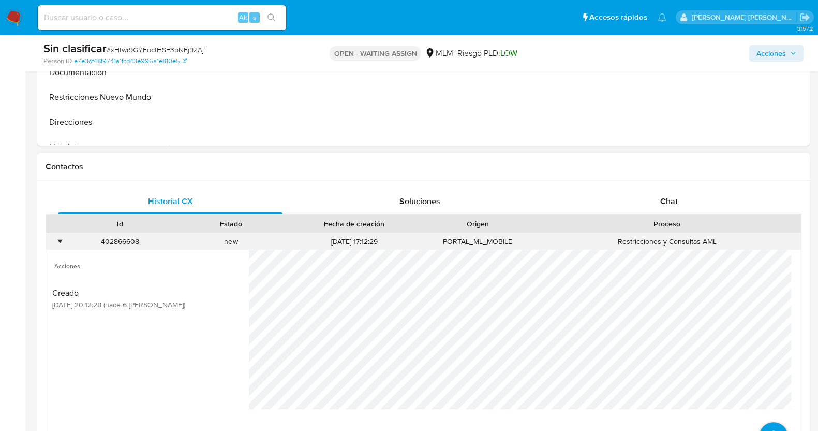
click at [58, 240] on div "•" at bounding box center [59, 241] width 3 height 10
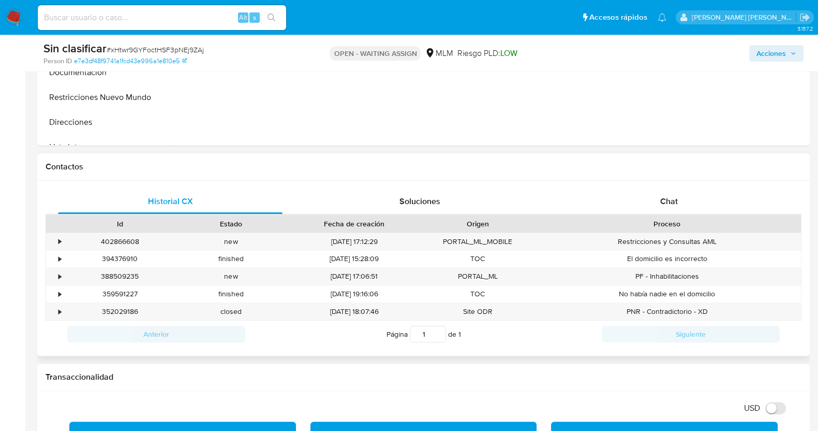
scroll to position [258, 0]
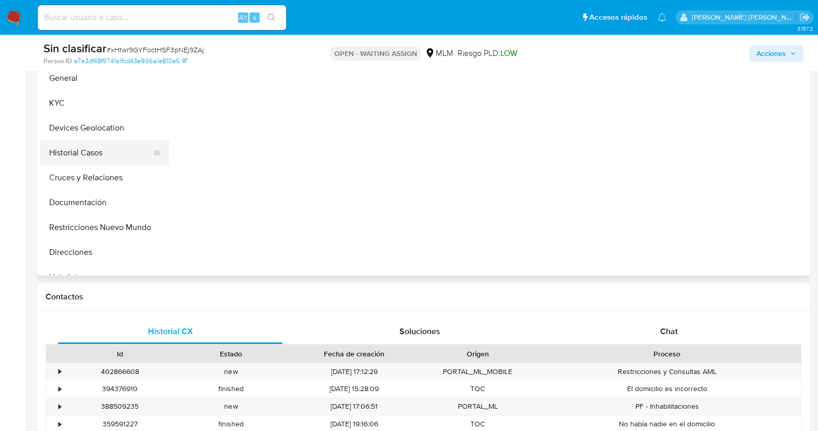
click at [98, 146] on button "Historial Casos" at bounding box center [100, 152] width 121 height 25
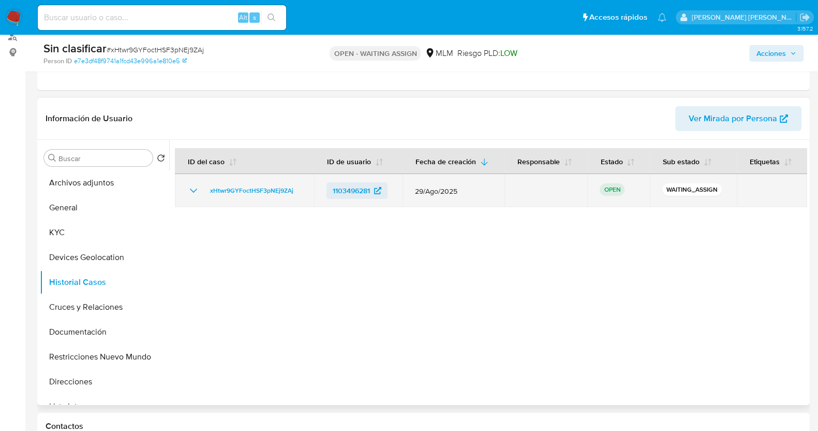
scroll to position [194, 0]
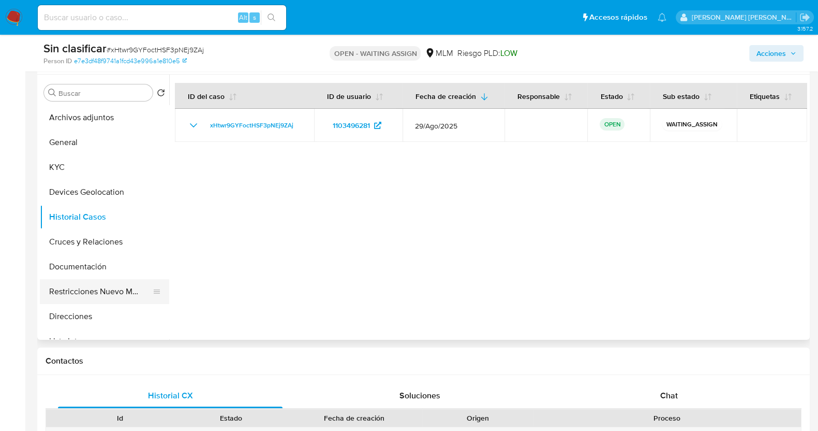
click at [140, 287] on button "Restricciones Nuevo Mundo" at bounding box center [100, 291] width 121 height 25
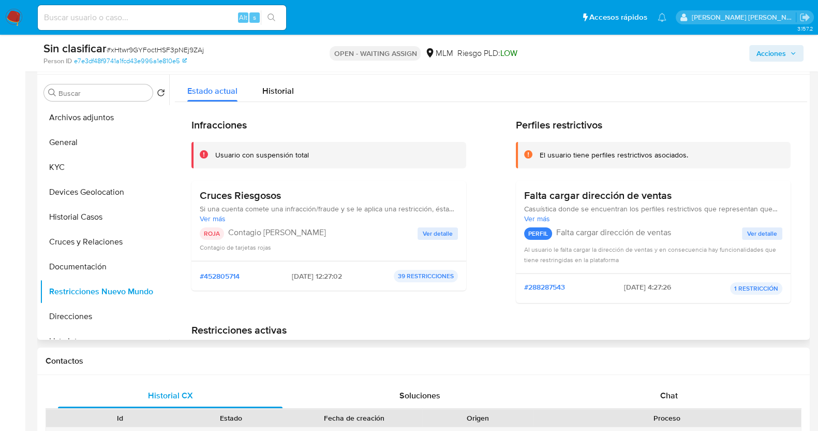
click at [441, 229] on span "Ver detalle" at bounding box center [438, 233] width 30 height 10
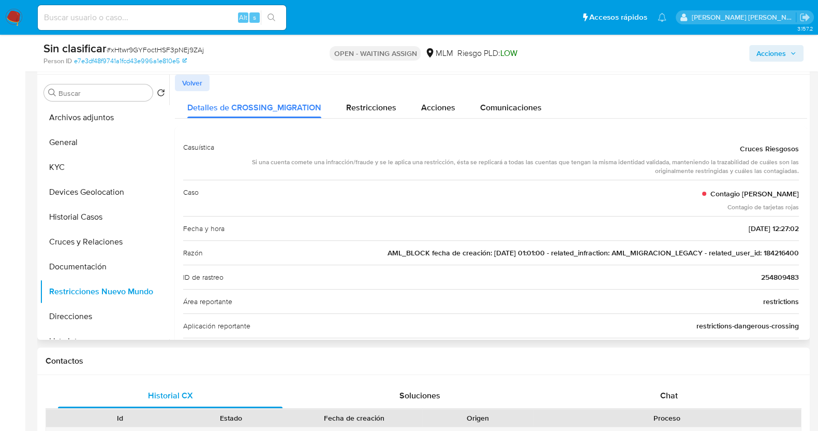
click at [776, 254] on span "AML_BLOCK fecha de creación: [DATE] 01:01:00 - related_infraction: AML_MIGRACIO…" at bounding box center [593, 252] width 411 height 10
click at [162, 51] on span "# xHtwr9GYFoctHSF3pNEj9ZAj" at bounding box center [155, 49] width 97 height 10
copy span "xHtwr9GYFoctHSF3pNEj9ZAj"
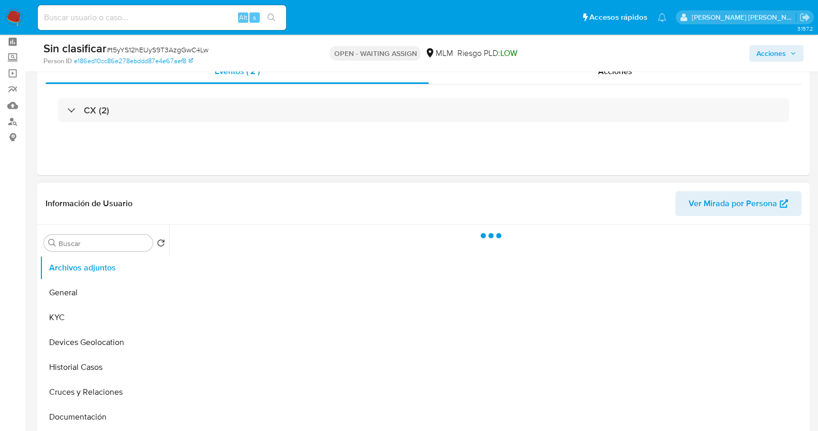
scroll to position [64, 0]
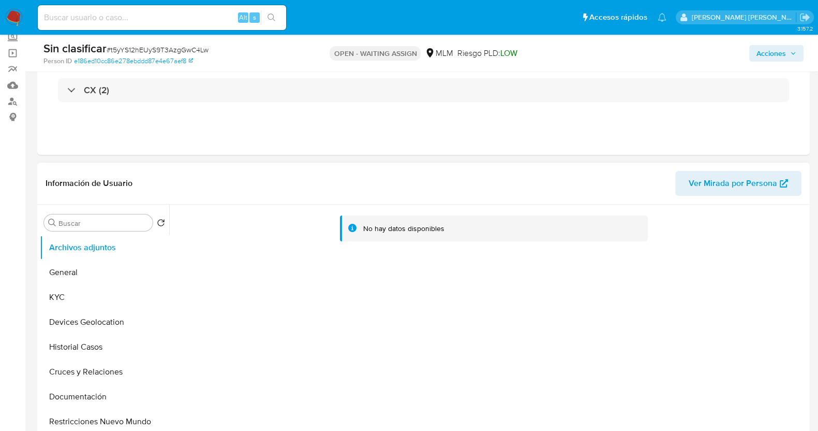
select select "10"
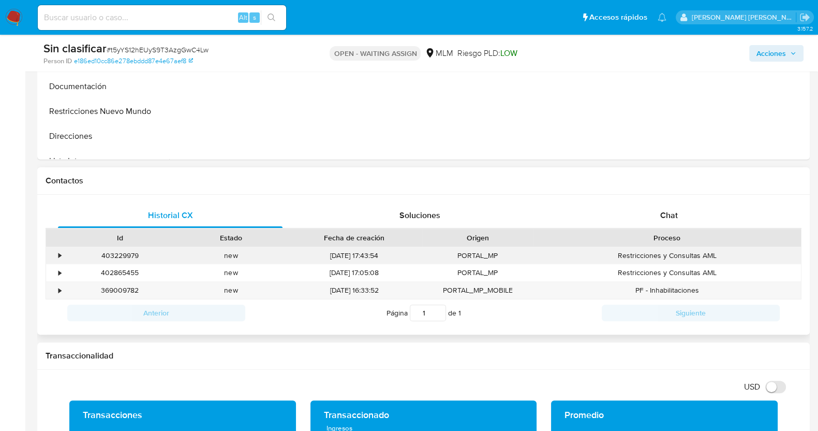
scroll to position [129, 0]
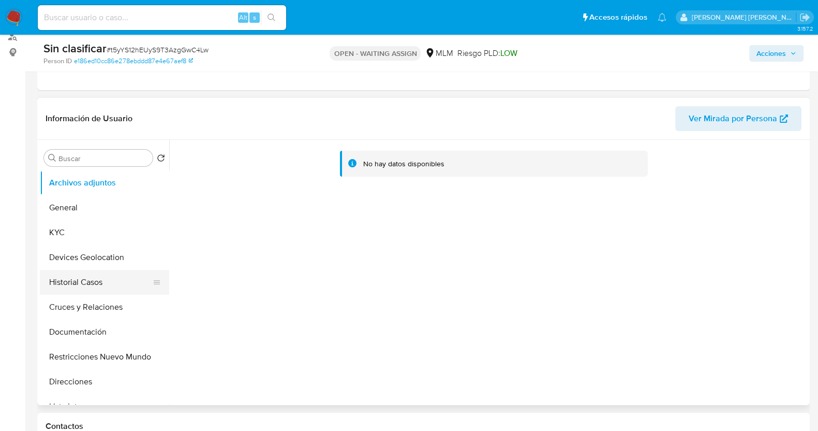
click at [73, 286] on button "Historial Casos" at bounding box center [100, 282] width 121 height 25
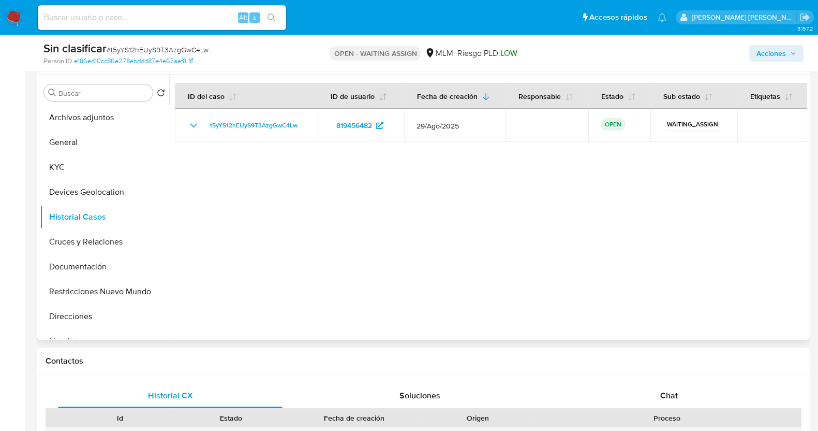
scroll to position [64, 0]
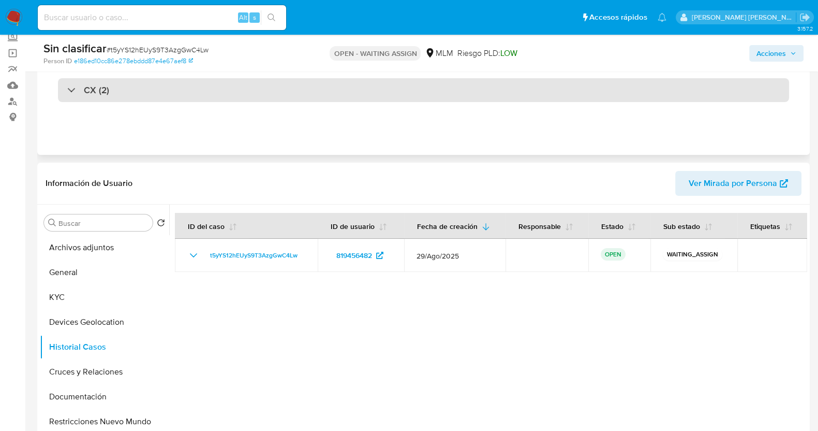
click at [67, 90] on div at bounding box center [67, 90] width 0 height 0
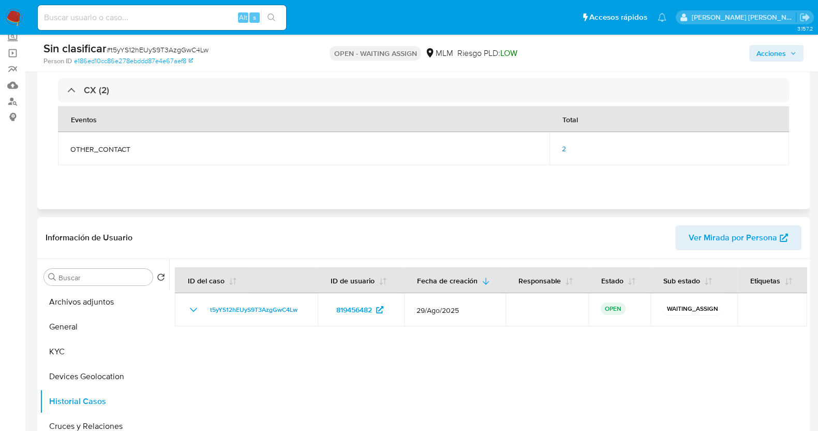
click at [565, 144] on span "2" at bounding box center [564, 148] width 4 height 10
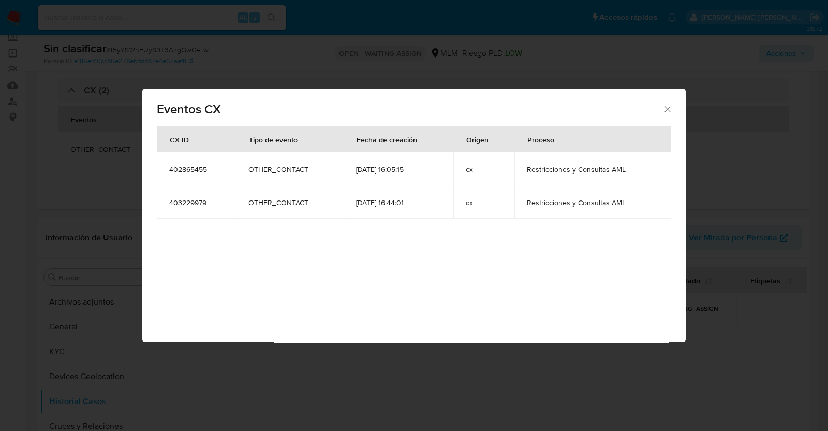
click at [667, 106] on icon "Cerrar" at bounding box center [667, 109] width 10 height 10
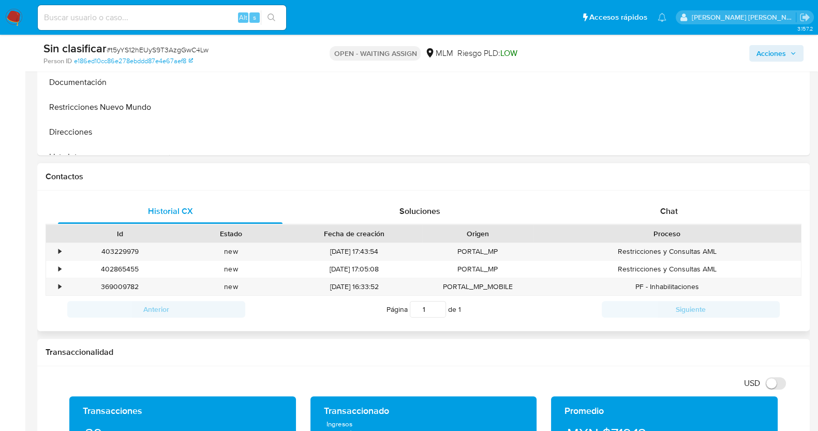
scroll to position [452, 0]
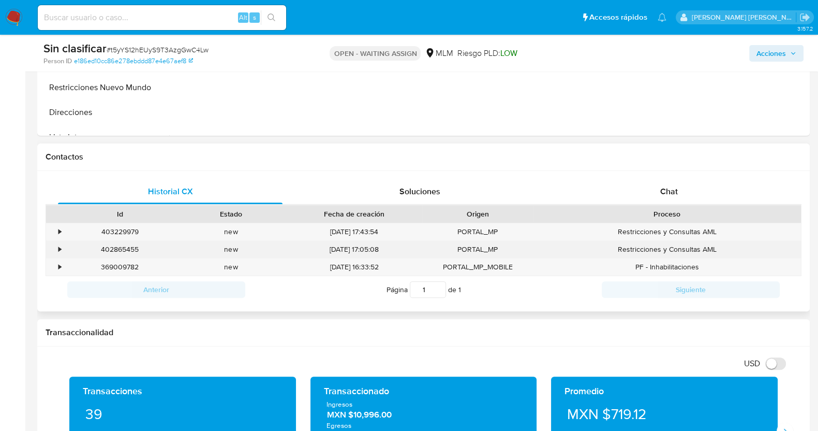
click at [57, 248] on div "•" at bounding box center [55, 249] width 18 height 17
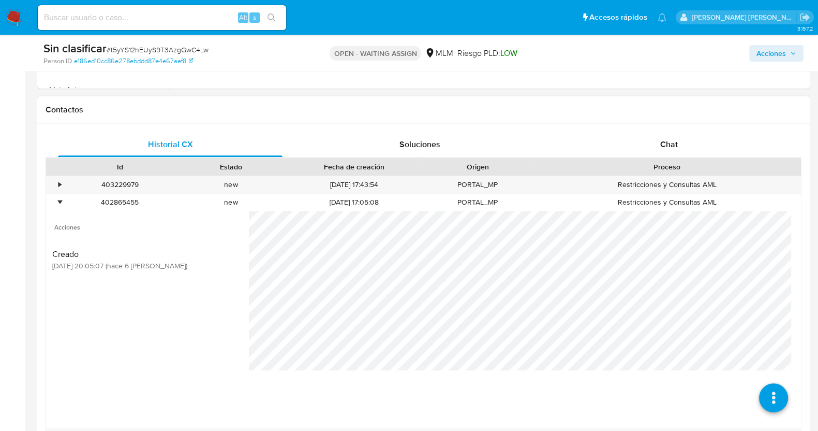
scroll to position [517, 0]
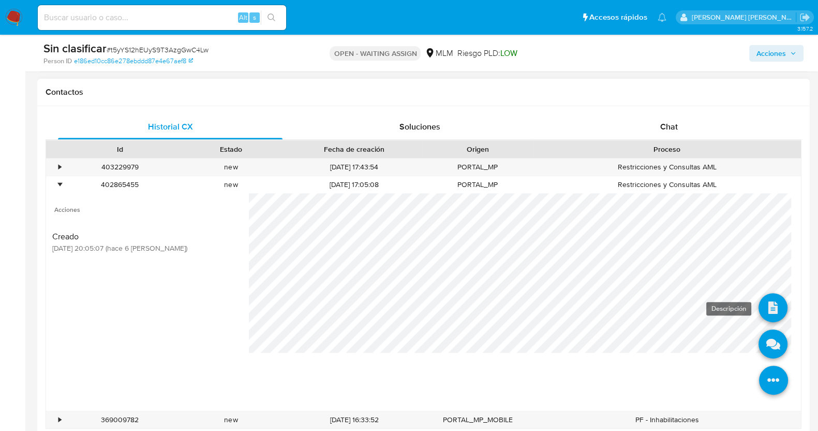
click at [774, 304] on icon at bounding box center [773, 307] width 29 height 29
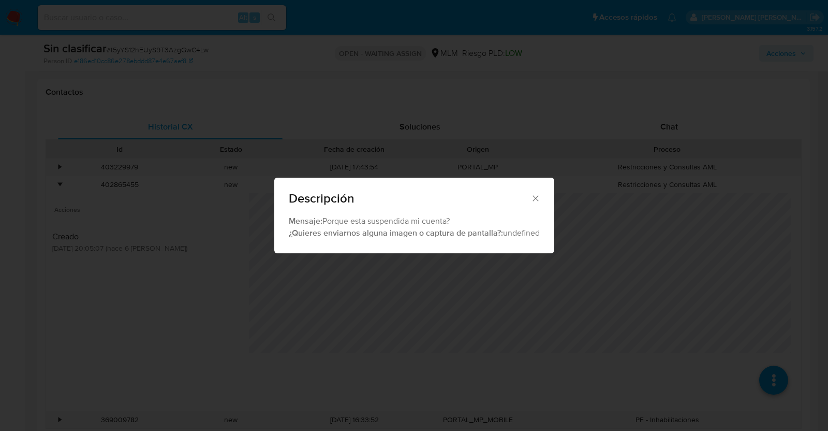
click at [538, 193] on icon "Cerrar" at bounding box center [535, 198] width 10 height 10
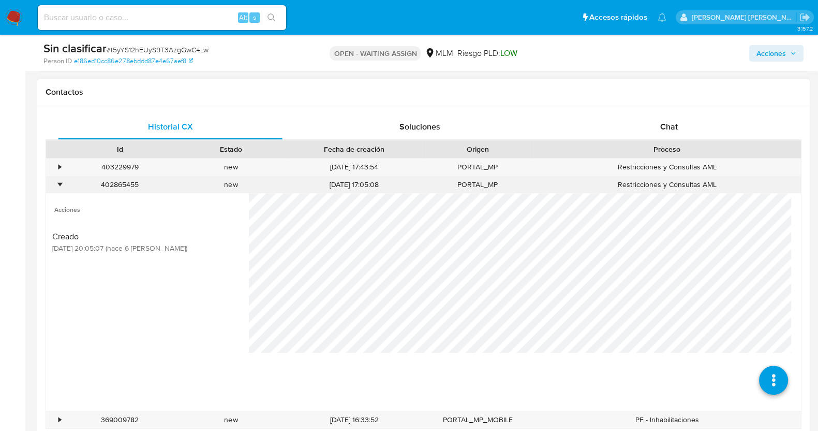
click at [62, 180] on div "•" at bounding box center [55, 184] width 18 height 17
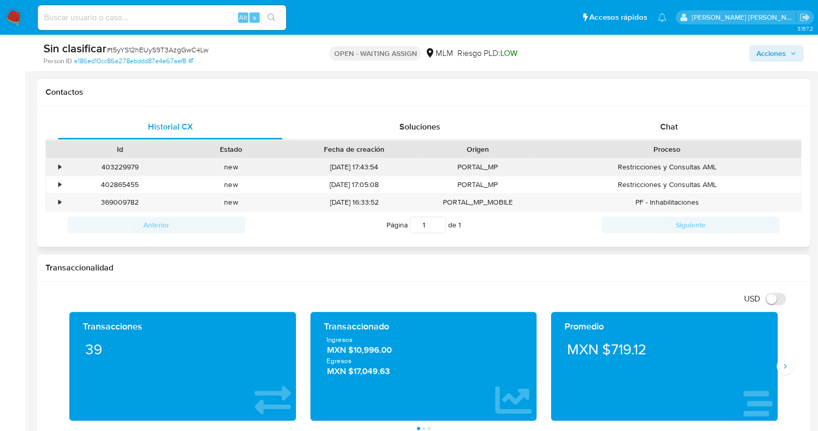
click at [60, 165] on div "•" at bounding box center [59, 167] width 3 height 10
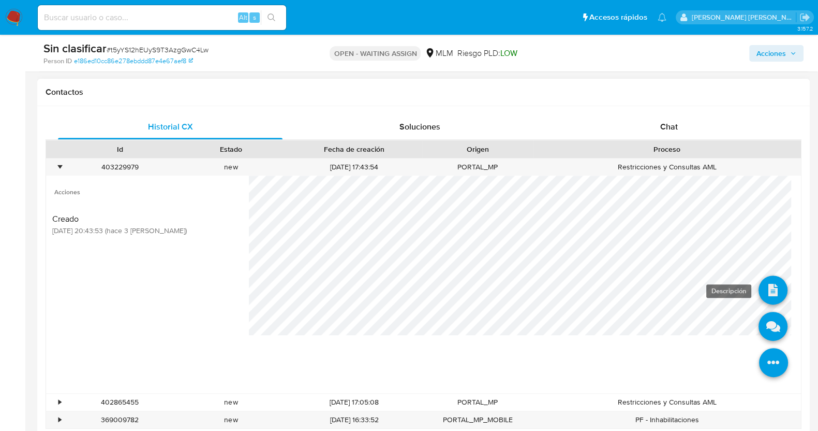
click at [759, 277] on icon at bounding box center [773, 289] width 29 height 29
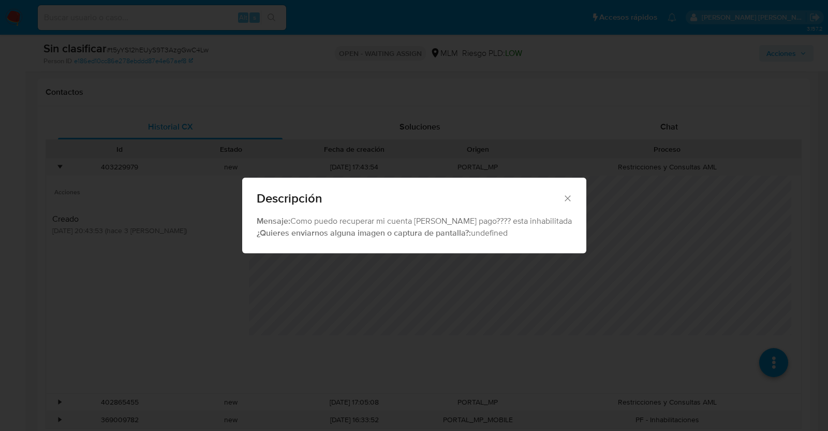
click at [562, 195] on icon "Cerrar" at bounding box center [567, 198] width 10 height 10
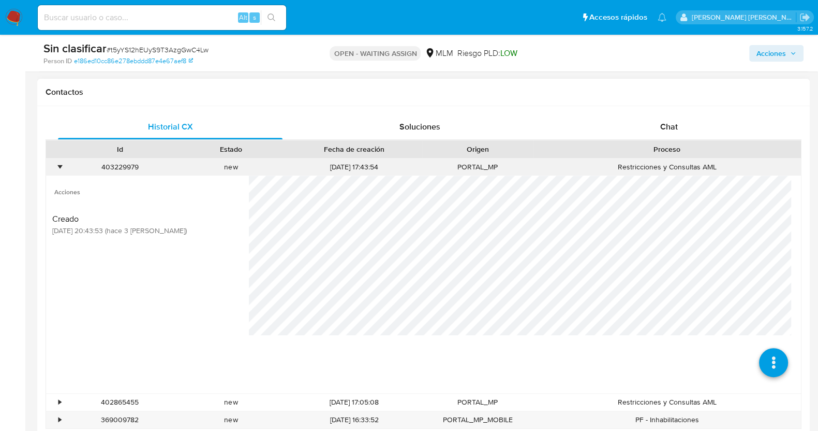
click at [60, 167] on div "•" at bounding box center [59, 167] width 3 height 10
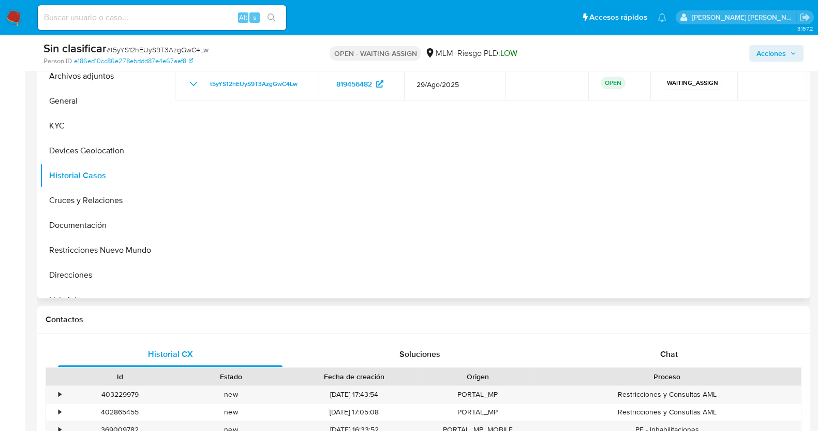
scroll to position [194, 0]
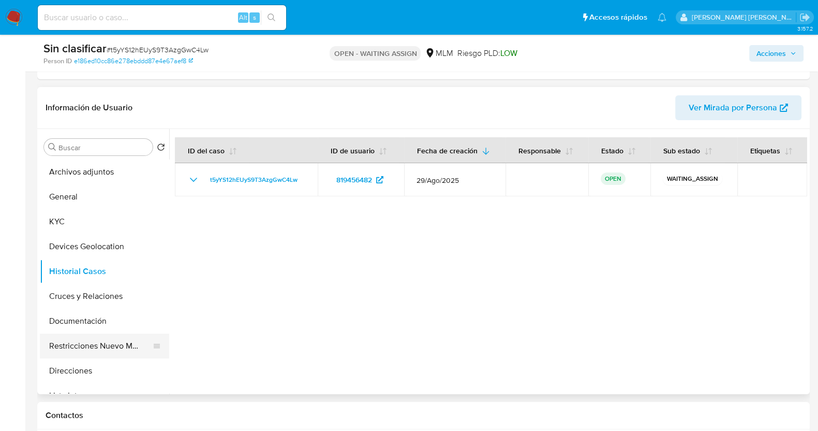
click at [105, 345] on button "Restricciones Nuevo Mundo" at bounding box center [100, 345] width 121 height 25
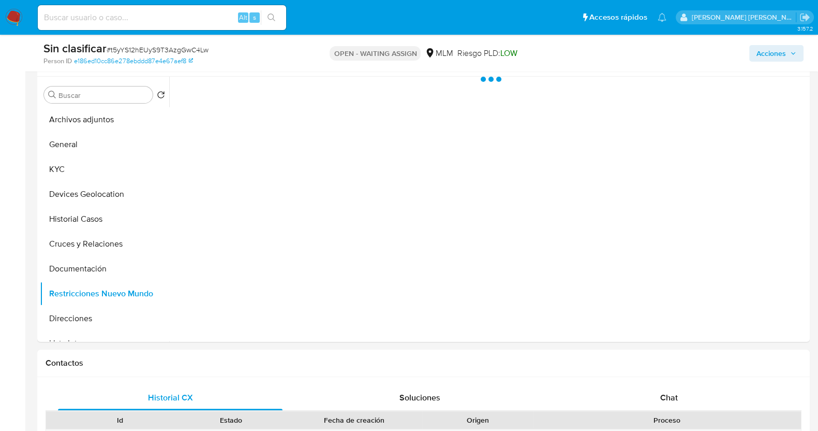
scroll to position [258, 0]
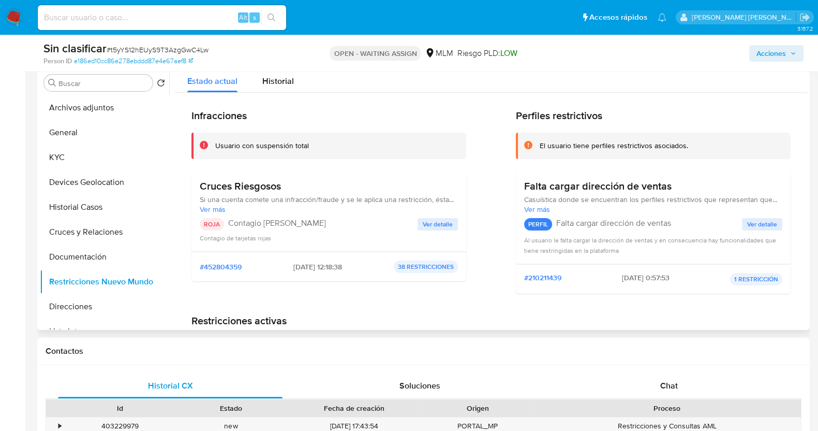
click at [444, 222] on span "Ver detalle" at bounding box center [438, 224] width 30 height 10
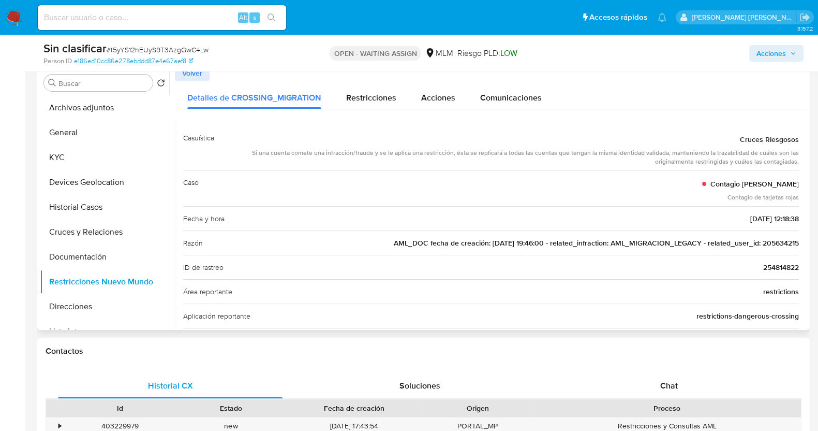
click at [797, 242] on div "Casuística Cruces Riesgosos Si una cuenta comete una infracción/fraude y se le …" at bounding box center [491, 396] width 632 height 559
click at [784, 238] on span "AML_DOC fecha de creación: [DATE] 19:46:00 - related_infraction: AML_MIGRACION_…" at bounding box center [596, 243] width 405 height 10
click at [149, 45] on span "# t5yYS12hEUyS9T3AzgGwC4Lw" at bounding box center [158, 49] width 102 height 10
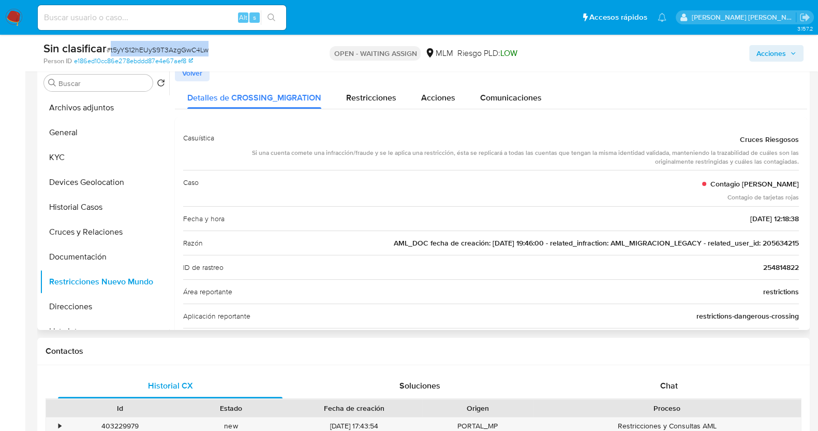
copy span "t5yYS12hEUyS9T3AzgGwC4Lw"
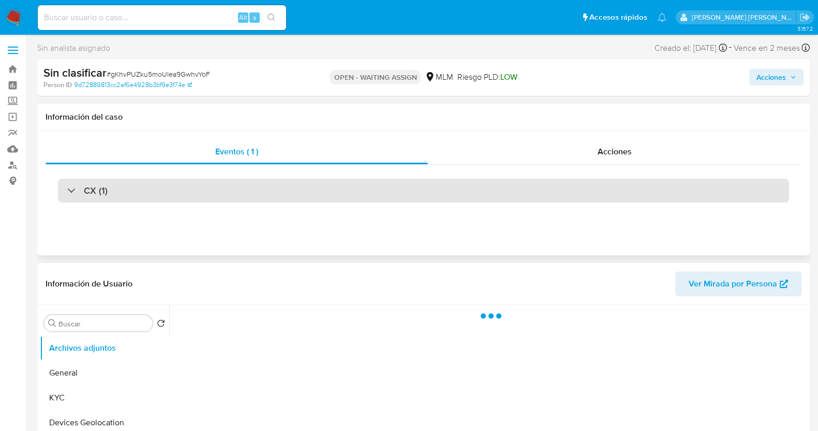
scroll to position [64, 0]
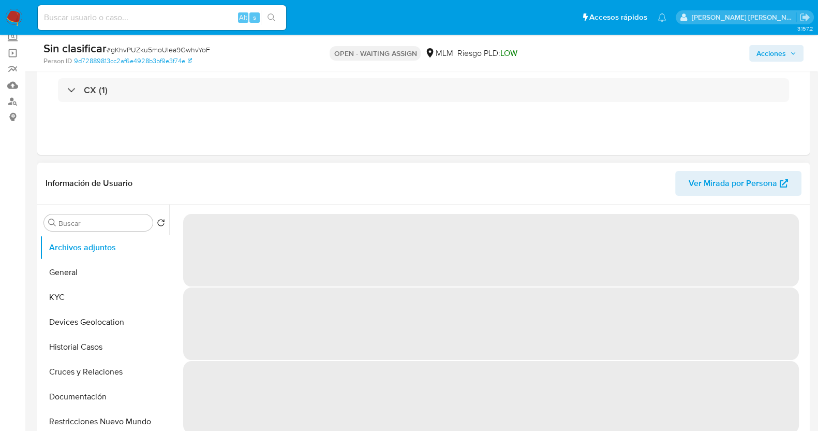
select select "10"
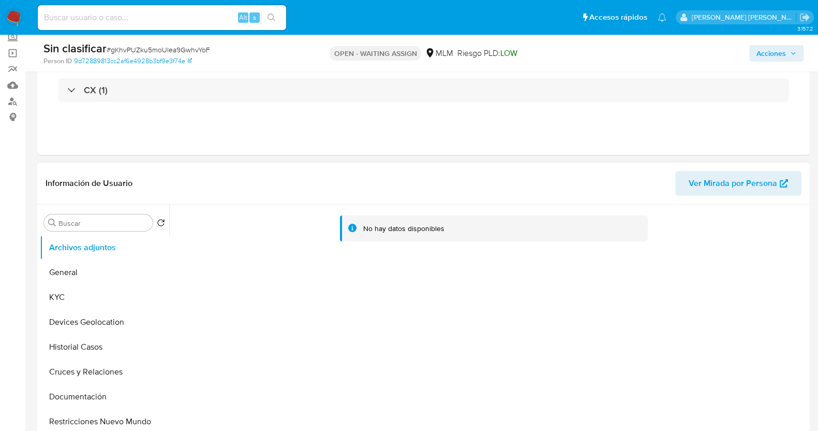
scroll to position [194, 0]
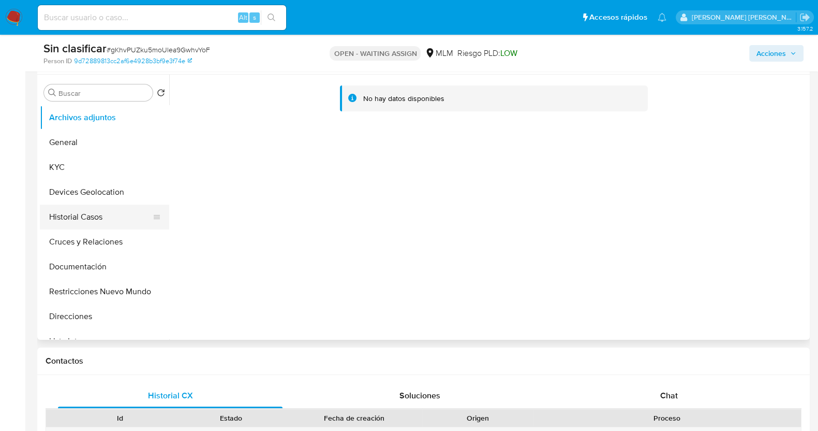
click at [84, 217] on button "Historial Casos" at bounding box center [100, 216] width 121 height 25
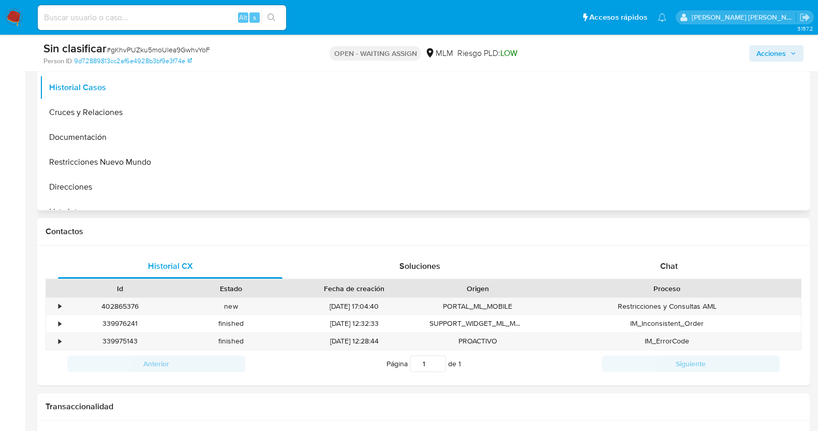
scroll to position [258, 0]
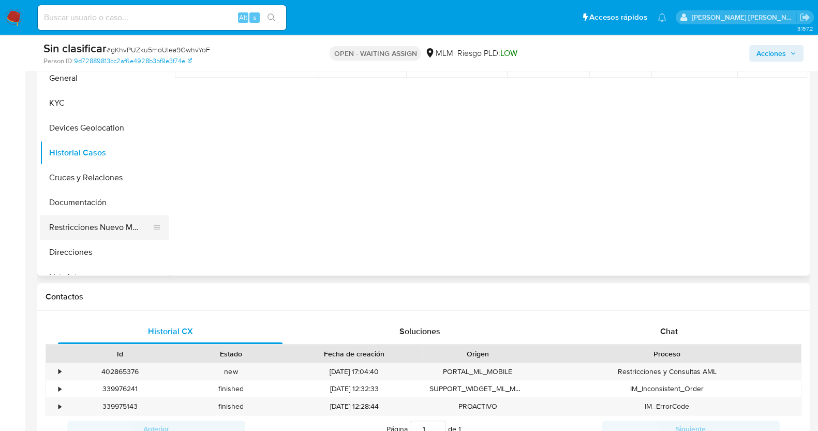
click at [115, 227] on button "Restricciones Nuevo Mundo" at bounding box center [100, 227] width 121 height 25
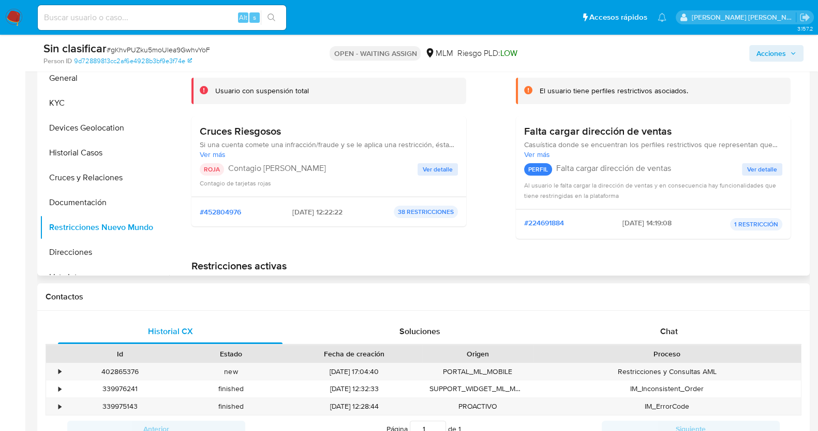
click at [449, 166] on span "Ver detalle" at bounding box center [438, 169] width 30 height 10
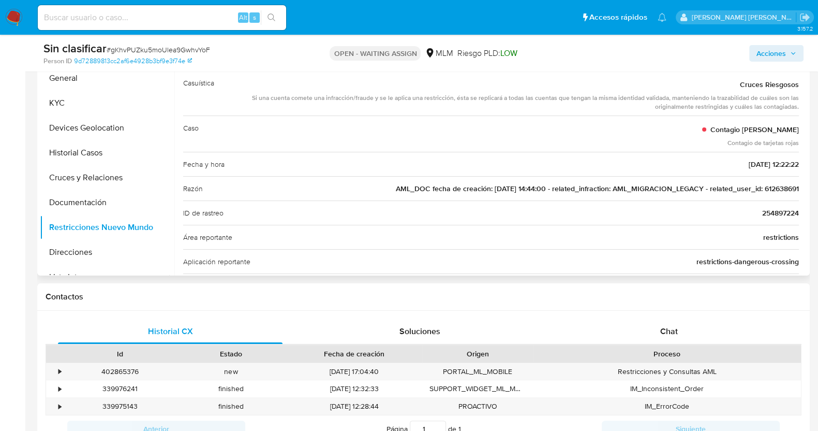
click at [783, 183] on span "AML_DOC fecha de creación: [DATE] 14:44:00 - related_infraction: AML_MIGRACION_…" at bounding box center [597, 188] width 403 height 10
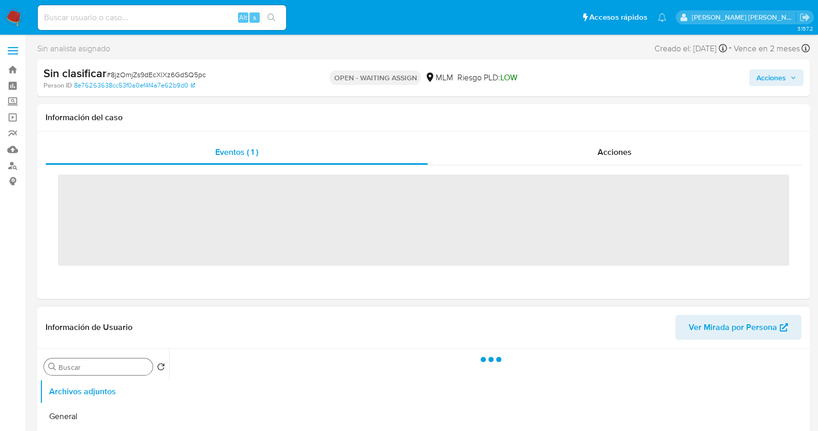
scroll to position [64, 0]
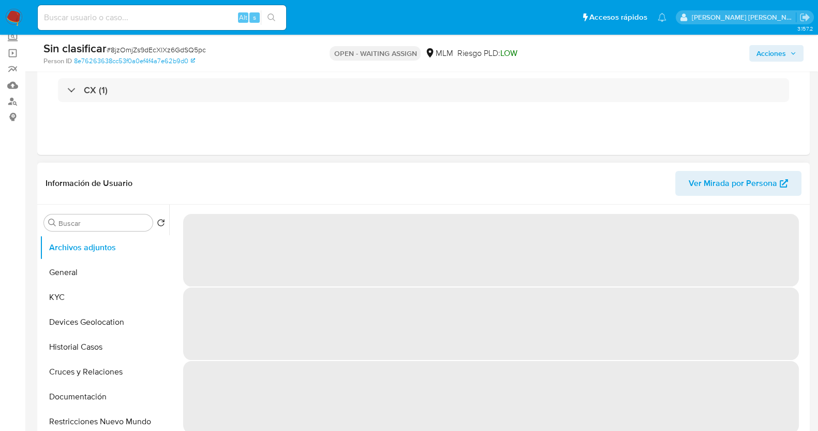
select select "10"
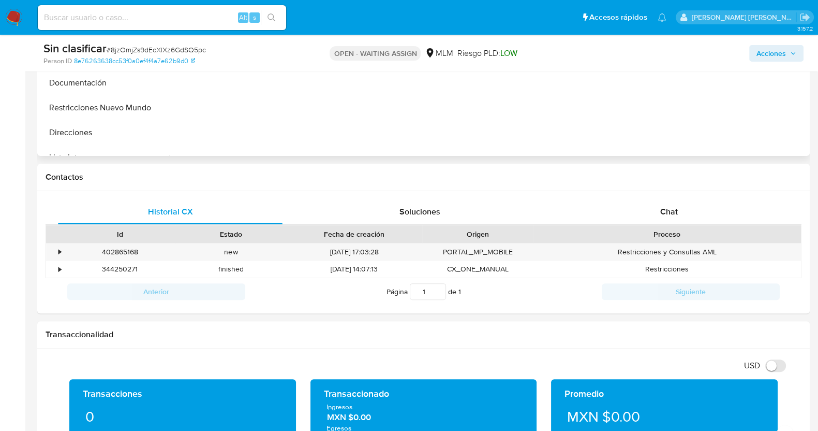
scroll to position [452, 0]
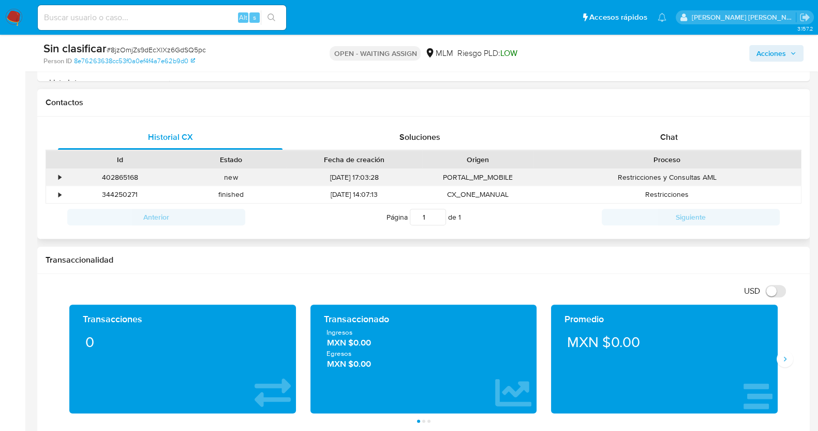
click at [57, 172] on div "•" at bounding box center [55, 177] width 18 height 17
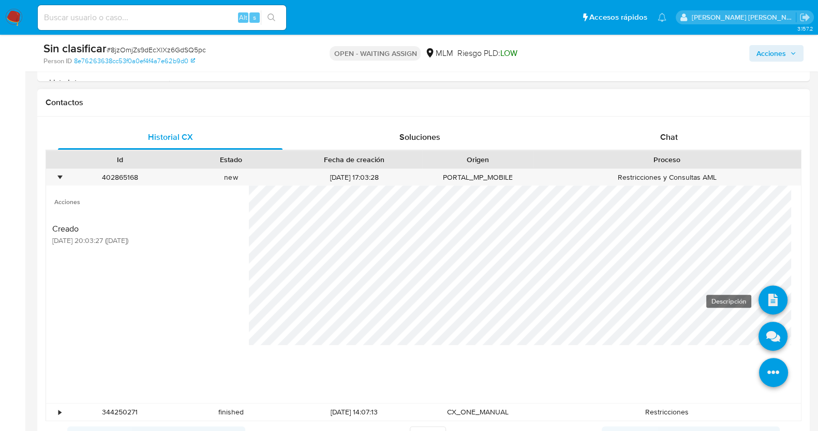
click at [767, 294] on icon at bounding box center [773, 299] width 29 height 29
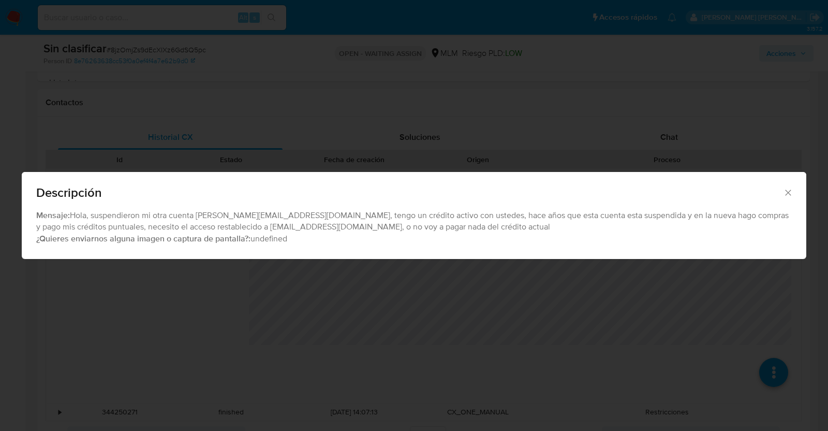
click at [784, 192] on icon "Cerrar" at bounding box center [788, 192] width 10 height 10
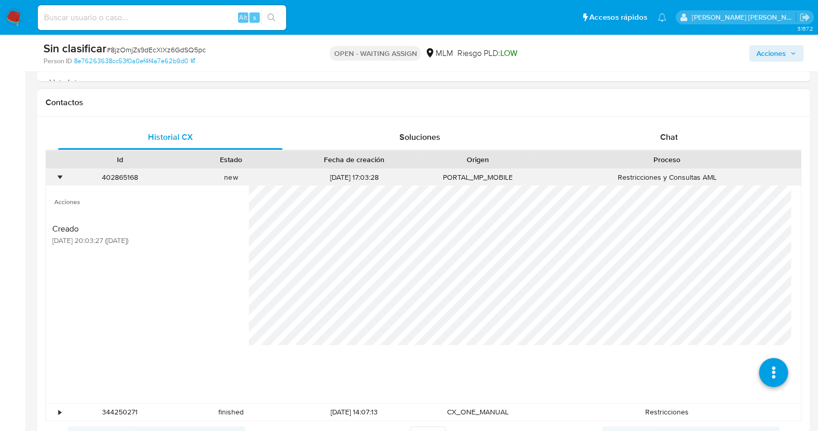
click at [60, 173] on div "•" at bounding box center [59, 177] width 3 height 10
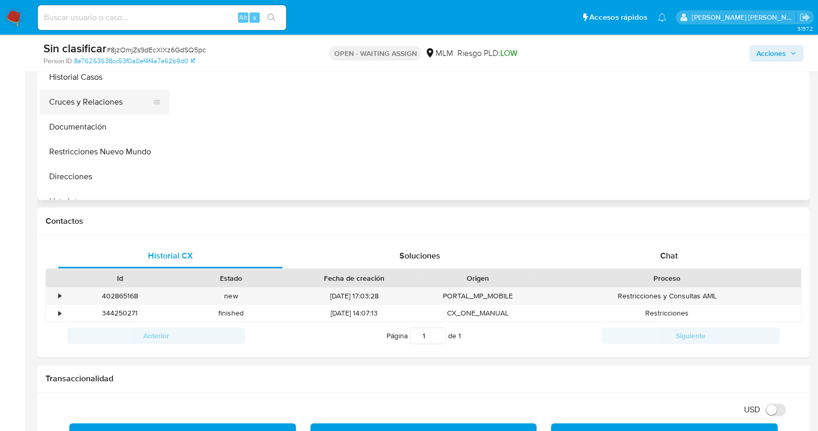
scroll to position [258, 0]
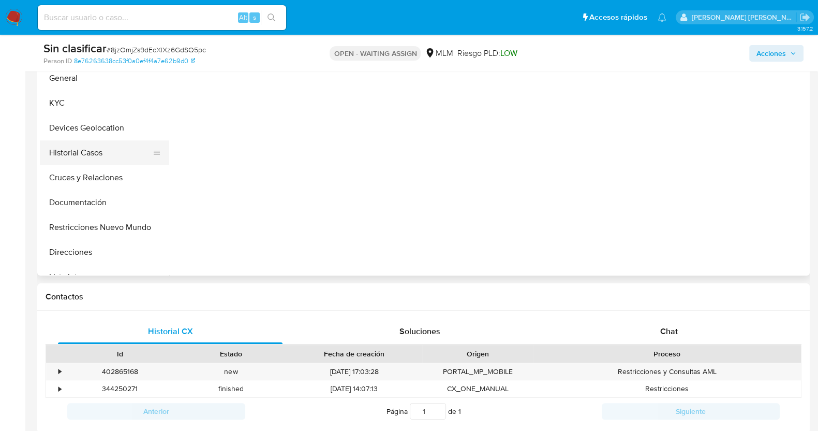
click at [101, 157] on button "Historial Casos" at bounding box center [100, 152] width 121 height 25
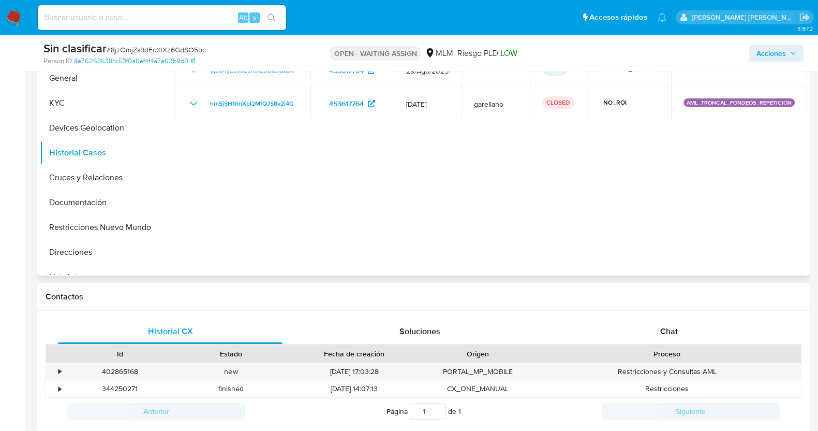
scroll to position [194, 0]
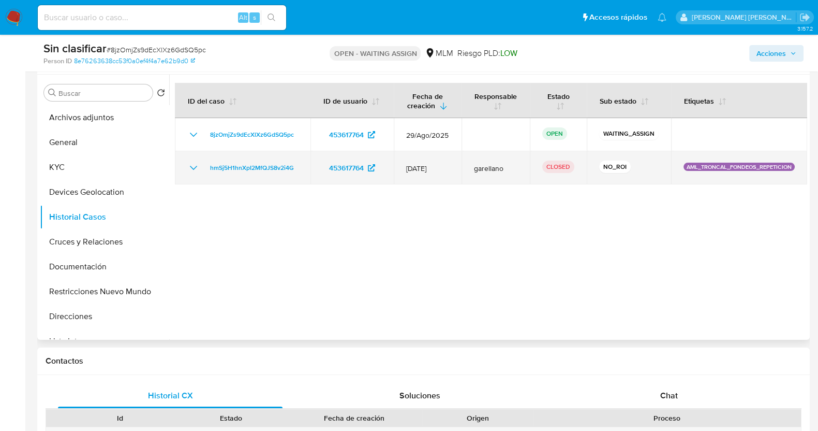
click at [192, 171] on icon "Mostrar/Ocultar" at bounding box center [193, 167] width 12 height 12
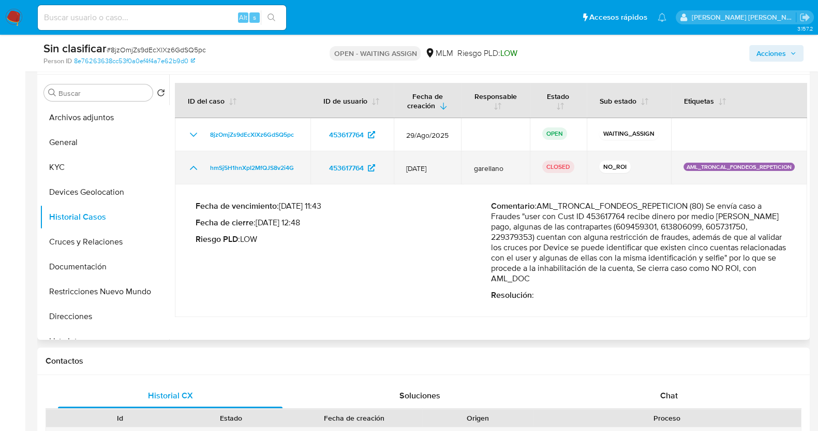
click at [192, 171] on icon "Mostrar/Ocultar" at bounding box center [193, 167] width 12 height 12
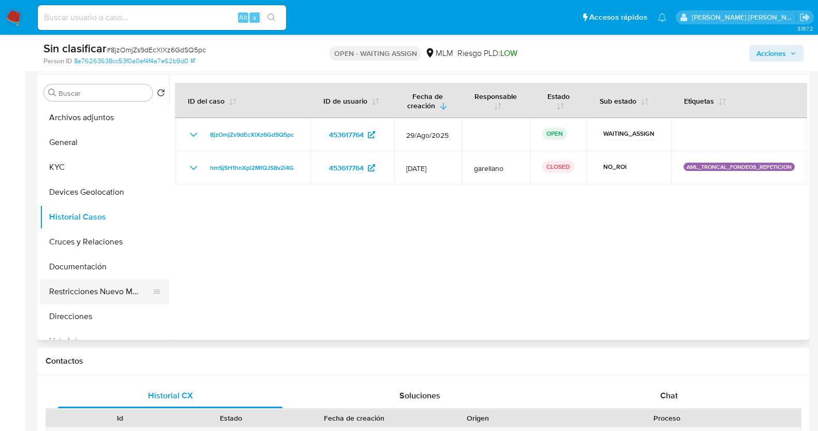
click at [106, 294] on button "Restricciones Nuevo Mundo" at bounding box center [100, 291] width 121 height 25
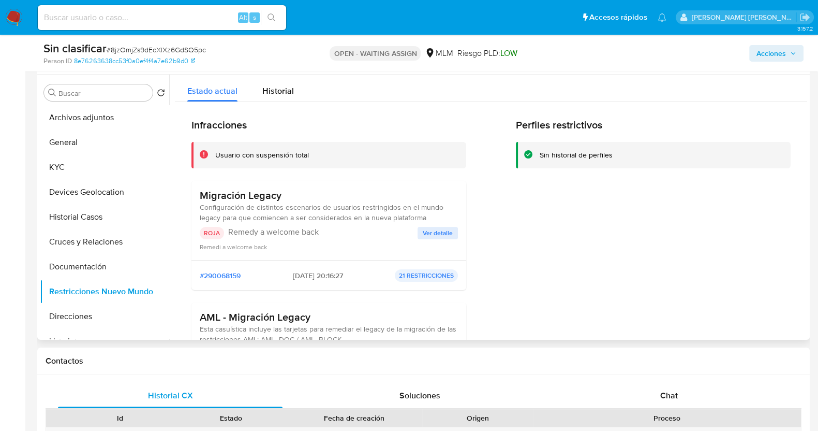
click at [450, 229] on span "Ver detalle" at bounding box center [438, 233] width 30 height 10
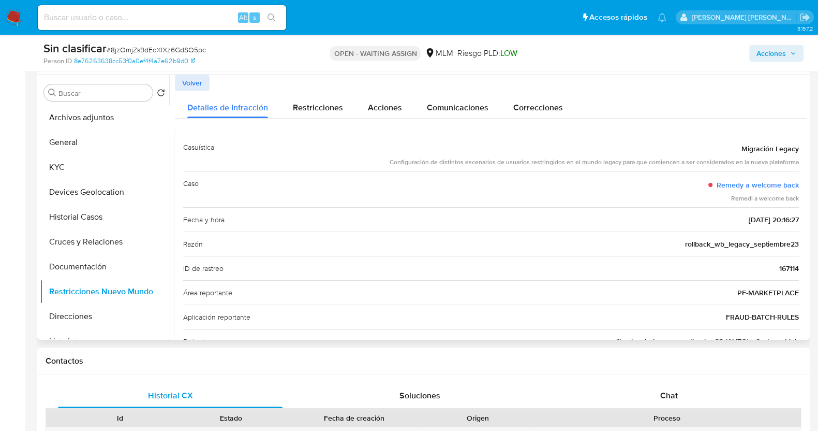
drag, startPoint x: 737, startPoint y: 150, endPoint x: 796, endPoint y: 151, distance: 59.0
click at [796, 151] on div "Casuística Migración Legacy Configuración de distintos escenarios de usuarios r…" at bounding box center [491, 268] width 632 height 283
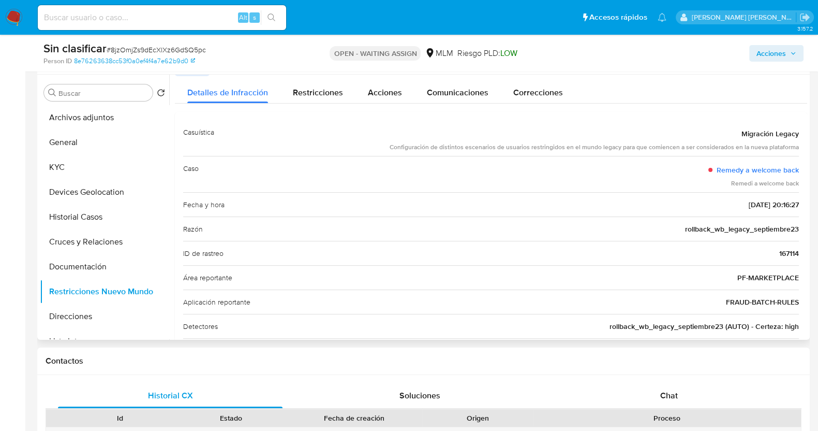
scroll to position [0, 0]
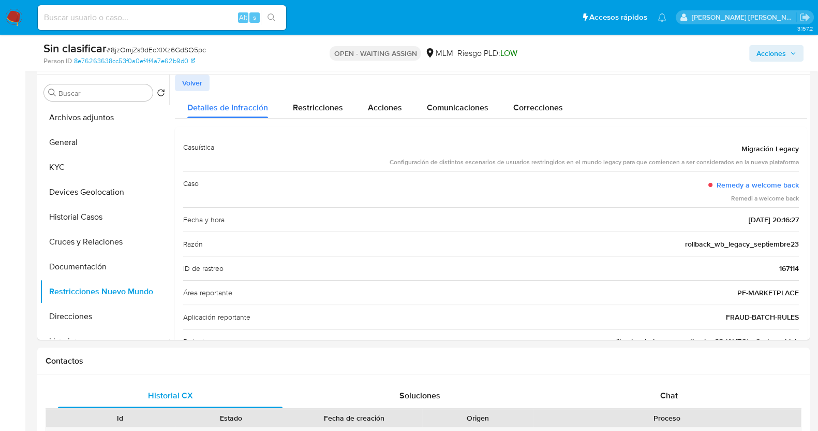
click at [160, 43] on div "Sin clasificar # 8jzOmjZs9dEcXlXz6GdSQ5pc" at bounding box center [167, 49] width 249 height 16
click at [160, 53] on span "# 8jzOmjZs9dEcXlXz6GdSQ5pc" at bounding box center [156, 49] width 99 height 10
copy span "8jzOmjZs9dEcXlXz6GdSQ5pc"
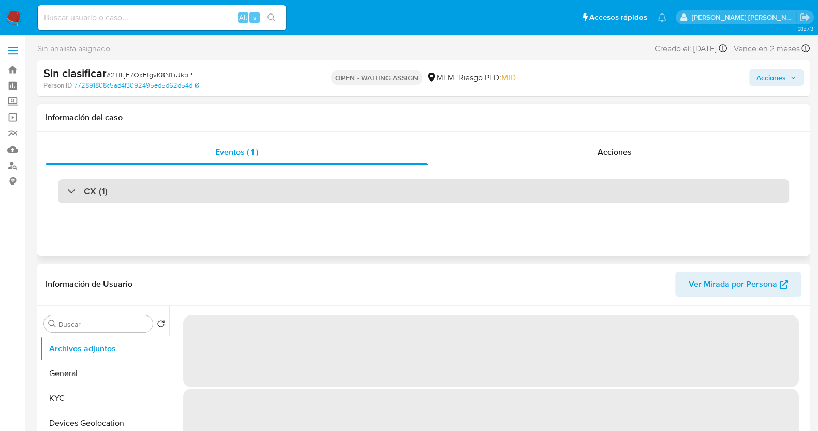
select select "10"
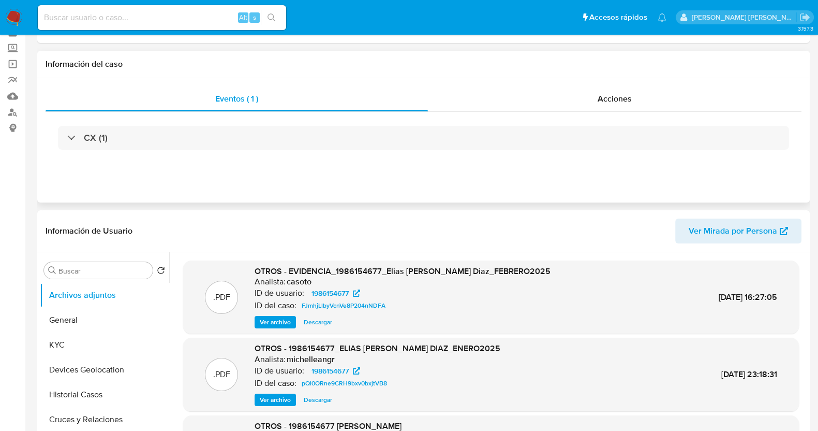
scroll to position [129, 0]
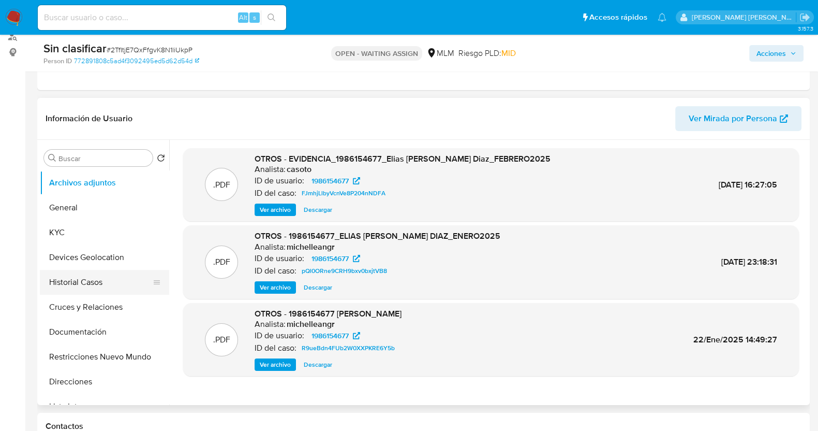
click at [98, 280] on button "Historial Casos" at bounding box center [100, 282] width 121 height 25
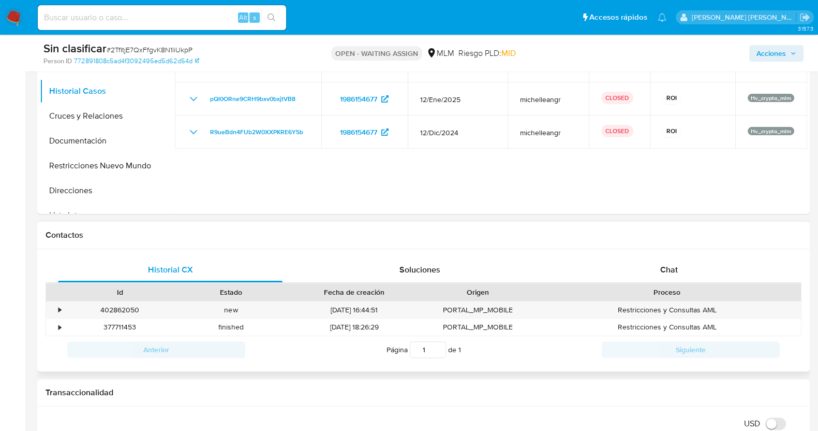
scroll to position [323, 0]
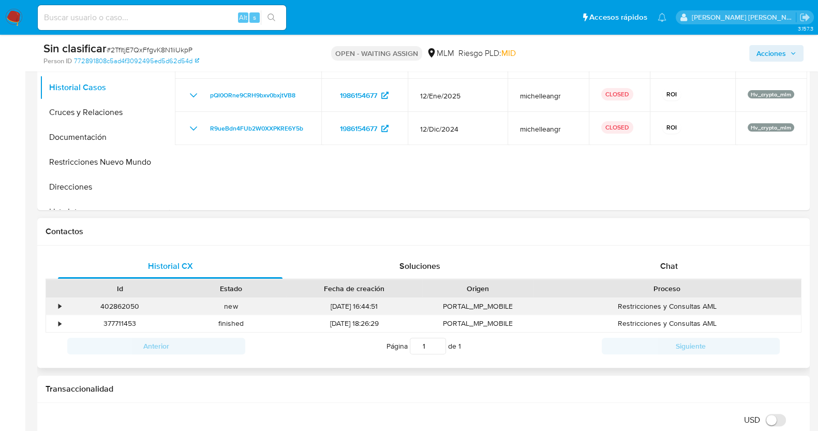
click at [58, 307] on div "•" at bounding box center [59, 306] width 3 height 10
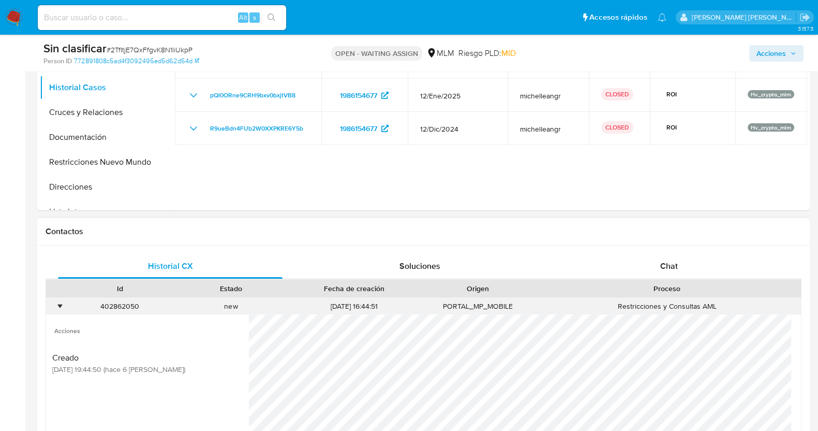
scroll to position [452, 0]
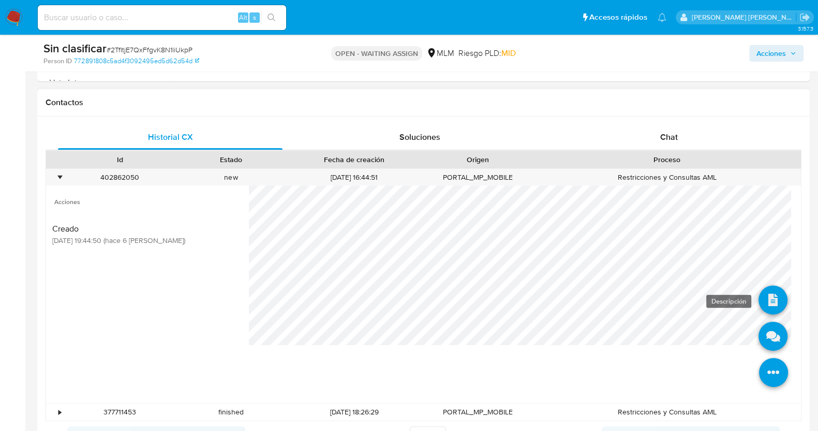
click at [767, 293] on icon at bounding box center [773, 299] width 29 height 29
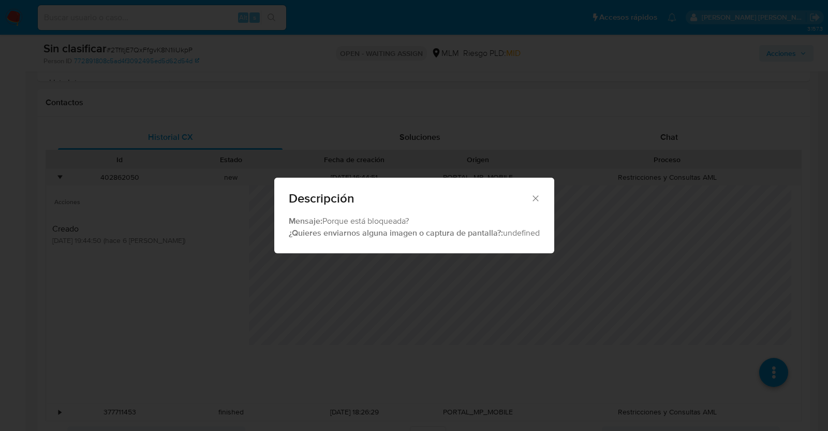
click at [539, 199] on icon "Cerrar" at bounding box center [535, 198] width 10 height 10
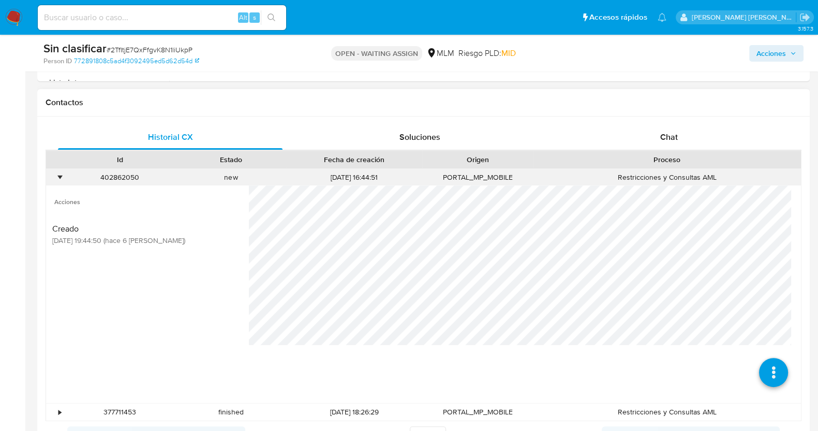
click at [56, 172] on div "•" at bounding box center [55, 177] width 18 height 17
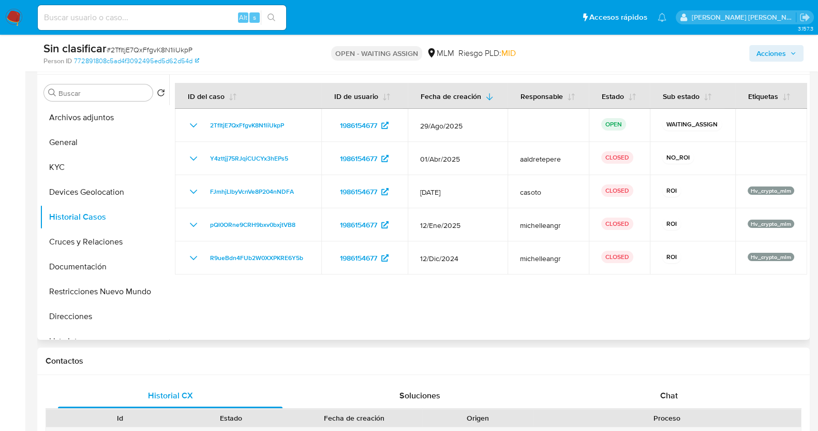
scroll to position [194, 0]
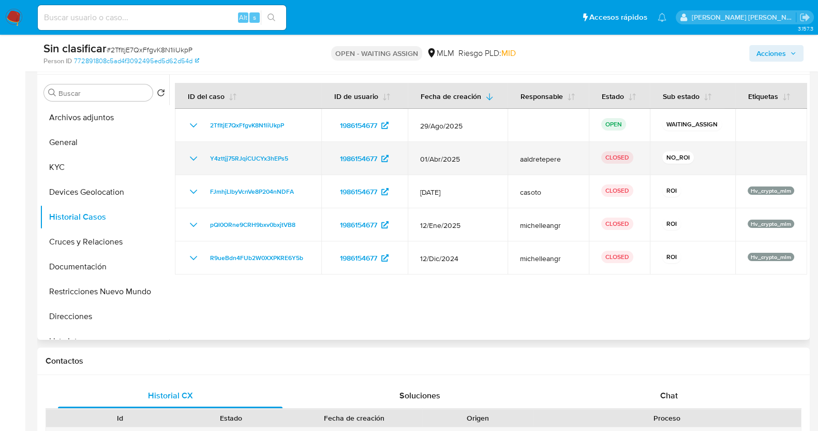
click at [192, 153] on icon "Mostrar/Ocultar" at bounding box center [193, 158] width 12 height 12
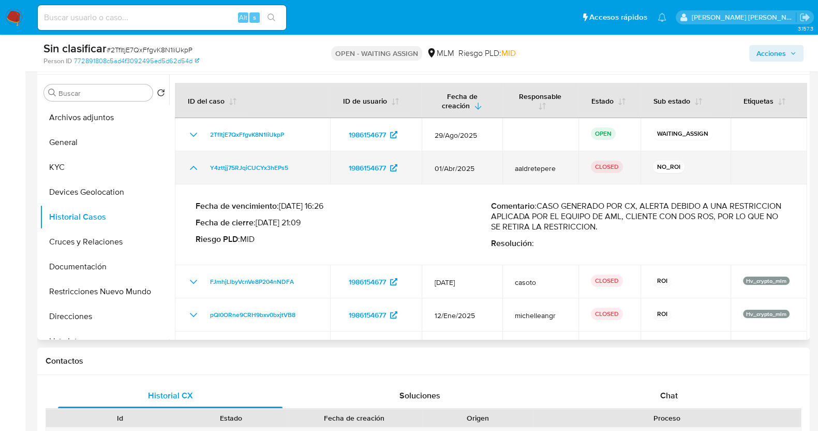
click at [191, 153] on td "Y4zttjj75RJqiCUCYx3hEPs5" at bounding box center [252, 167] width 155 height 33
click at [191, 164] on icon "Mostrar/Ocultar" at bounding box center [193, 167] width 12 height 12
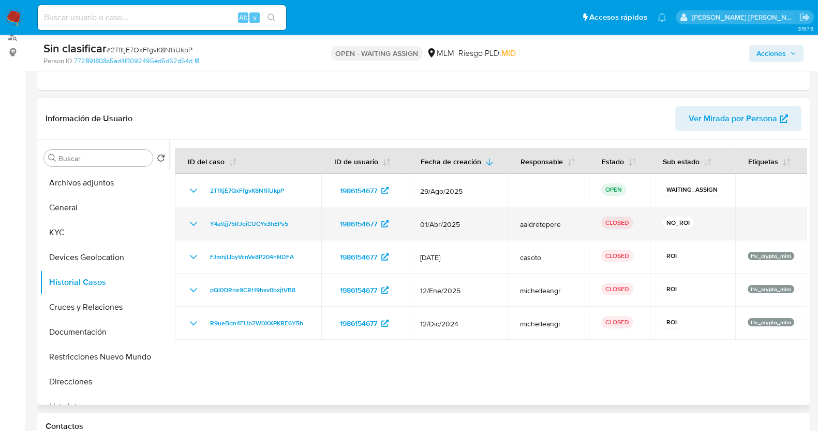
scroll to position [0, 0]
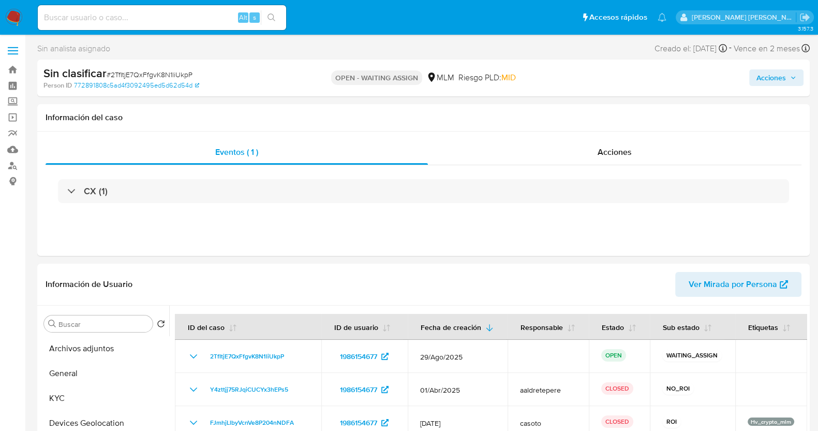
click at [781, 77] on span "Acciones" at bounding box center [770, 77] width 29 height 17
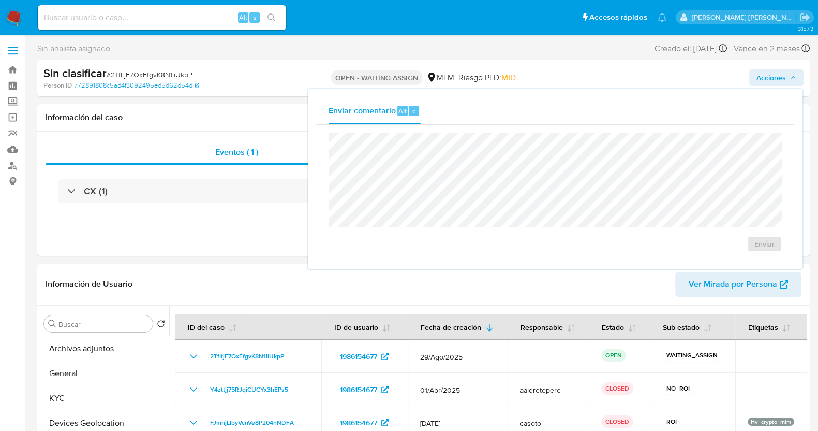
click at [781, 83] on span "Acciones" at bounding box center [770, 77] width 29 height 17
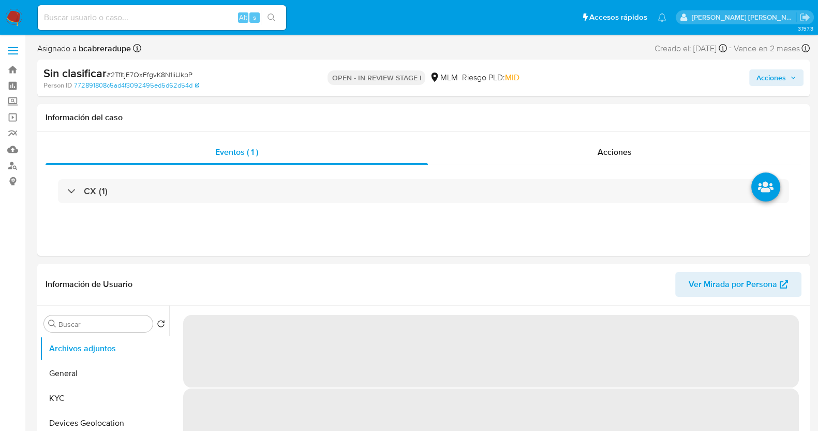
select select "10"
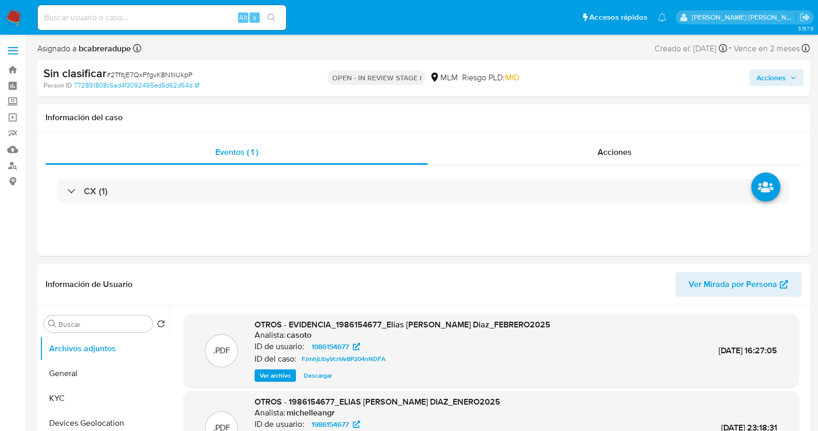
click at [786, 80] on span "Acciones" at bounding box center [776, 77] width 40 height 14
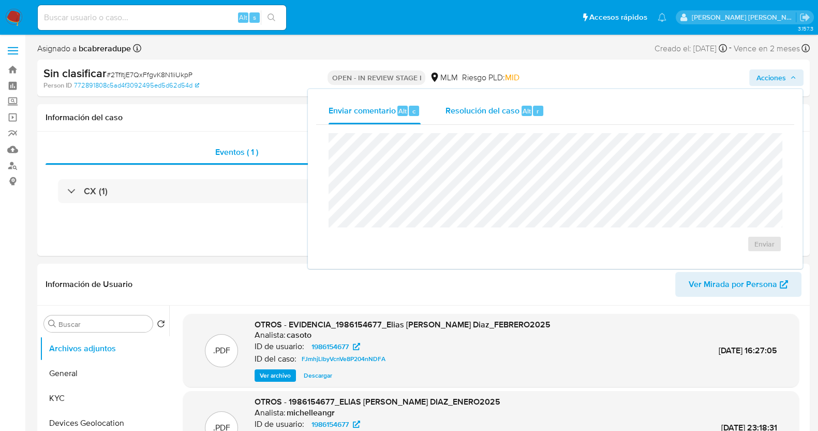
click at [507, 115] on span "Resolución del caso" at bounding box center [483, 111] width 74 height 12
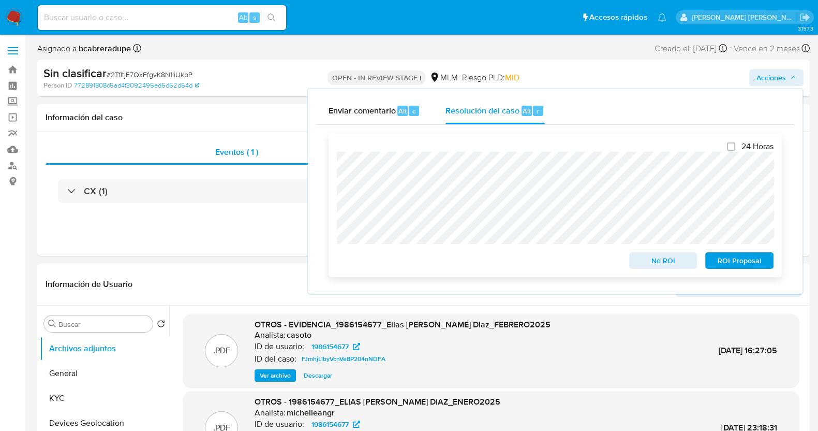
click at [671, 263] on span "No ROI" at bounding box center [663, 260] width 54 height 14
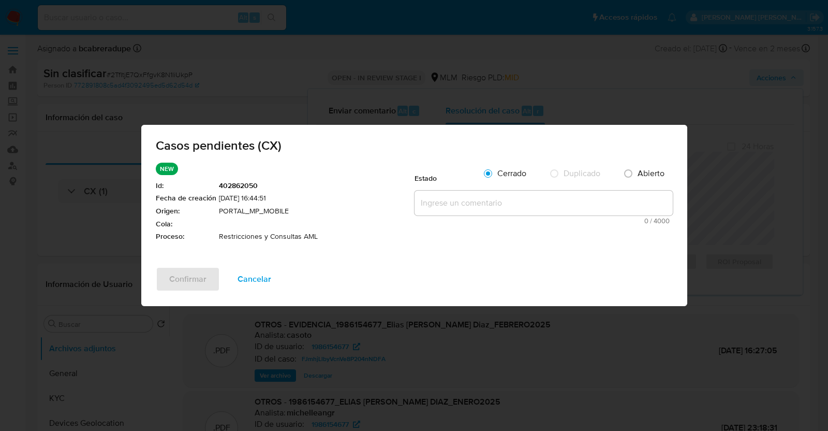
click at [472, 211] on textarea at bounding box center [543, 202] width 258 height 25
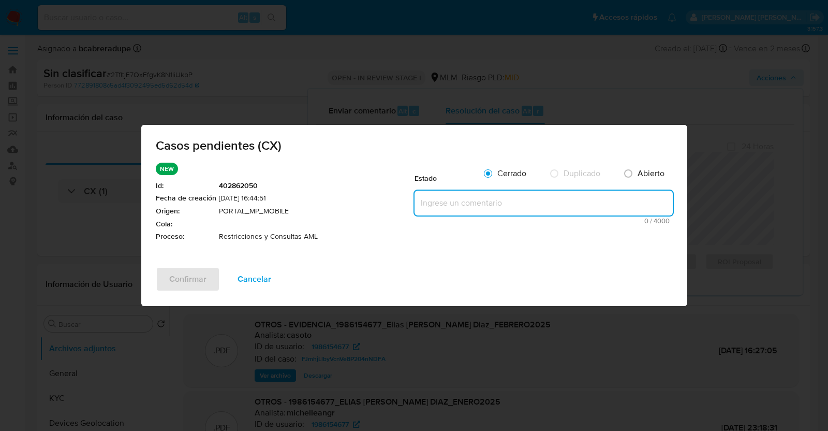
paste textarea "SE VALIDA CASO CX, CLIENTE CUENTA CON RESTRICCION DEBIDO A OPERATIVA INUSUAL. N…"
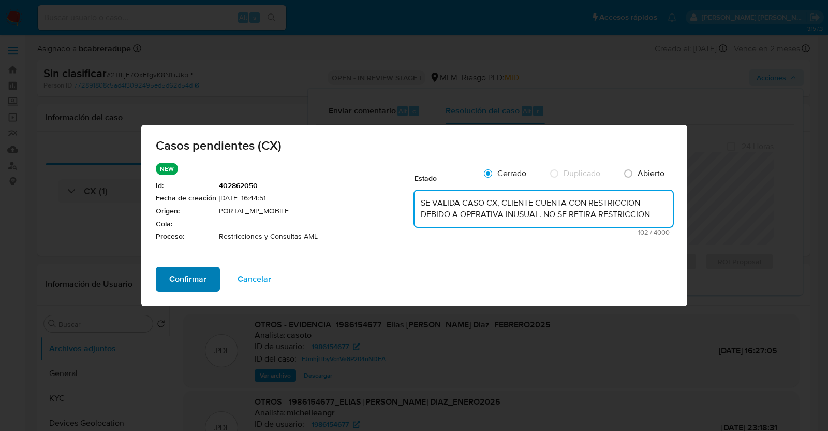
type textarea "SE VALIDA CASO CX, CLIENTE CUENTA CON RESTRICCION DEBIDO A OPERATIVA INUSUAL. N…"
click at [188, 280] on span "Confirmar" at bounding box center [187, 279] width 37 height 23
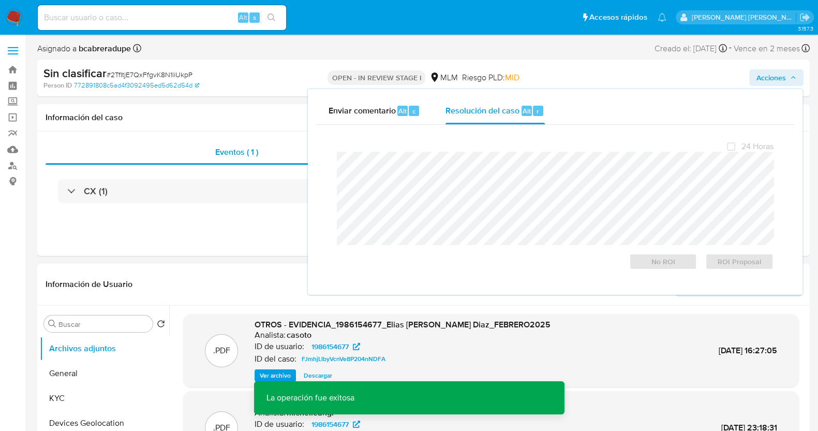
click at [149, 73] on span "# 2TfItjE7QxFfgvK8N1liUkpP" at bounding box center [150, 74] width 86 height 10
copy span "2TfItjE7QxFfgvK8N1liUkpP"
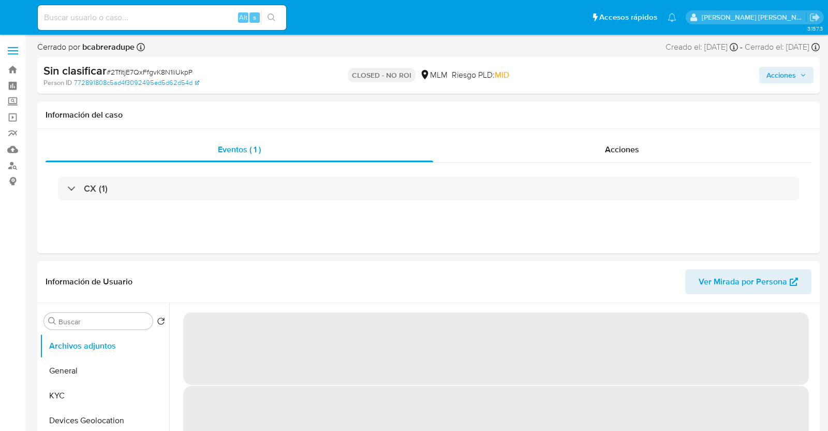
select select "10"
